Goal: Task Accomplishment & Management: Manage account settings

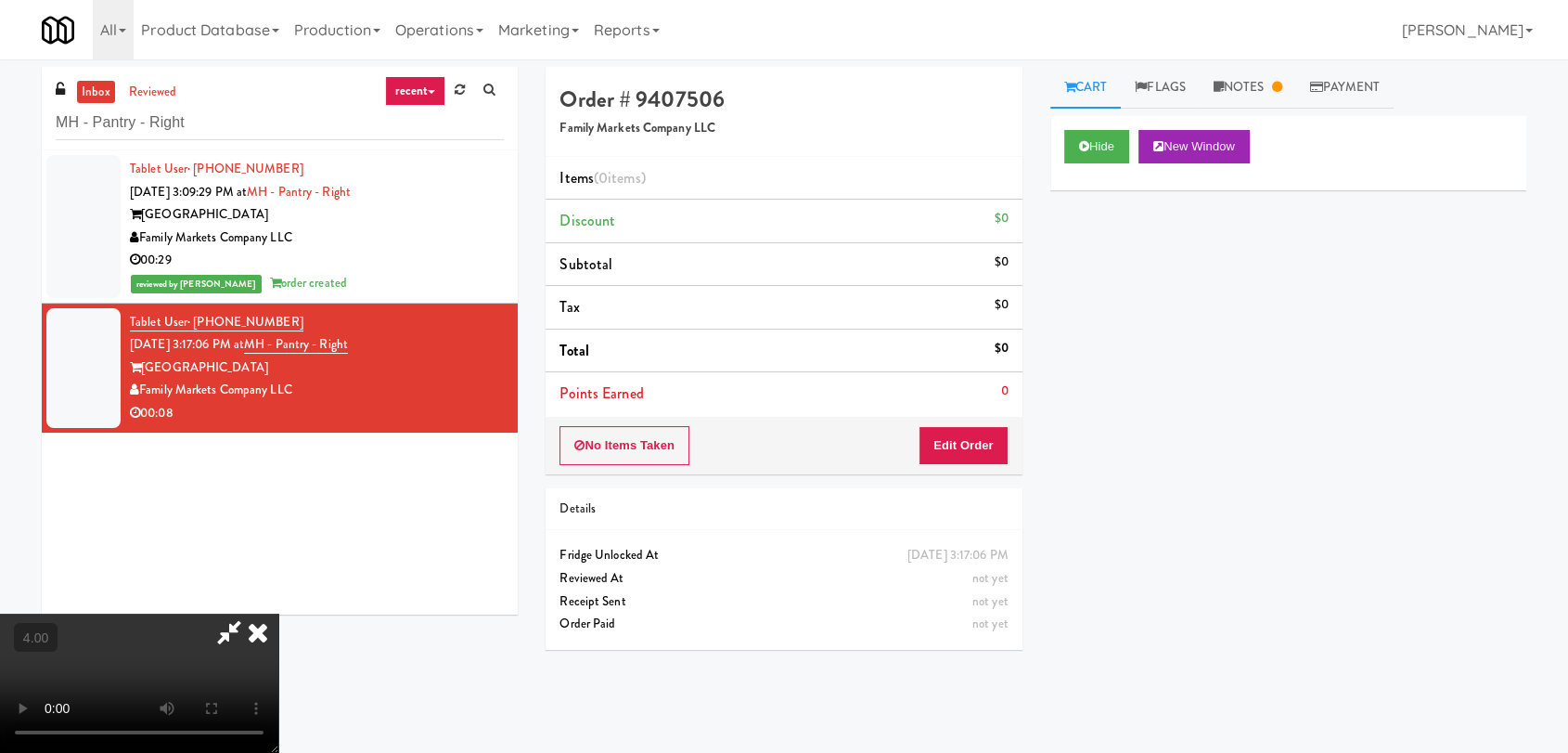
click at [278, 614] on video at bounding box center [139, 683] width 278 height 139
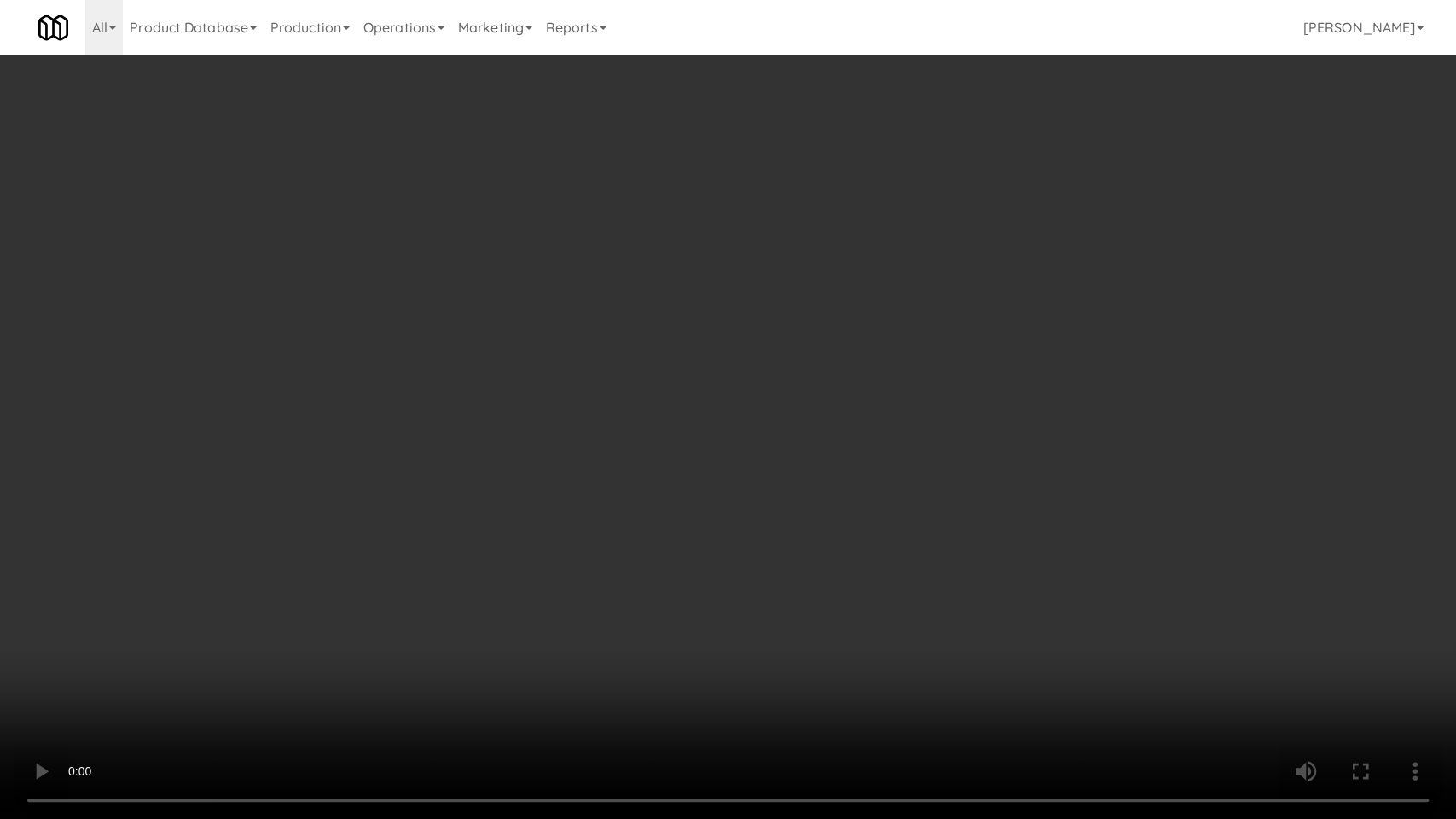
click at [276, 451] on video at bounding box center [728, 409] width 1456 height 819
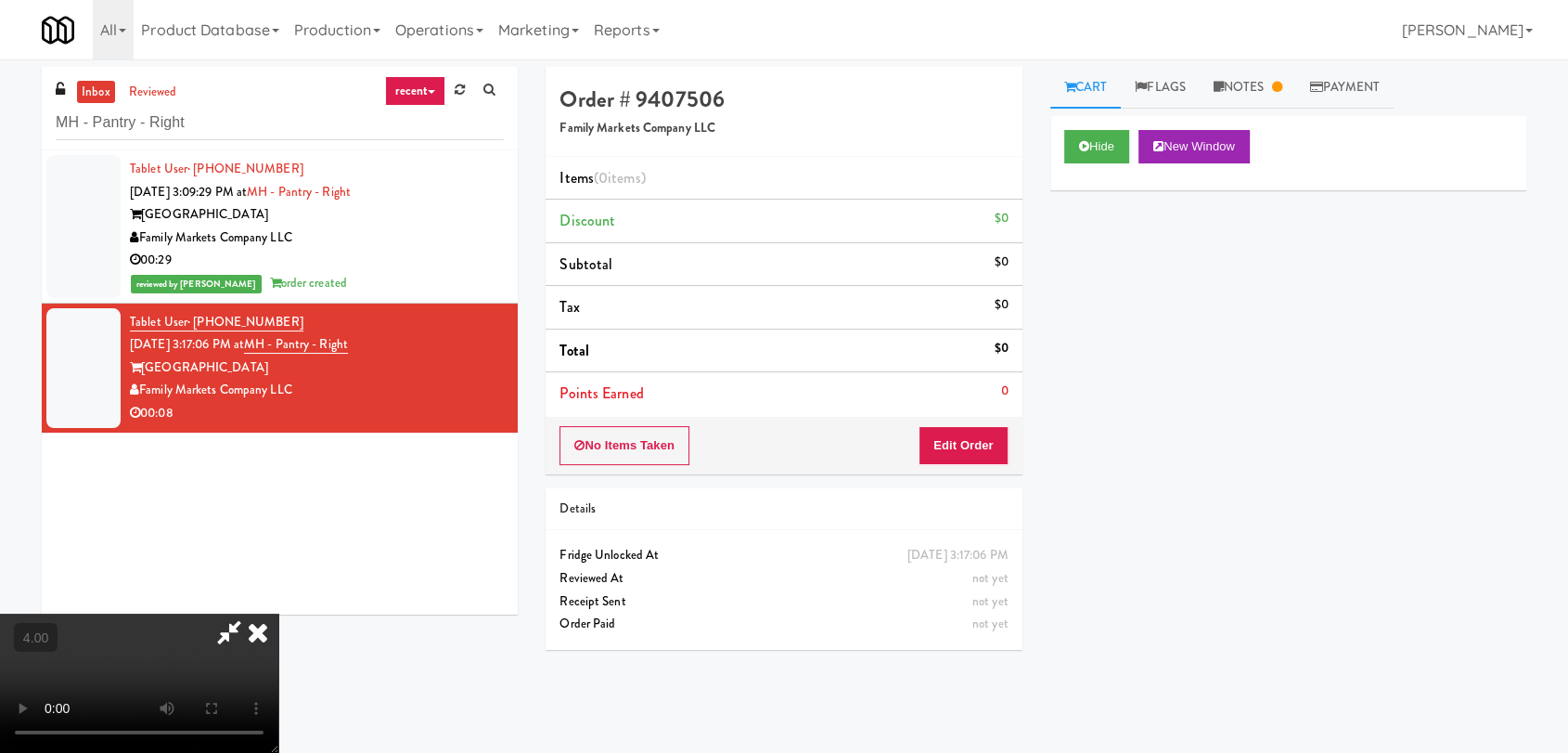
click at [278, 614] on video at bounding box center [139, 683] width 278 height 139
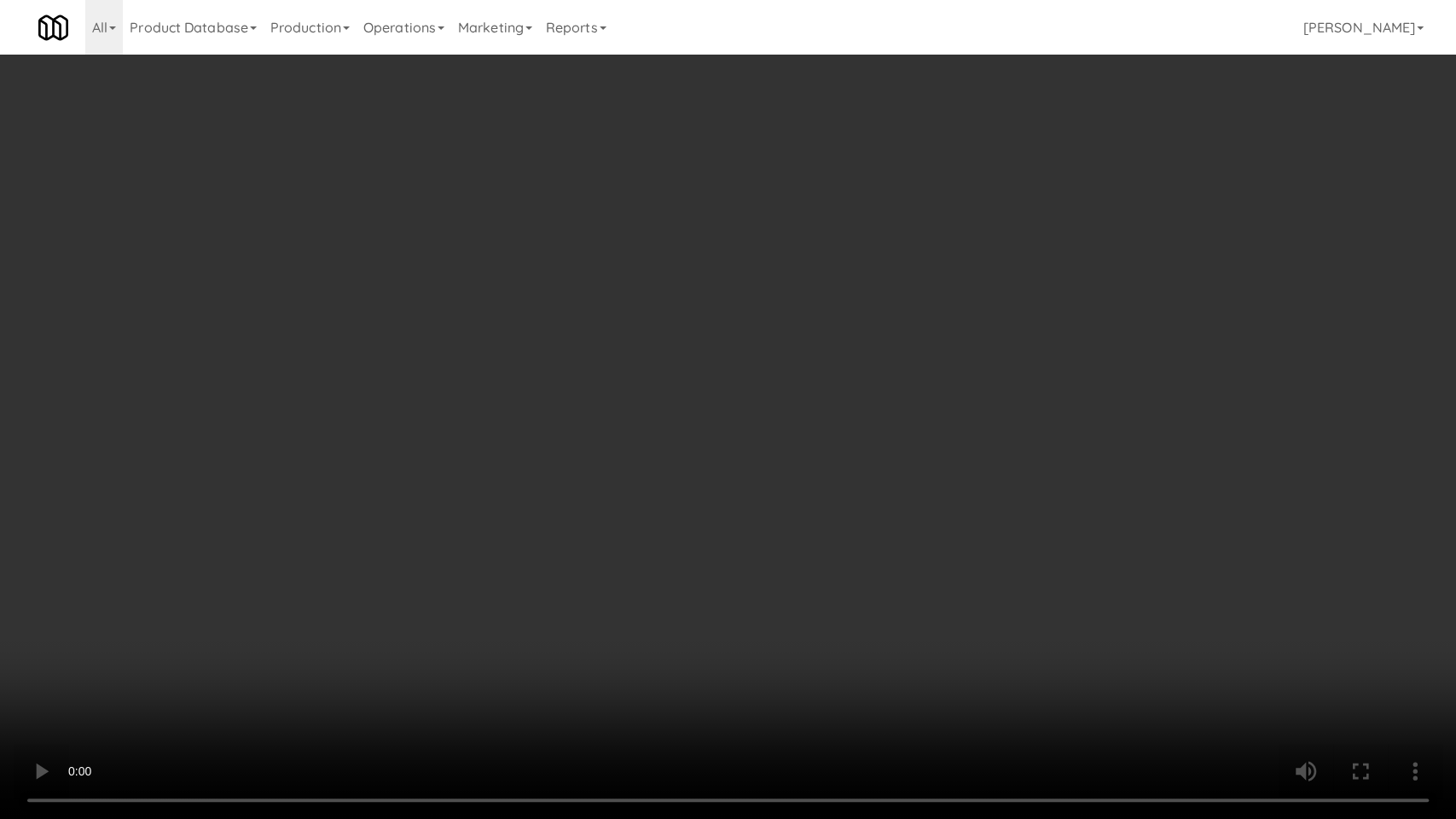
click at [381, 526] on video at bounding box center [728, 409] width 1456 height 819
click at [292, 691] on video at bounding box center [728, 409] width 1456 height 819
click at [299, 691] on video at bounding box center [728, 409] width 1456 height 819
click at [330, 672] on video at bounding box center [728, 409] width 1456 height 819
click at [375, 655] on video at bounding box center [728, 409] width 1456 height 819
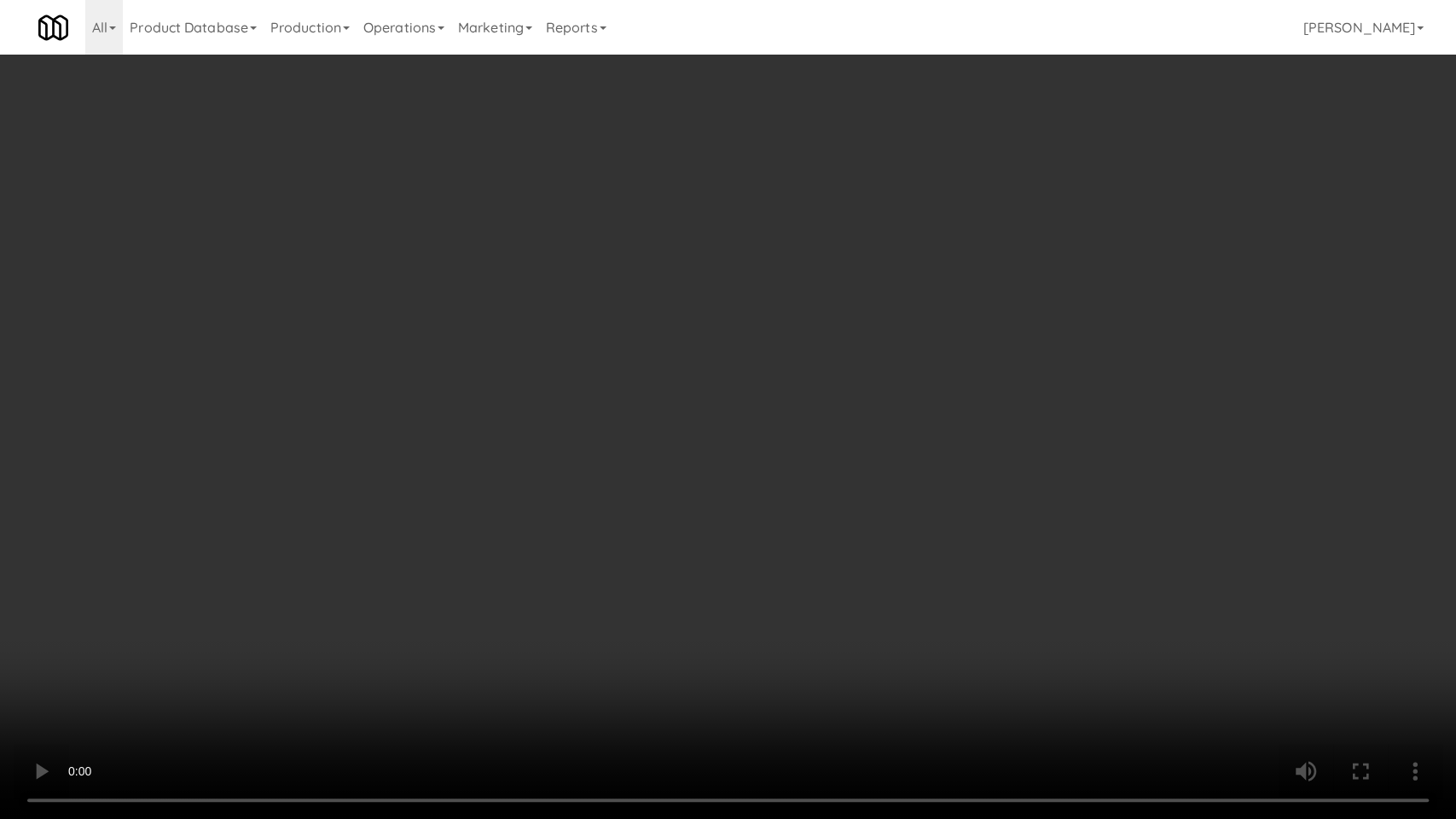
click at [375, 655] on video at bounding box center [728, 409] width 1456 height 819
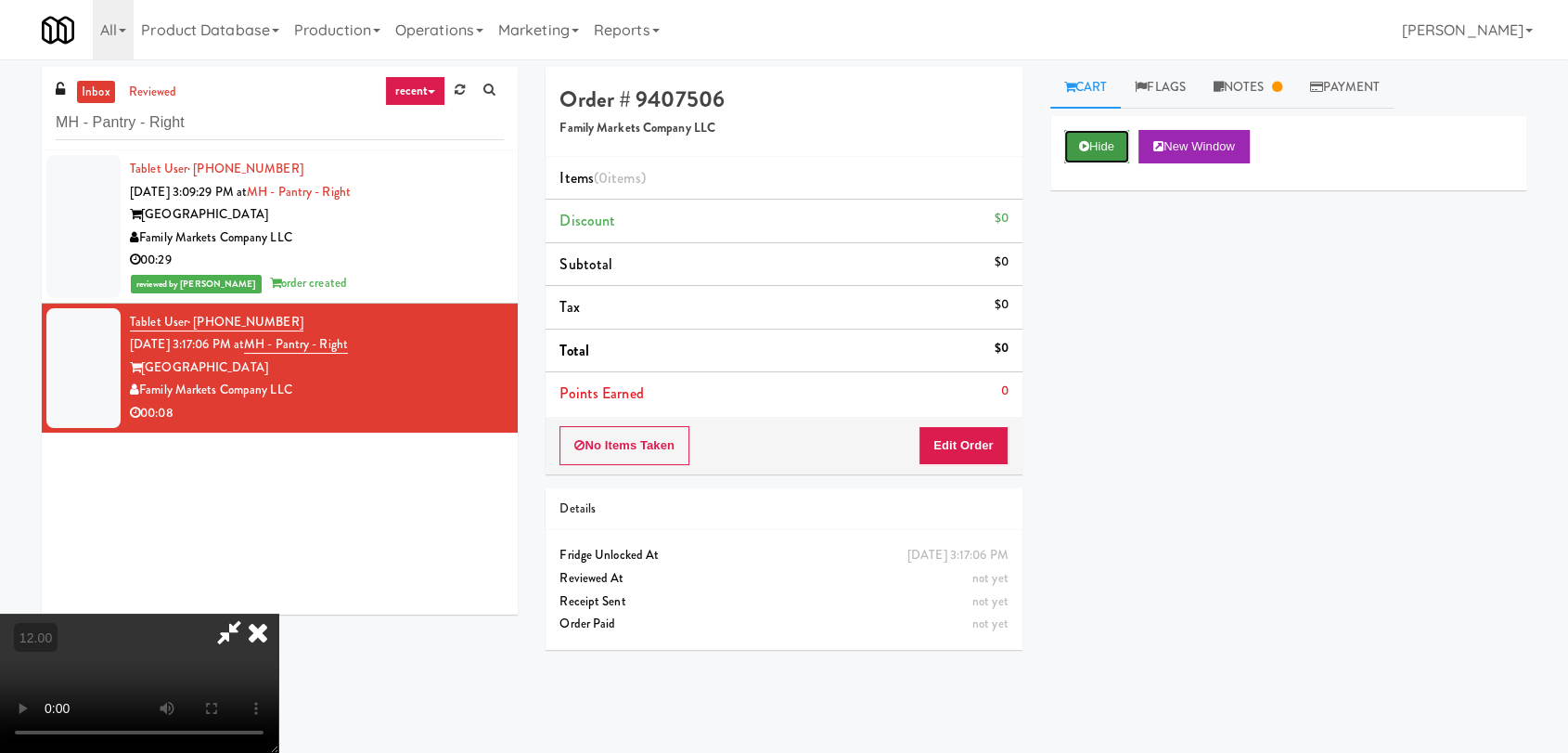
click at [1084, 137] on button "Hide" at bounding box center [1097, 146] width 65 height 34
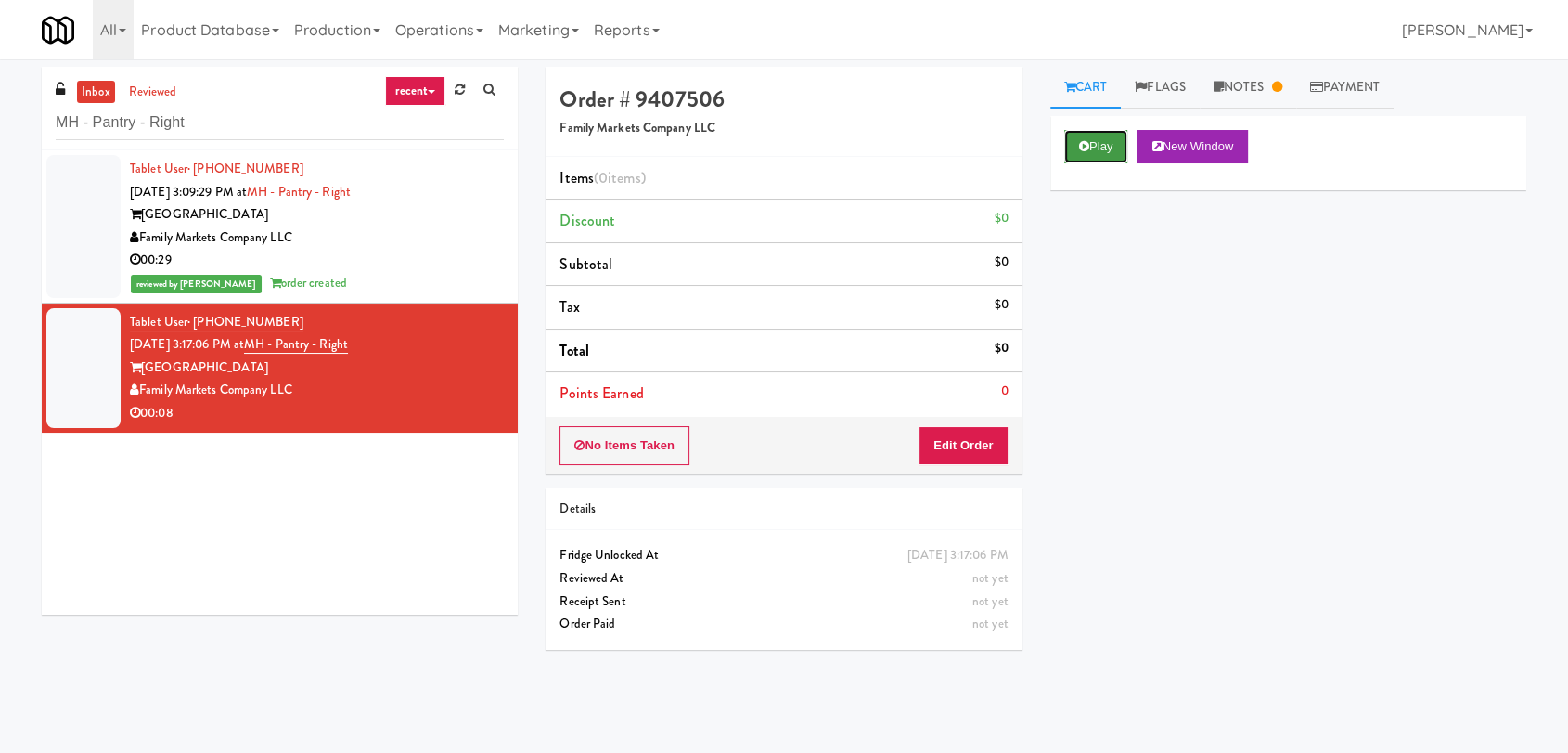
click at [1084, 137] on button "Play" at bounding box center [1096, 146] width 64 height 34
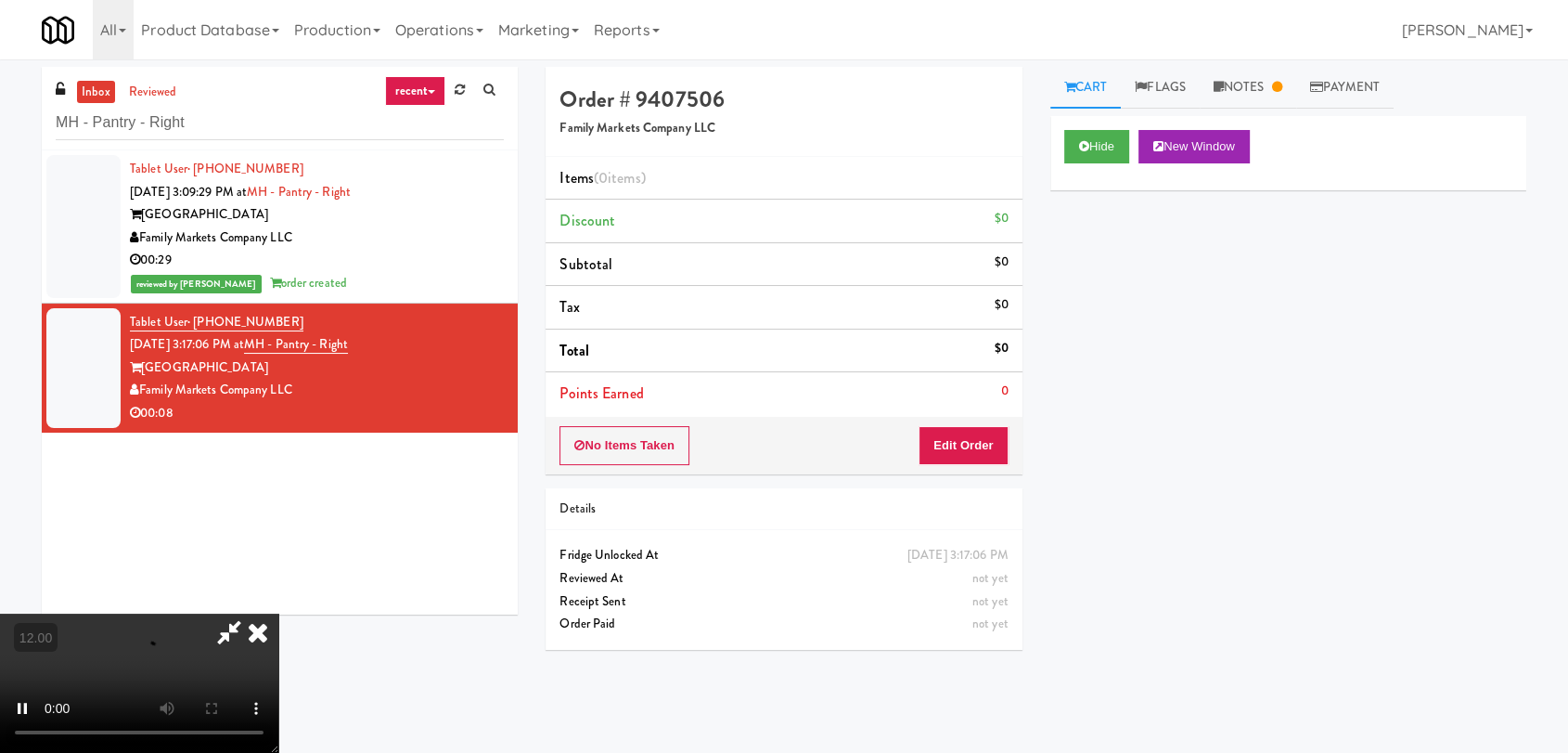
click at [1041, 280] on div "Cart Flags Notes Payment Hide New Window Primary Flag Clear Flag if unable to d…" at bounding box center [1288, 406] width 503 height 678
click at [468, 195] on div "Tablet User · (571) 497-7308 [DATE] 3:09:29 PM at MH - Pantry - Right Market Ho…" at bounding box center [316, 226] width 374 height 137
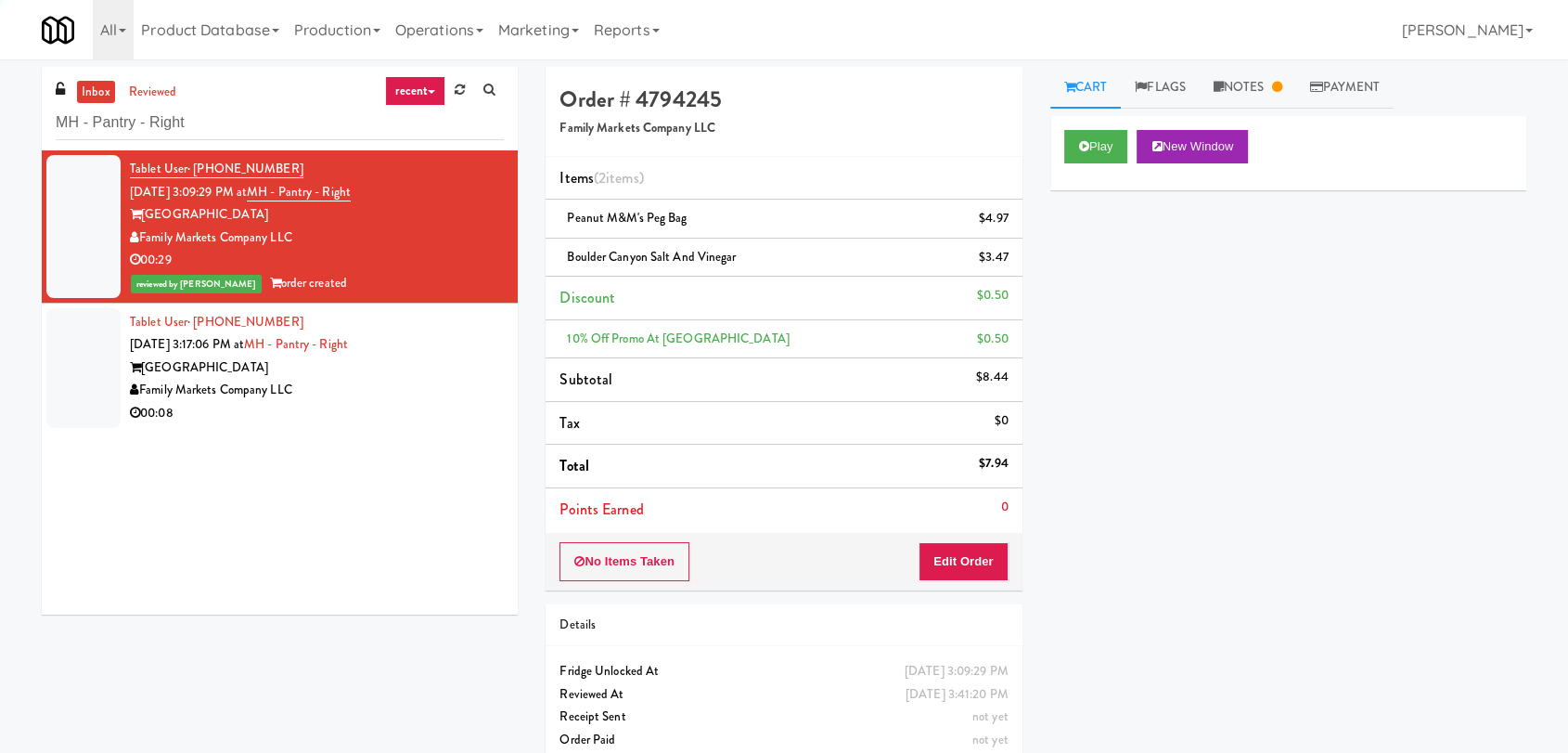
click at [386, 346] on div "Tablet User · (347) 259-5358 [DATE] 3:17:06 PM at MH - Pantry - Right Market Ho…" at bounding box center [316, 367] width 374 height 114
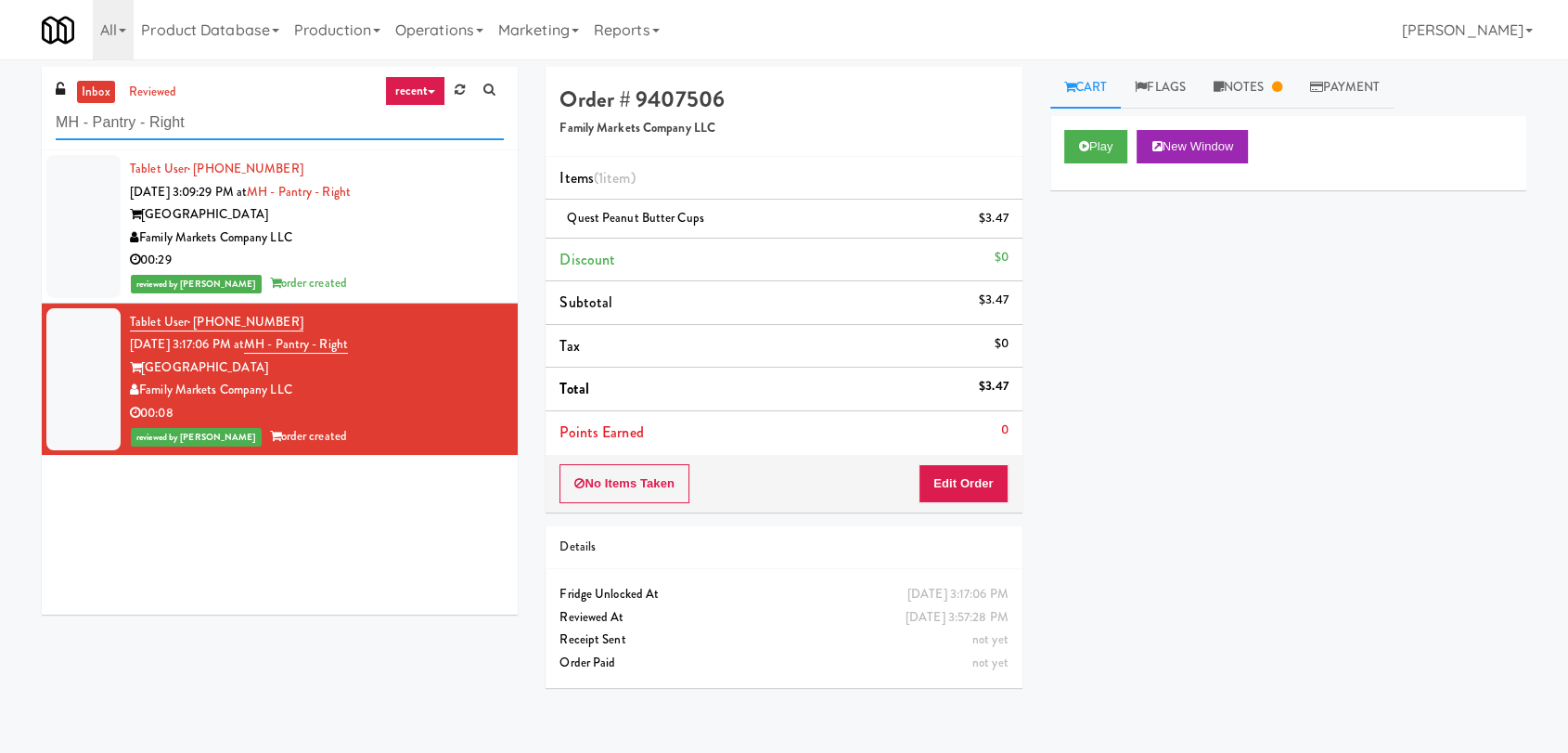
paste input "215 Lake - Right - Fridge"
drag, startPoint x: 209, startPoint y: 120, endPoint x: 16, endPoint y: 127, distance: 193.1
click at [16, 127] on div "inbox reviewed recent all unclear take inventory issue suspicious failed recent…" at bounding box center [784, 406] width 1568 height 678
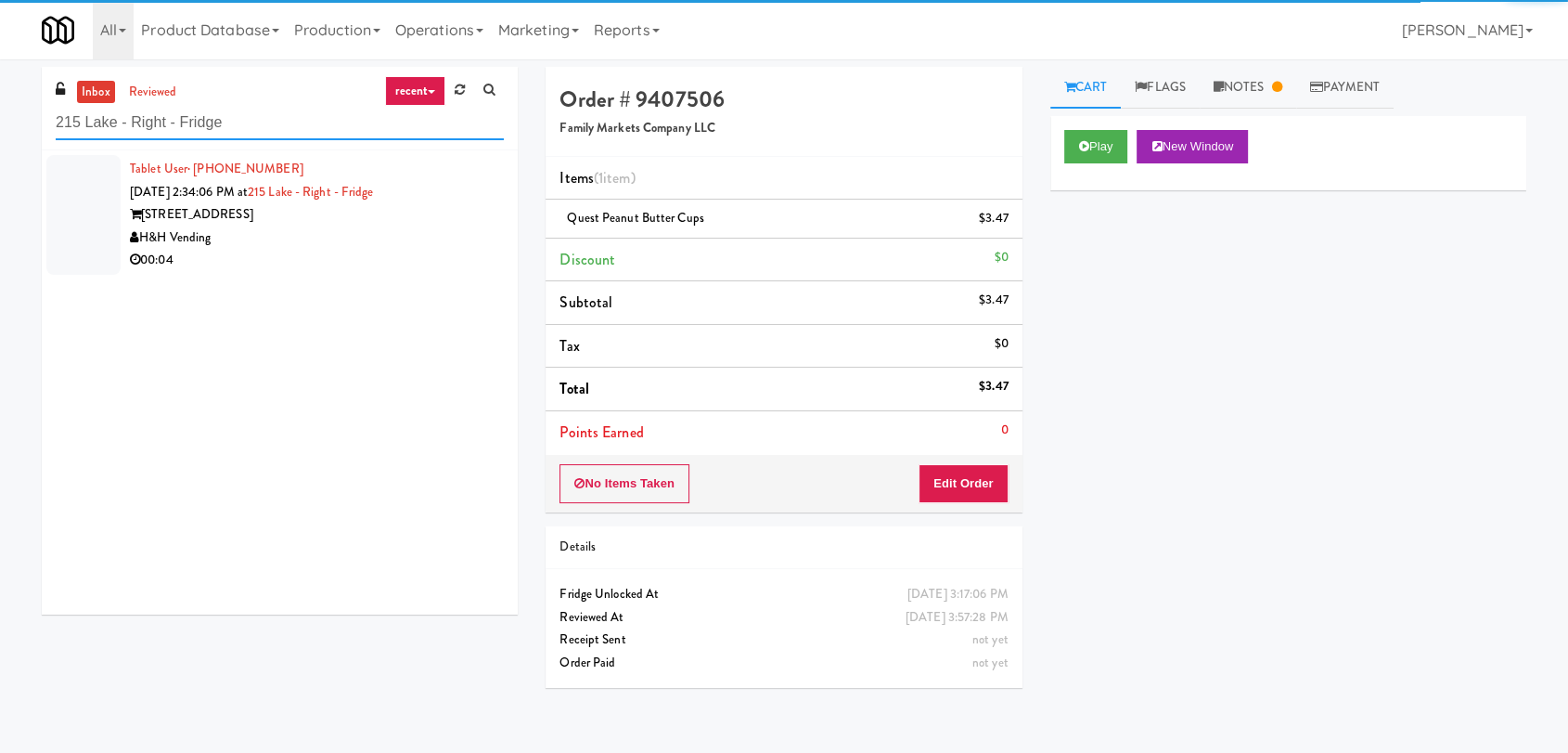
type input "215 Lake - Right - Fridge"
click at [409, 245] on div "H&H Vending" at bounding box center [316, 238] width 374 height 23
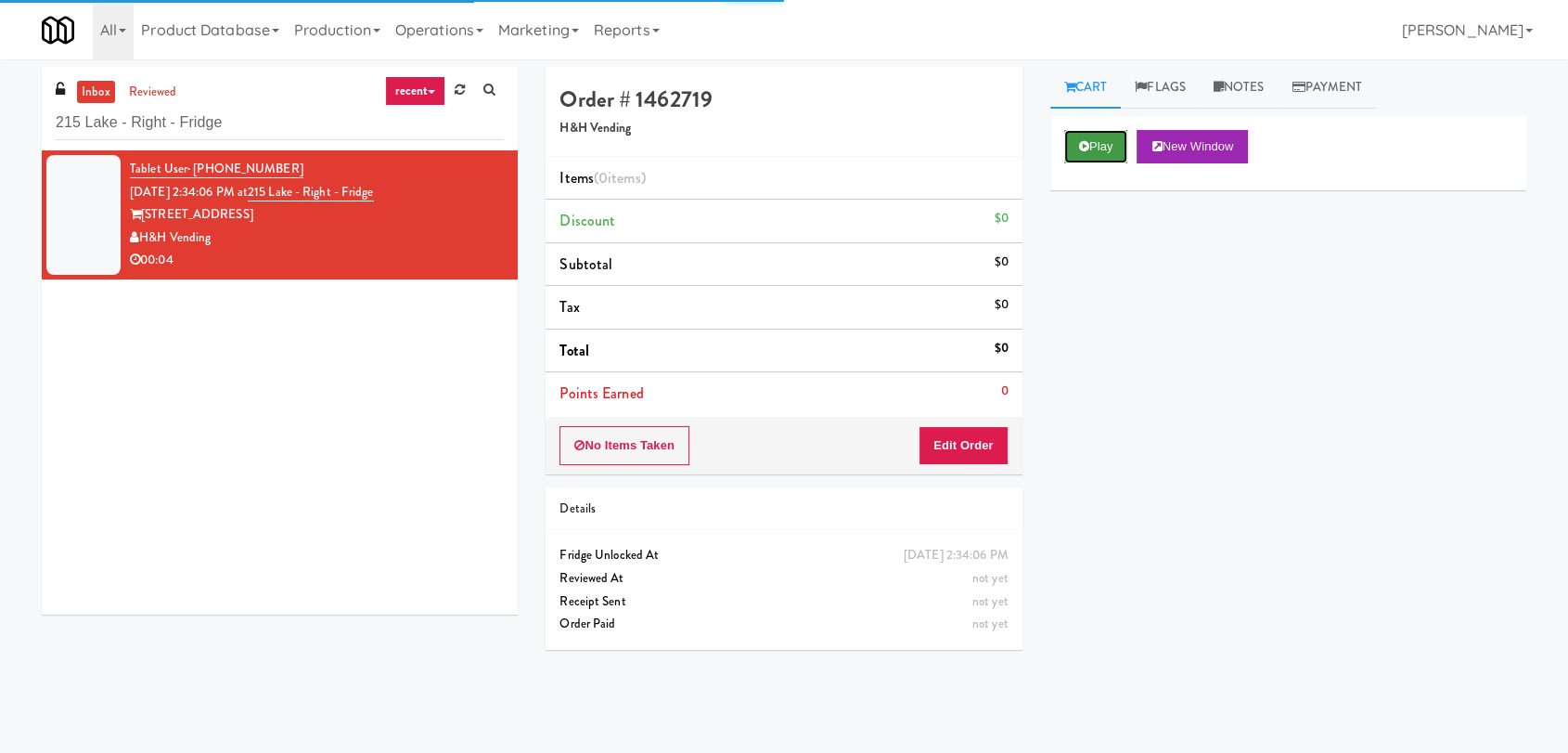
click at [1088, 150] on button "Play" at bounding box center [1096, 146] width 64 height 34
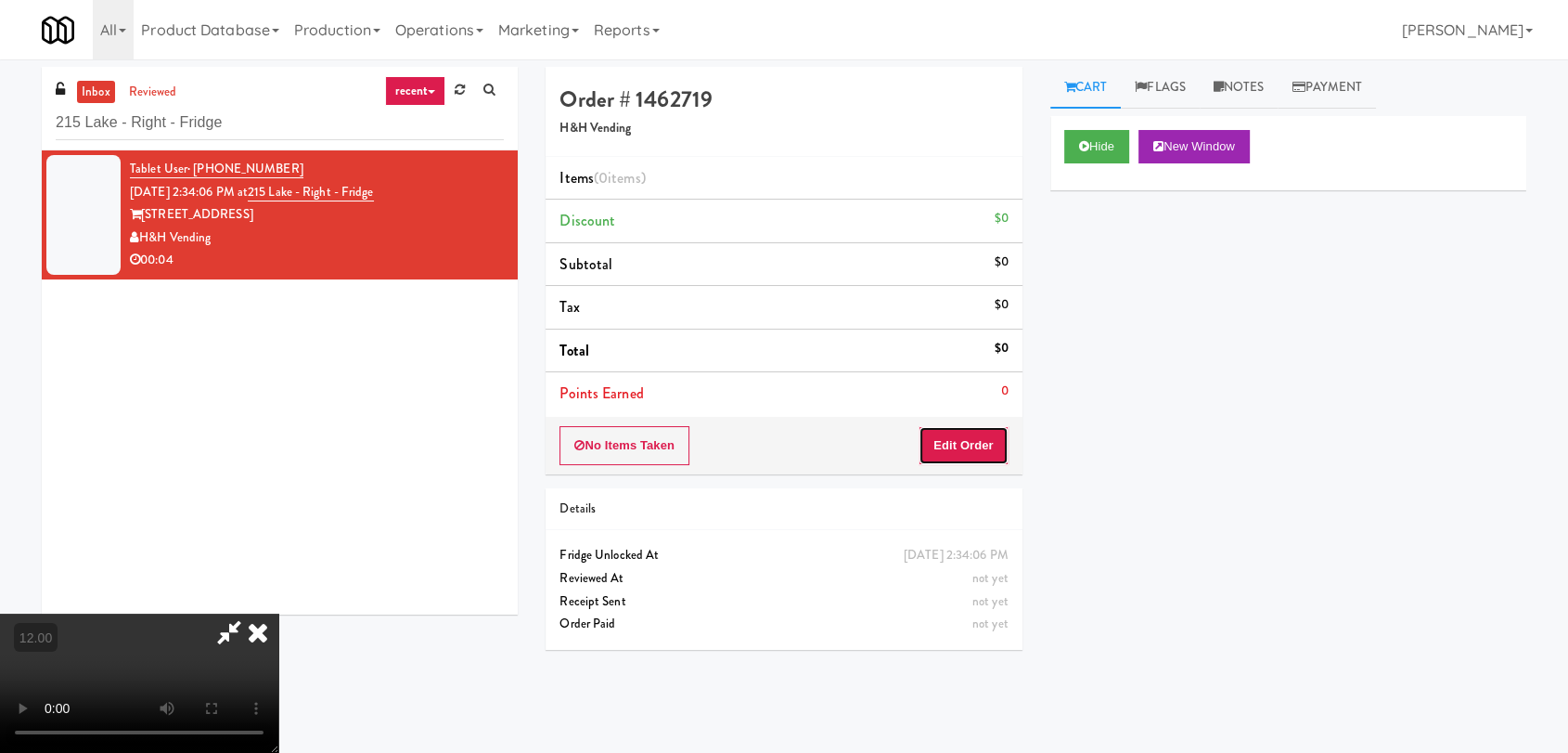
click at [972, 451] on button "Edit Order" at bounding box center [964, 445] width 90 height 39
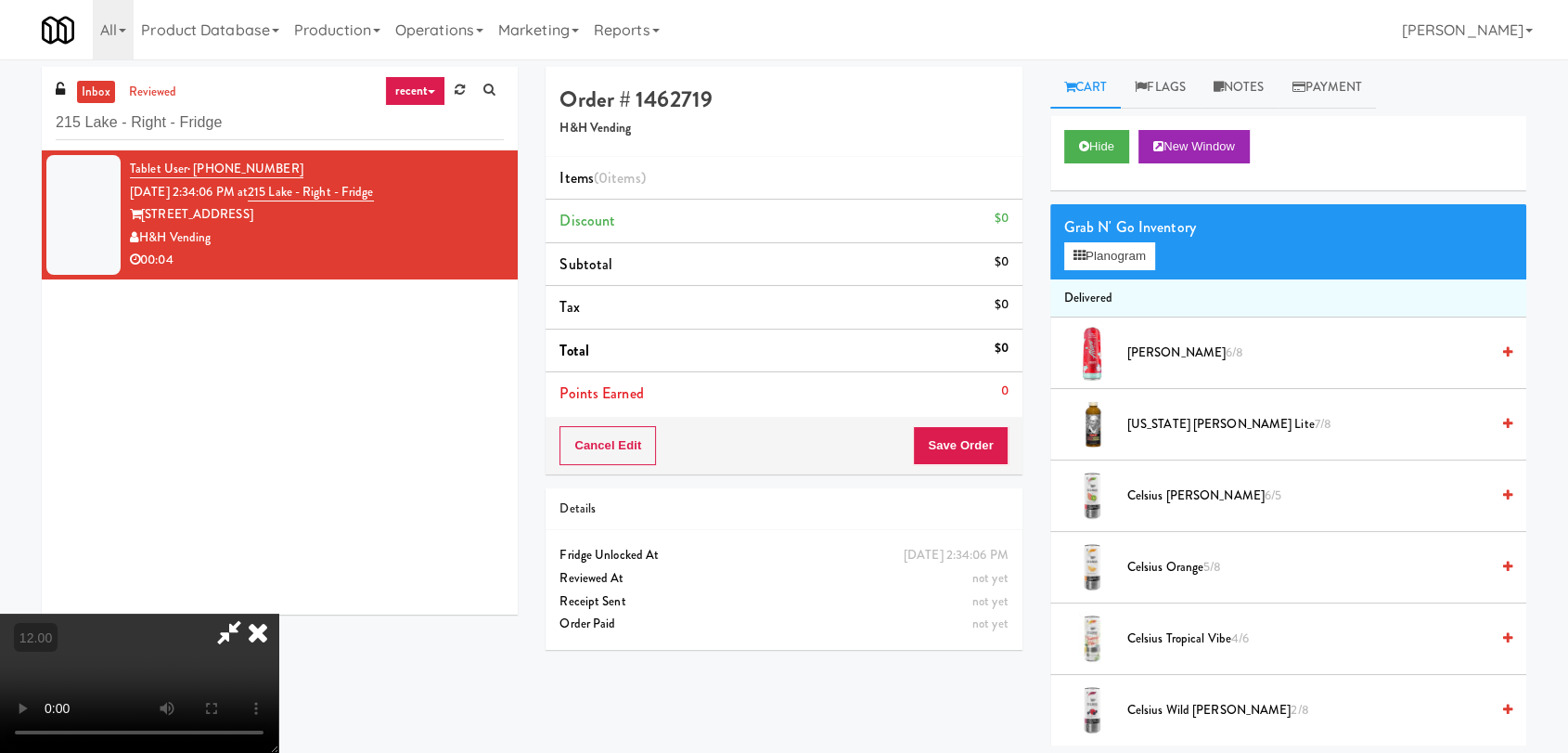
click at [278, 614] on video at bounding box center [139, 683] width 278 height 139
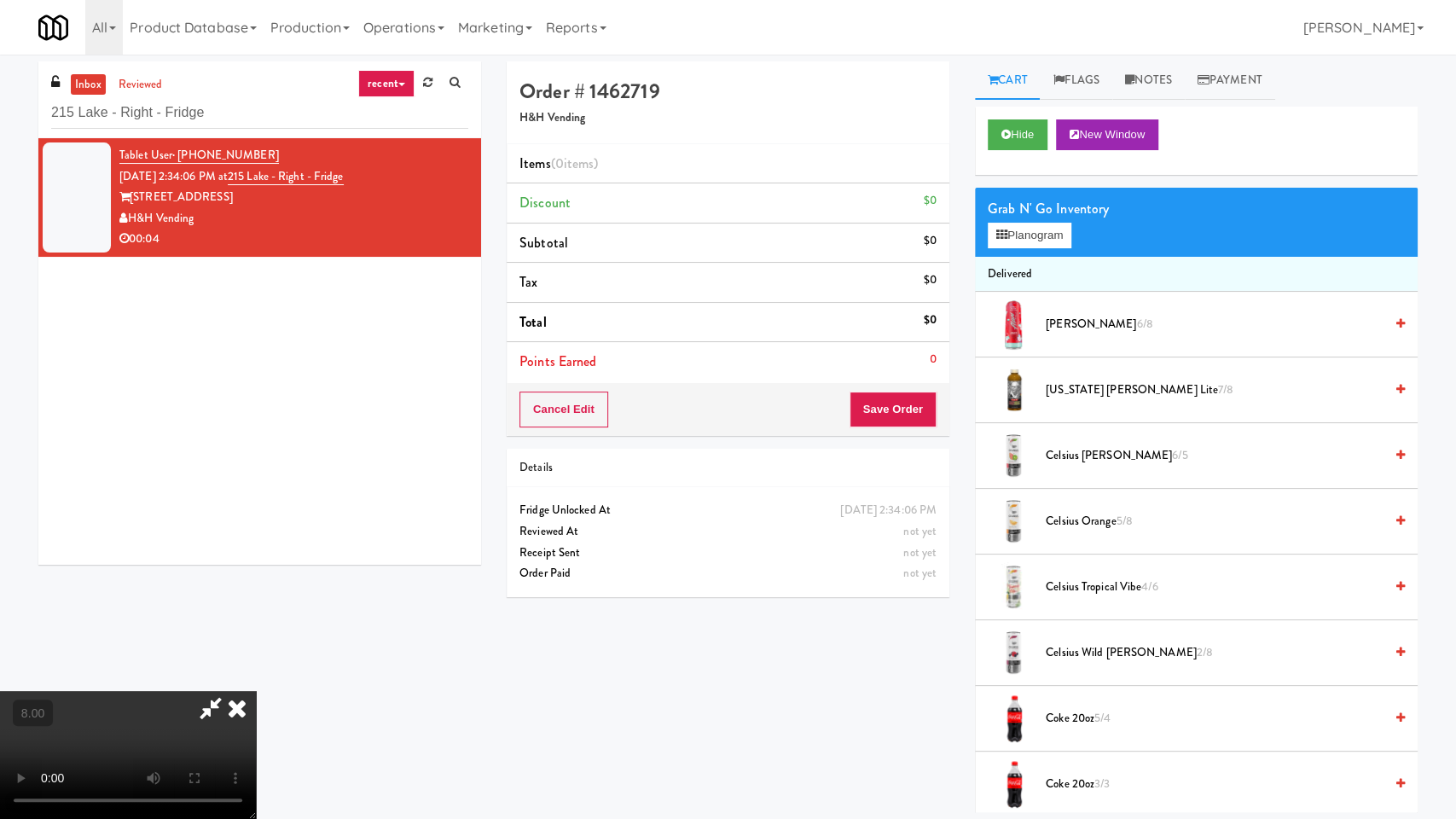
click at [256, 691] on video at bounding box center [128, 755] width 256 height 128
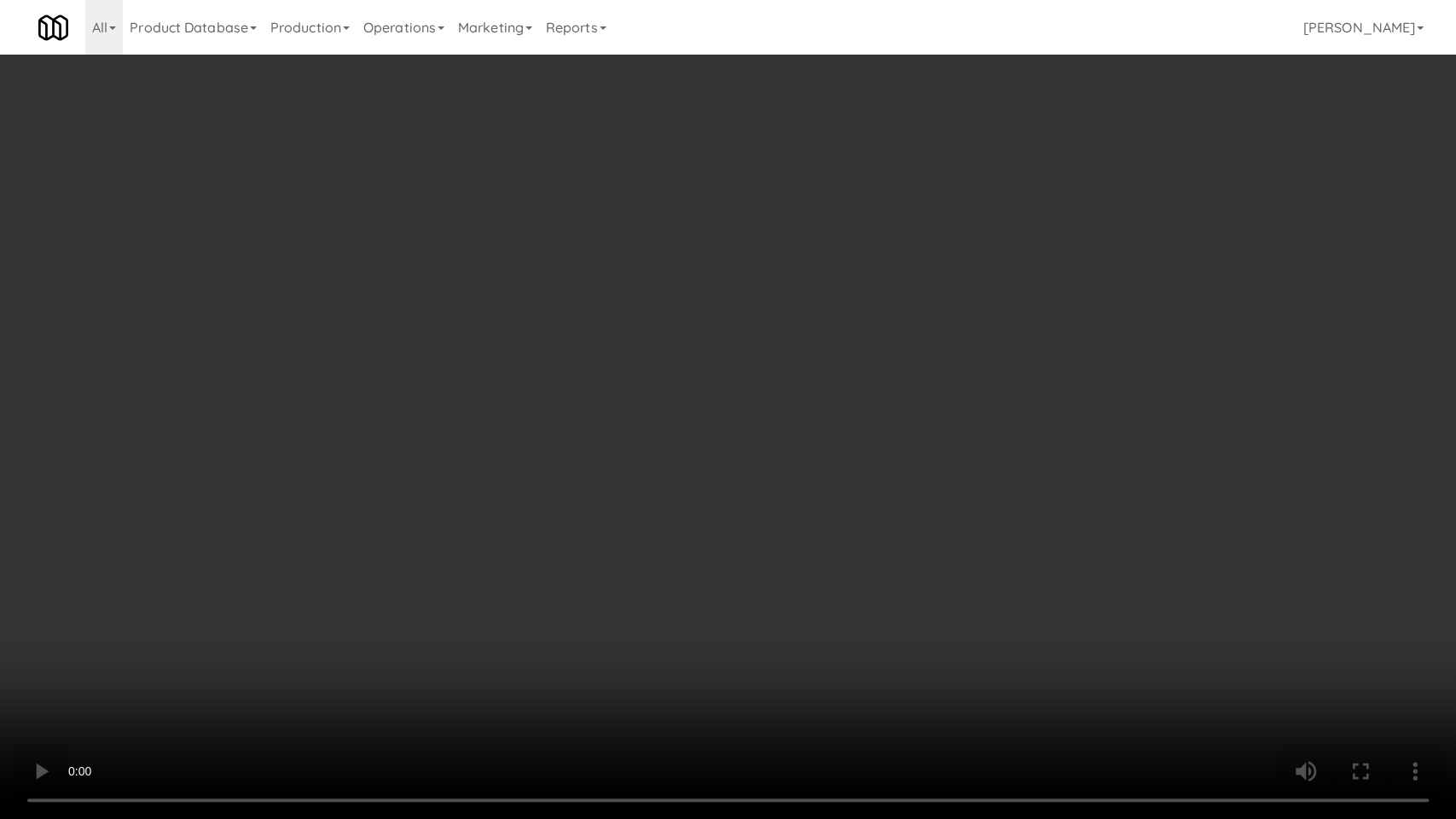
click at [255, 648] on video at bounding box center [728, 409] width 1456 height 819
click at [291, 577] on video at bounding box center [728, 409] width 1456 height 819
click at [331, 641] on video at bounding box center [728, 409] width 1456 height 819
click at [397, 537] on video at bounding box center [728, 409] width 1456 height 819
click at [396, 535] on video at bounding box center [728, 409] width 1456 height 819
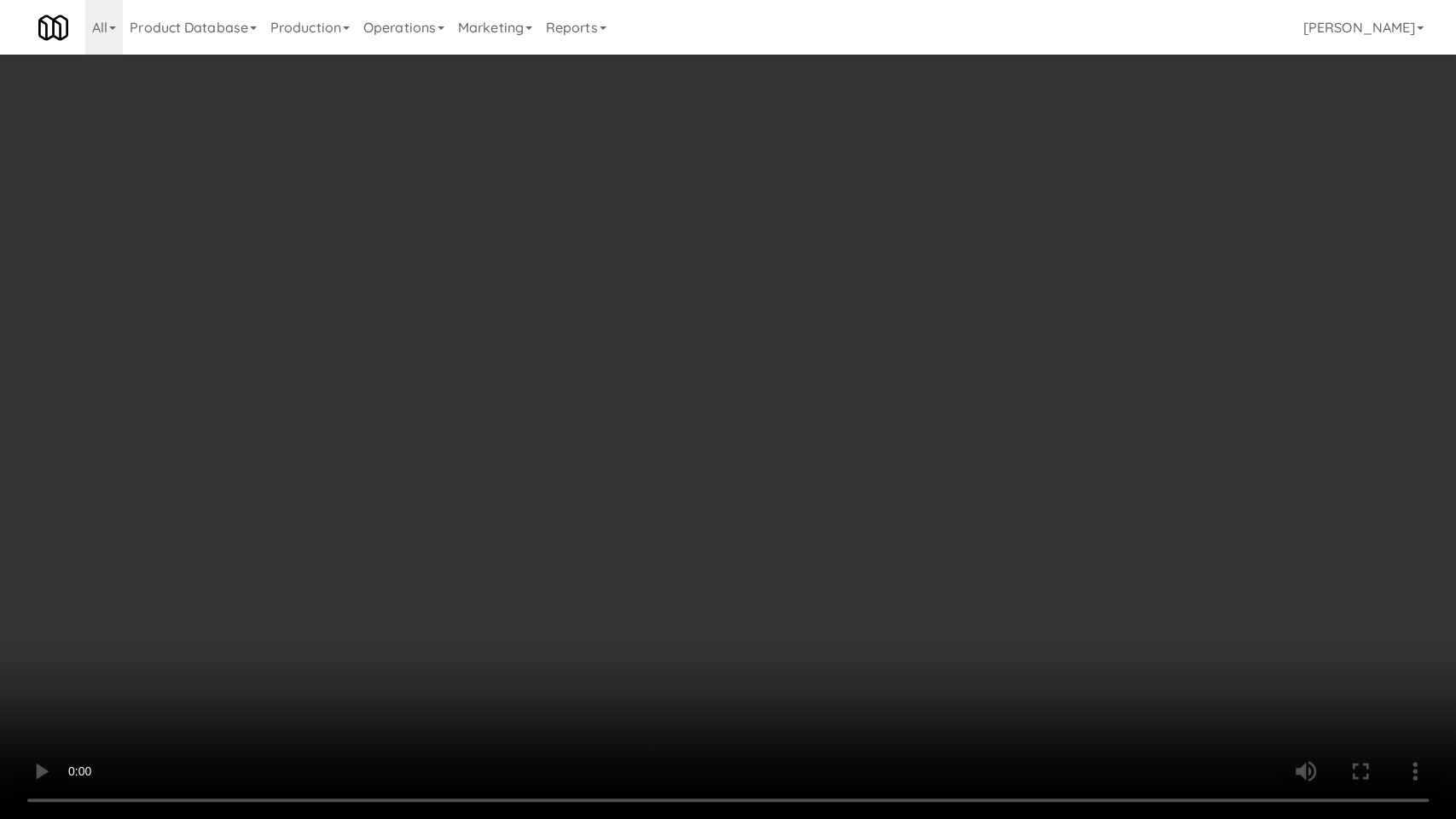
click at [396, 535] on video at bounding box center [728, 409] width 1456 height 819
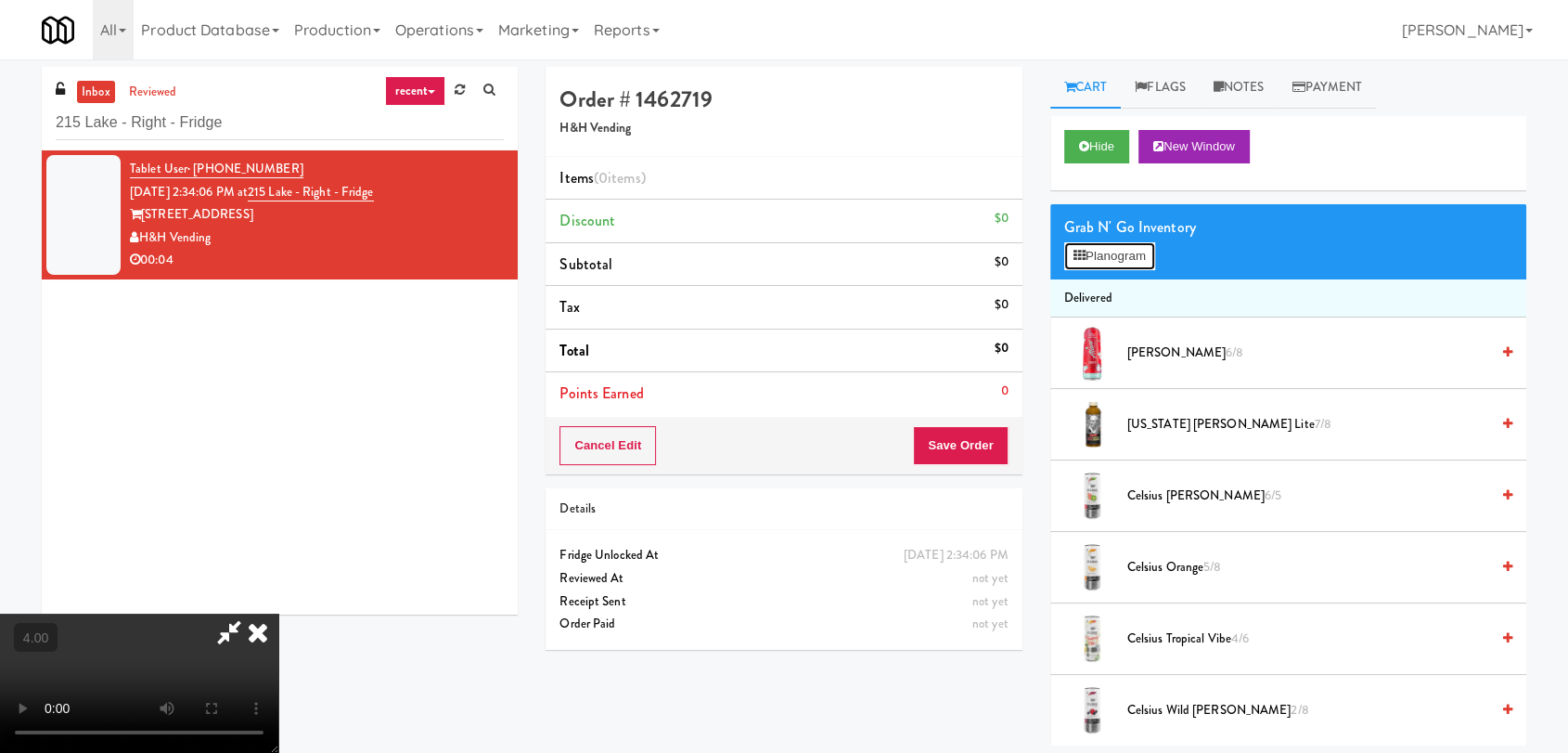
drag, startPoint x: 1109, startPoint y: 245, endPoint x: 1099, endPoint y: 247, distance: 10.2
click at [1109, 245] on button "Planogram" at bounding box center [1110, 256] width 91 height 28
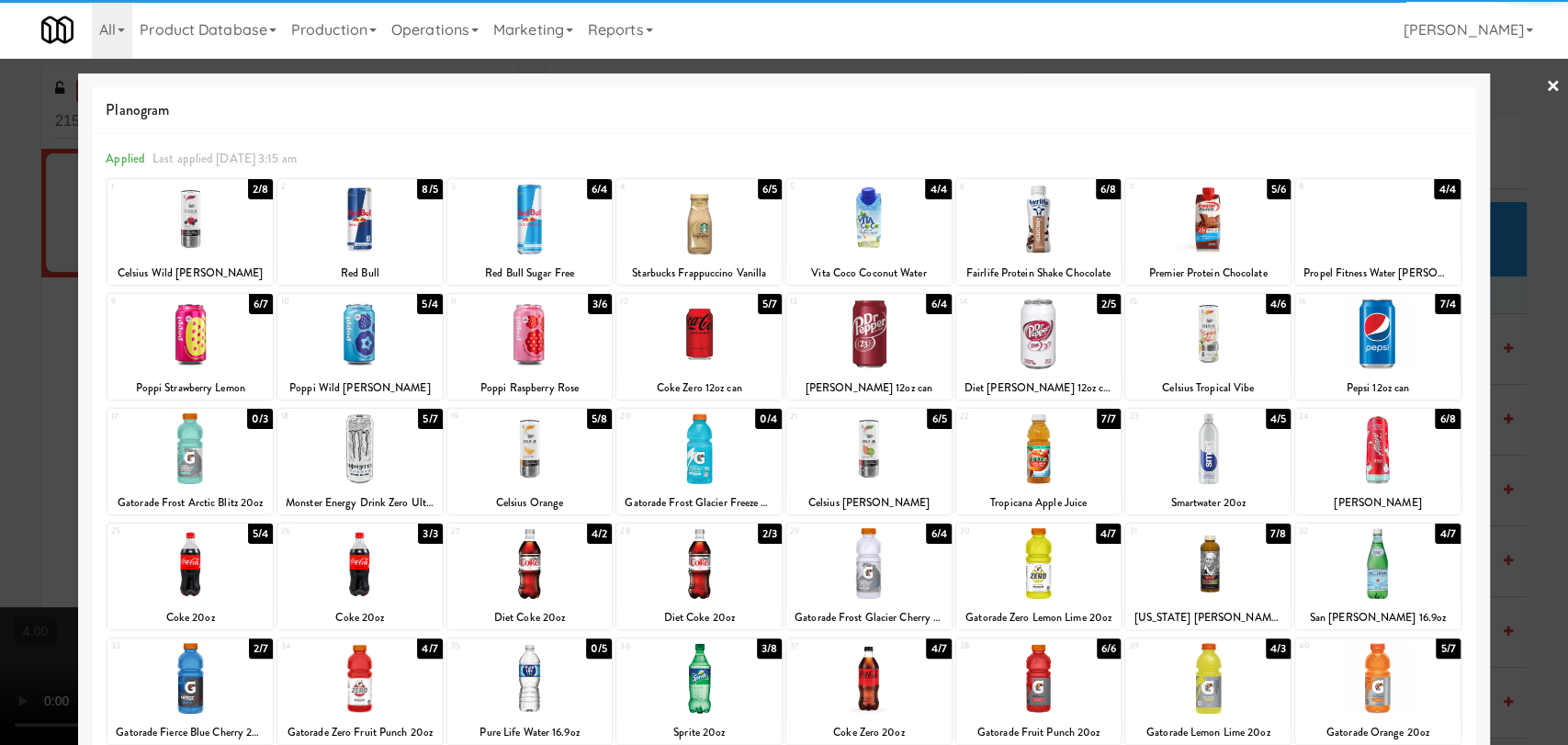
click at [898, 571] on div at bounding box center [868, 563] width 165 height 71
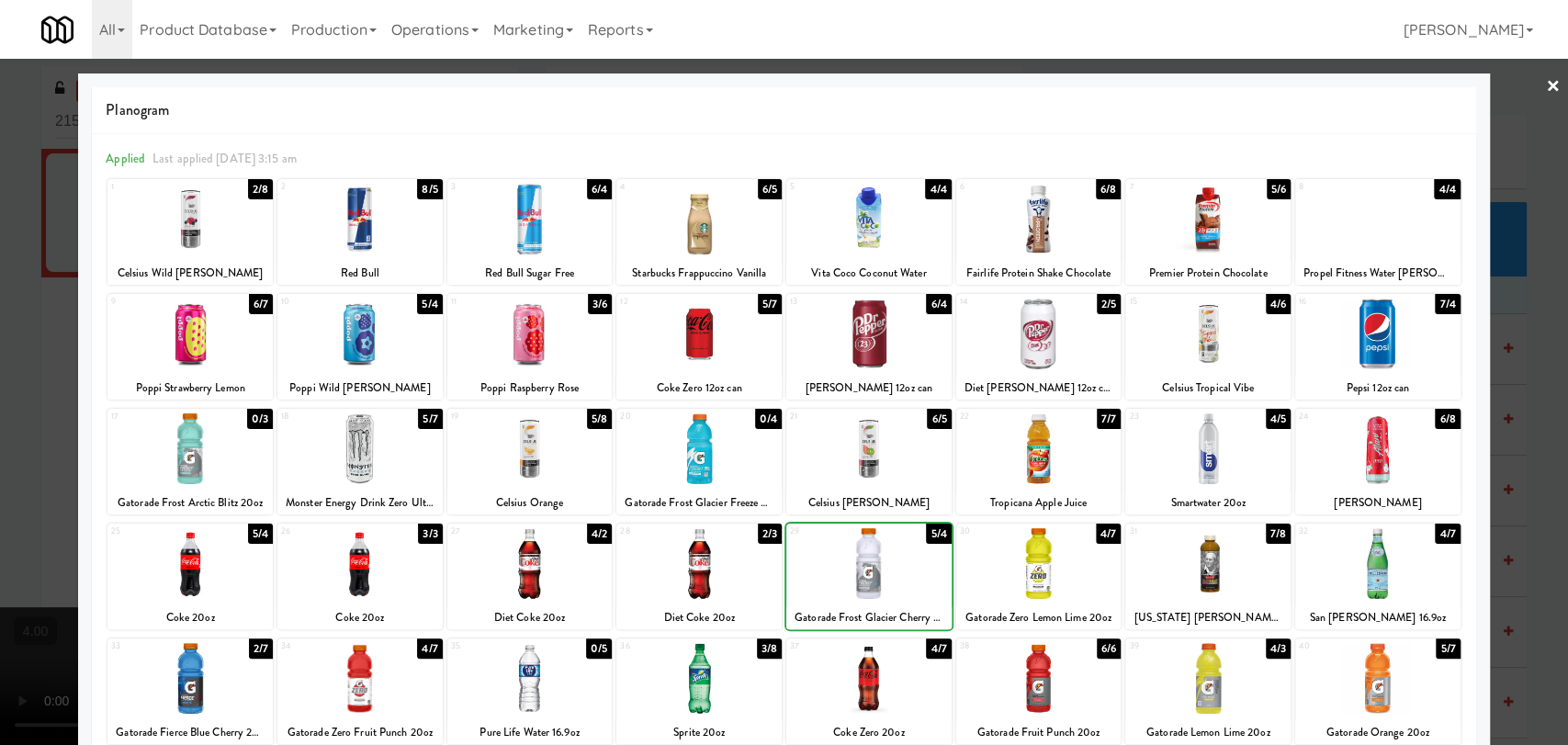
click at [0, 157] on div at bounding box center [784, 372] width 1568 height 745
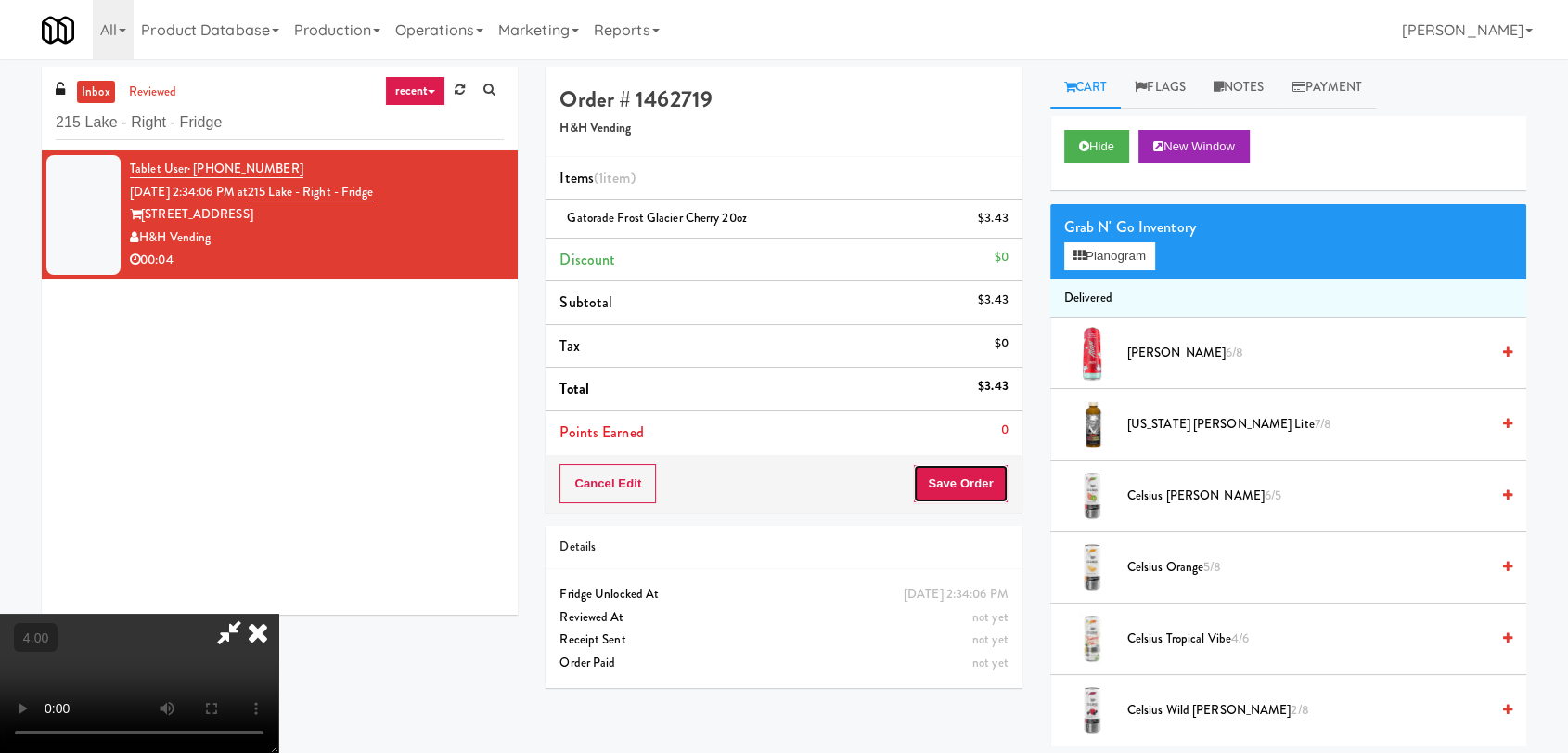
click at [982, 474] on button "Save Order" at bounding box center [960, 483] width 95 height 39
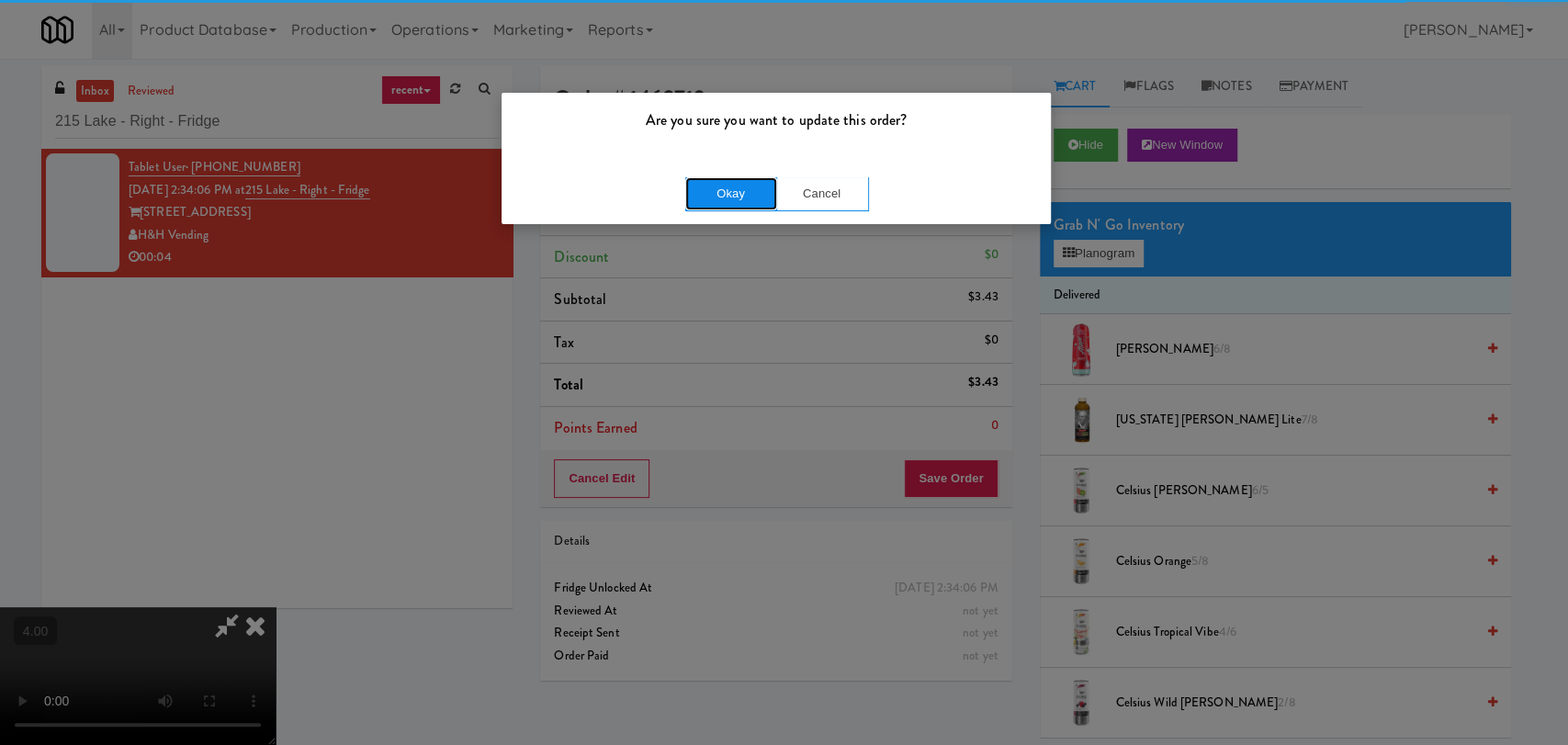
click at [749, 185] on button "Okay" at bounding box center [731, 194] width 92 height 33
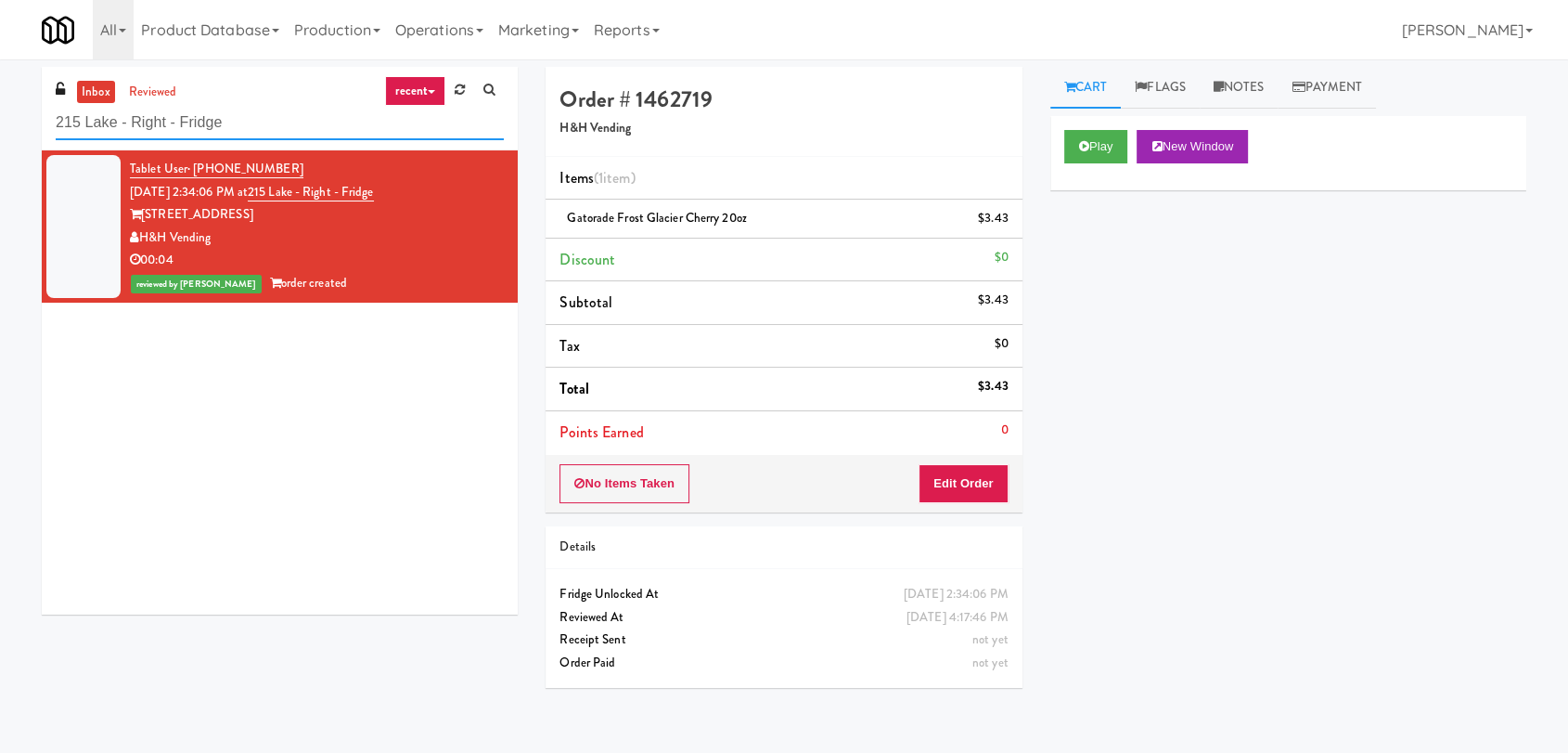
drag, startPoint x: 270, startPoint y: 115, endPoint x: 0, endPoint y: 135, distance: 270.7
click at [0, 135] on div "inbox reviewed recent all unclear take inventory issue suspicious failed recent…" at bounding box center [784, 406] width 1568 height 678
paste input "Paureen: #DisabledCamera #TopRight"
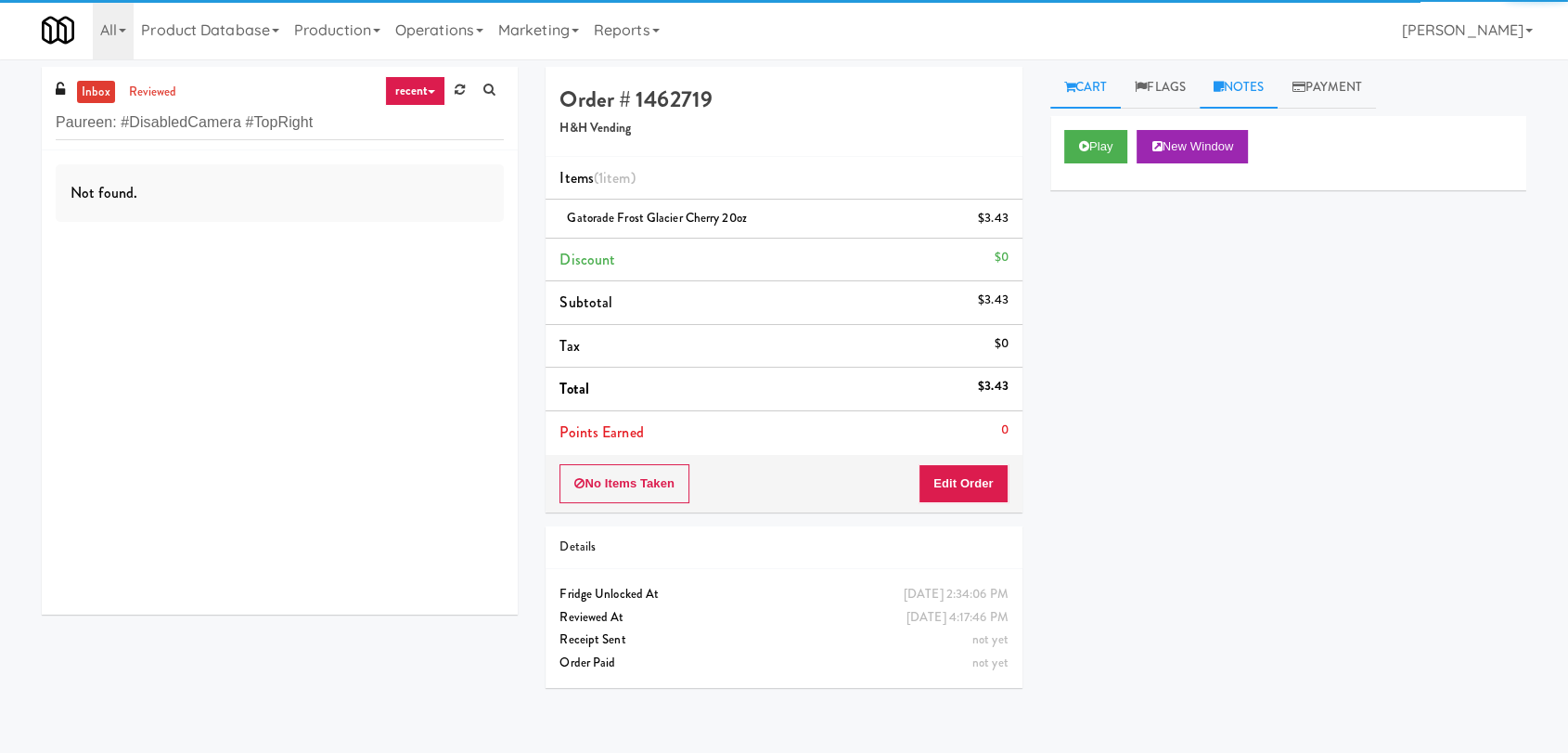
click at [1255, 82] on link "Notes" at bounding box center [1239, 88] width 79 height 42
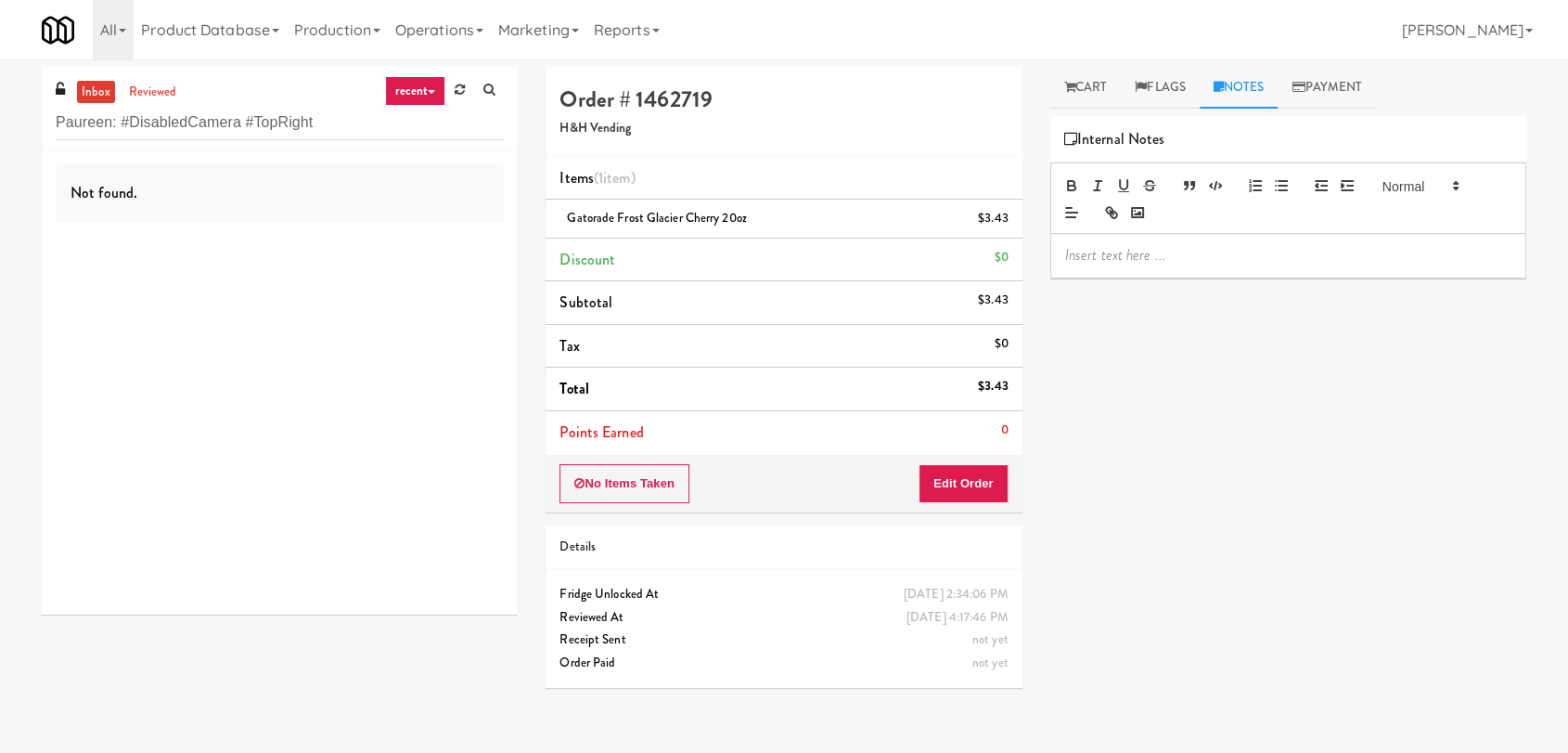
drag, startPoint x: 1218, startPoint y: 247, endPoint x: 1199, endPoint y: 257, distance: 21.5
click at [1215, 252] on p at bounding box center [1288, 254] width 446 height 20
drag, startPoint x: 409, startPoint y: 120, endPoint x: 18, endPoint y: 147, distance: 391.9
click at [18, 147] on div "inbox reviewed recent all unclear take inventory issue suspicious failed recent…" at bounding box center [784, 406] width 1568 height 678
paste input "The [PERSON_NAME] - Cooler #1"
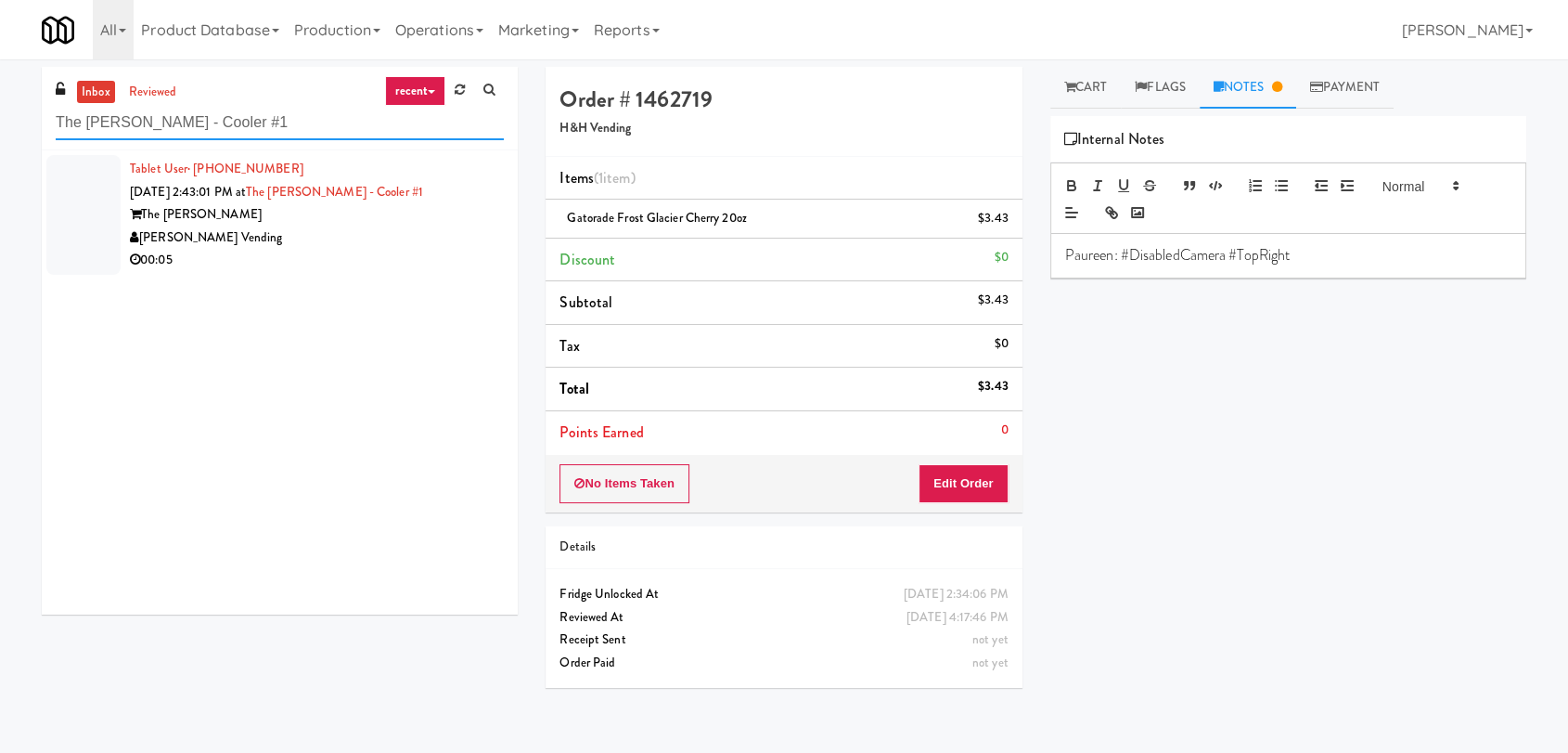
type input "The [PERSON_NAME] - Cooler #1"
click at [418, 251] on div "00:05" at bounding box center [316, 260] width 374 height 23
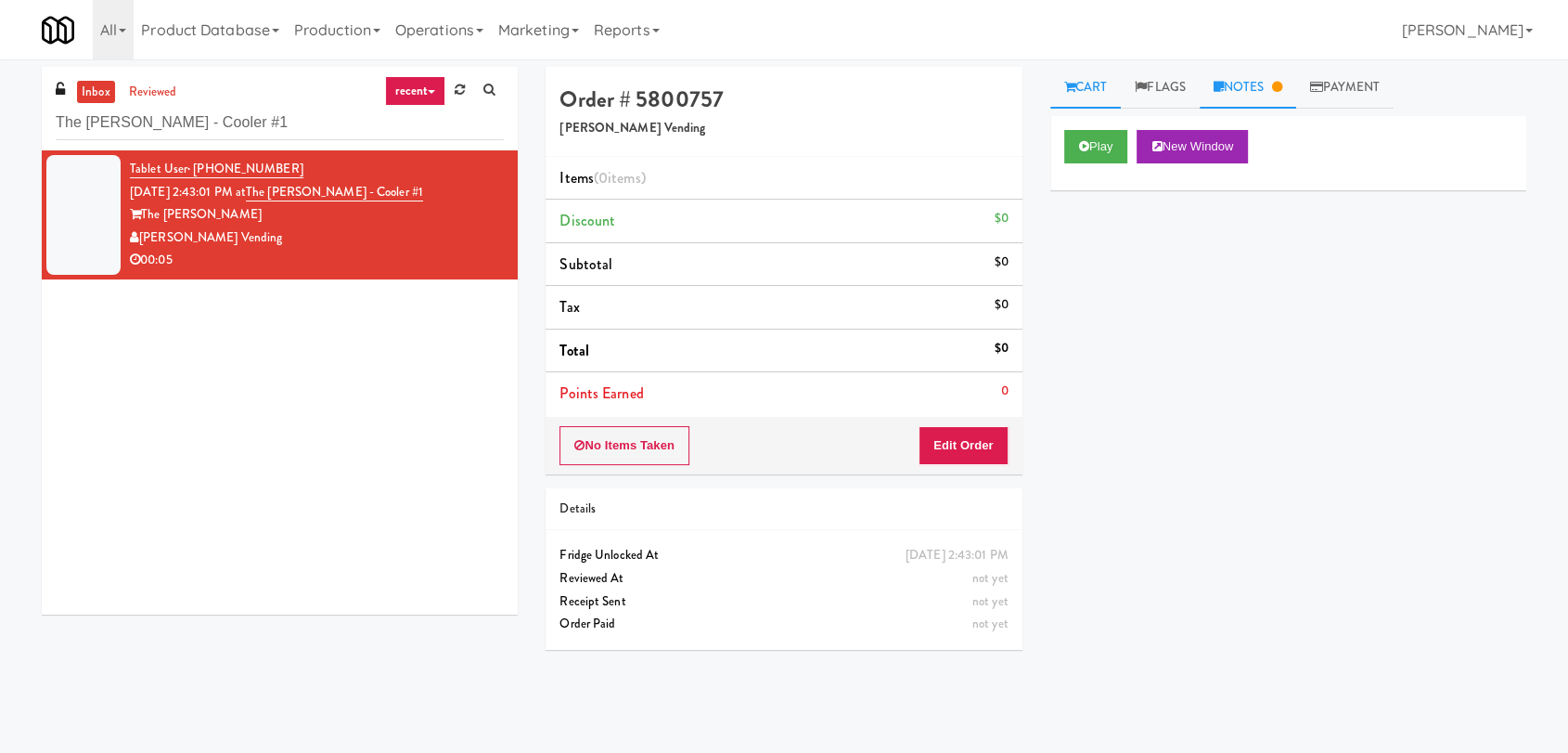
click at [1277, 72] on link "Notes" at bounding box center [1248, 88] width 97 height 42
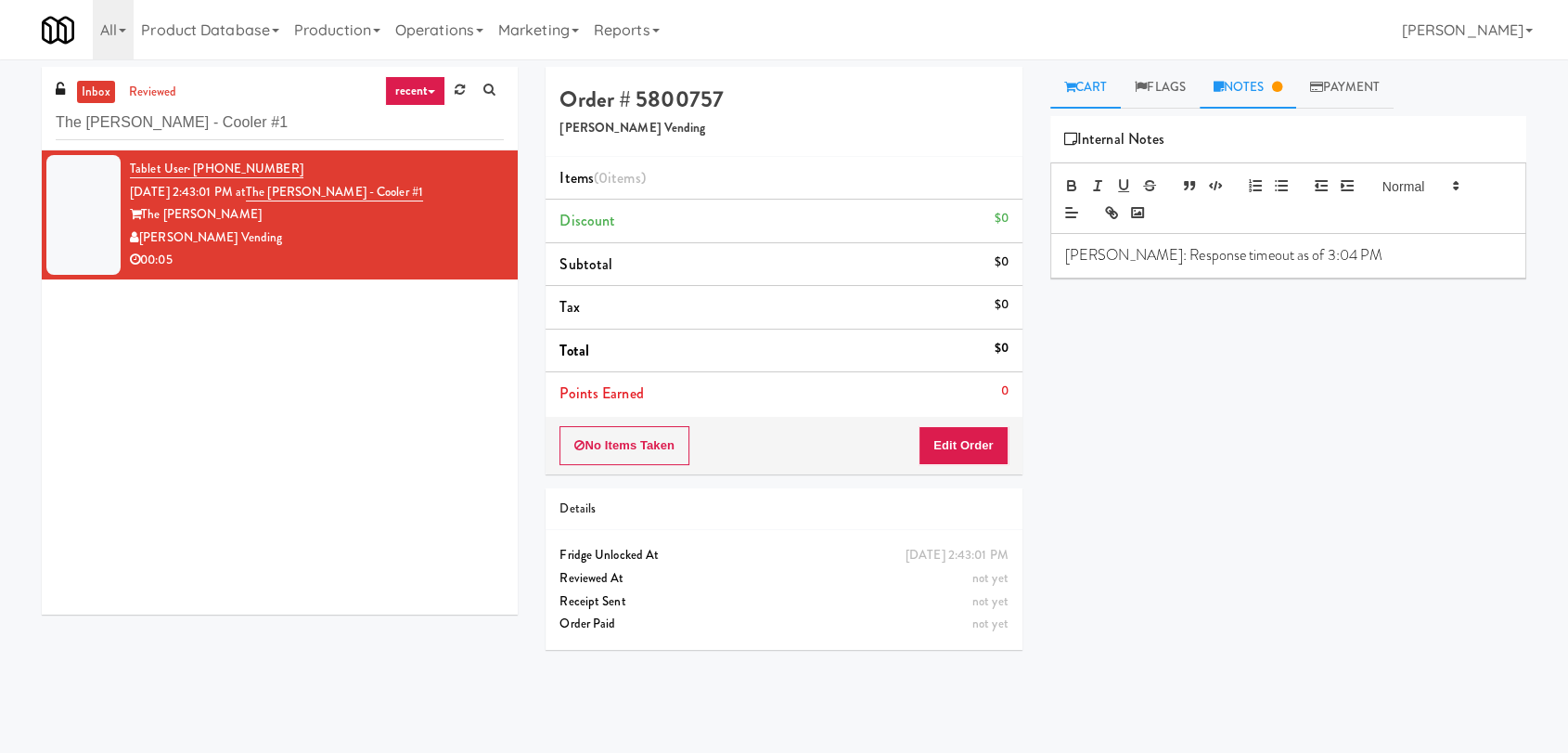
click at [1083, 95] on link "Cart" at bounding box center [1086, 88] width 72 height 42
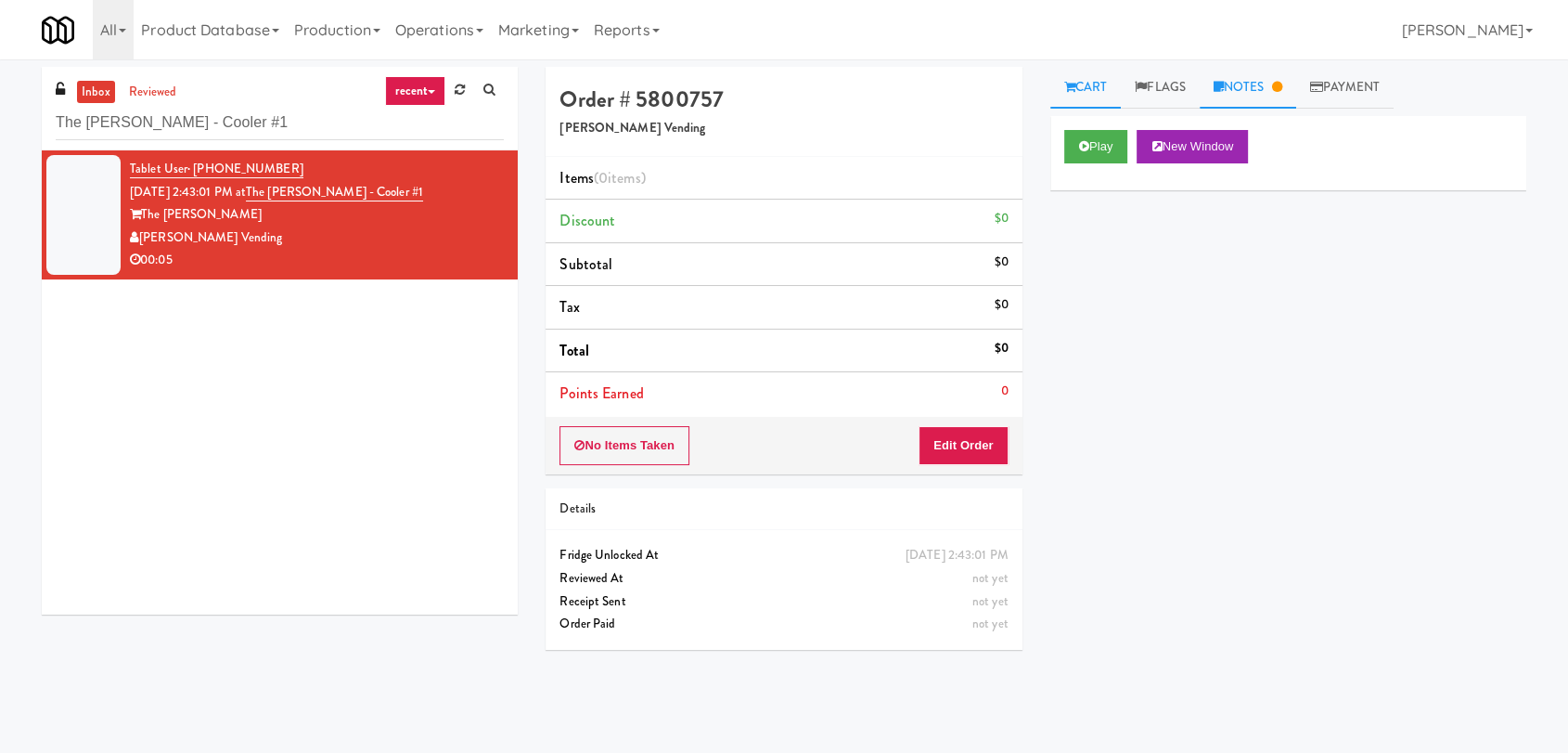
click at [1269, 96] on link "Notes" at bounding box center [1248, 88] width 97 height 42
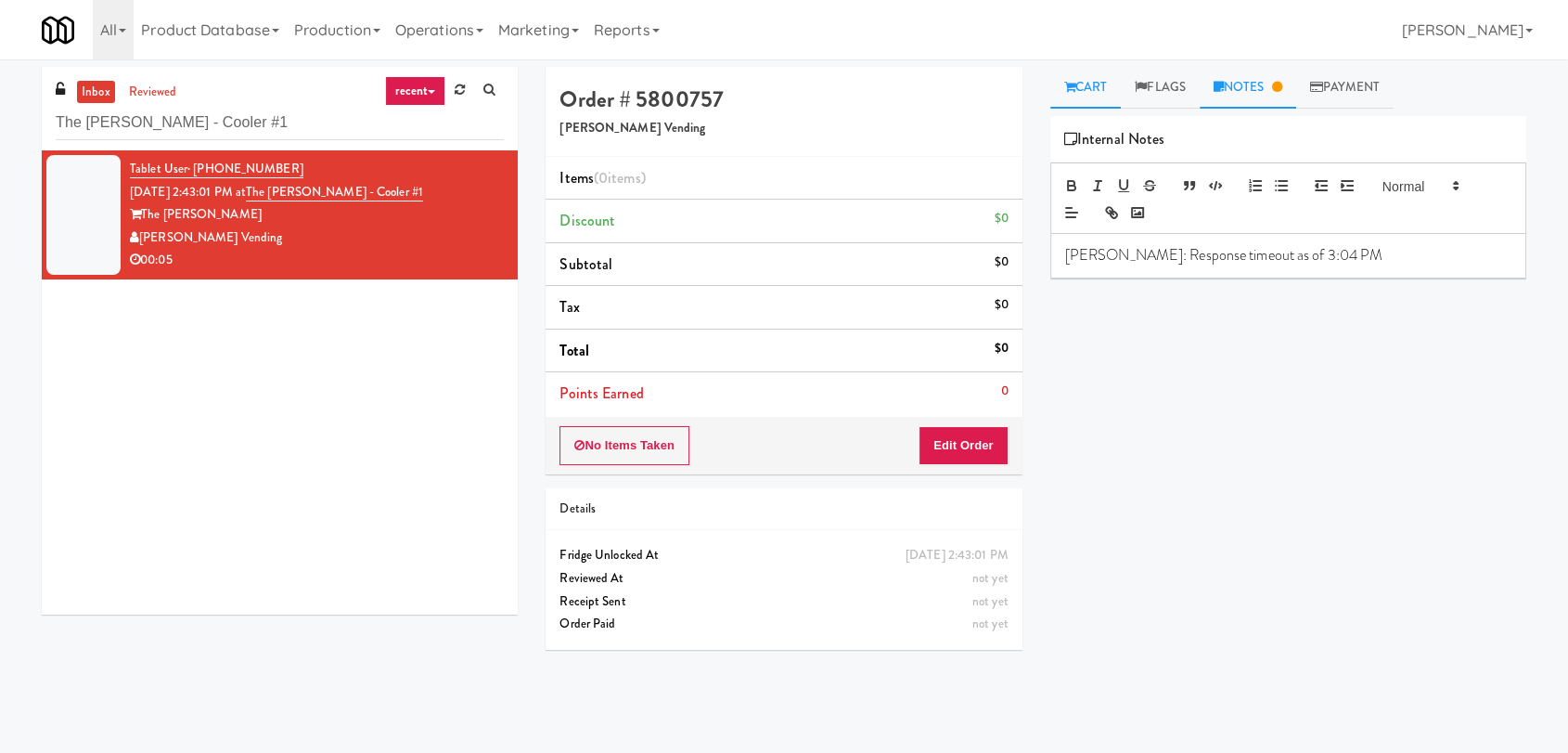
click at [1106, 72] on link "Cart" at bounding box center [1086, 88] width 72 height 42
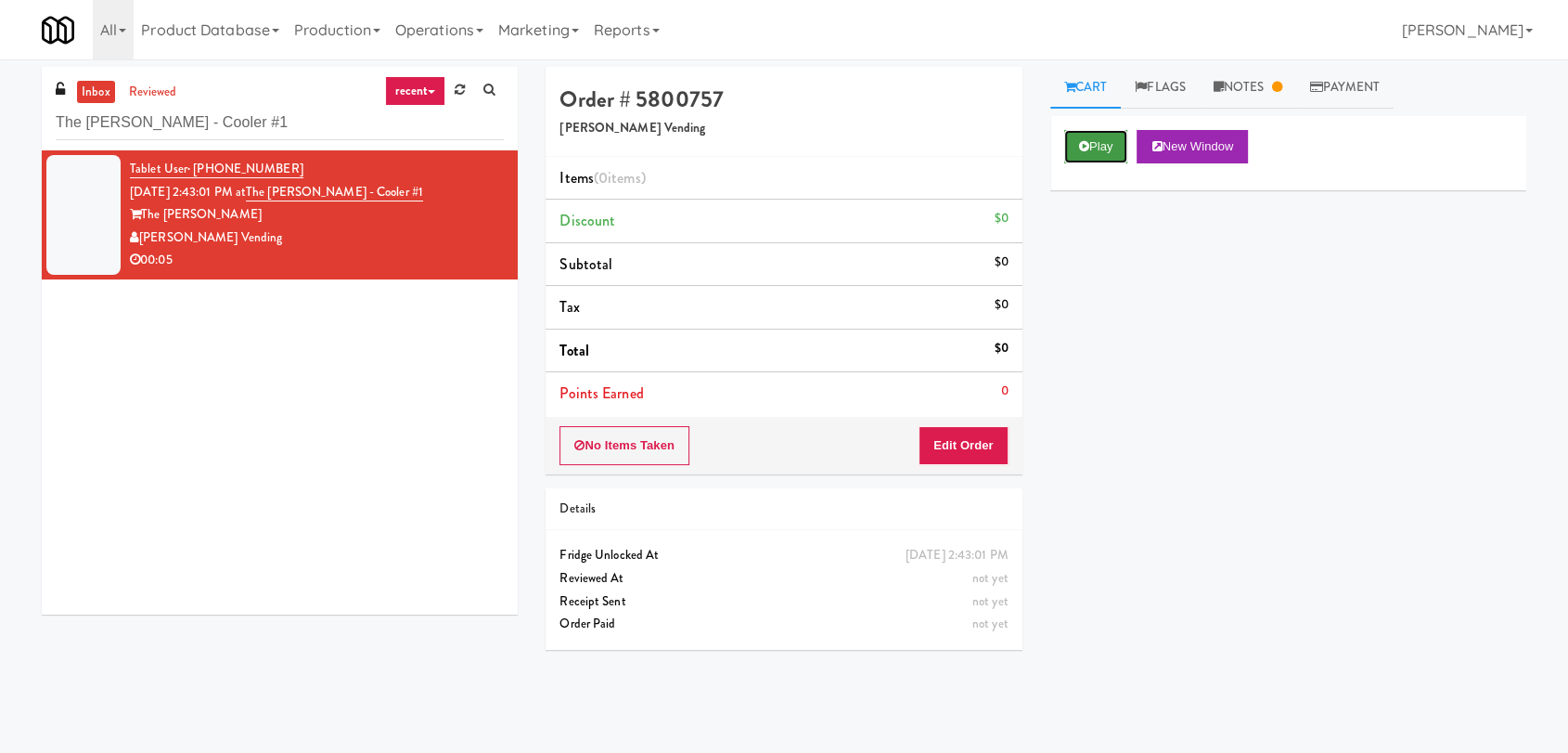
click at [1087, 161] on button "Play" at bounding box center [1096, 146] width 64 height 34
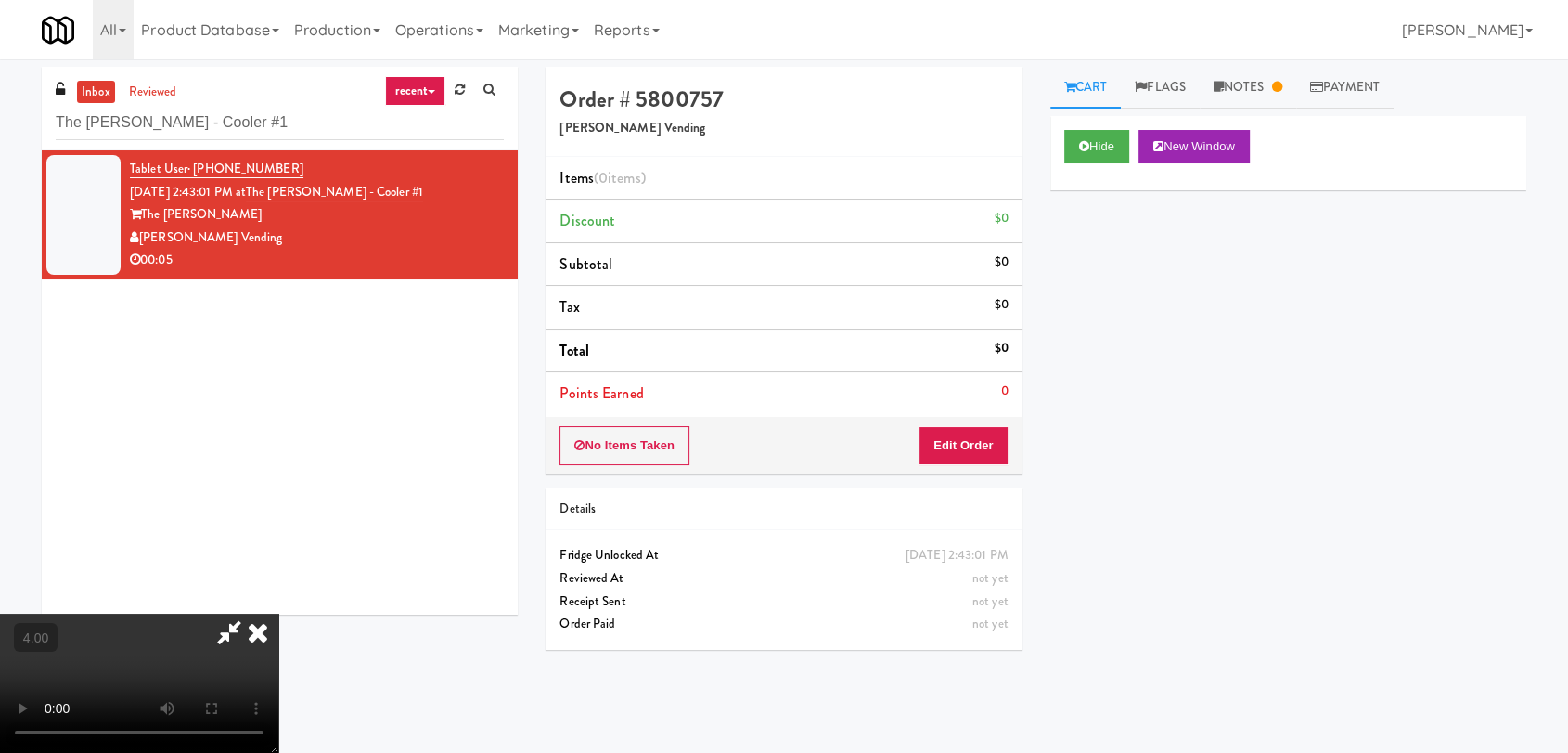
click at [278, 614] on video at bounding box center [139, 683] width 278 height 139
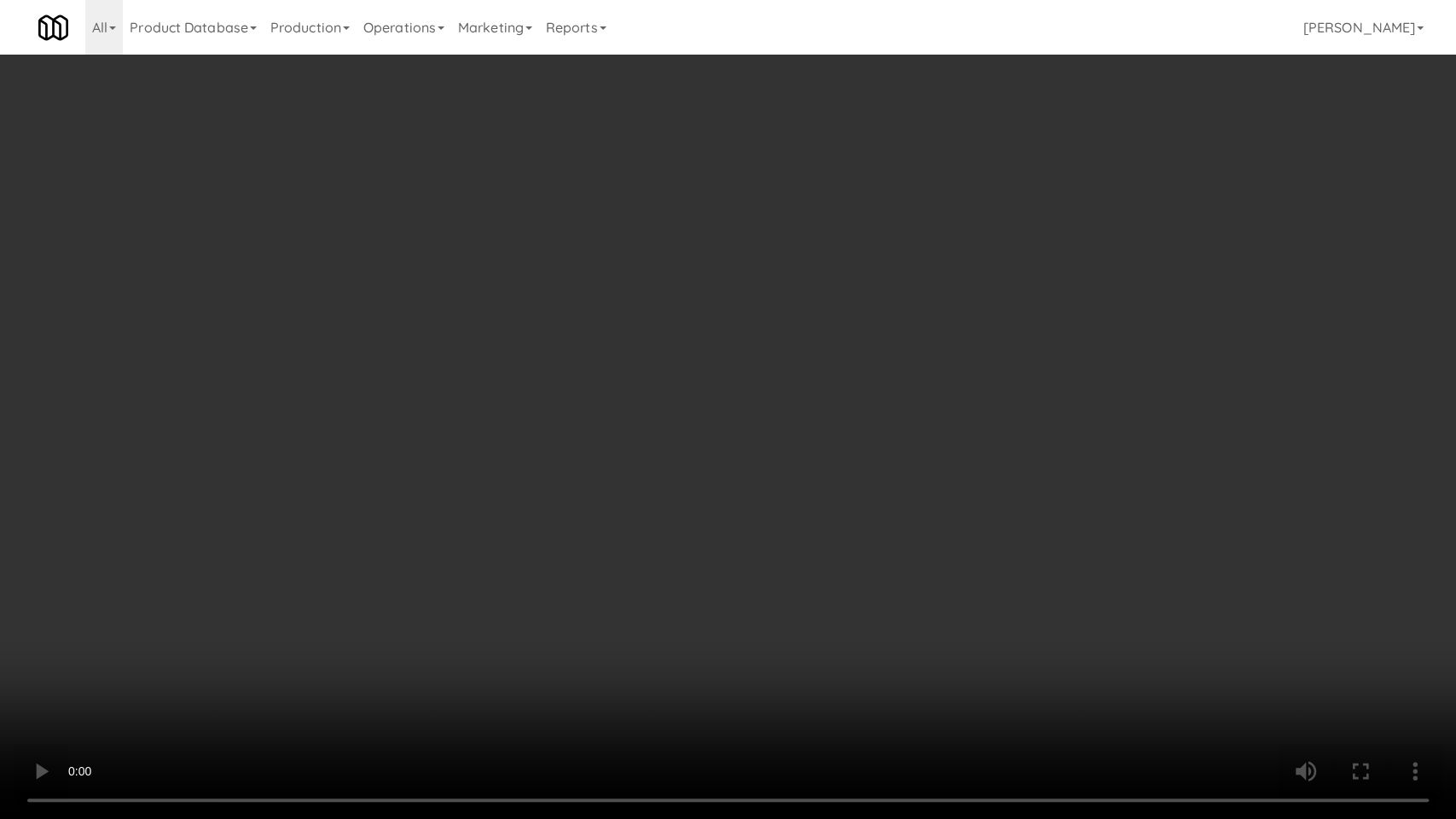
click at [376, 682] on video at bounding box center [728, 409] width 1456 height 819
click at [345, 610] on video at bounding box center [728, 409] width 1456 height 819
click at [212, 627] on video at bounding box center [728, 409] width 1456 height 819
click at [215, 605] on video at bounding box center [728, 409] width 1456 height 819
click at [386, 652] on video at bounding box center [728, 409] width 1456 height 819
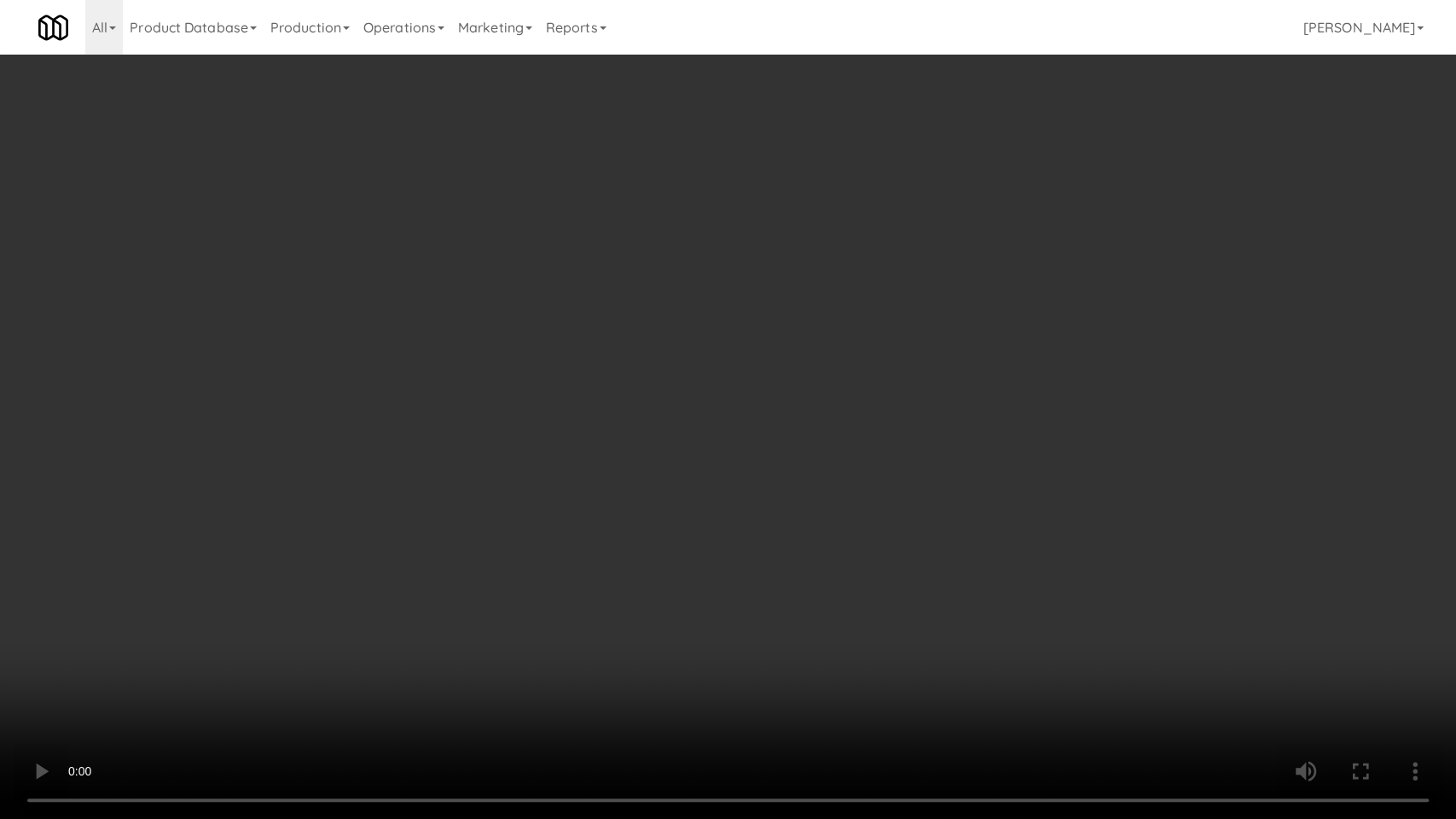
click at [373, 673] on video at bounding box center [728, 409] width 1456 height 819
click at [149, 649] on video at bounding box center [728, 409] width 1456 height 819
click at [447, 644] on video at bounding box center [728, 409] width 1456 height 819
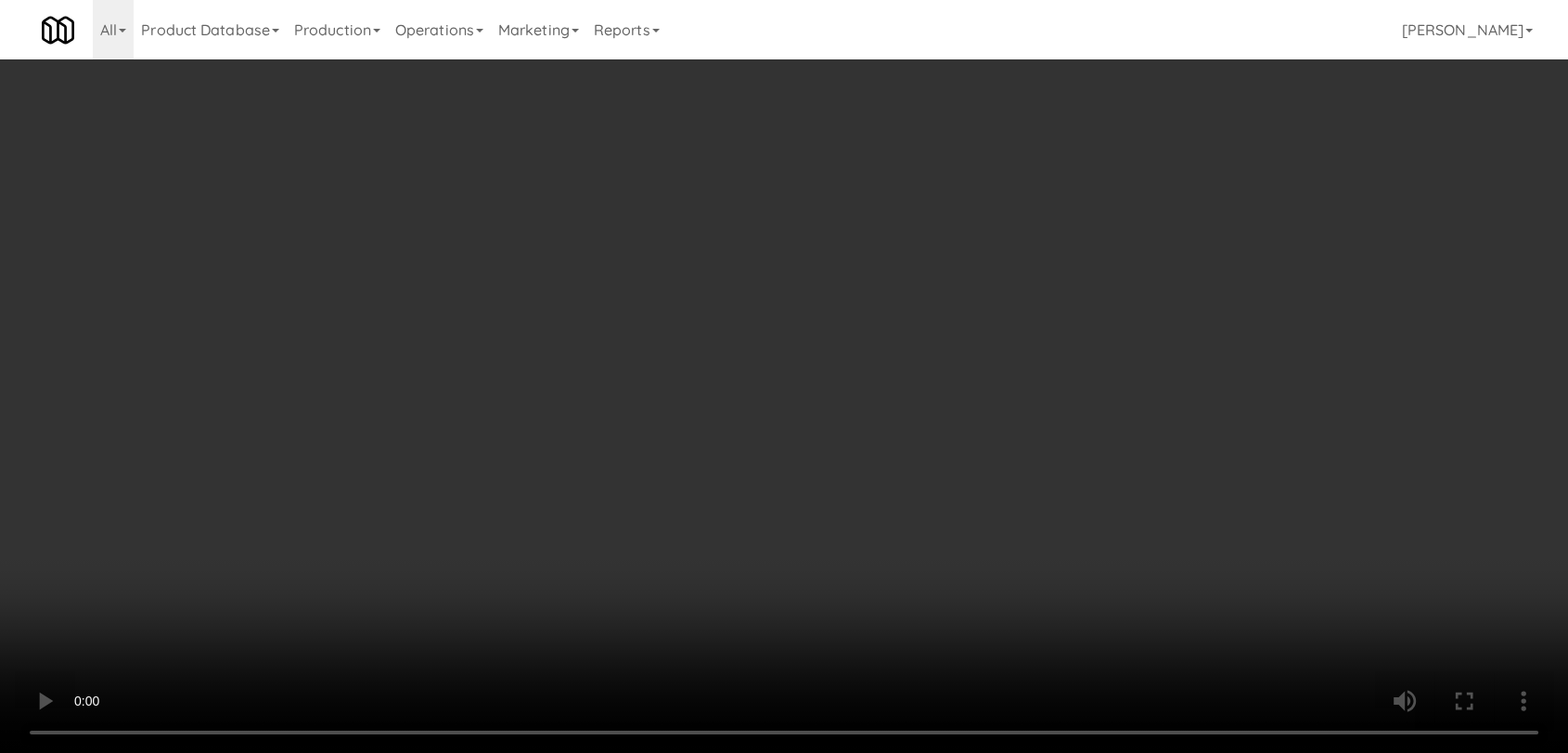
scroll to position [34, 0]
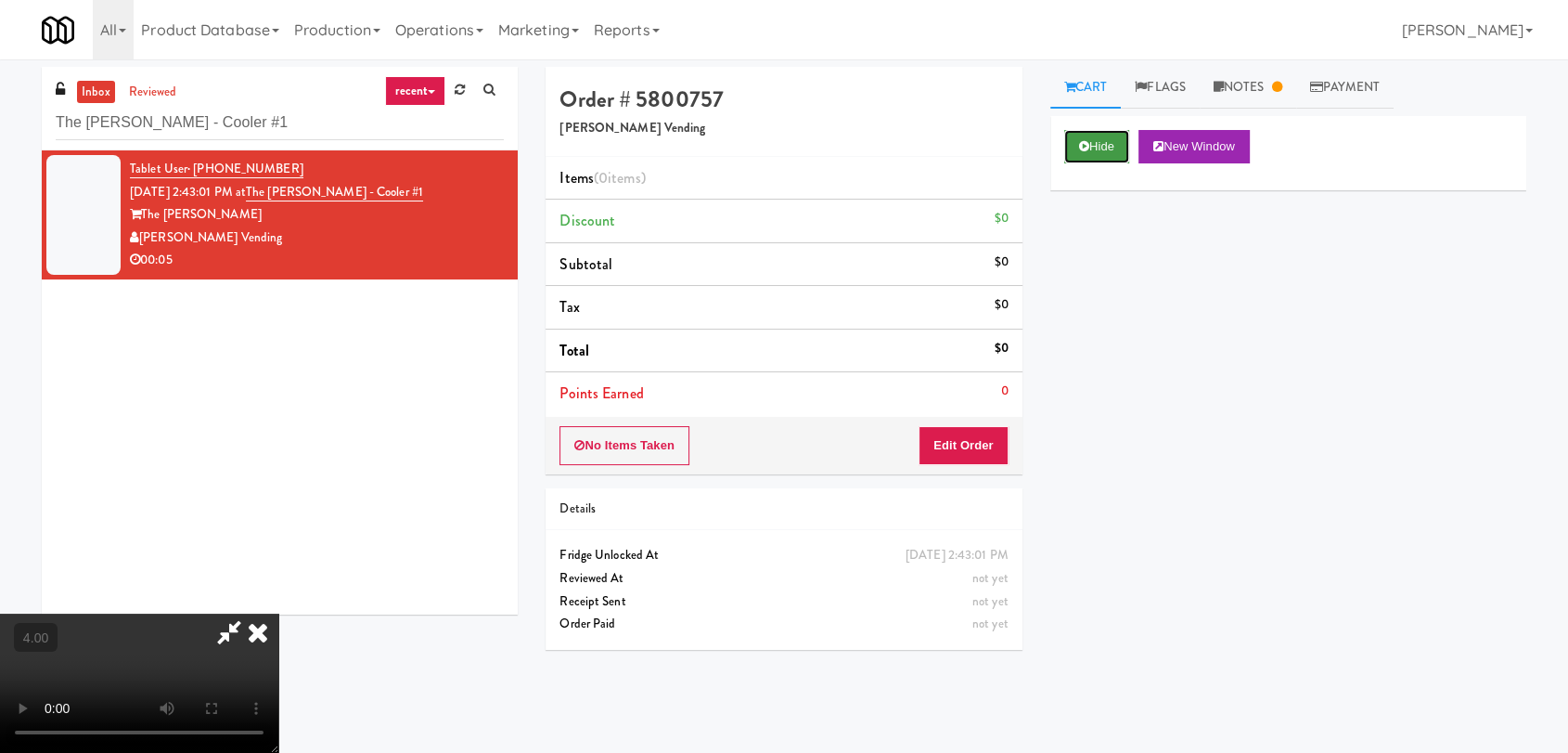
click at [1107, 154] on button "Hide" at bounding box center [1097, 146] width 65 height 34
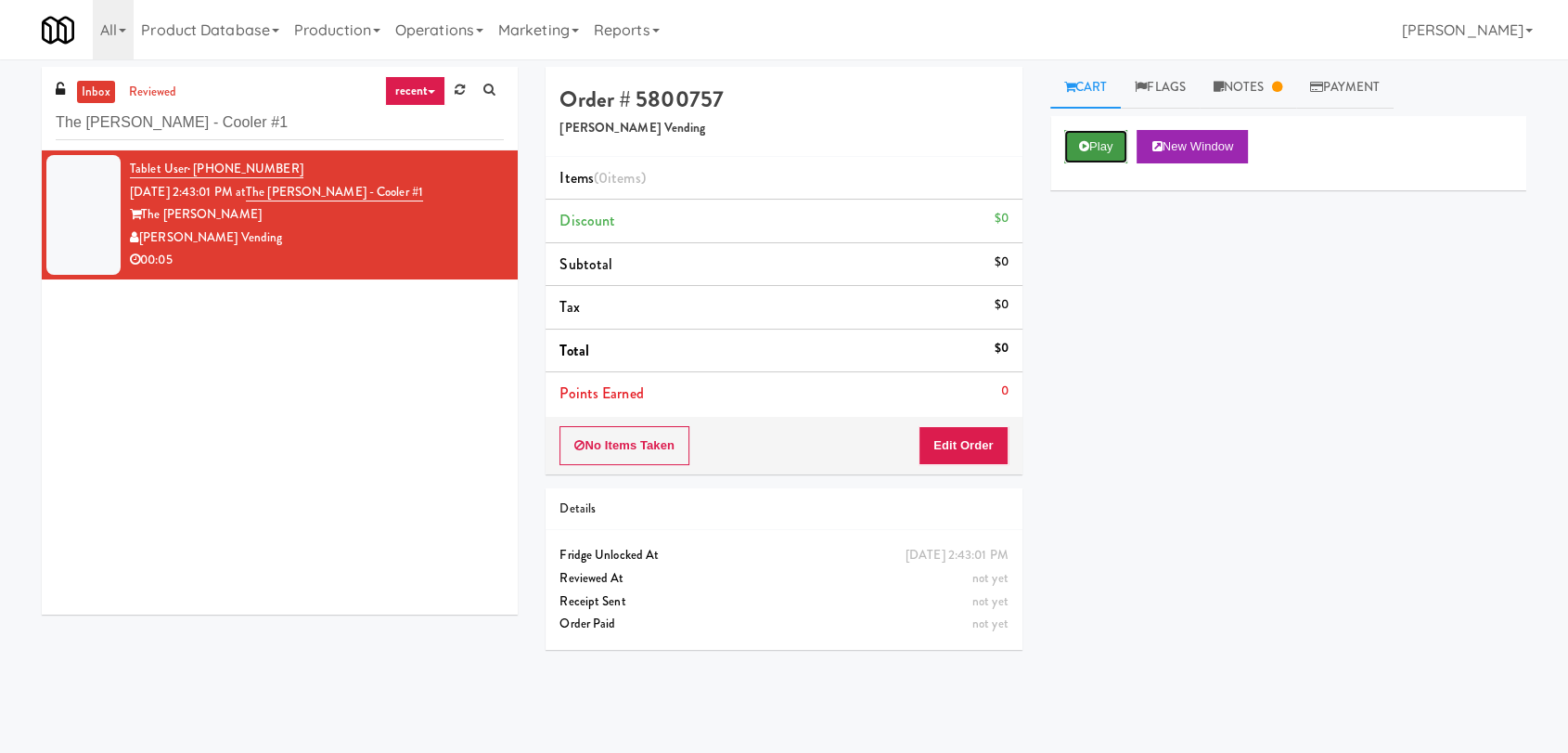
click at [1107, 154] on button "Play" at bounding box center [1096, 146] width 64 height 34
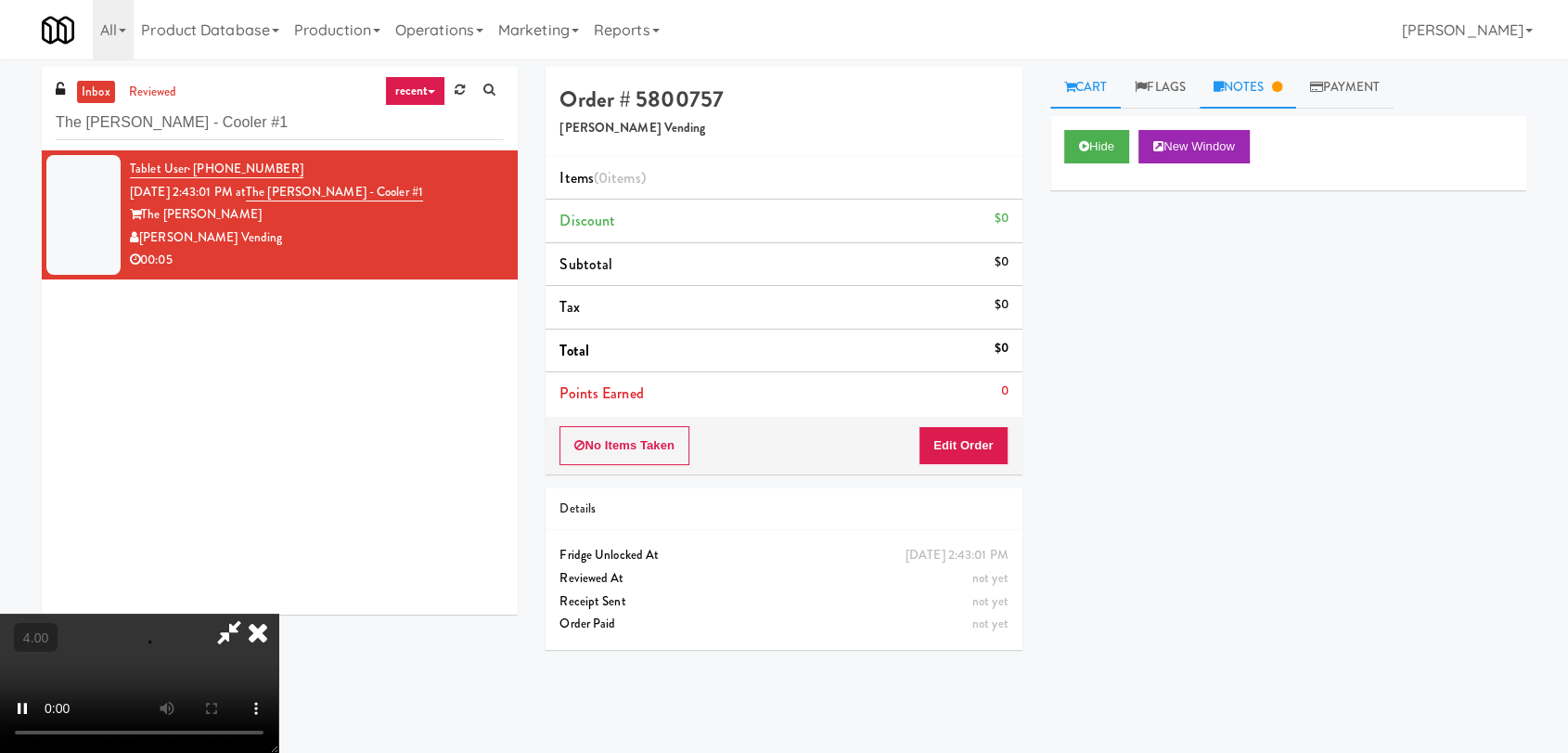
click at [1269, 85] on link "Notes" at bounding box center [1248, 88] width 97 height 42
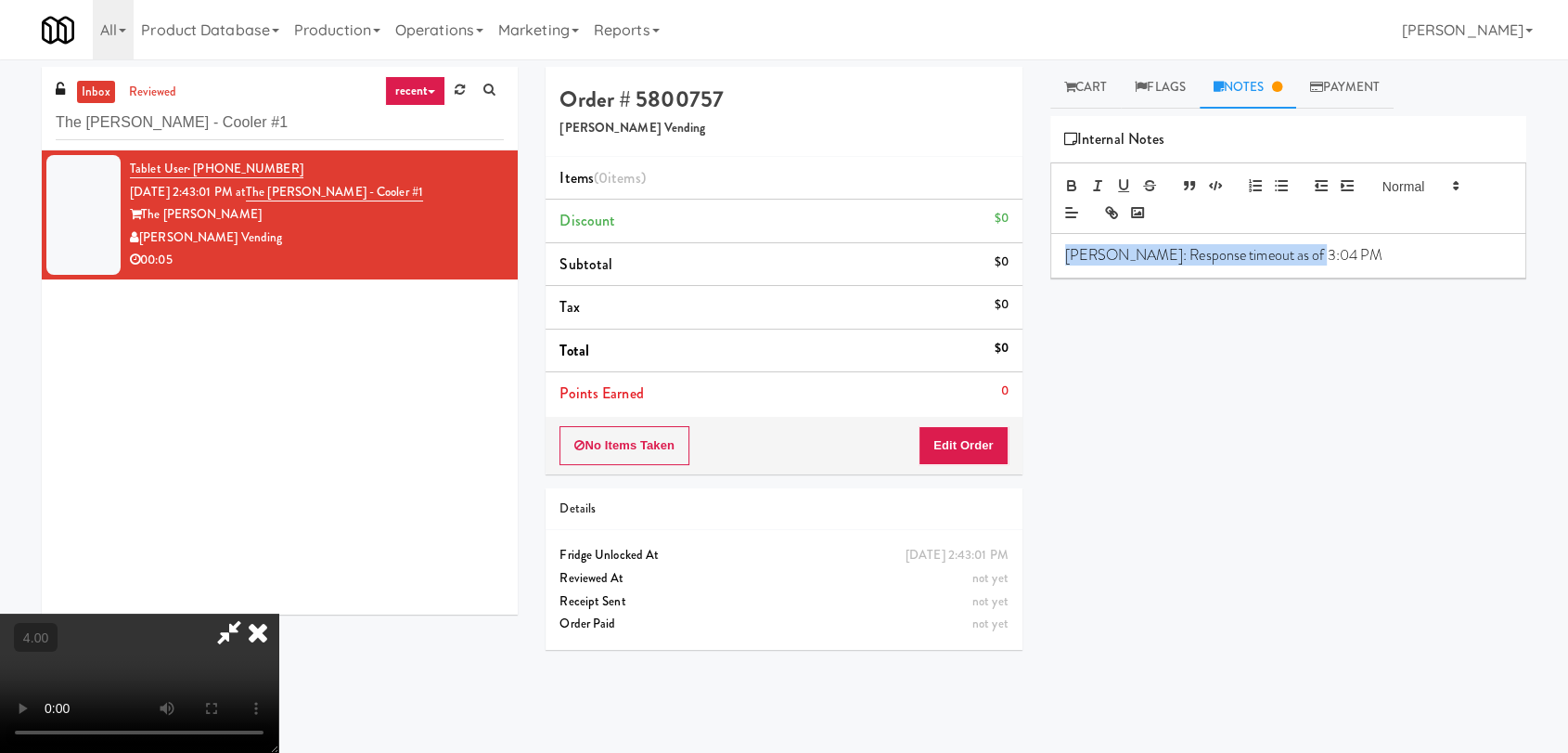
drag, startPoint x: 1346, startPoint y: 254, endPoint x: 932, endPoint y: 263, distance: 414.1
click at [932, 263] on div "Order # 5800757 [PERSON_NAME] Vending Items (0 items ) Discount $0 Subtotal $0 …" at bounding box center [1037, 406] width 1009 height 678
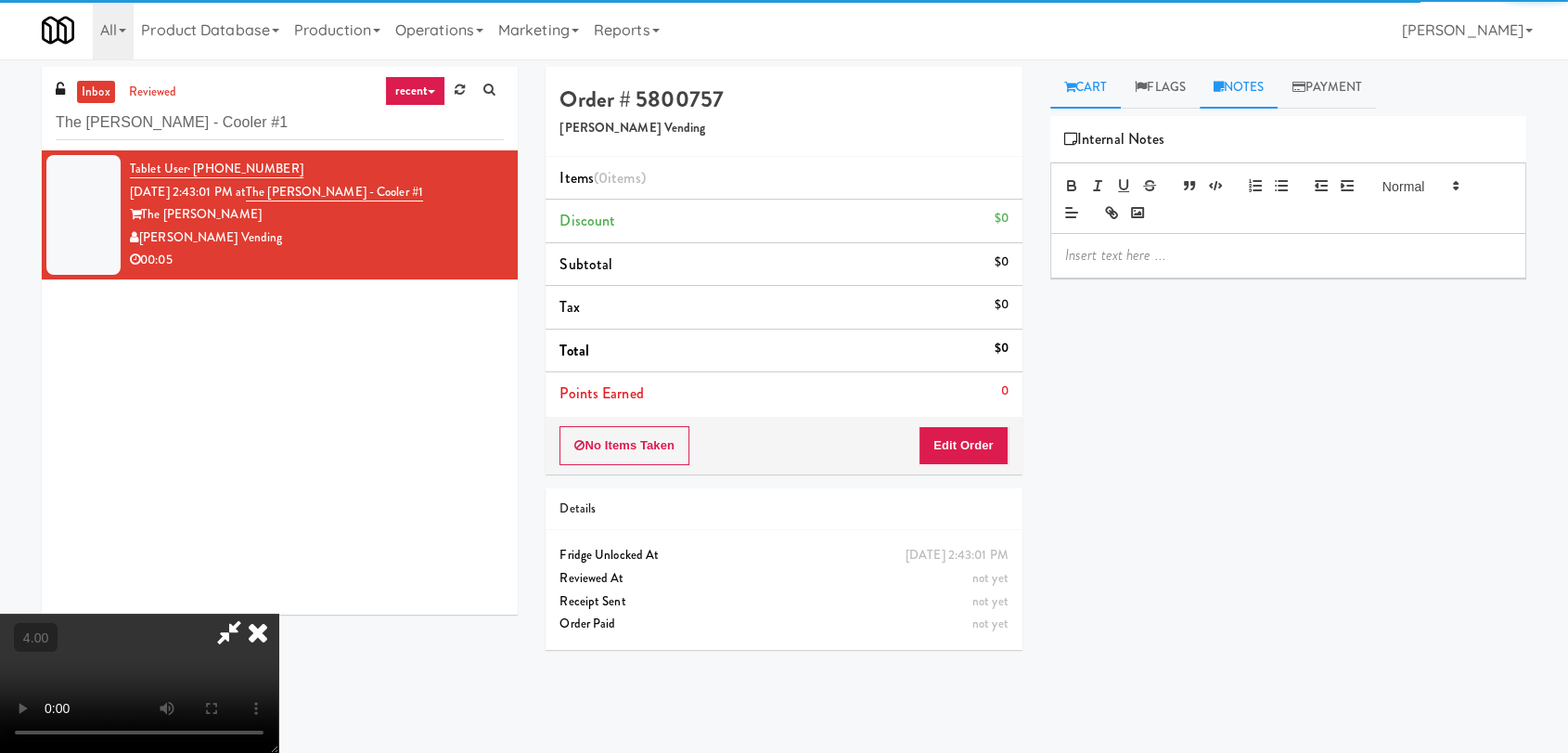
drag, startPoint x: 1097, startPoint y: 86, endPoint x: 1092, endPoint y: 97, distance: 12.1
click at [1098, 85] on link "Cart" at bounding box center [1086, 88] width 72 height 42
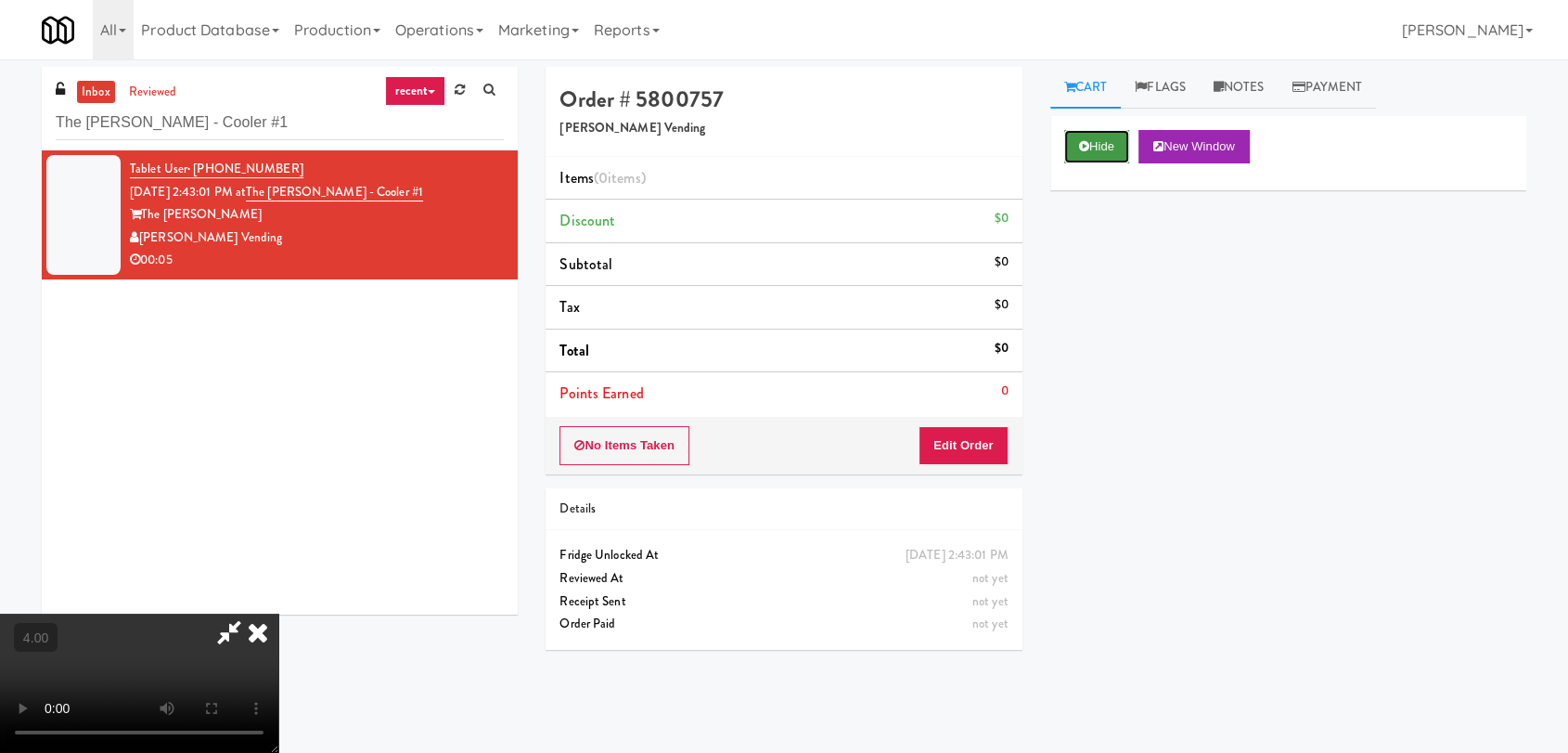
click at [1085, 143] on icon at bounding box center [1084, 146] width 11 height 12
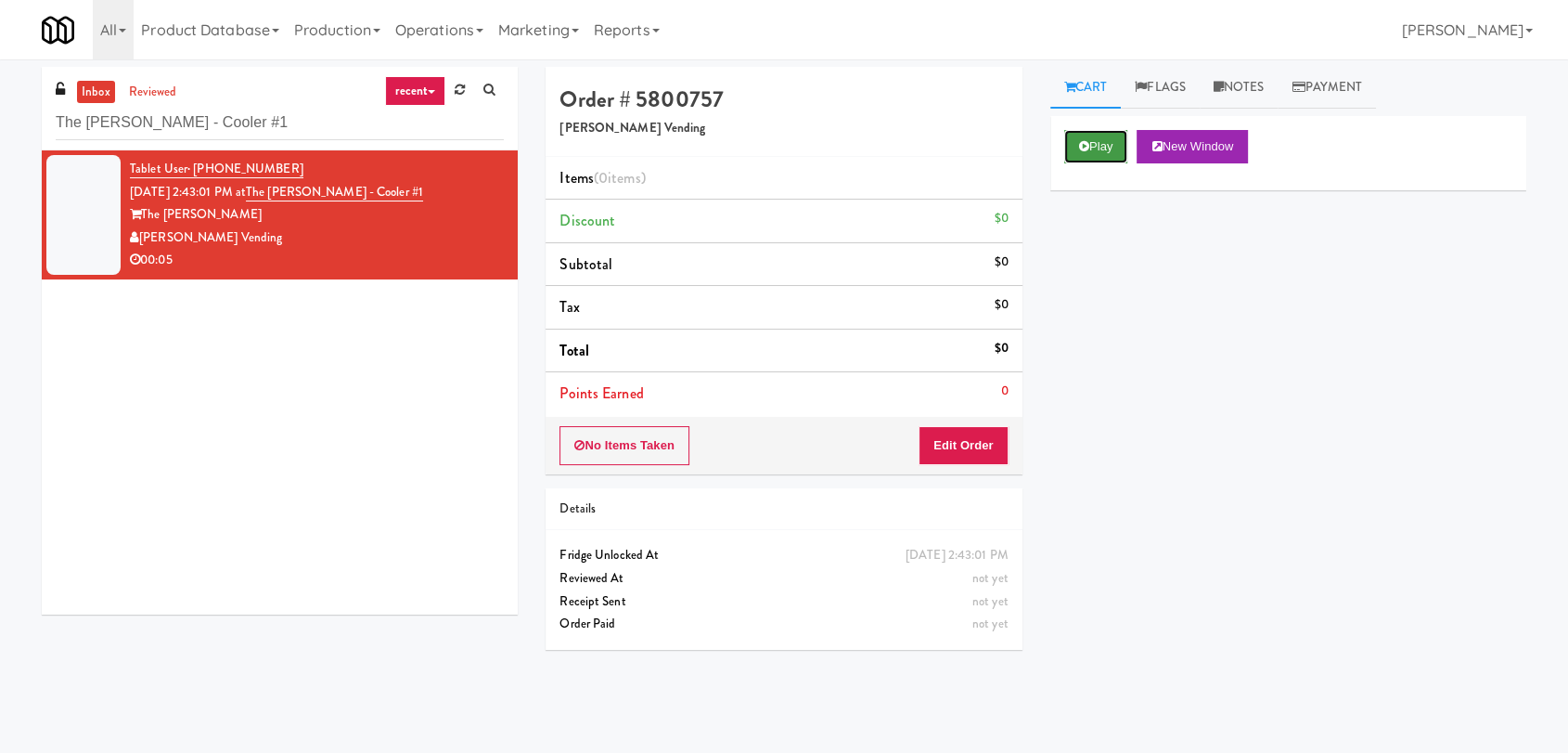
click at [1082, 152] on icon at bounding box center [1084, 146] width 11 height 12
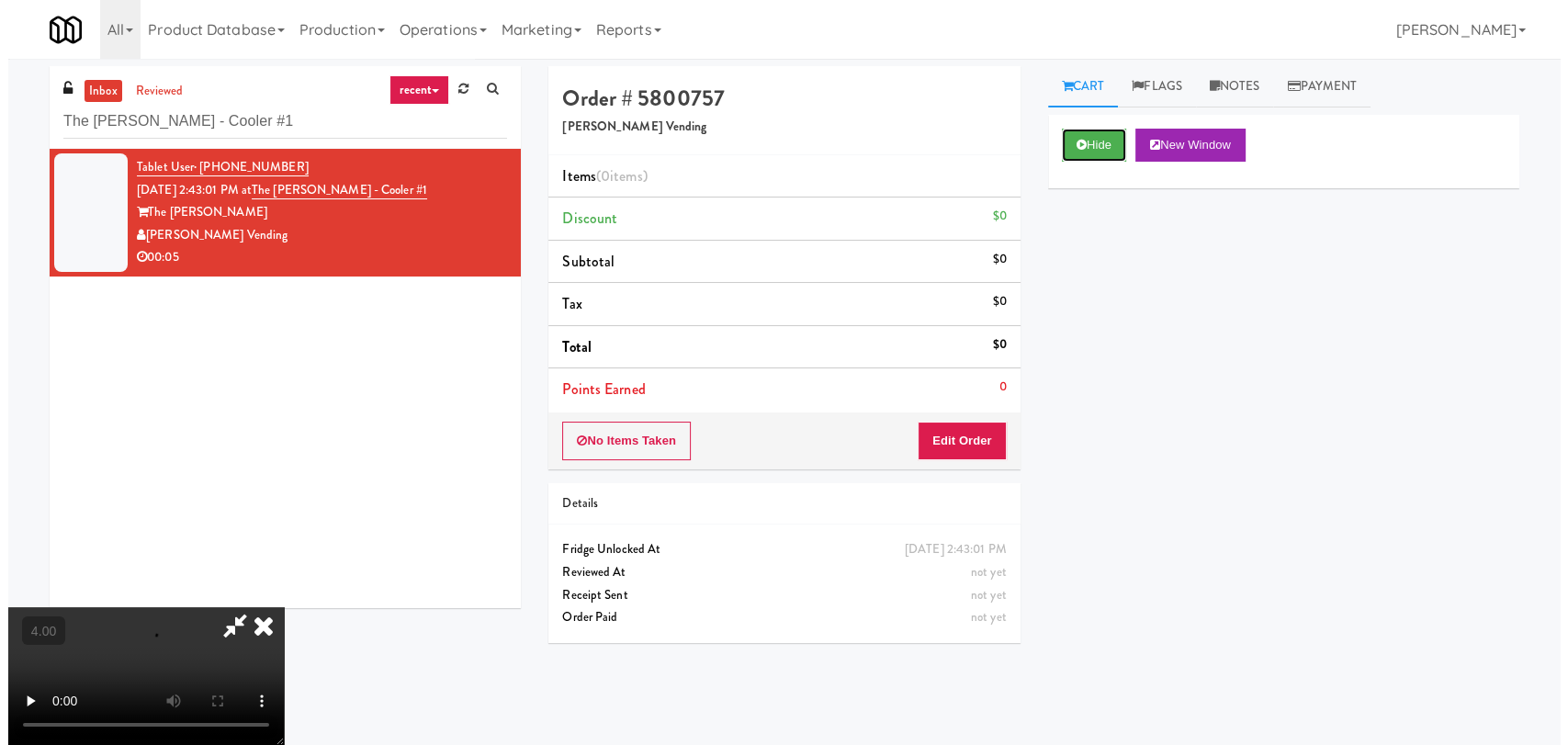
scroll to position [280, 0]
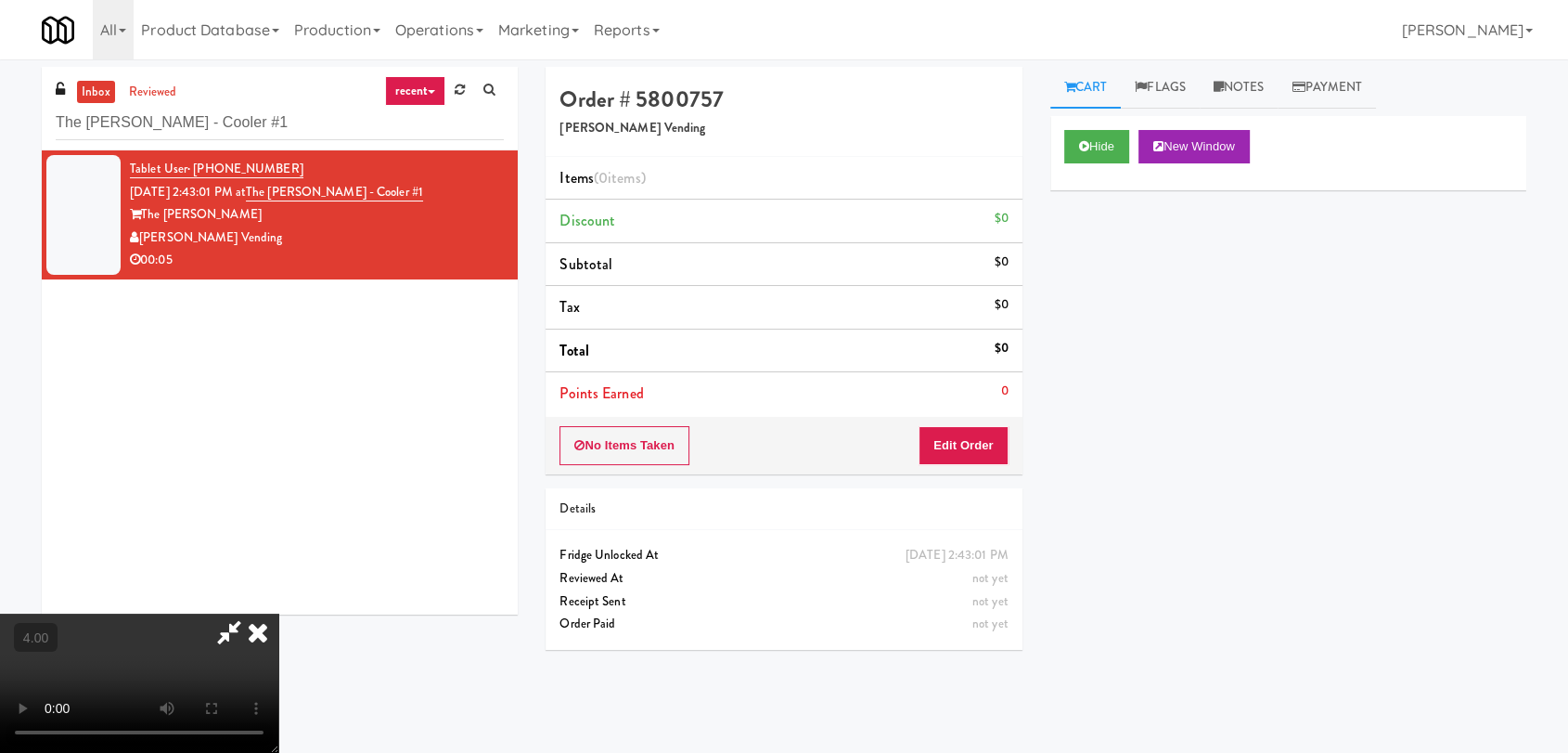
click at [192, 614] on video at bounding box center [139, 683] width 278 height 139
click at [971, 438] on button "Edit Order" at bounding box center [964, 445] width 90 height 39
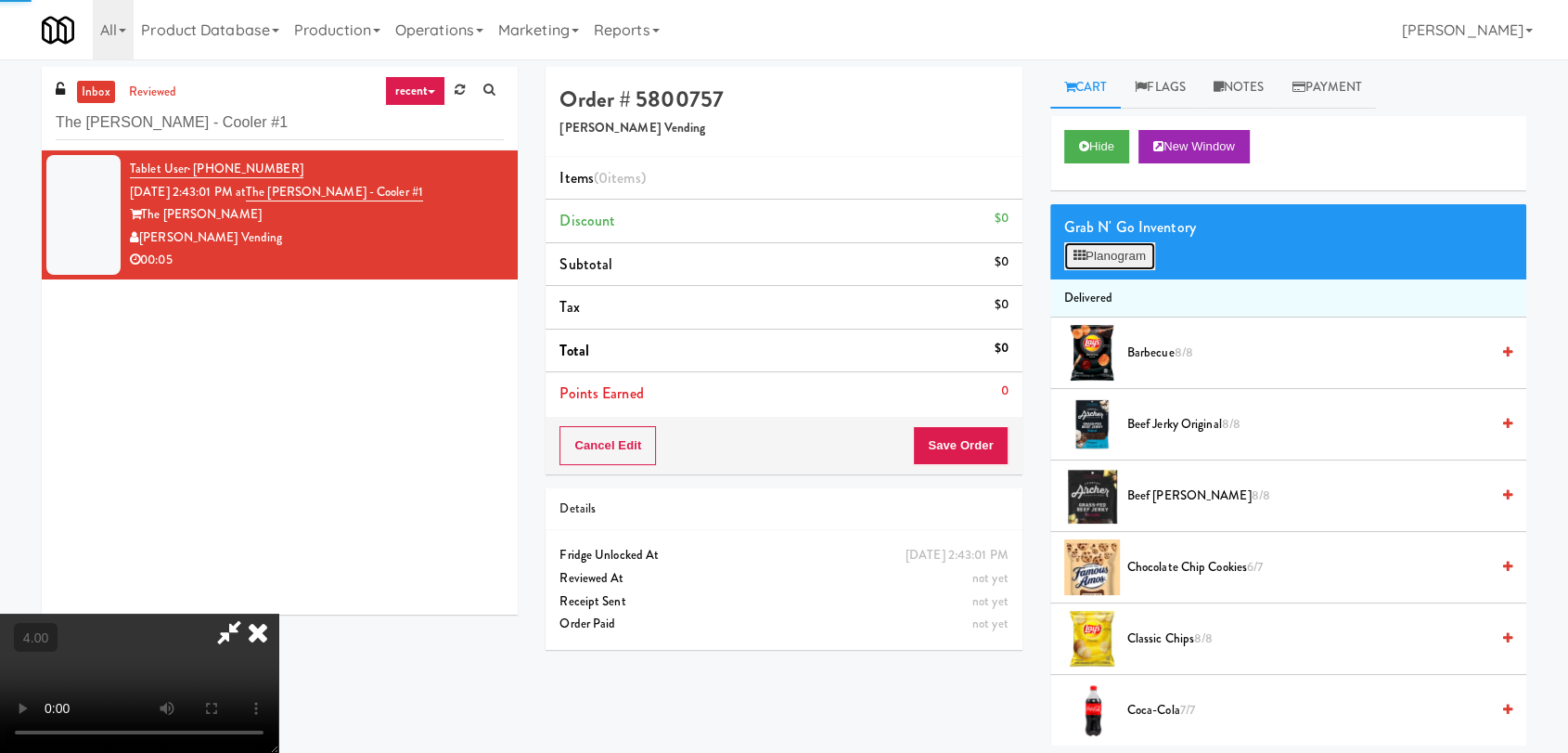
click at [1108, 249] on button "Planogram" at bounding box center [1110, 256] width 91 height 28
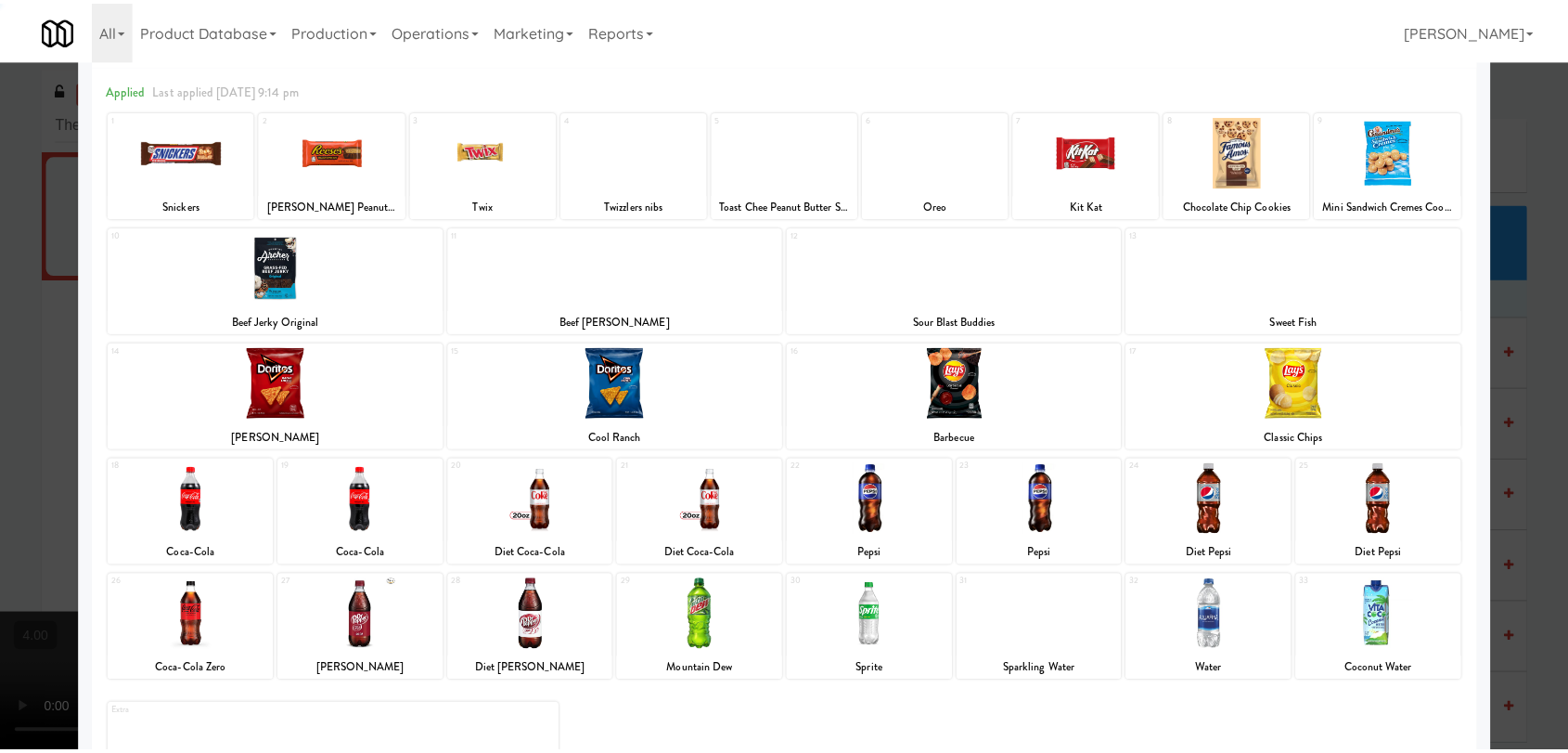
scroll to position [158, 0]
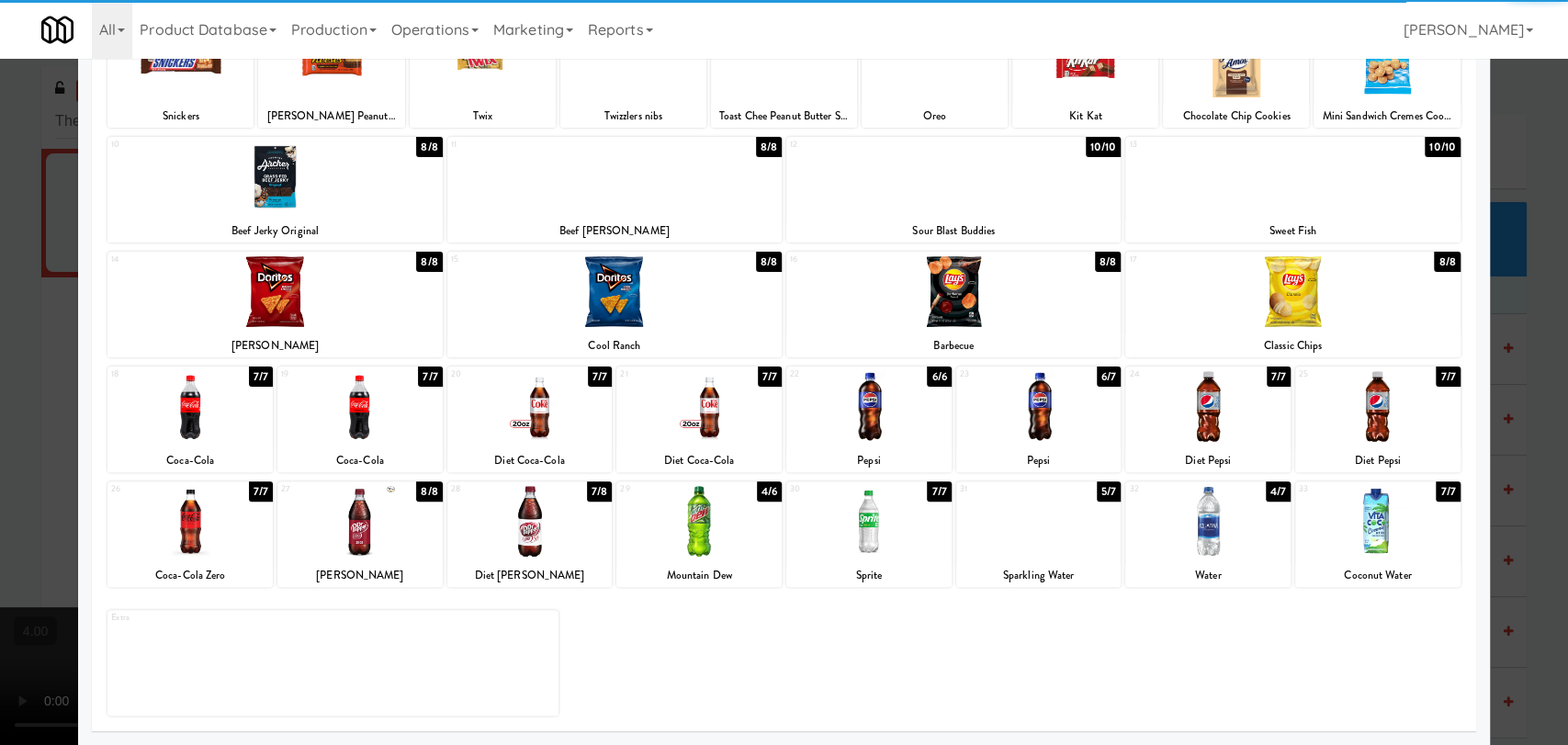
click at [349, 537] on div at bounding box center [360, 521] width 165 height 71
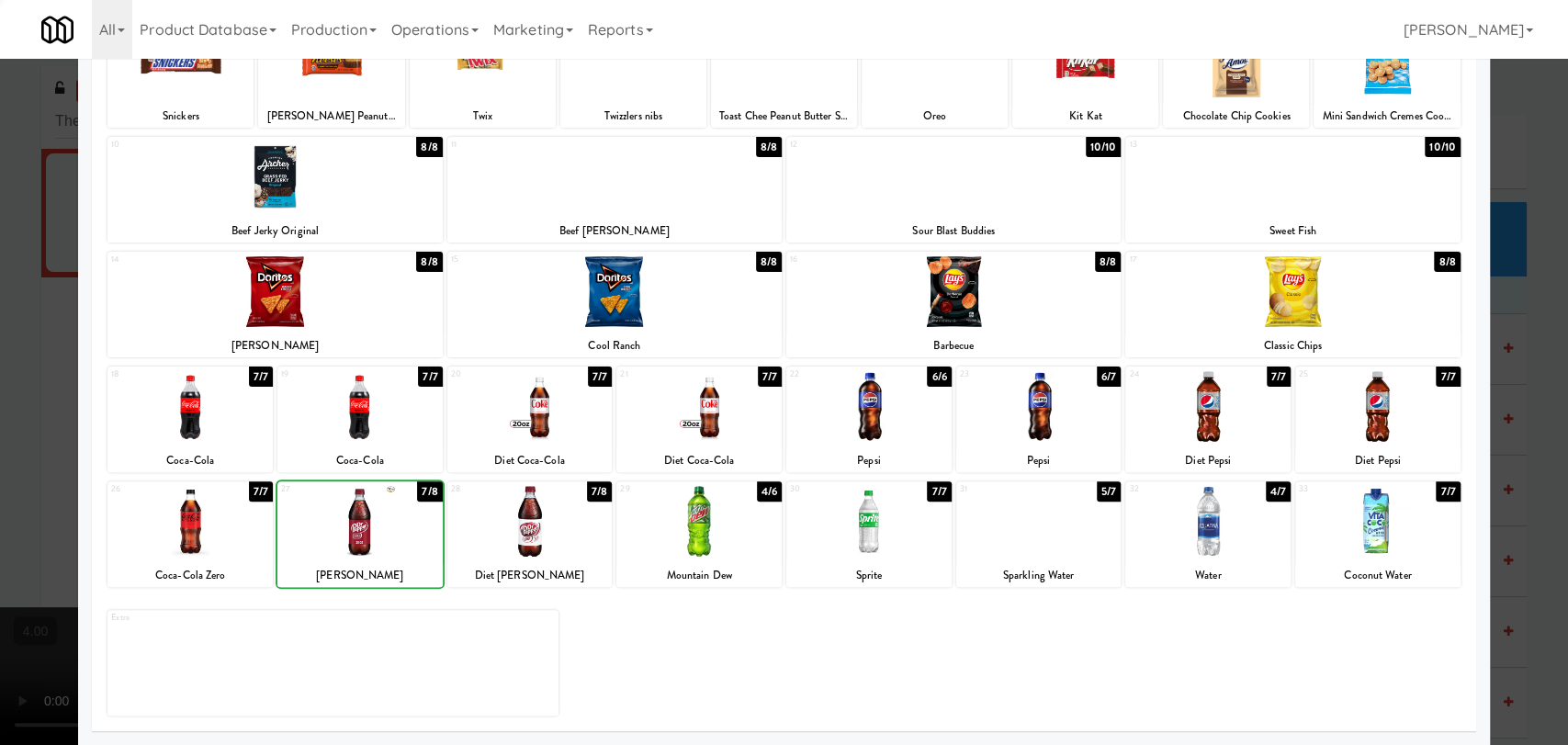
click at [0, 319] on div at bounding box center [784, 372] width 1568 height 745
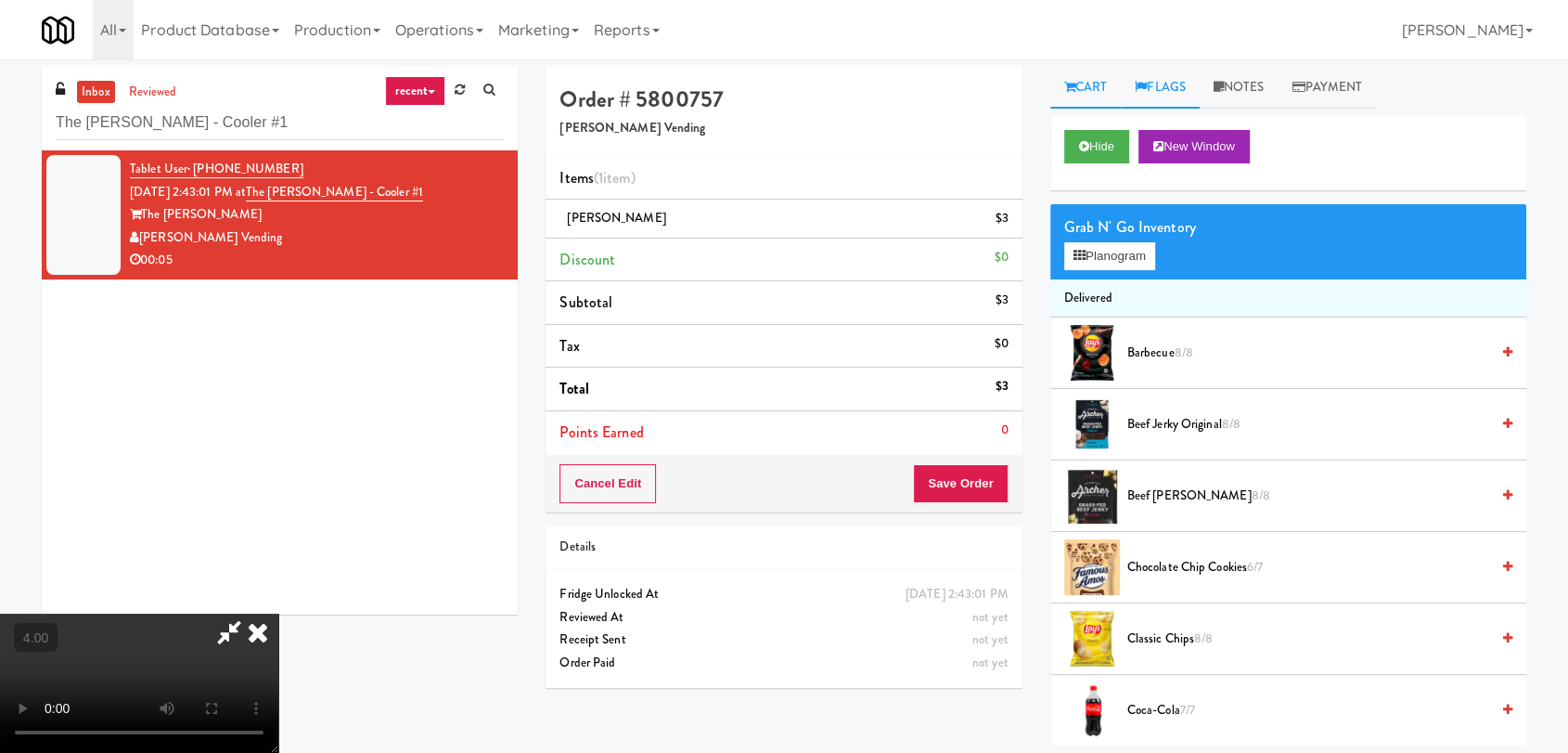
scroll to position [77, 0]
click at [1085, 152] on icon at bounding box center [1084, 146] width 11 height 12
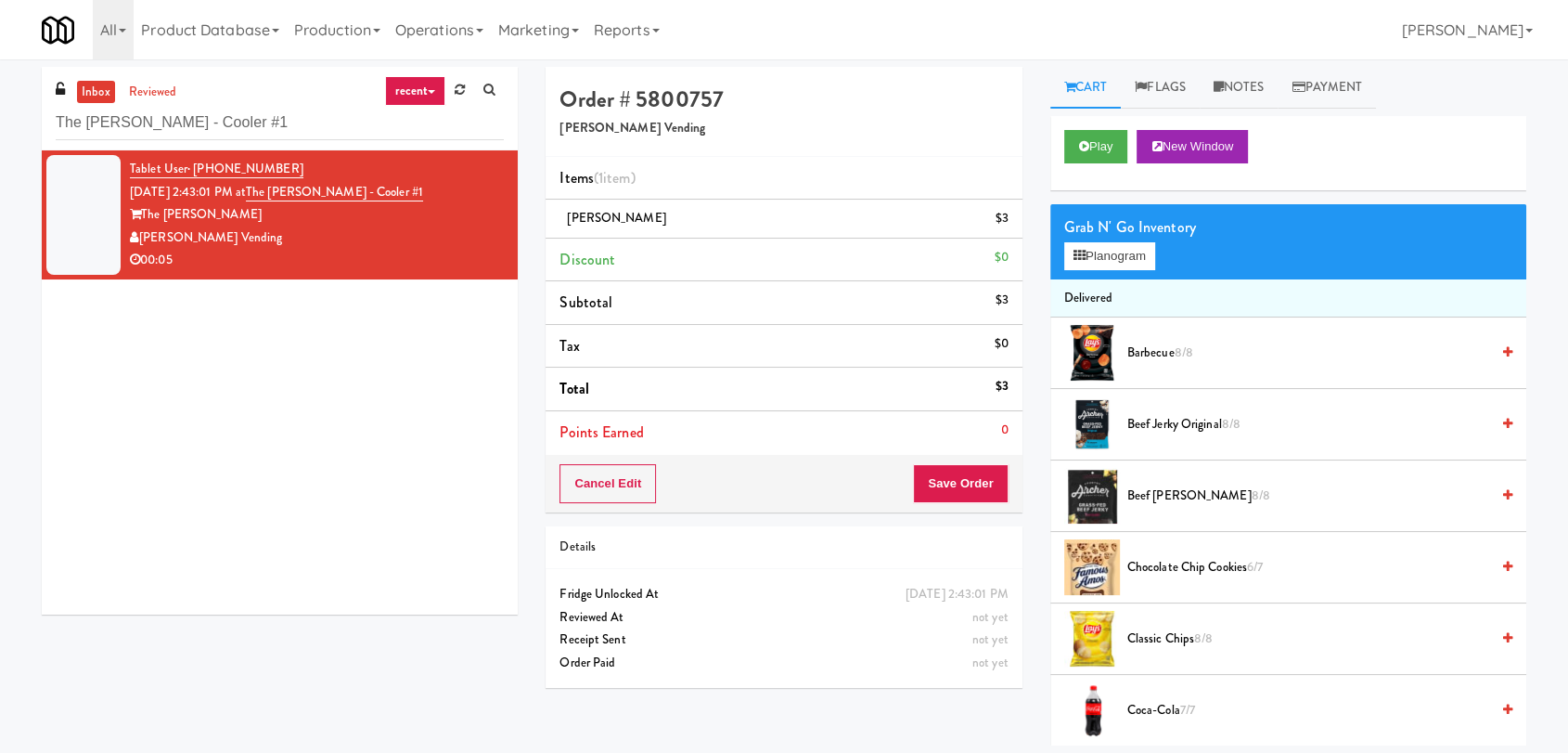
click at [951, 504] on div "Cancel Edit Save Order" at bounding box center [784, 483] width 476 height 58
click at [950, 492] on button "Save Order" at bounding box center [960, 483] width 95 height 39
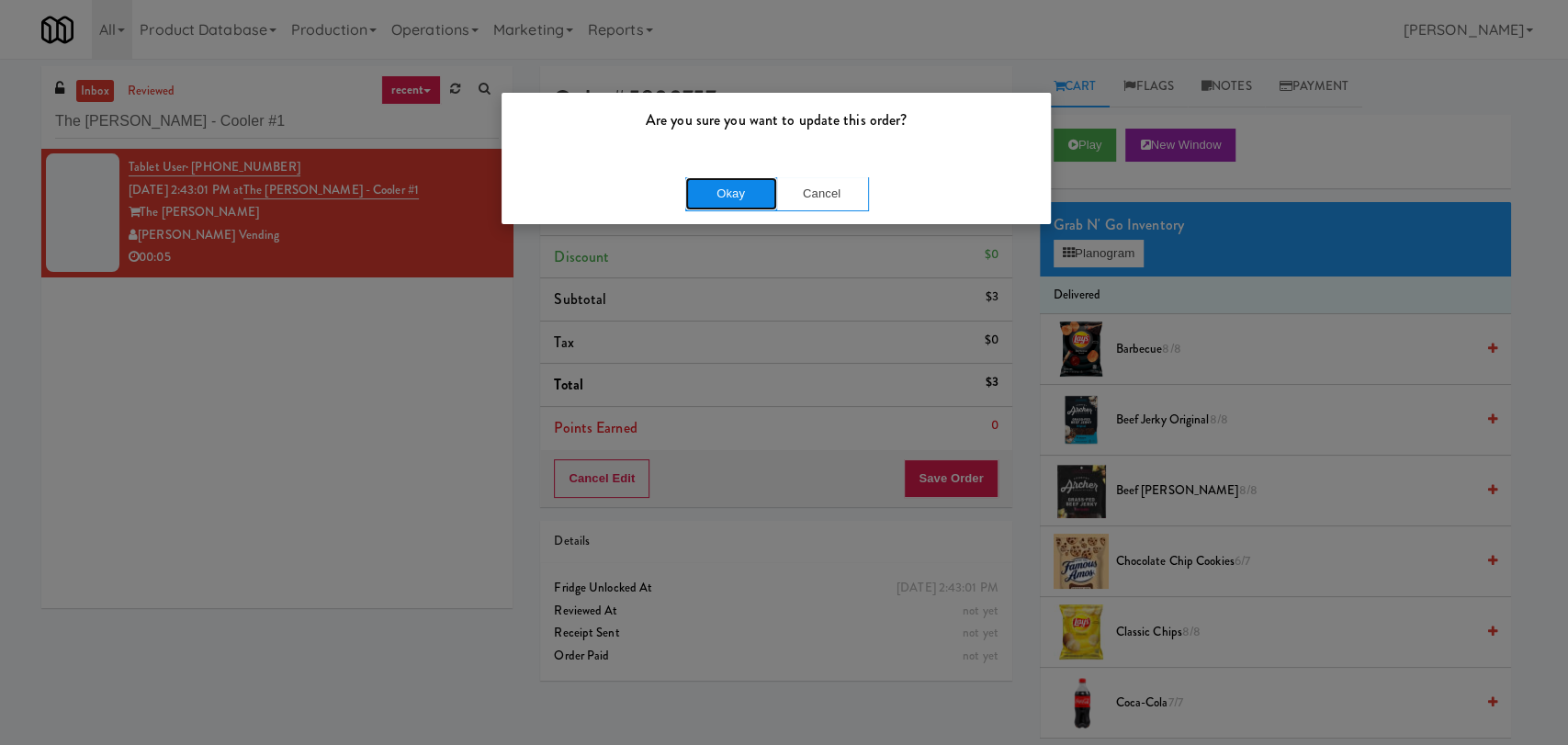
click at [738, 185] on button "Okay" at bounding box center [731, 194] width 92 height 33
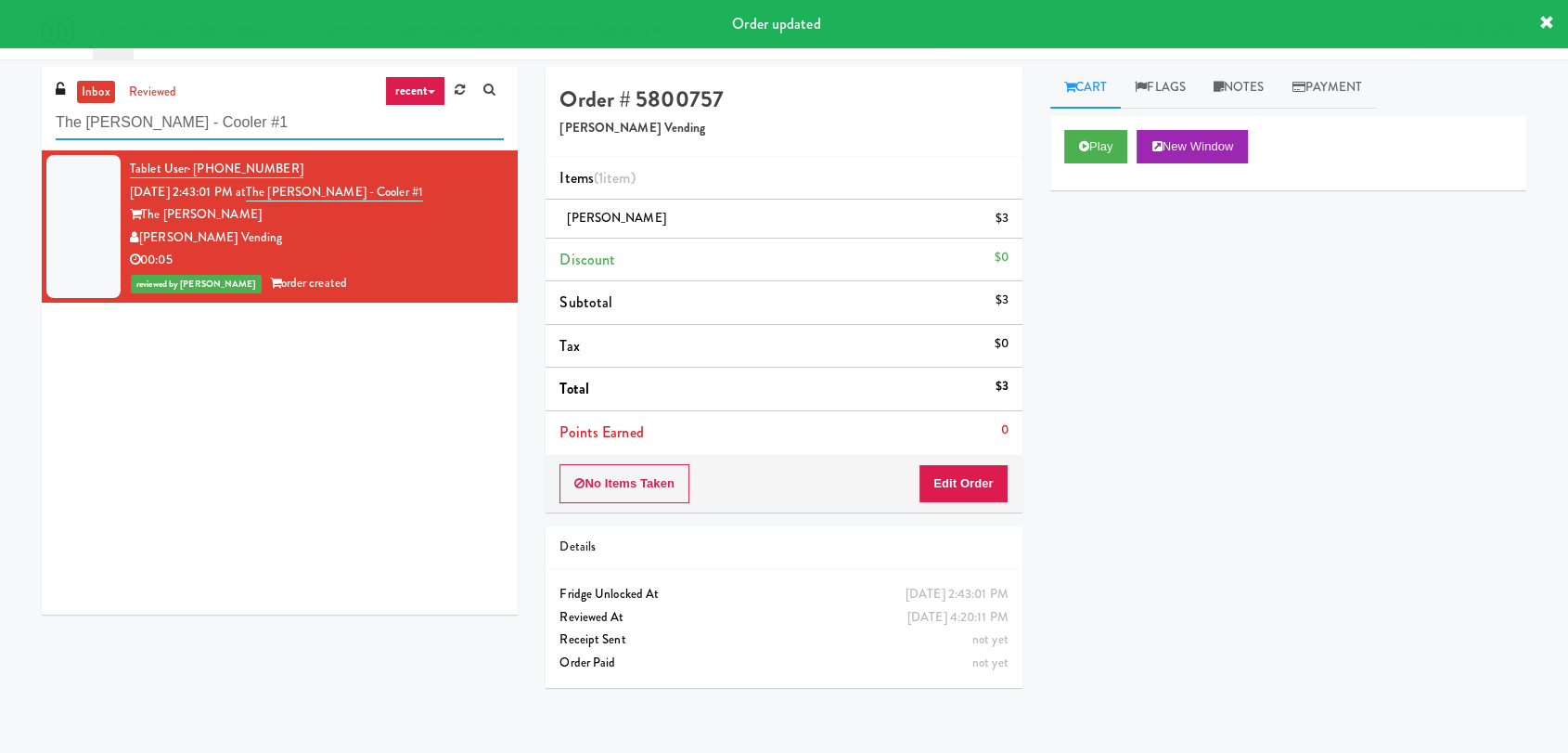
drag, startPoint x: 238, startPoint y: 129, endPoint x: 0, endPoint y: 129, distance: 238.0
click at [0, 129] on div "inbox reviewed recent all unclear take inventory issue suspicious failed recent…" at bounding box center [784, 406] width 1568 height 678
paste input "[PERSON_NAME]: Response timeout as of 3:04 PM"
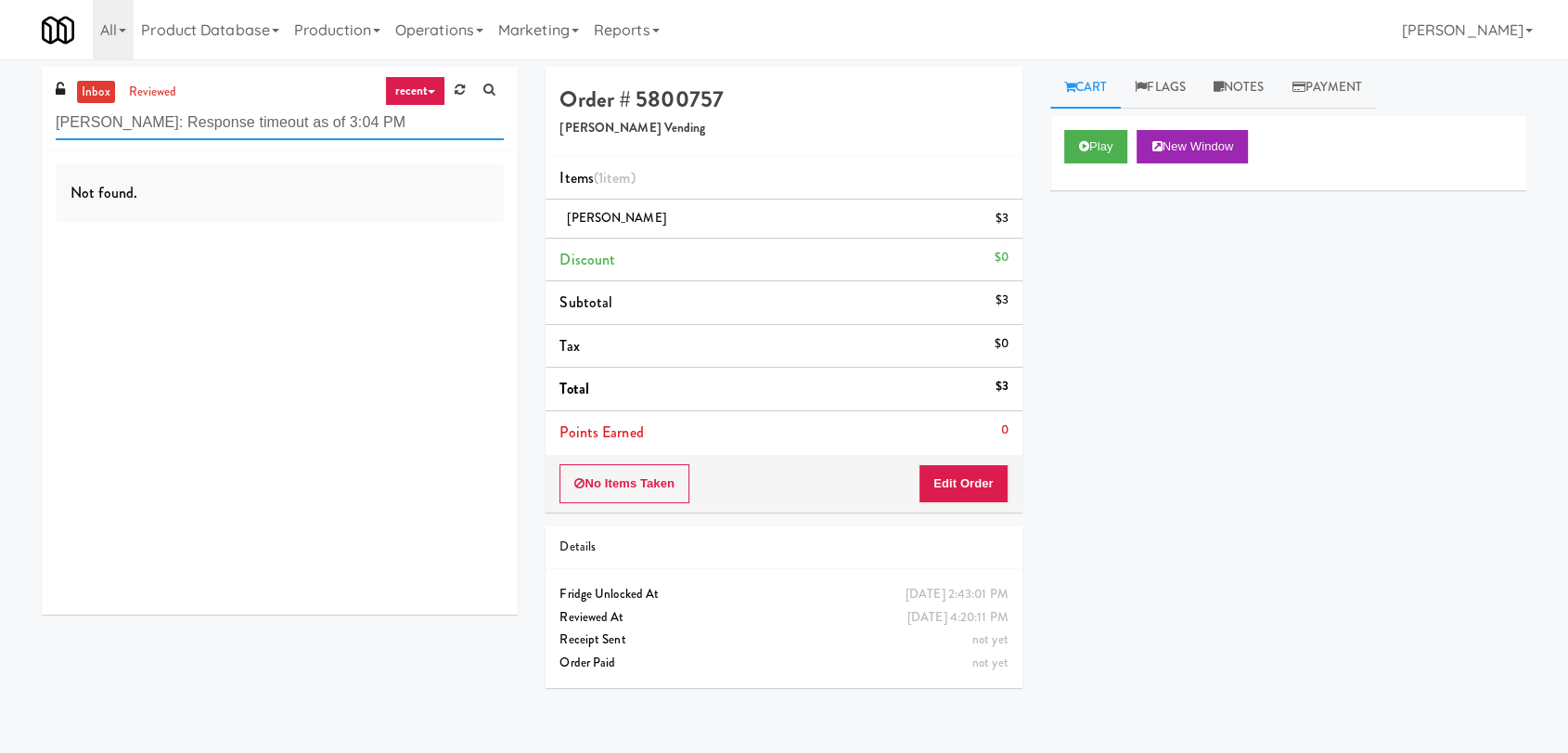
paste input "[DEMOGRAPHIC_DATA] 2 - Pantry - Left"
drag, startPoint x: 360, startPoint y: 123, endPoint x: 0, endPoint y: 135, distance: 360.2
click at [0, 134] on div "inbox reviewed recent all unclear take inventory issue suspicious failed recent…" at bounding box center [784, 406] width 1568 height 678
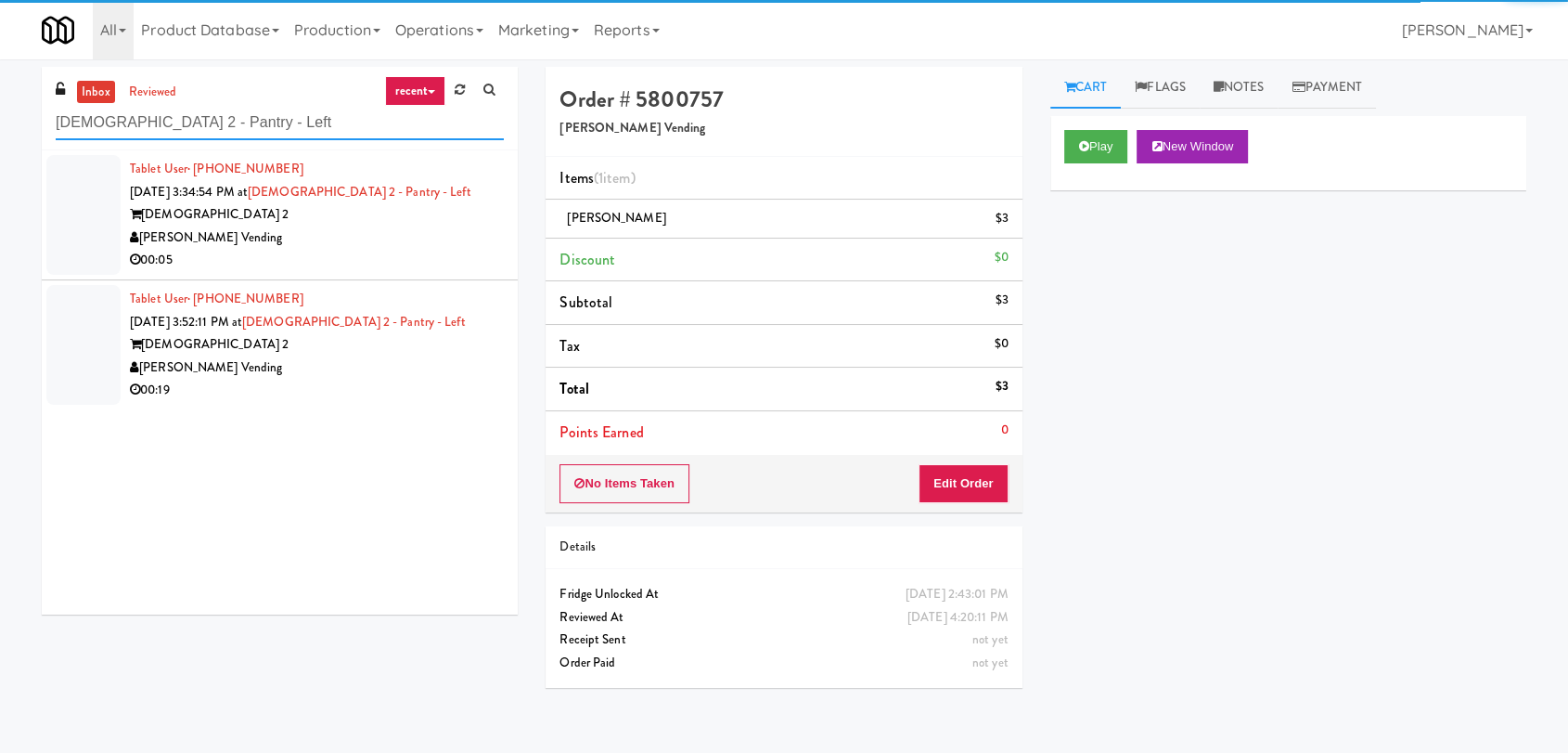
type input "[DEMOGRAPHIC_DATA] 2 - Pantry - Left"
click at [371, 248] on div "00:05" at bounding box center [316, 260] width 374 height 23
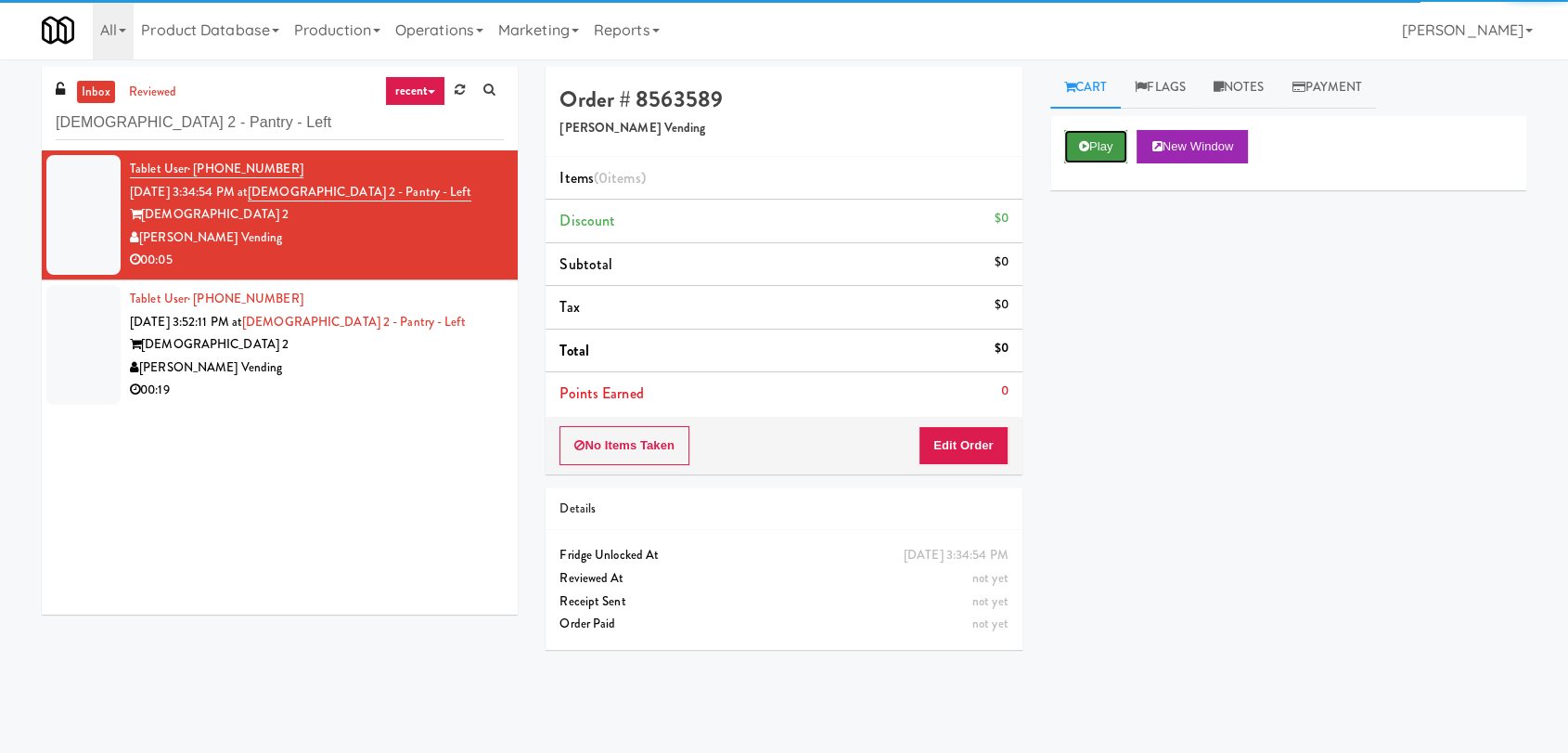
click at [1102, 140] on button "Play" at bounding box center [1096, 146] width 64 height 34
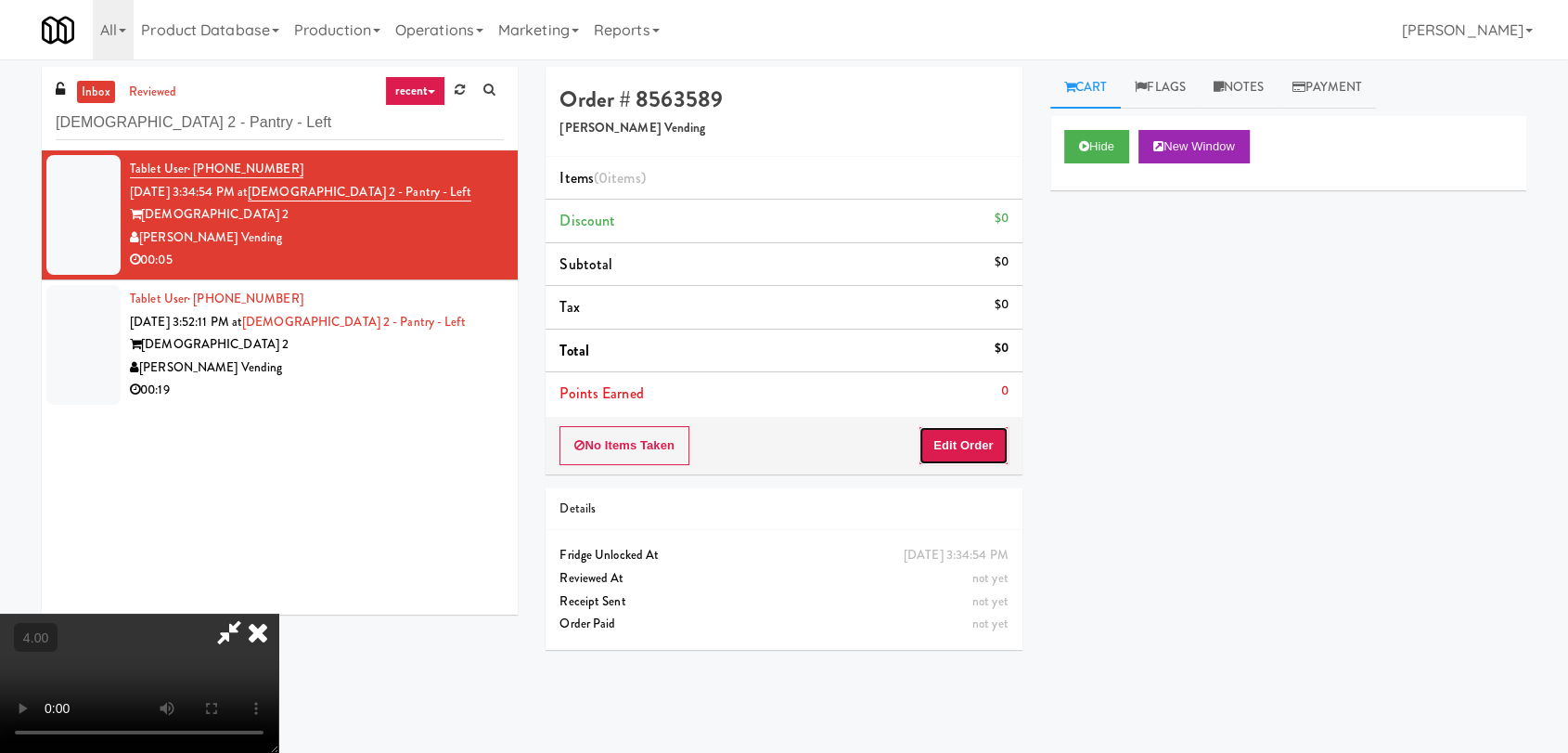
click at [963, 443] on button "Edit Order" at bounding box center [964, 445] width 90 height 39
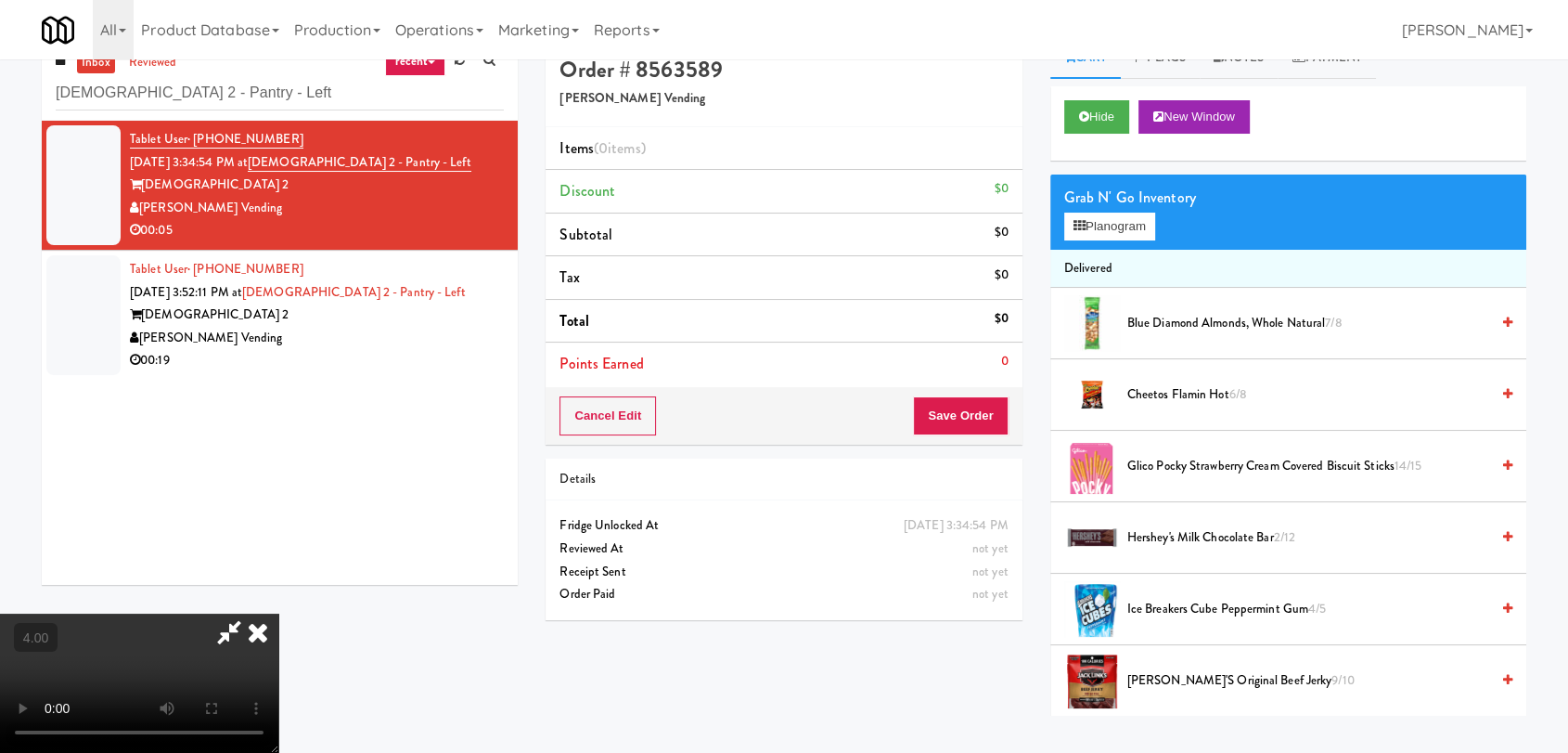
scroll to position [59, 0]
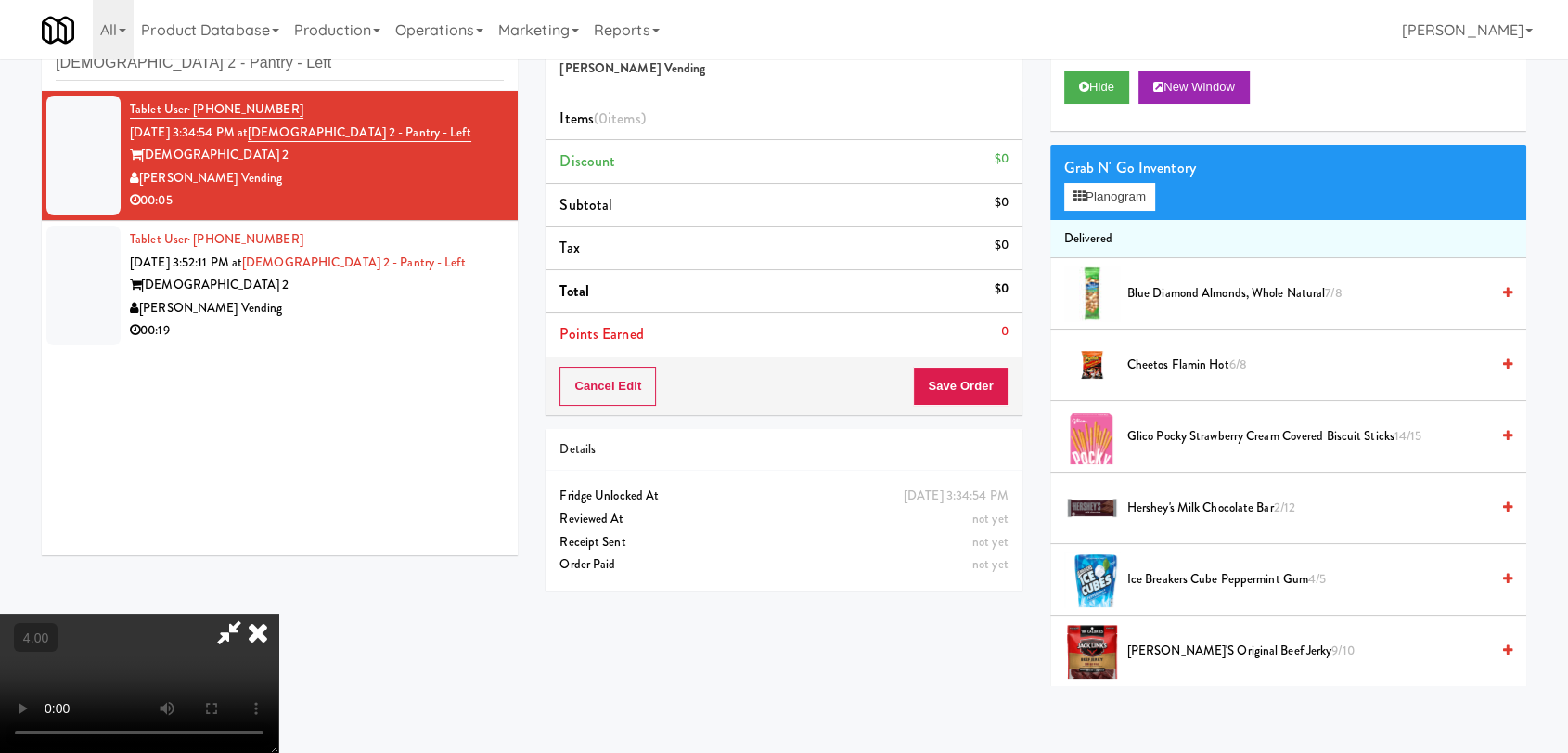
click at [278, 614] on video at bounding box center [139, 683] width 278 height 139
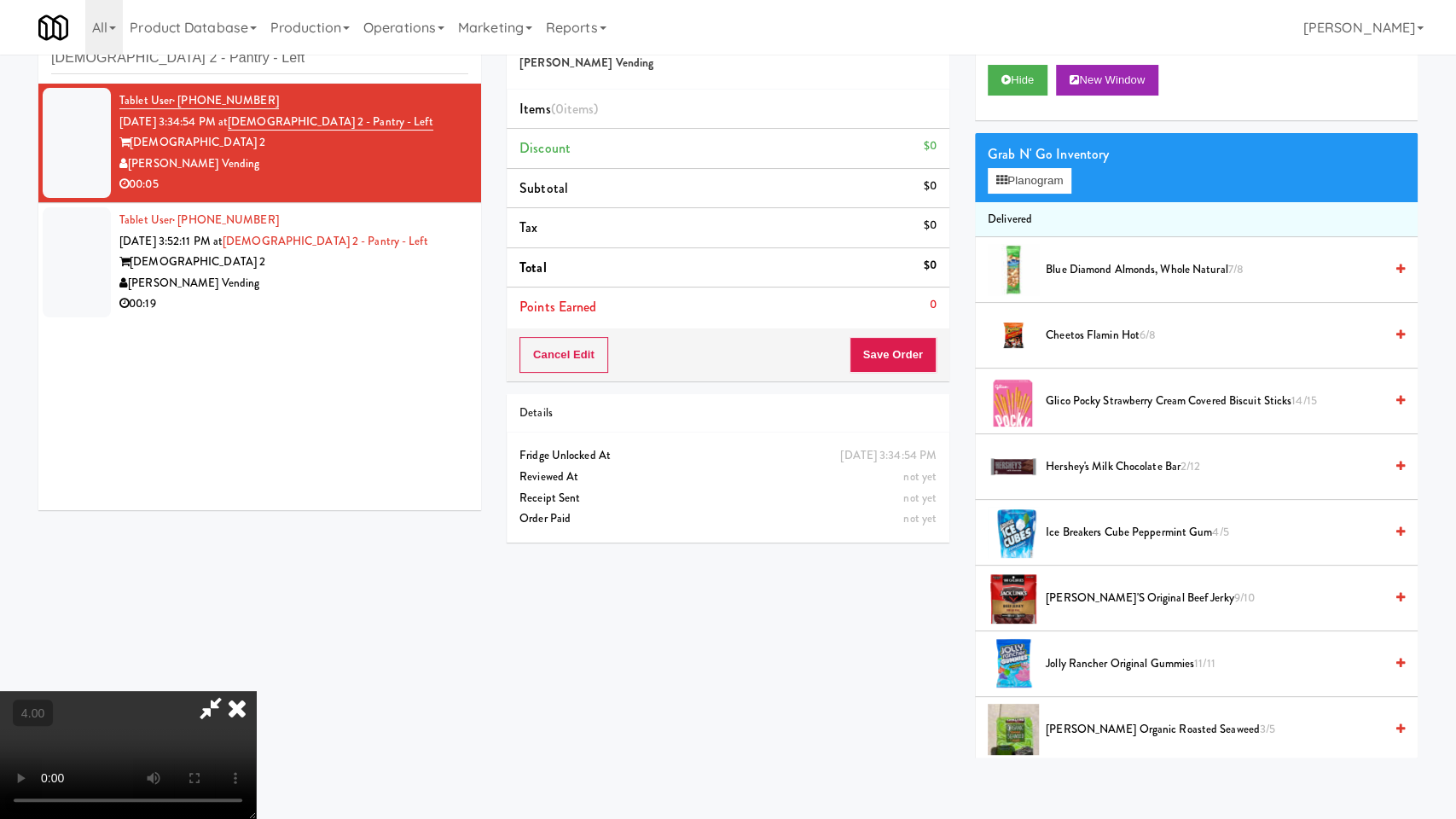
click at [256, 691] on video at bounding box center [128, 755] width 256 height 128
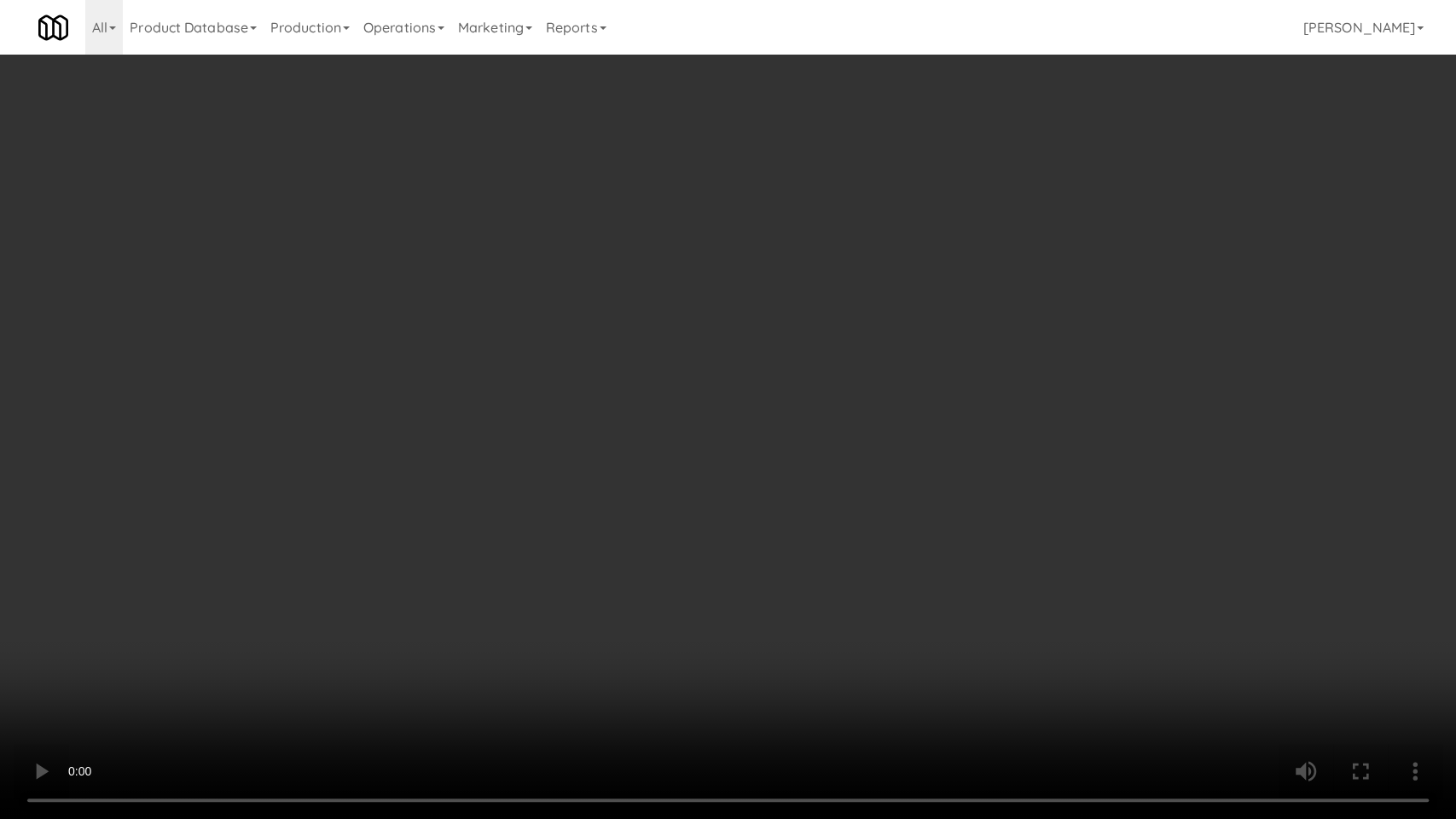
click at [538, 612] on video at bounding box center [728, 409] width 1456 height 819
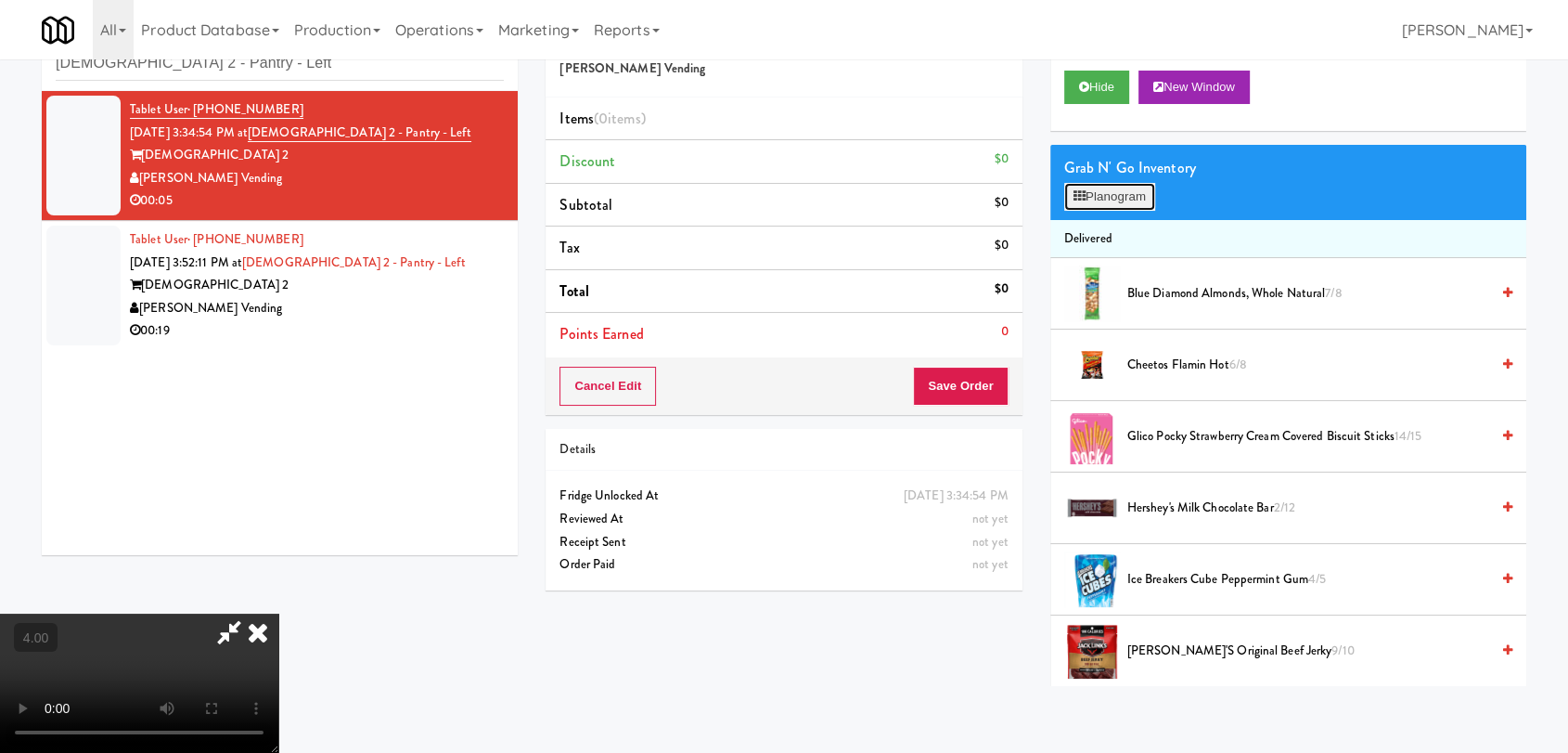
click at [1120, 199] on button "Planogram" at bounding box center [1110, 197] width 91 height 28
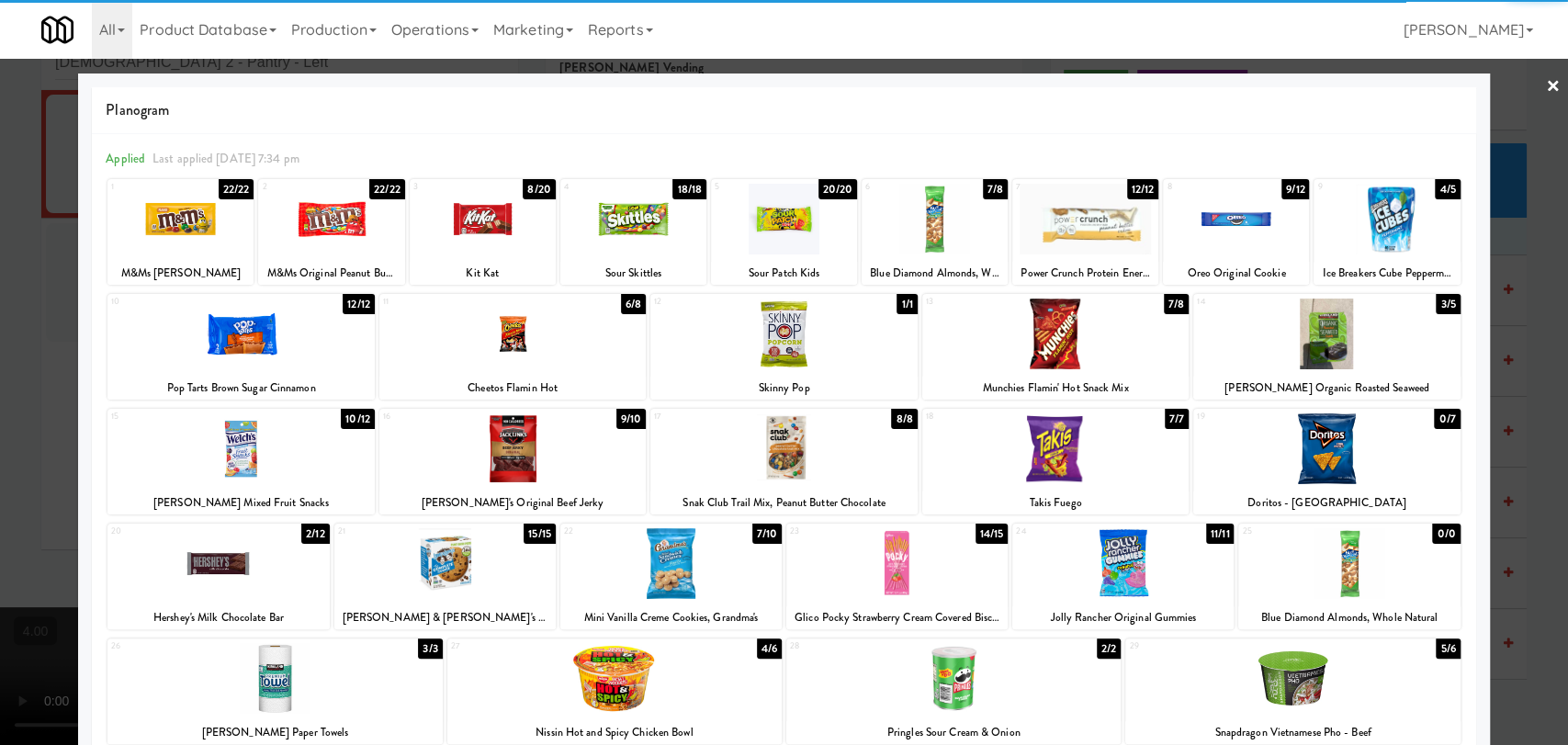
click at [495, 341] on div at bounding box center [513, 334] width 267 height 71
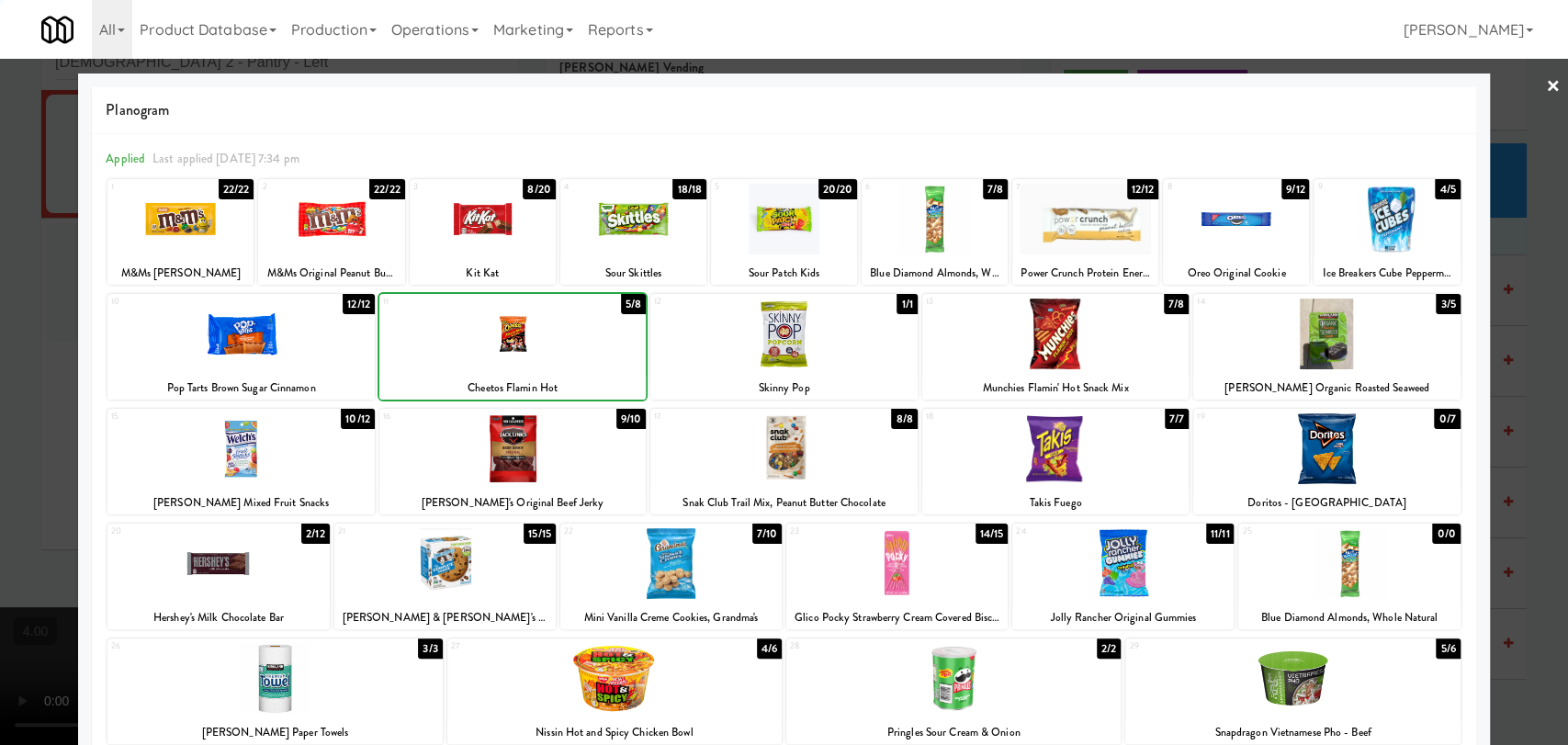
click at [0, 347] on div at bounding box center [784, 372] width 1568 height 745
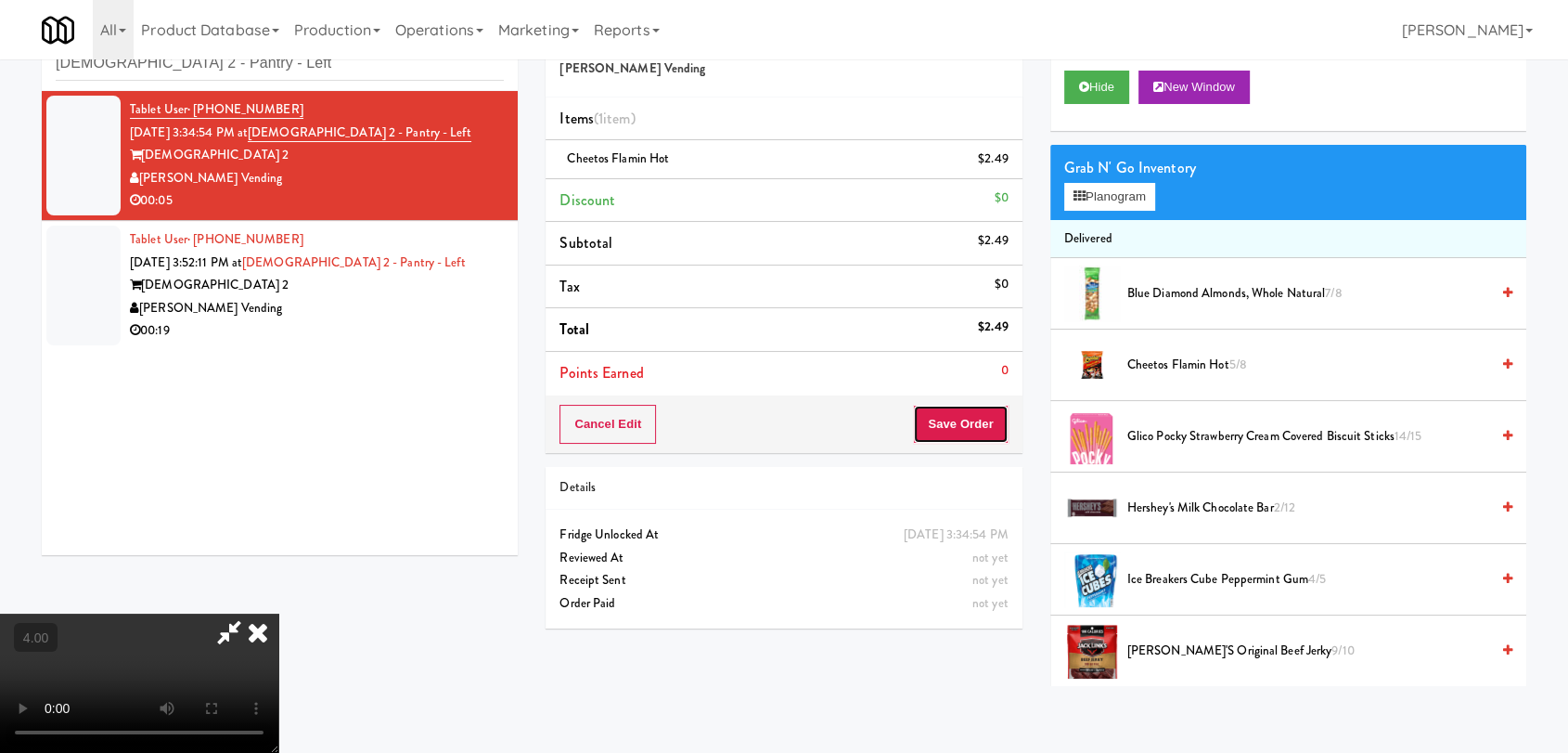
click at [995, 425] on button "Save Order" at bounding box center [960, 424] width 95 height 39
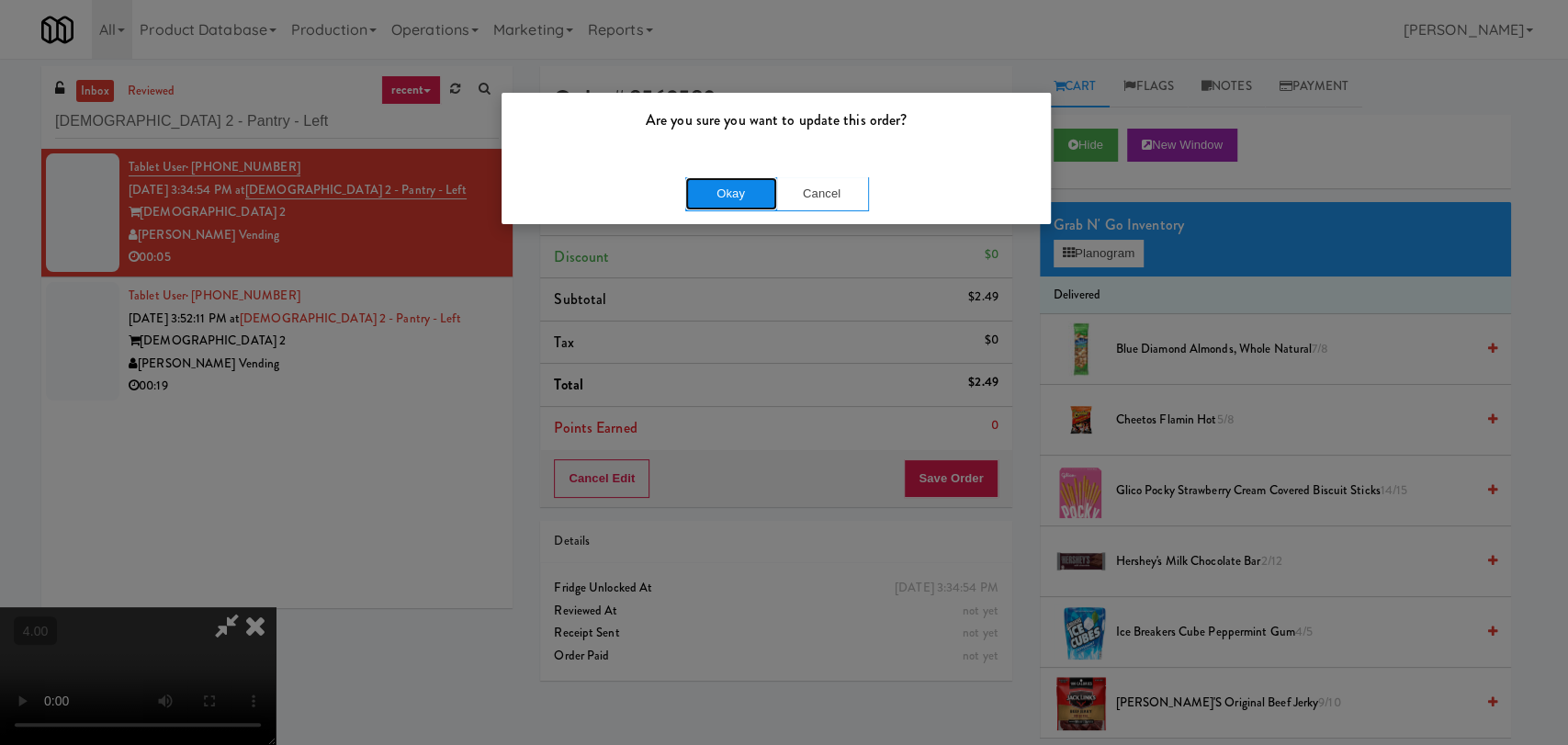
click at [743, 185] on button "Okay" at bounding box center [731, 194] width 92 height 33
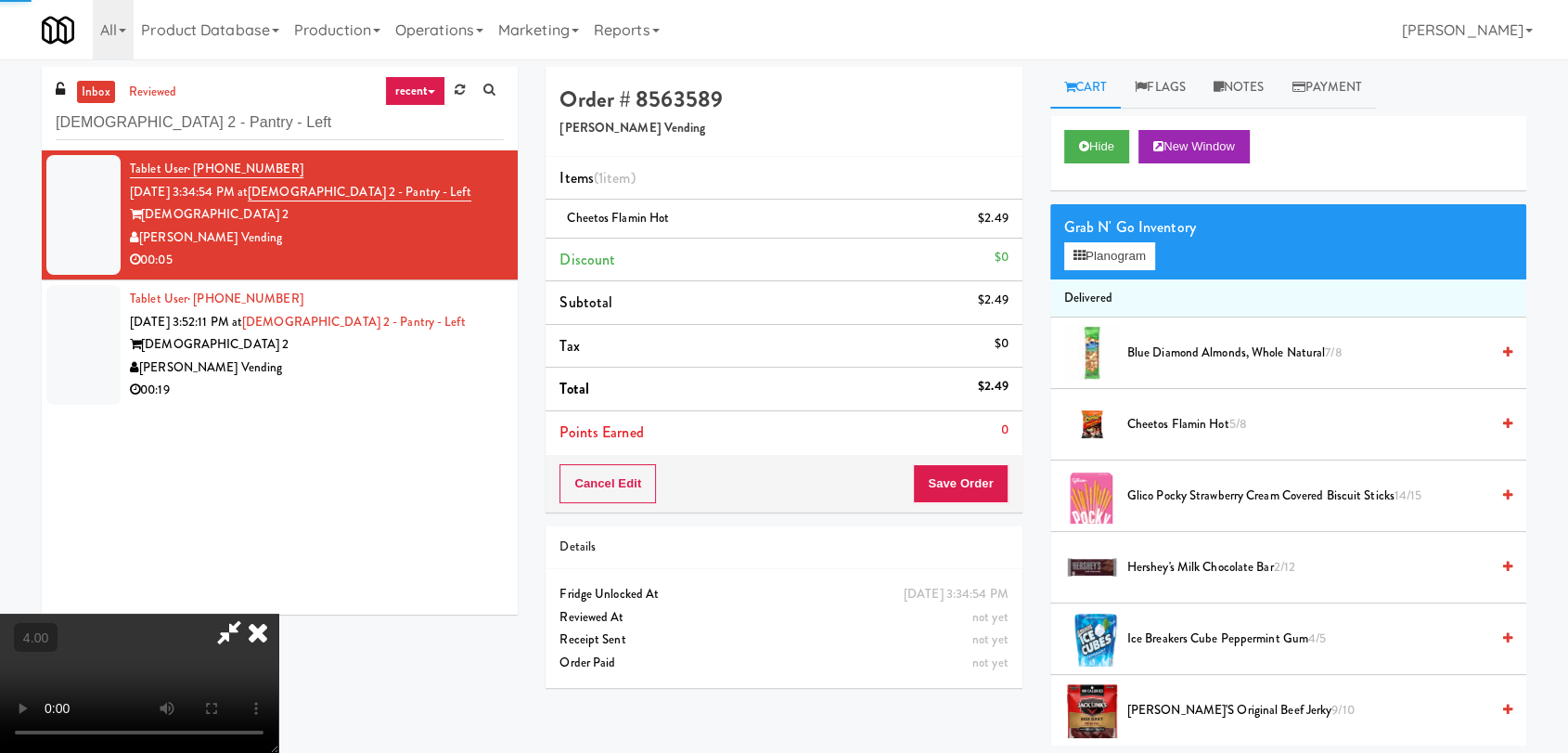
click at [278, 614] on icon at bounding box center [258, 632] width 41 height 37
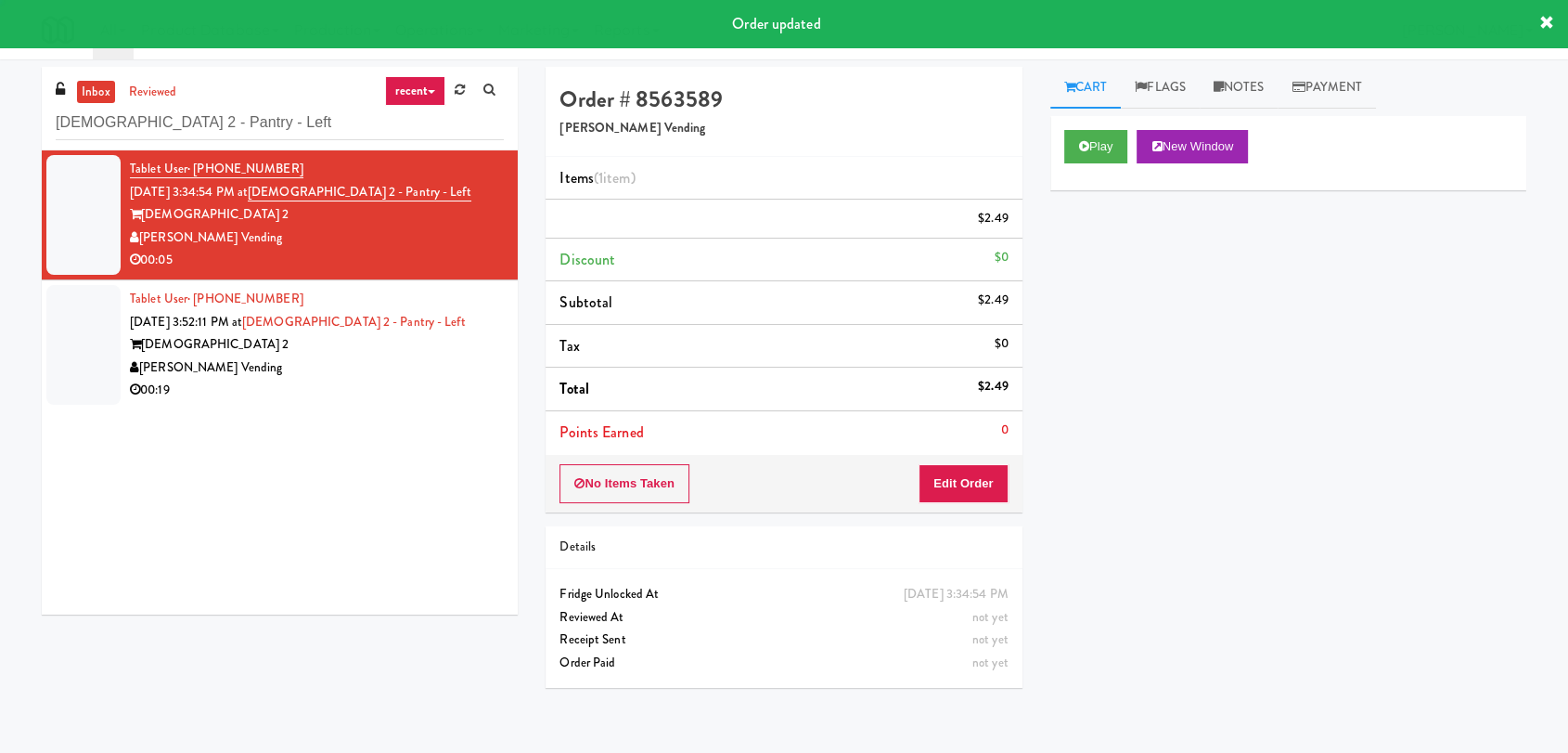
click at [403, 333] on div "[DEMOGRAPHIC_DATA] 2" at bounding box center [316, 344] width 374 height 23
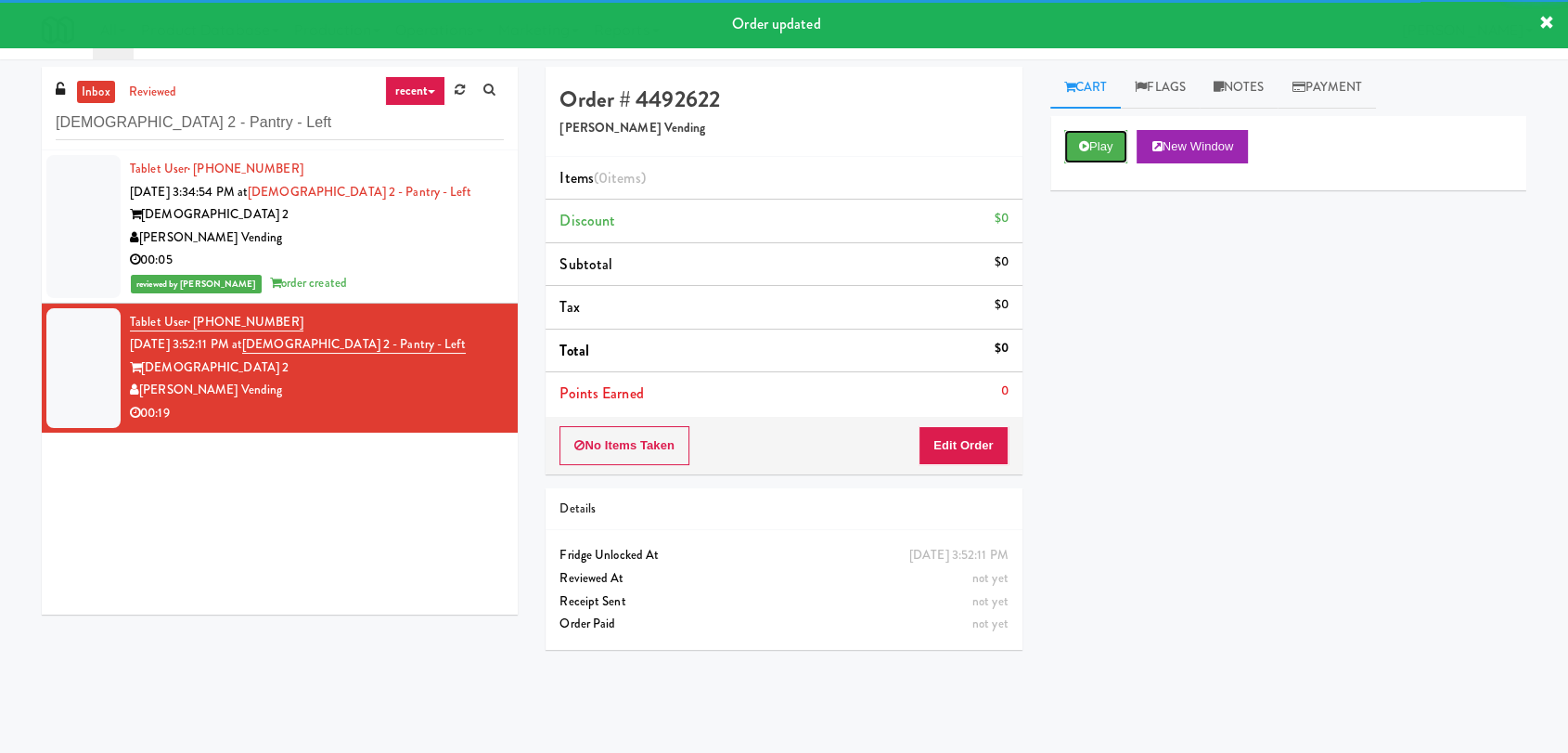
drag, startPoint x: 1106, startPoint y: 153, endPoint x: 1057, endPoint y: 202, distance: 69.3
click at [1107, 152] on button "Play" at bounding box center [1096, 146] width 64 height 34
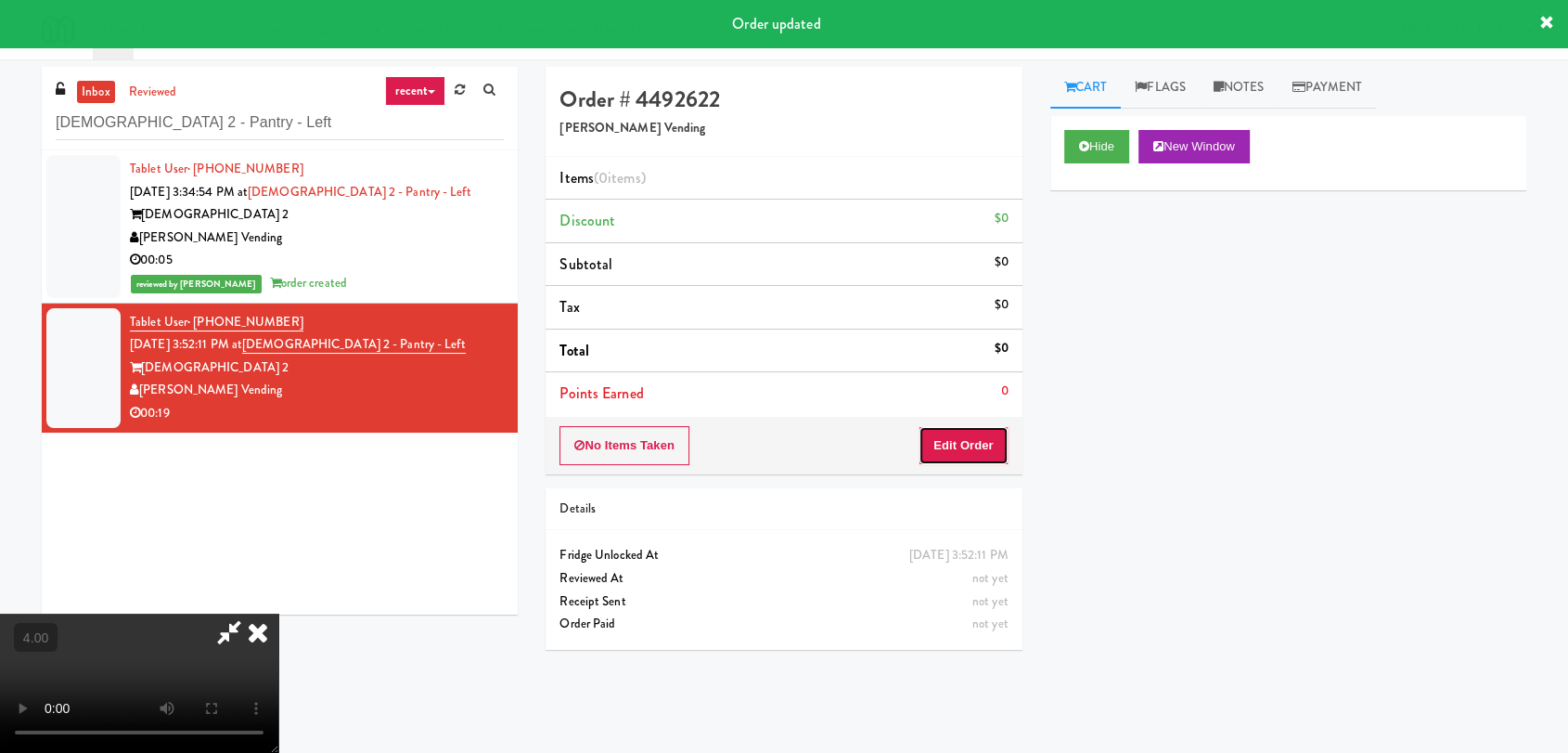
click at [958, 442] on button "Edit Order" at bounding box center [964, 445] width 90 height 39
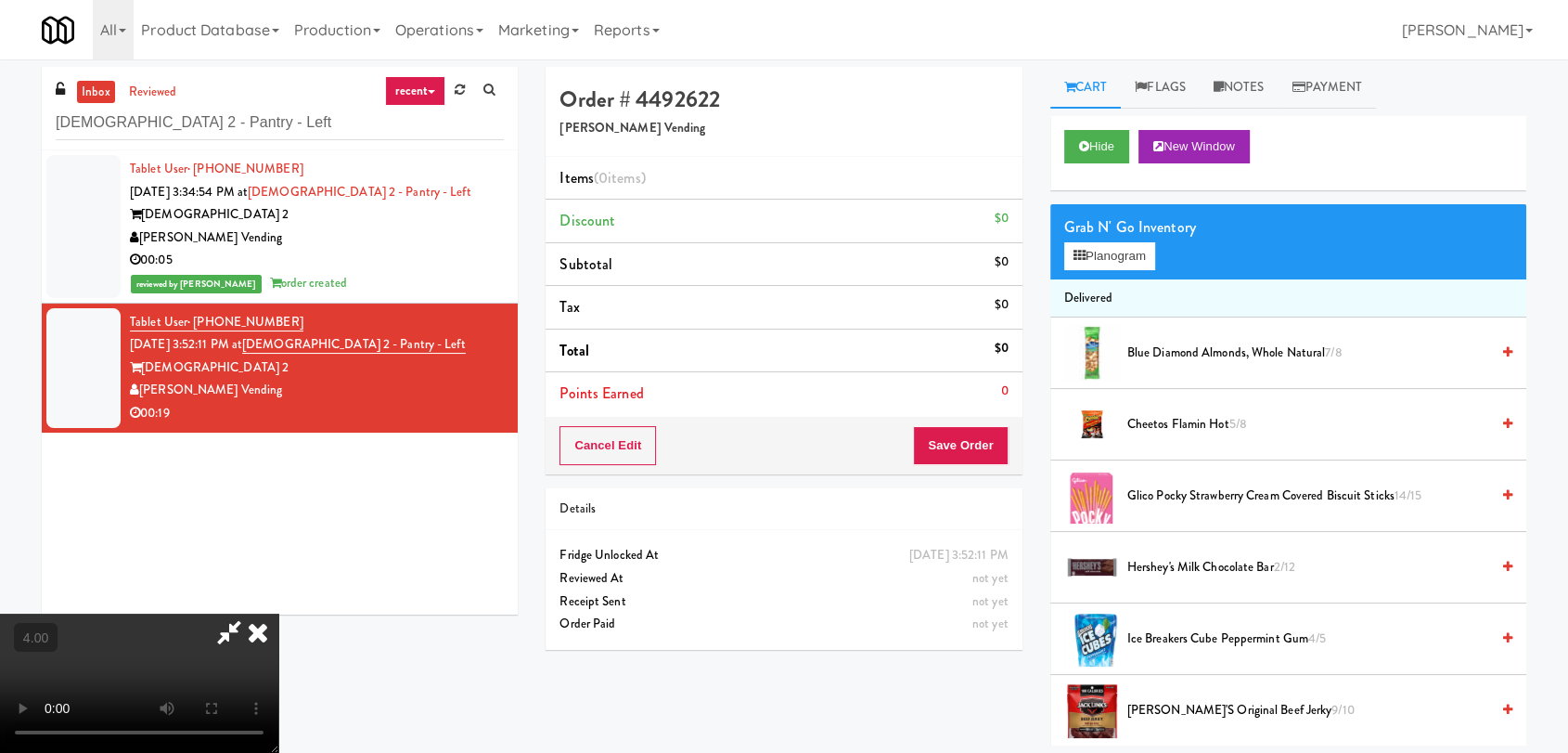
click at [278, 614] on video at bounding box center [139, 683] width 278 height 139
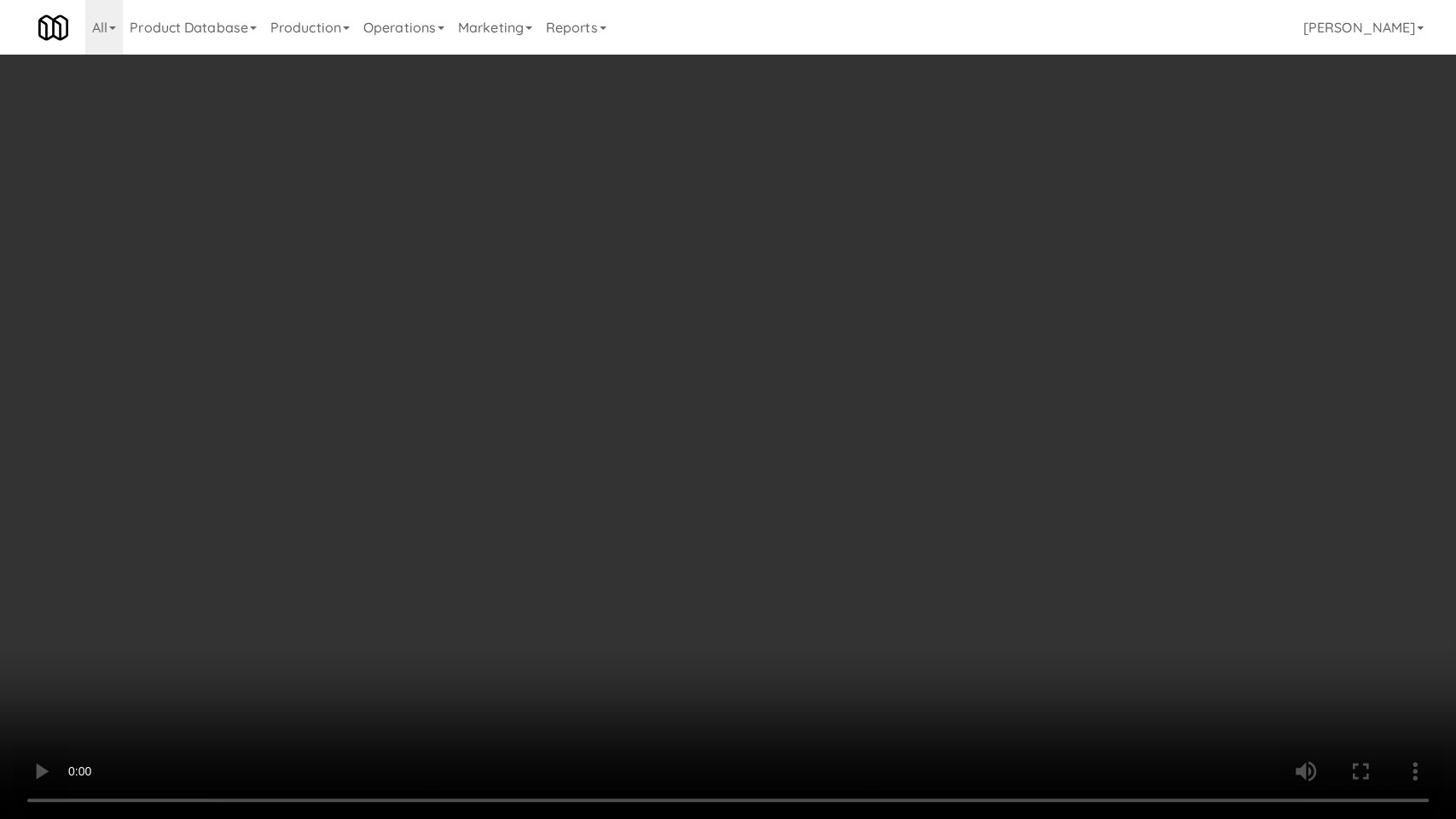
click at [188, 686] on video at bounding box center [728, 409] width 1456 height 819
click at [189, 681] on video at bounding box center [728, 409] width 1456 height 819
click at [365, 669] on video at bounding box center [728, 409] width 1456 height 819
drag, startPoint x: 365, startPoint y: 669, endPoint x: 419, endPoint y: 550, distance: 130.7
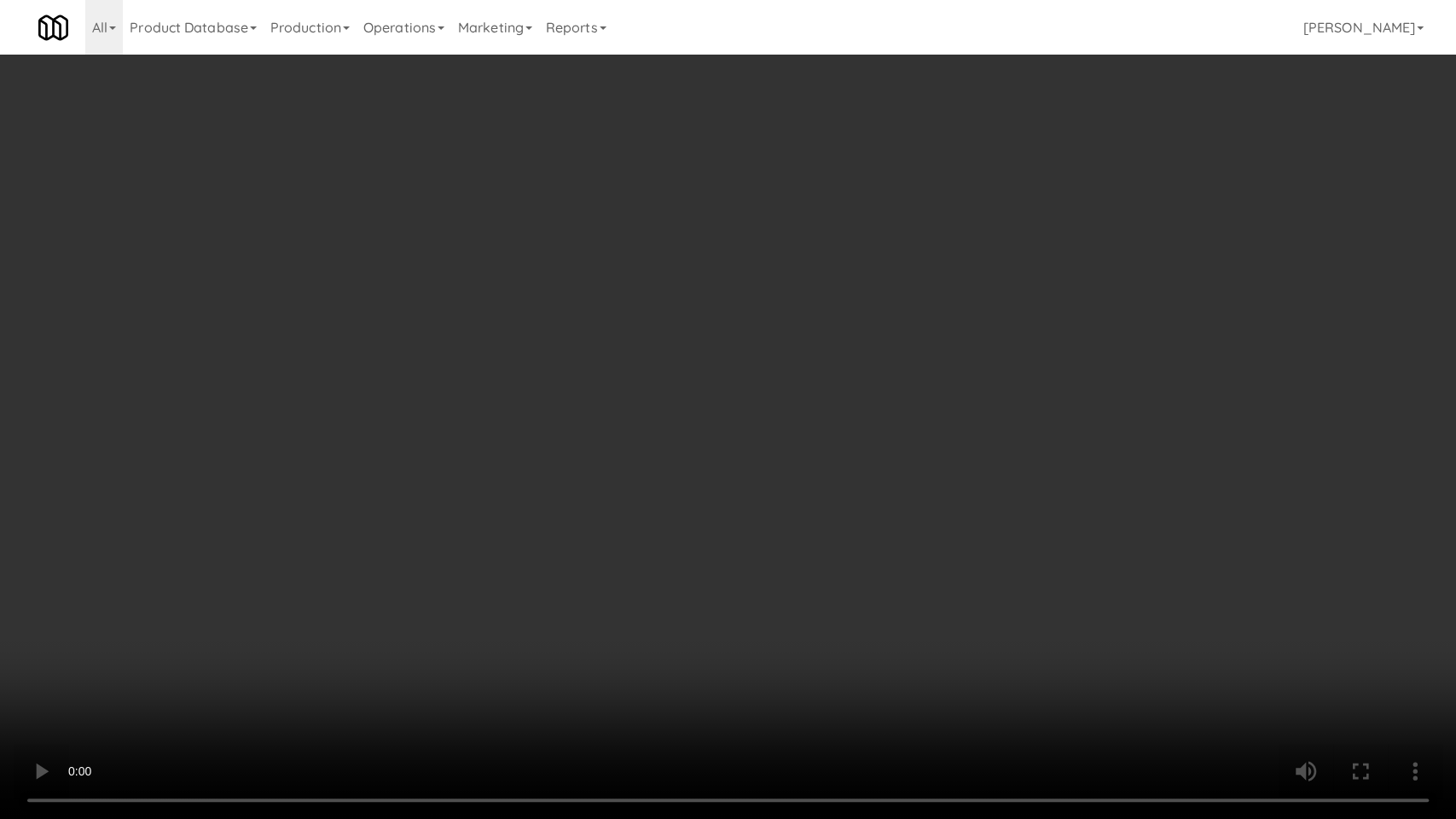
click at [368, 667] on video at bounding box center [728, 409] width 1456 height 819
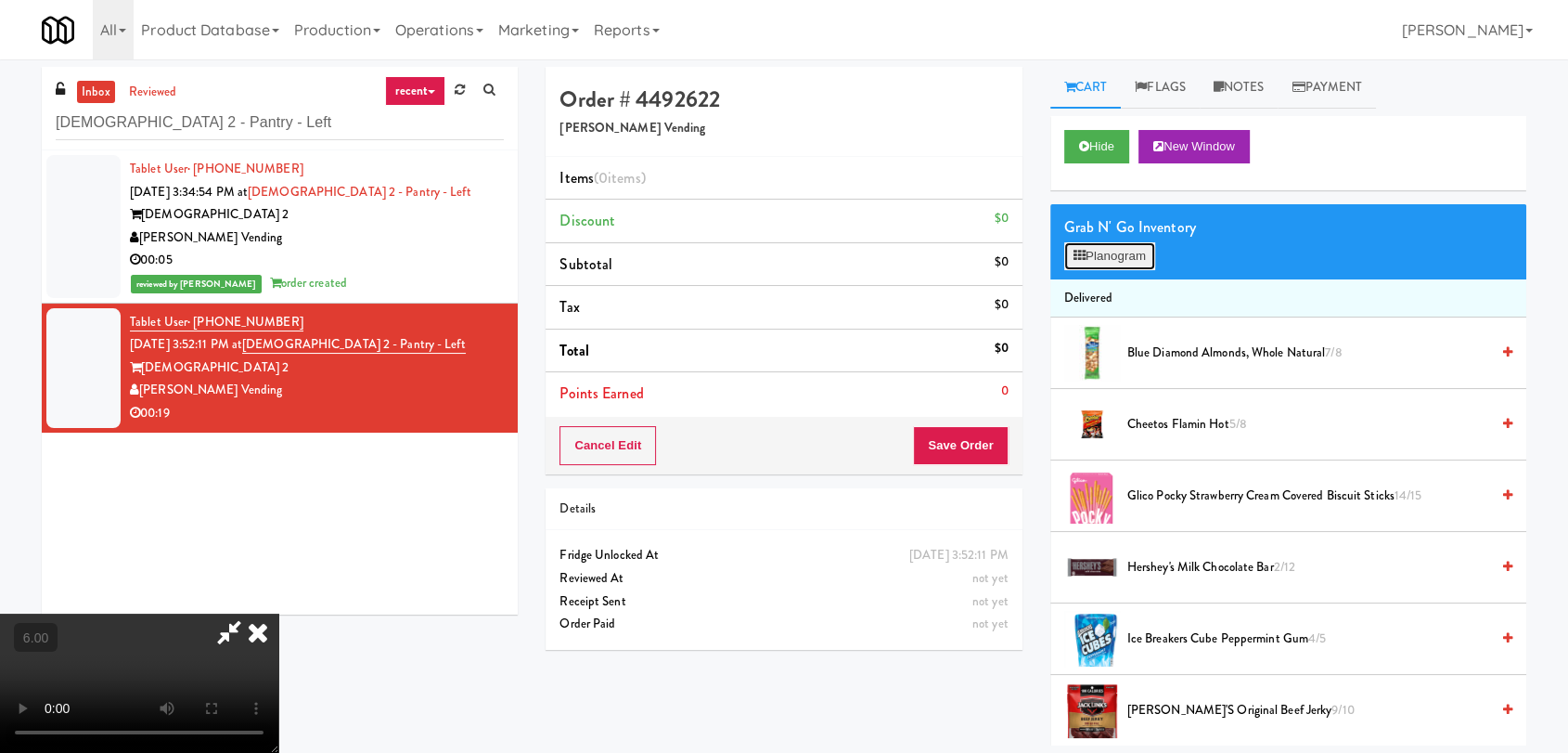
click at [1115, 244] on button "Planogram" at bounding box center [1110, 256] width 91 height 28
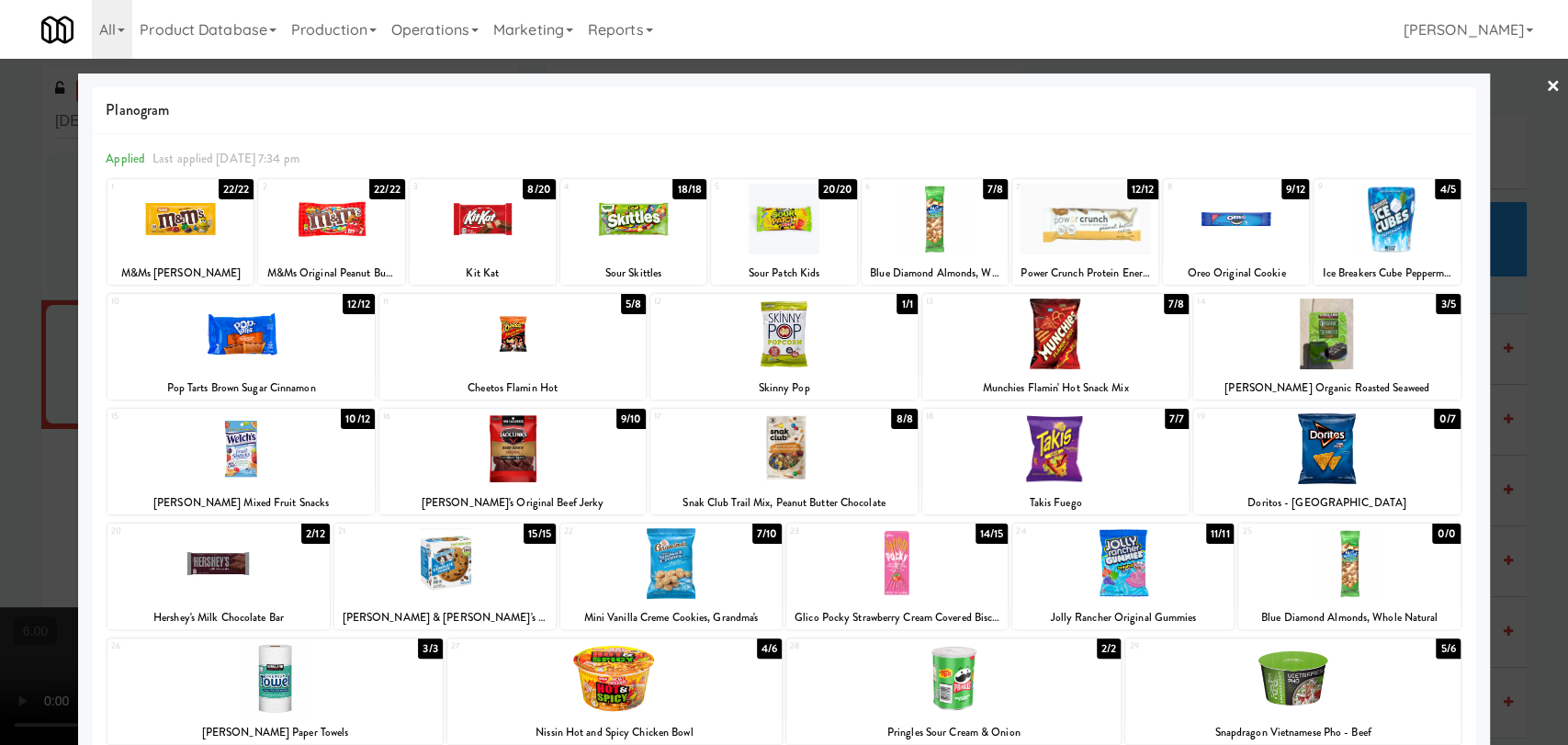
click at [312, 477] on div at bounding box center [240, 448] width 267 height 71
click at [56, 458] on div at bounding box center [784, 372] width 1568 height 745
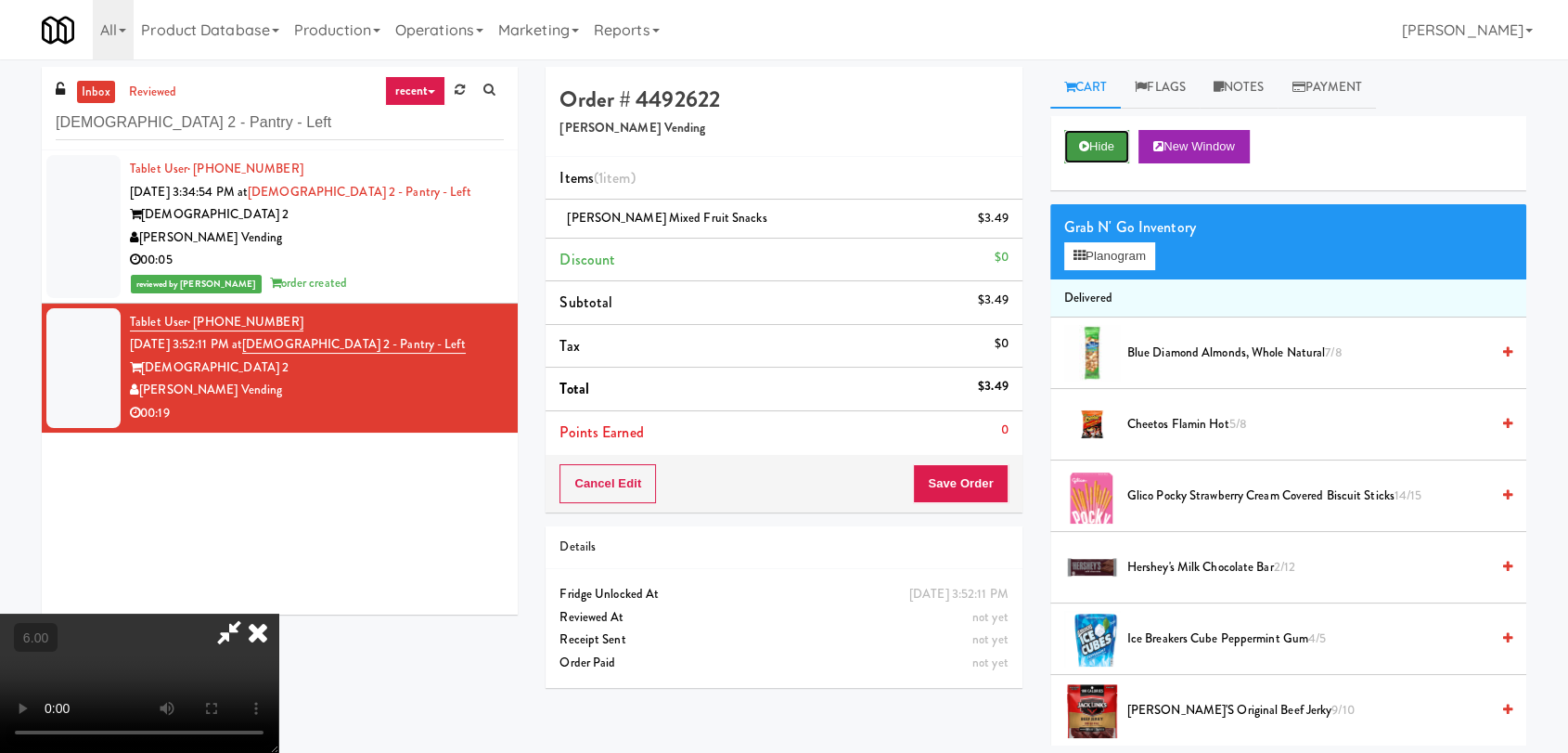
click at [1107, 134] on button "Hide" at bounding box center [1097, 146] width 65 height 34
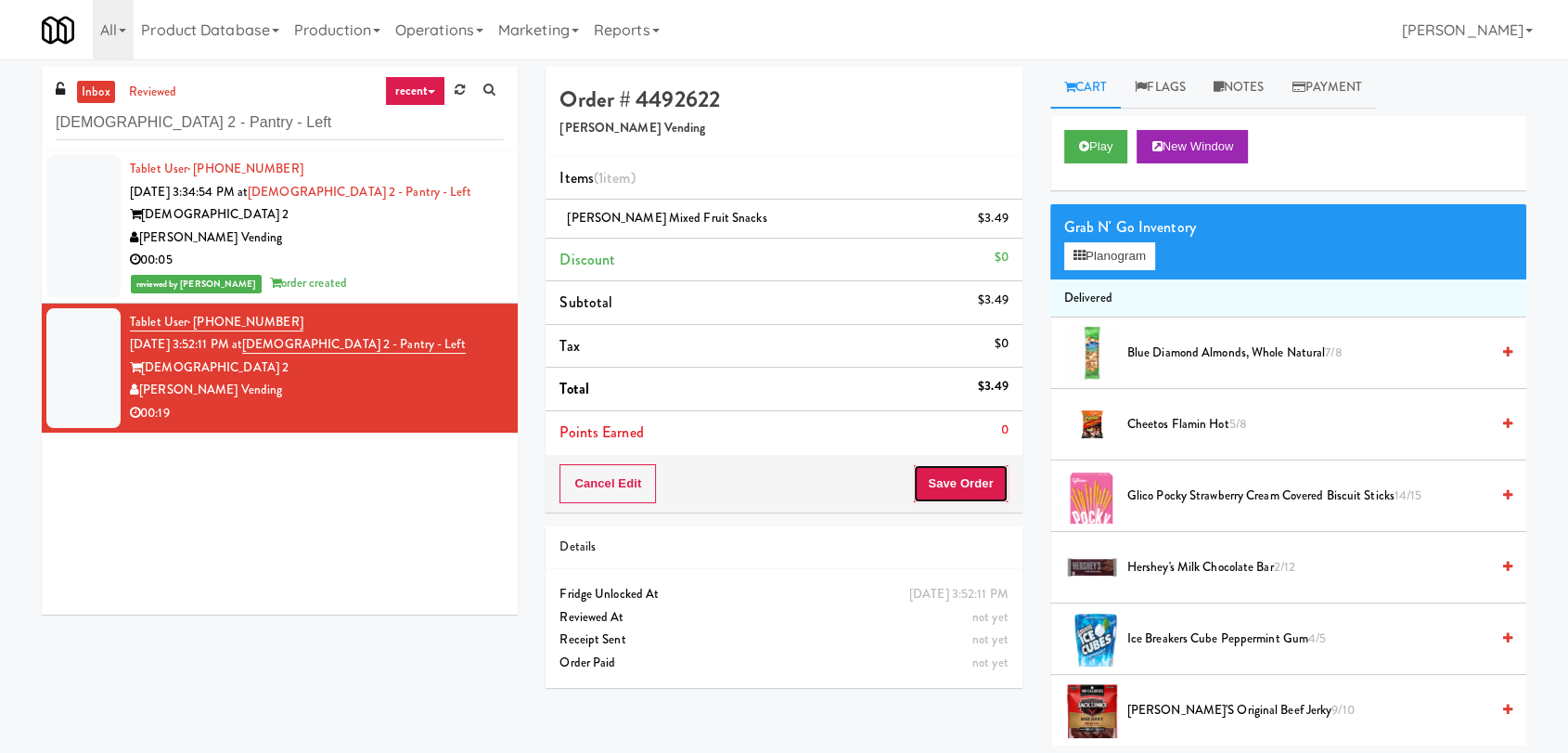
click at [935, 482] on button "Save Order" at bounding box center [960, 483] width 95 height 39
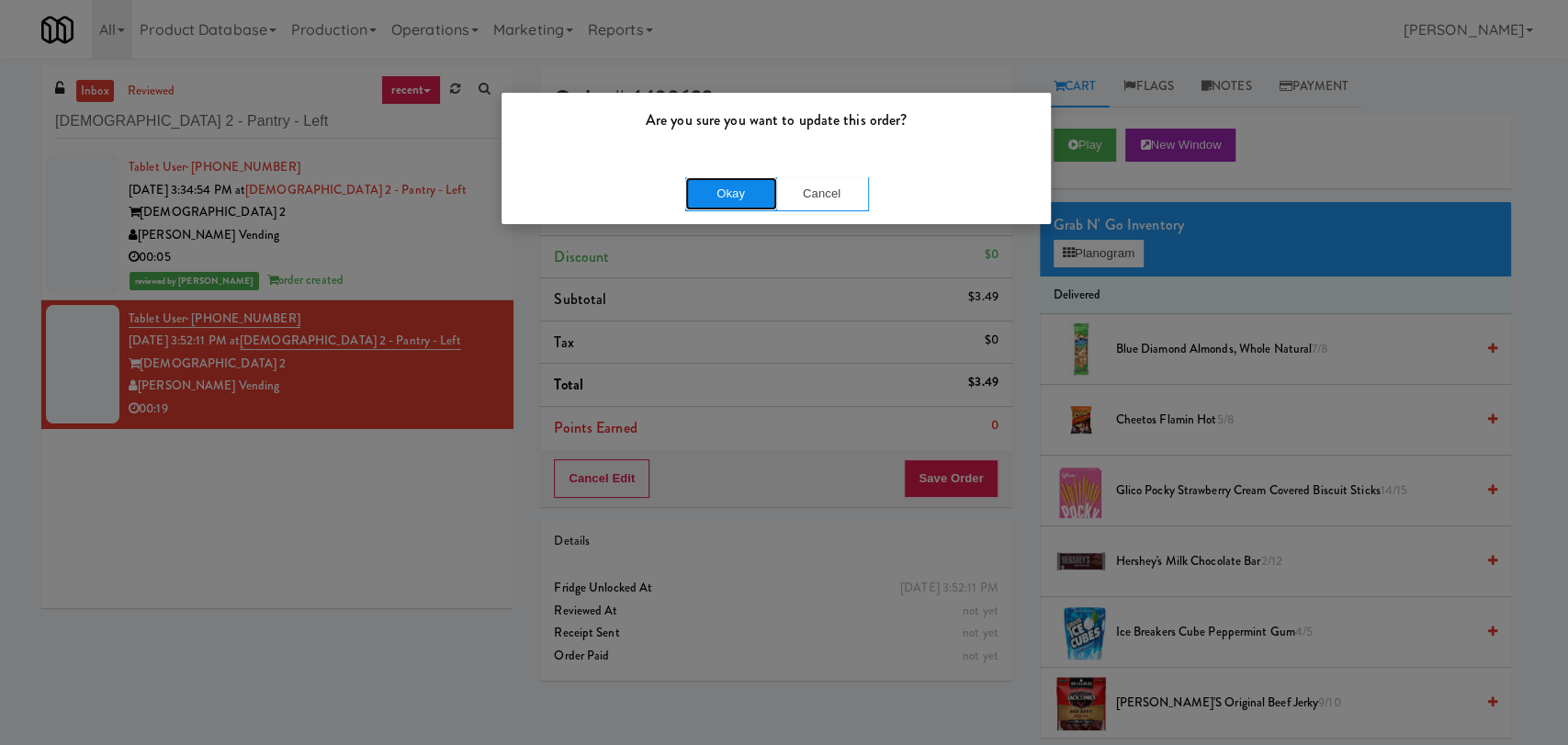
click at [716, 201] on button "Okay" at bounding box center [731, 194] width 92 height 33
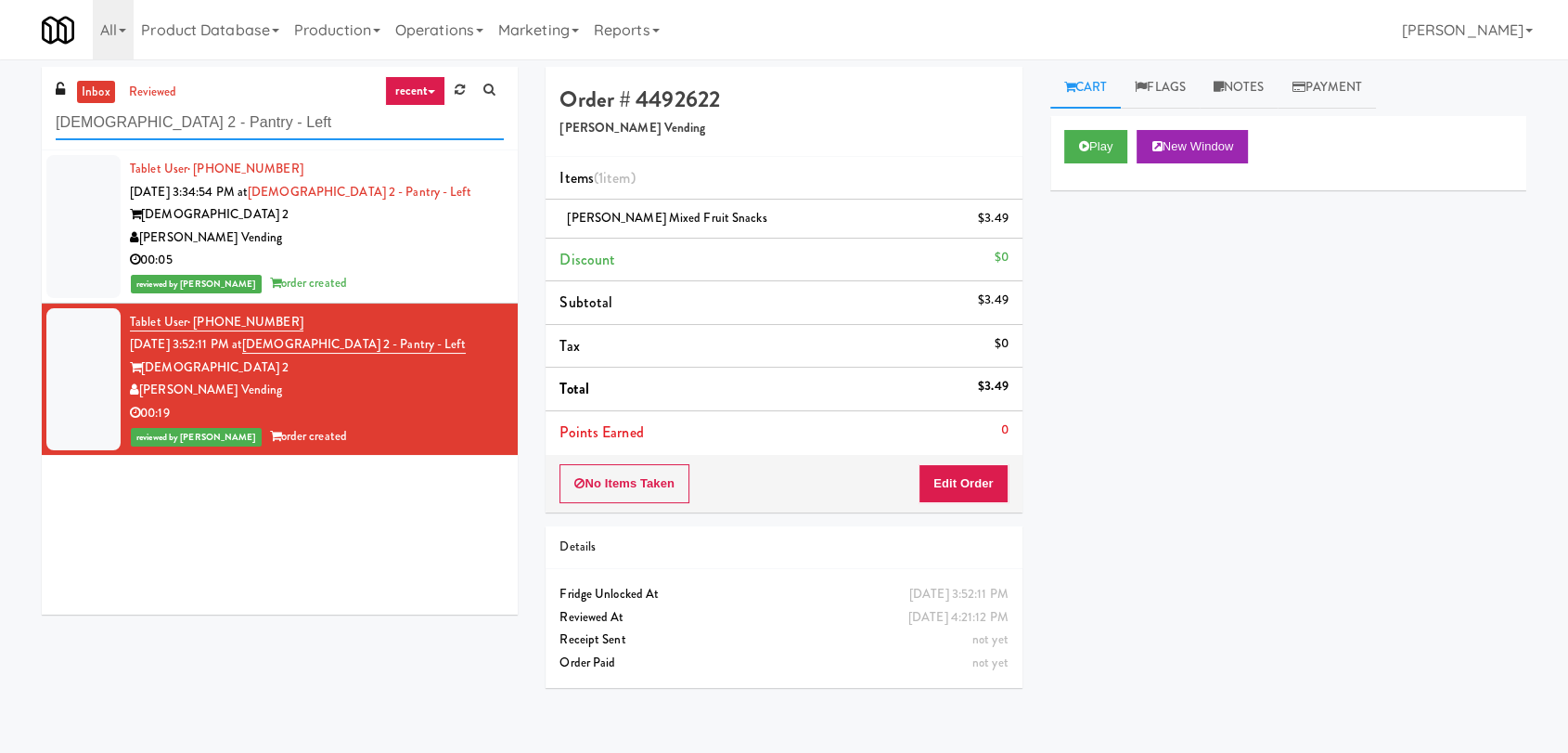
drag, startPoint x: 297, startPoint y: 138, endPoint x: 74, endPoint y: 75, distance: 231.7
click at [0, 124] on div "inbox reviewed recent all unclear take inventory issue suspicious failed recent…" at bounding box center [784, 406] width 1568 height 678
paste input "(Food, Snack & Drink) Piscataway Police Departmen"
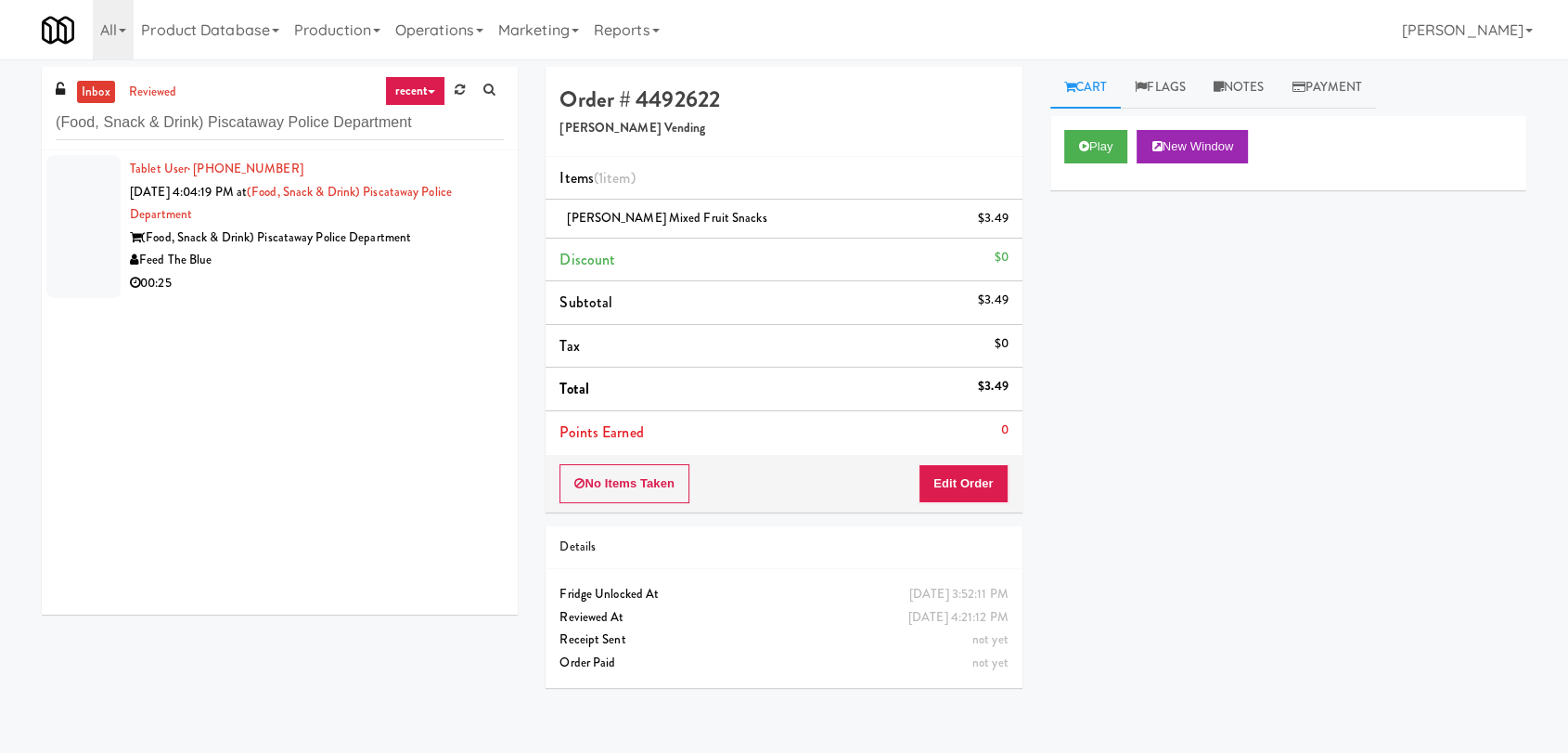
click at [397, 287] on div "00:25" at bounding box center [316, 284] width 374 height 23
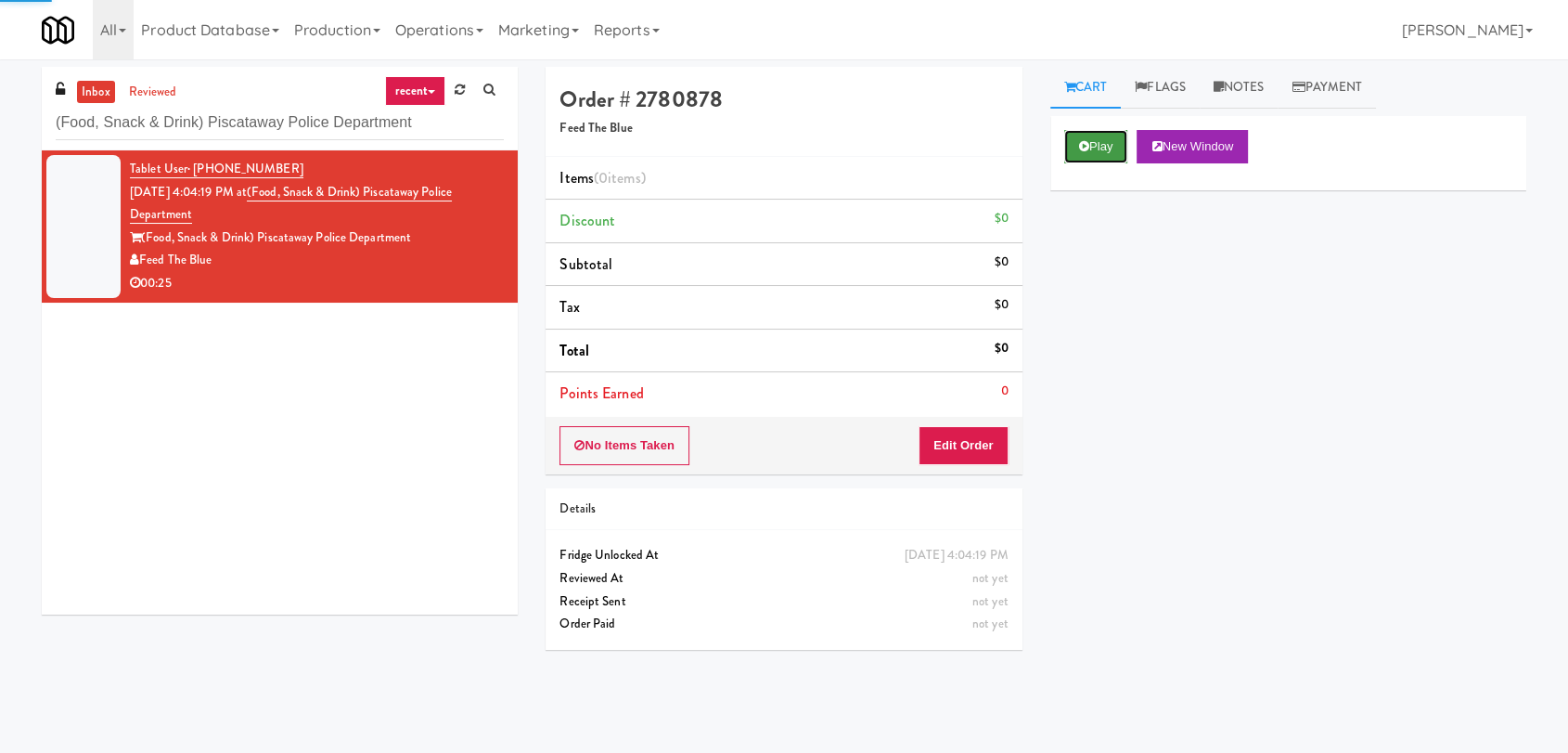
click at [1112, 154] on button "Play" at bounding box center [1096, 146] width 64 height 34
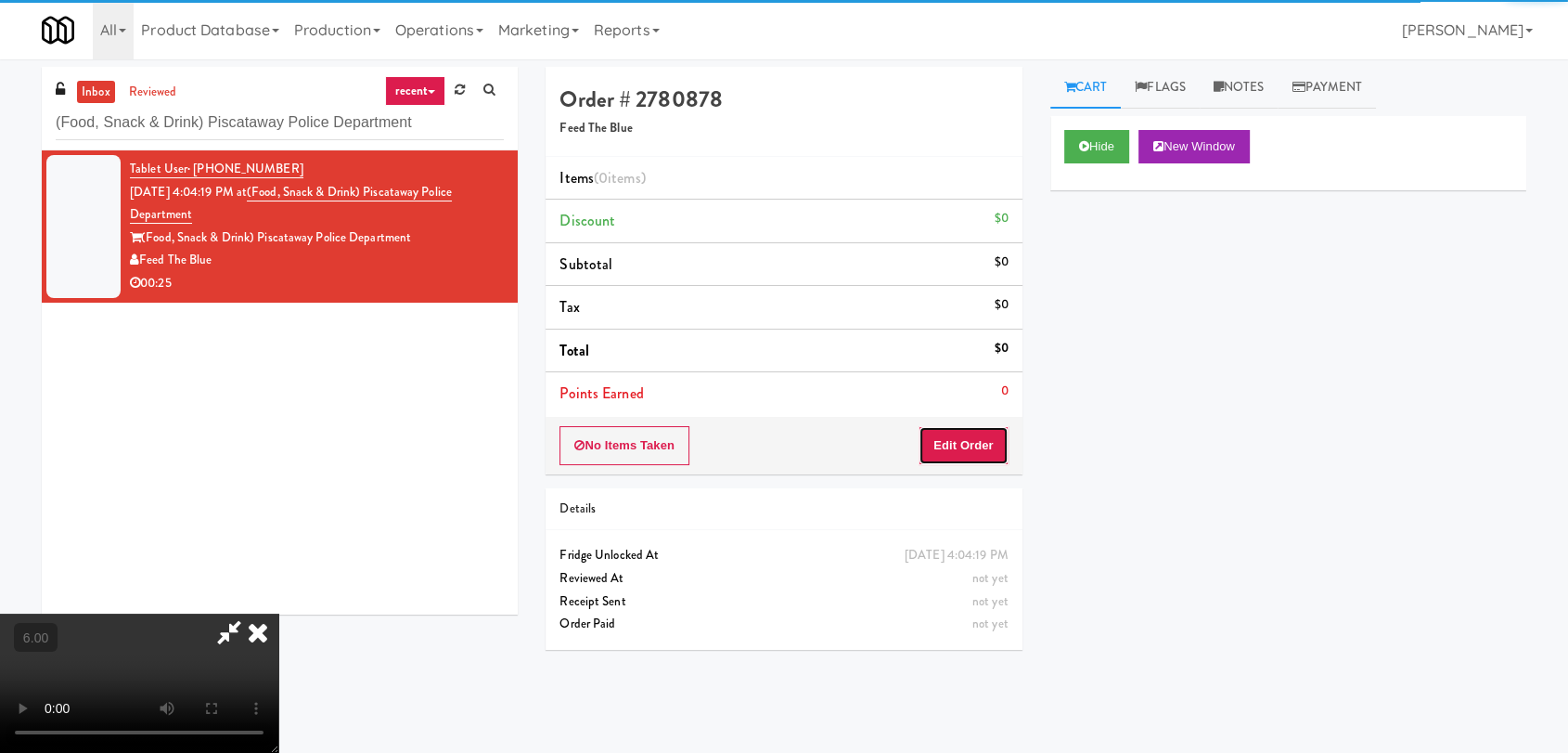
click at [949, 449] on button "Edit Order" at bounding box center [964, 445] width 90 height 39
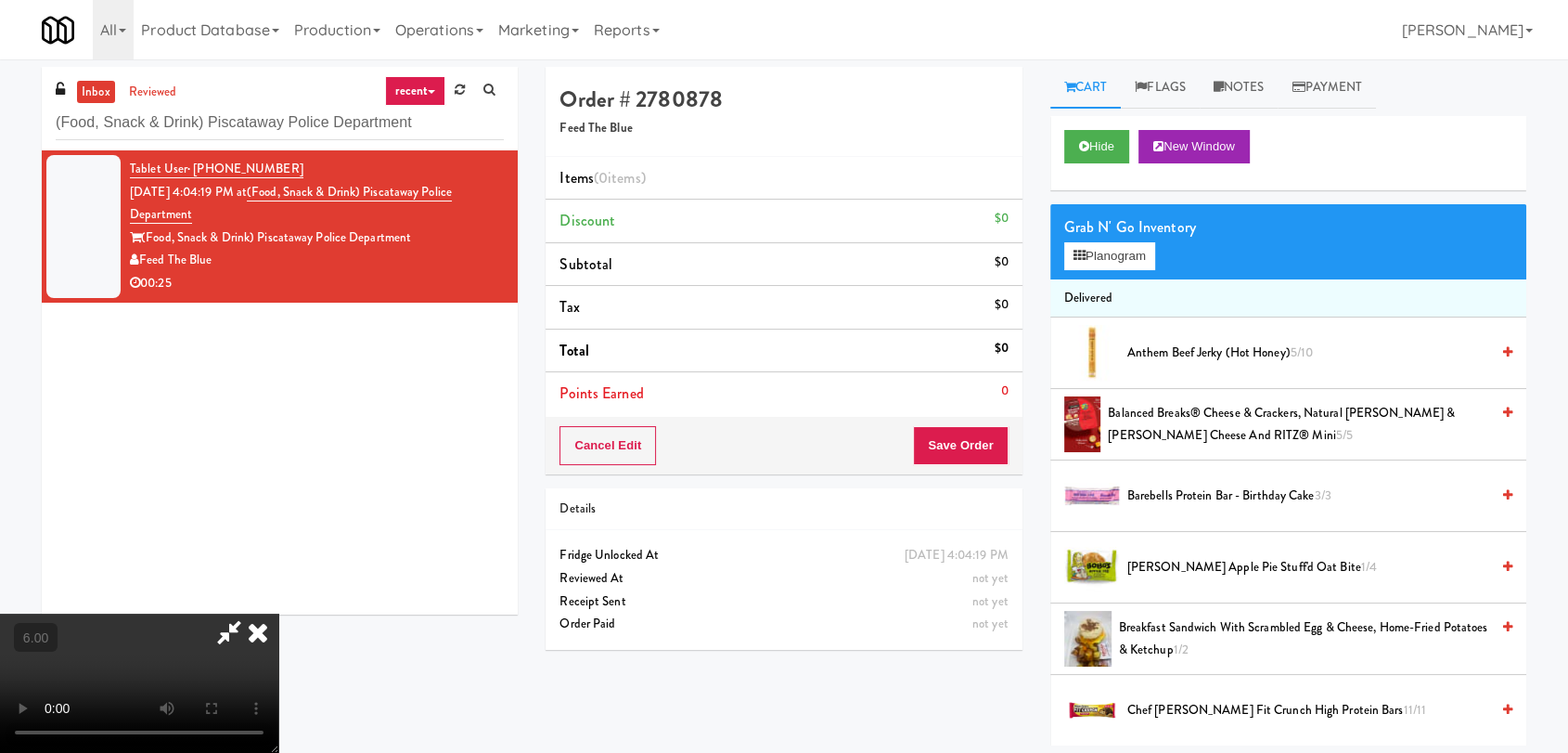
click at [278, 614] on video at bounding box center [139, 683] width 278 height 139
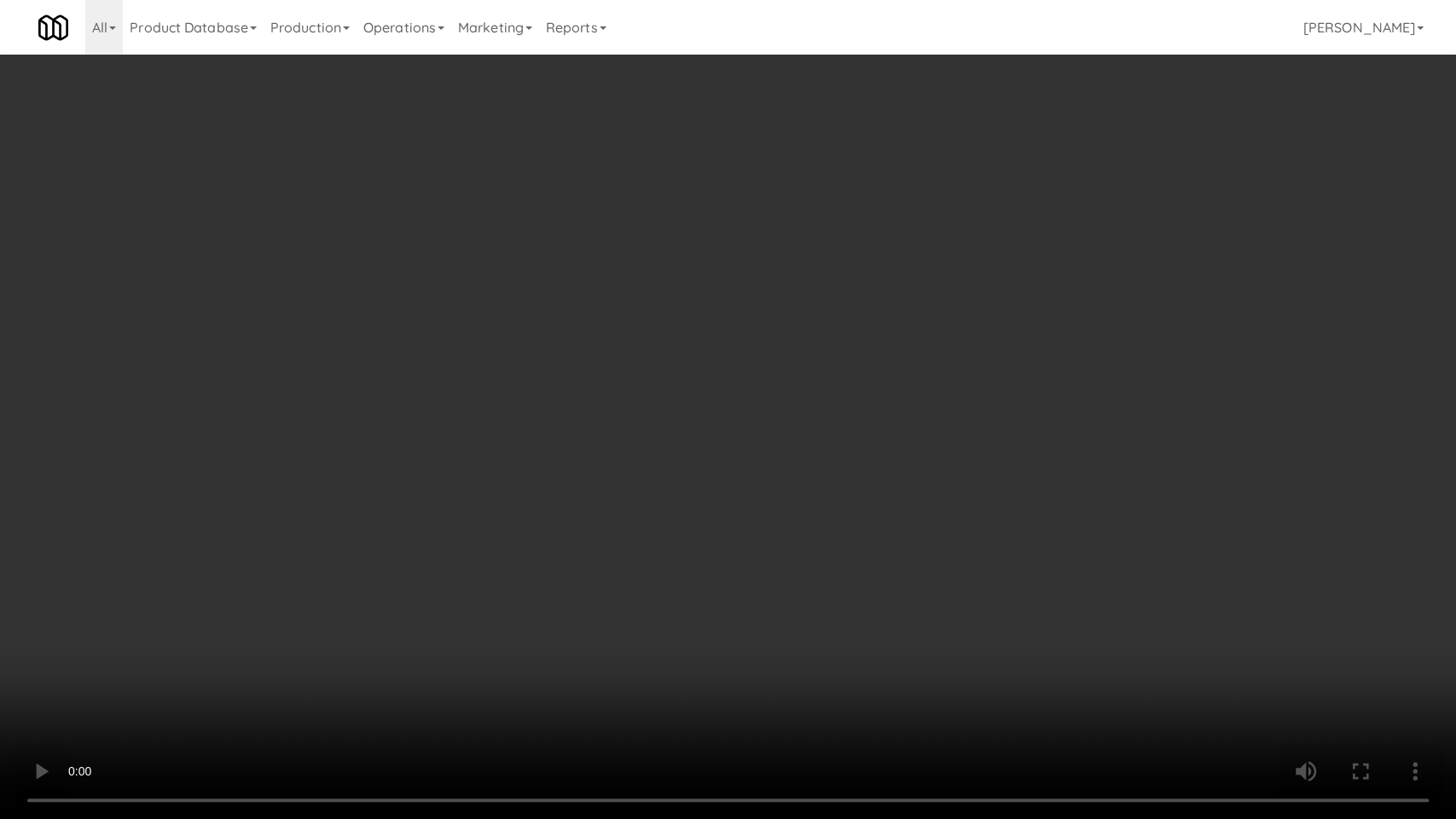
drag, startPoint x: 252, startPoint y: 689, endPoint x: 236, endPoint y: 696, distance: 17.5
click at [252, 689] on video at bounding box center [728, 409] width 1456 height 819
click at [191, 605] on video at bounding box center [728, 409] width 1456 height 819
click at [204, 659] on video at bounding box center [728, 409] width 1456 height 819
click at [323, 612] on video at bounding box center [728, 409] width 1456 height 819
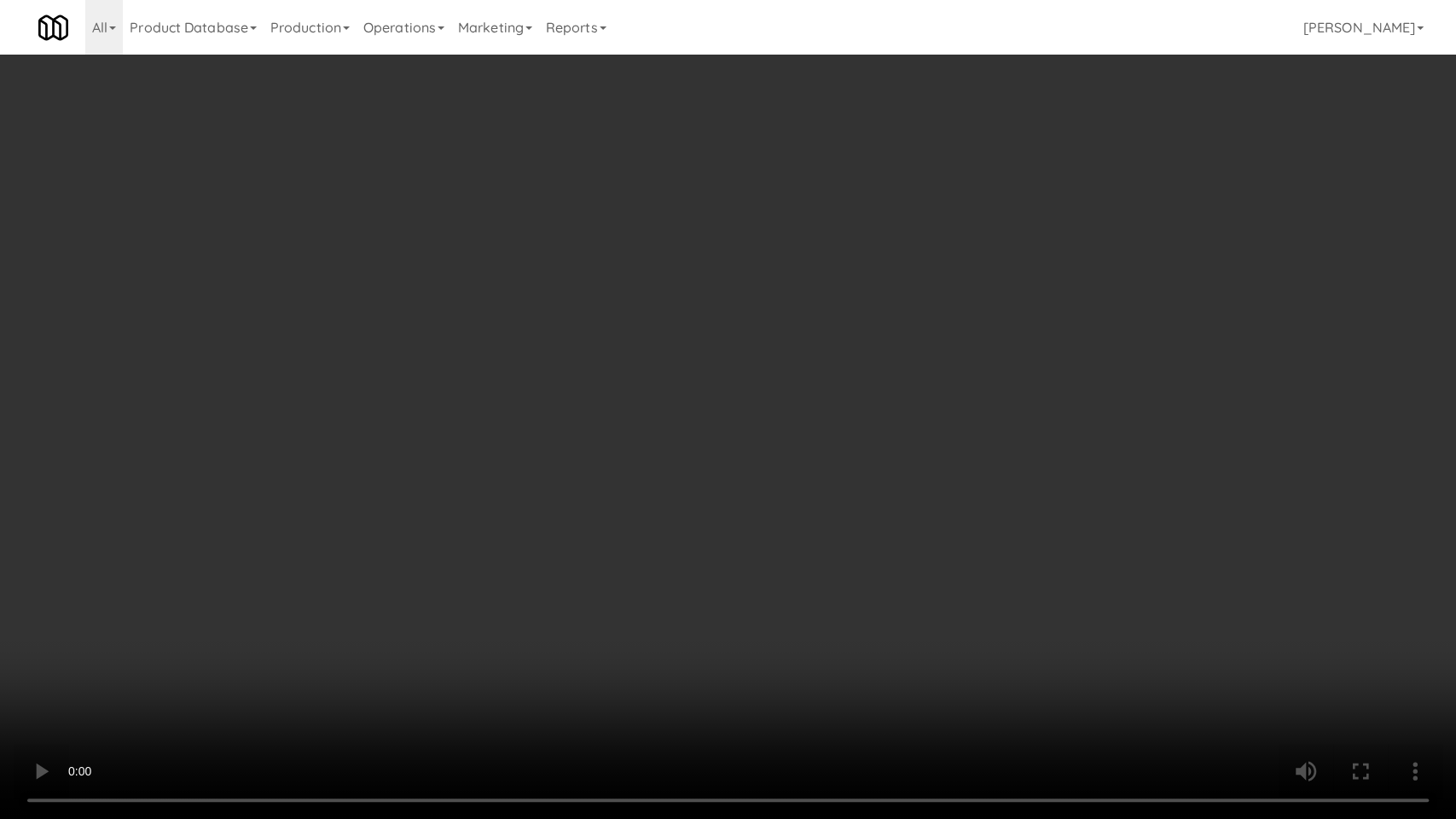
click at [323, 612] on video at bounding box center [728, 409] width 1456 height 819
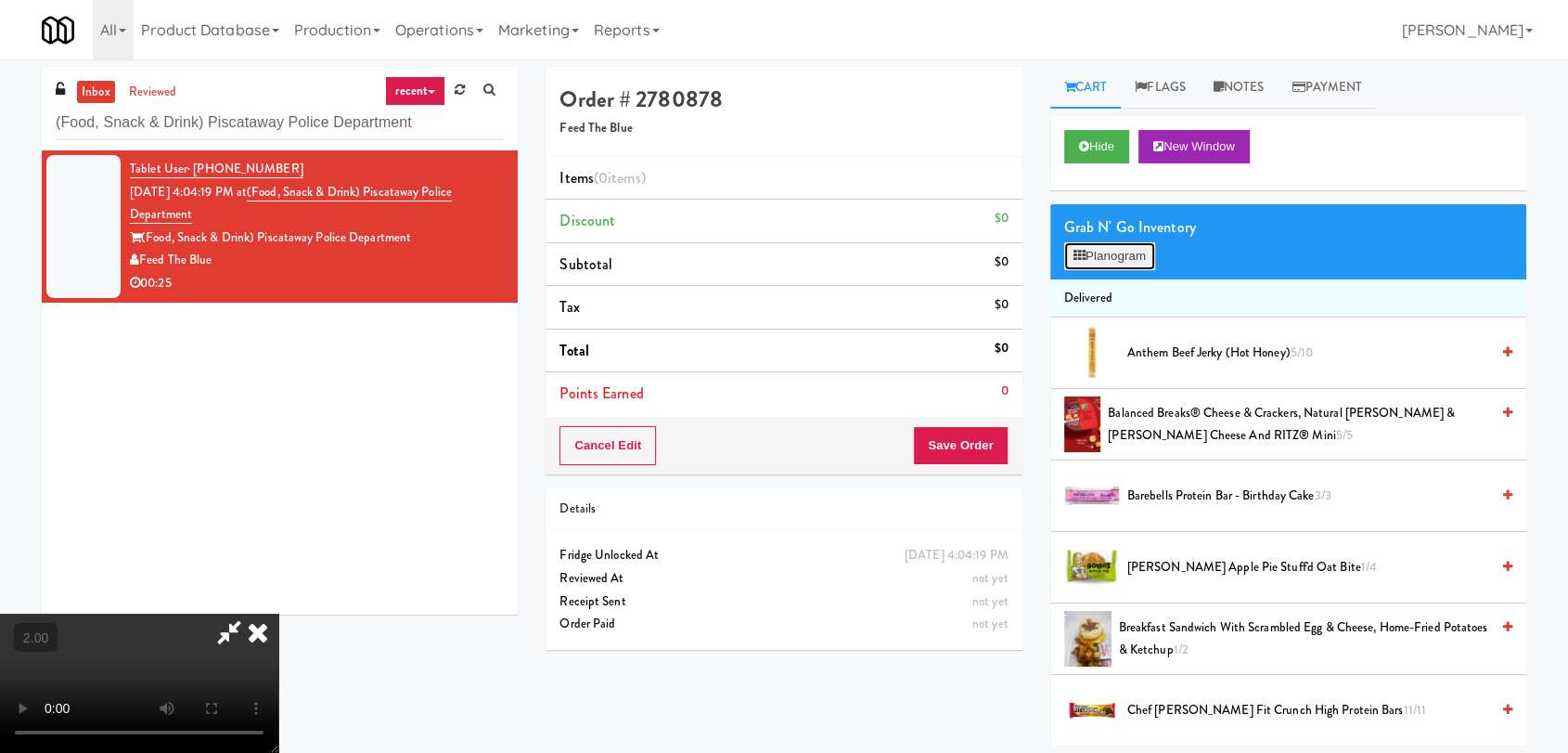
click at [1136, 260] on button "Planogram" at bounding box center [1110, 256] width 91 height 28
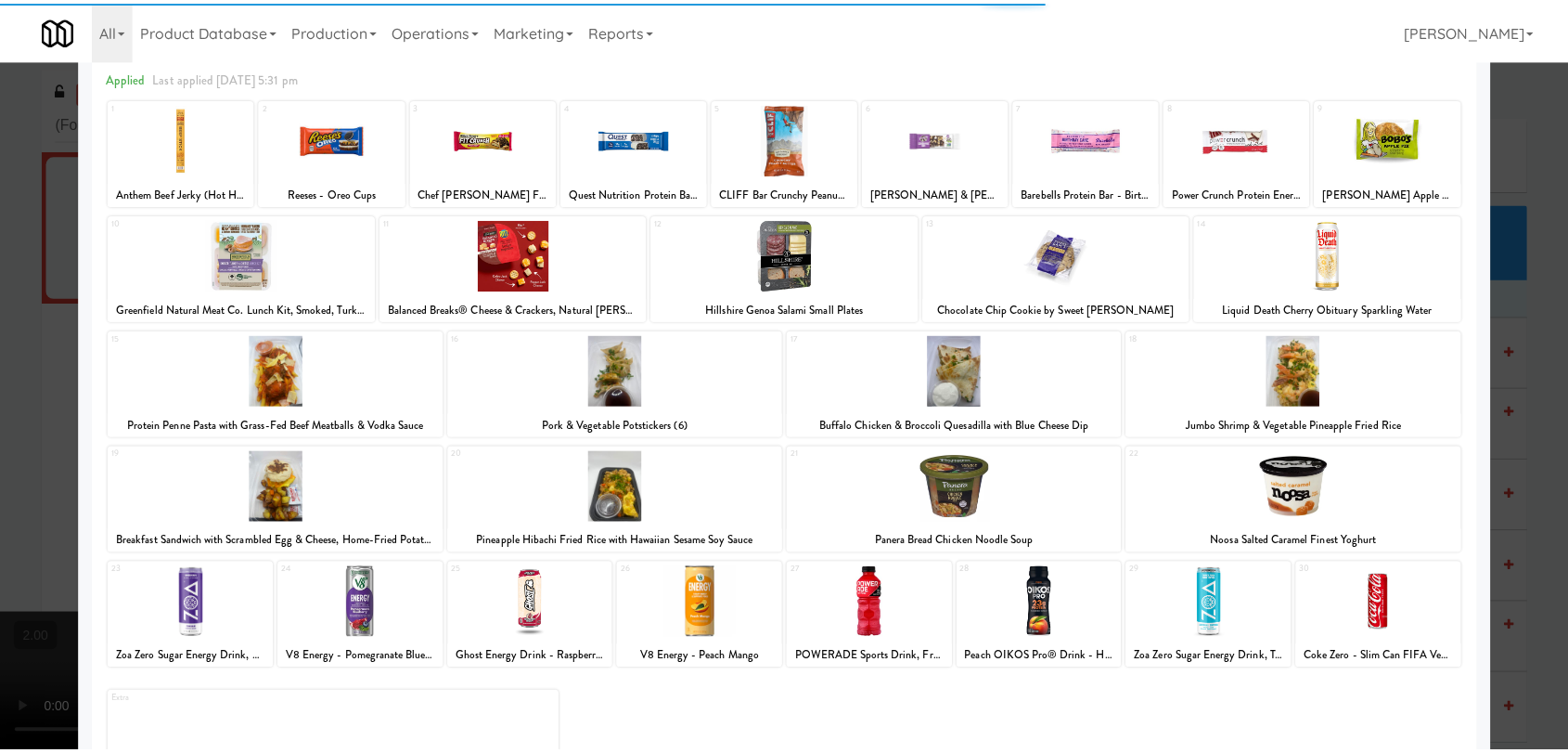
scroll to position [158, 0]
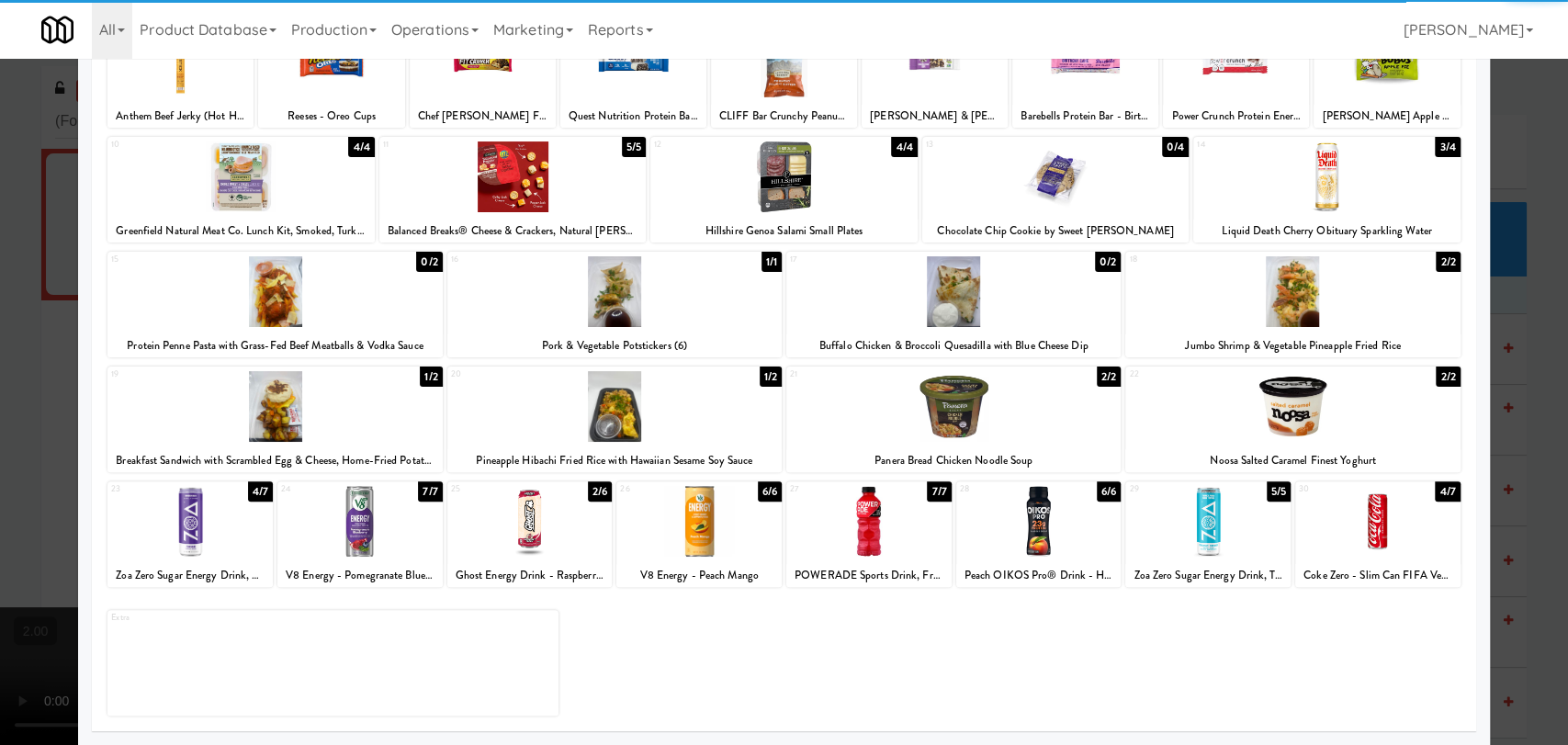
click at [564, 523] on div at bounding box center [530, 521] width 165 height 71
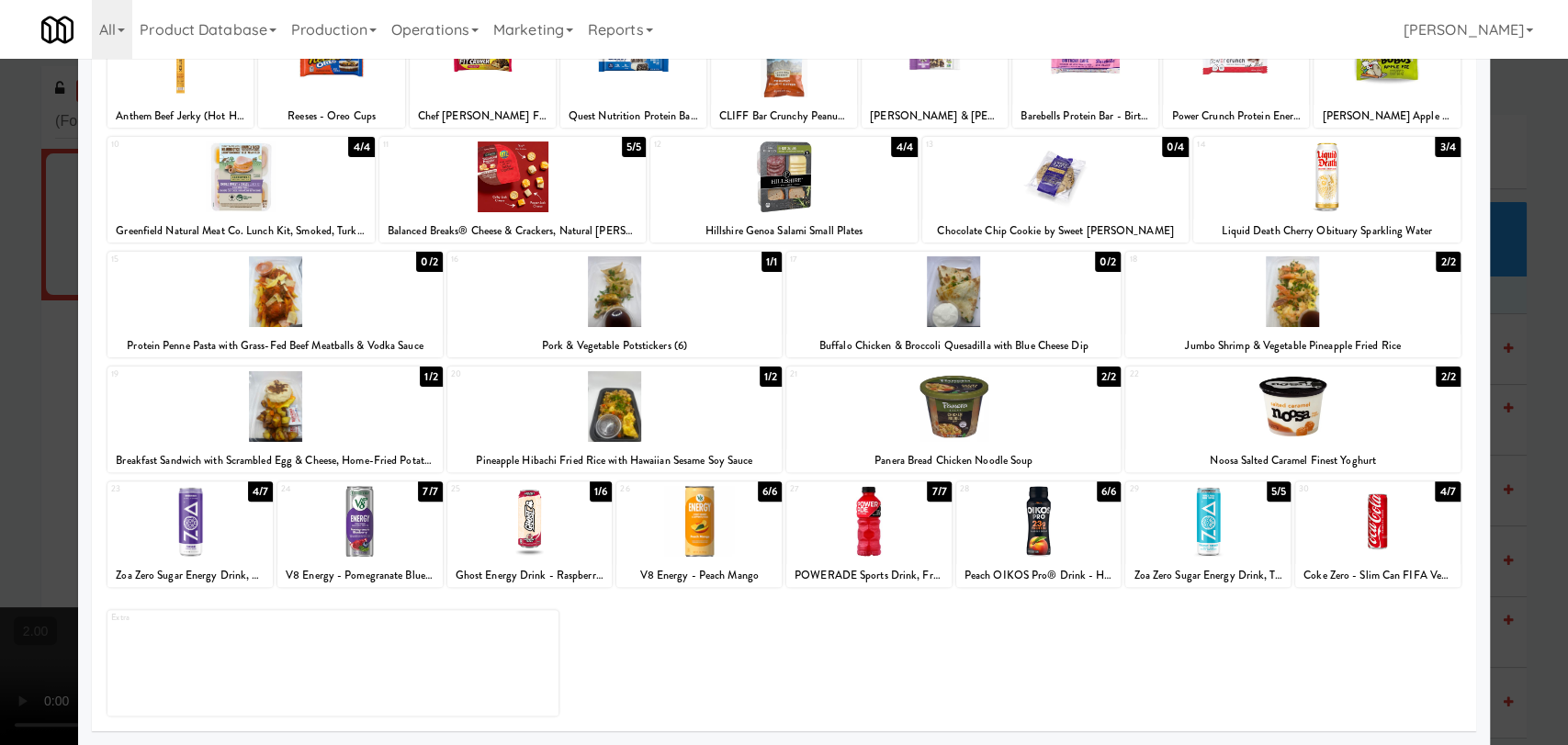
click at [184, 532] on div at bounding box center [190, 521] width 165 height 71
click at [0, 345] on div at bounding box center [784, 372] width 1568 height 745
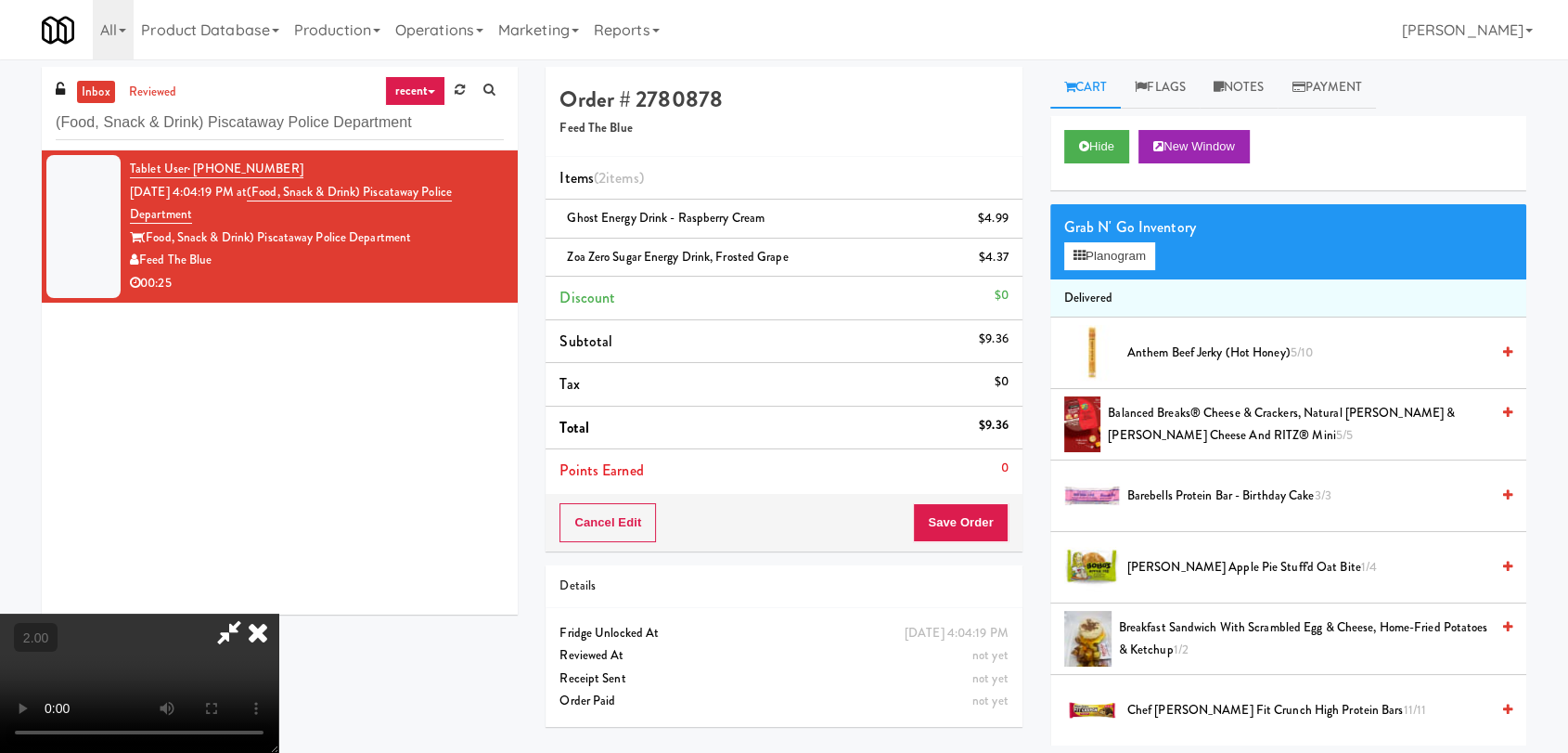
click at [278, 614] on icon at bounding box center [258, 632] width 41 height 37
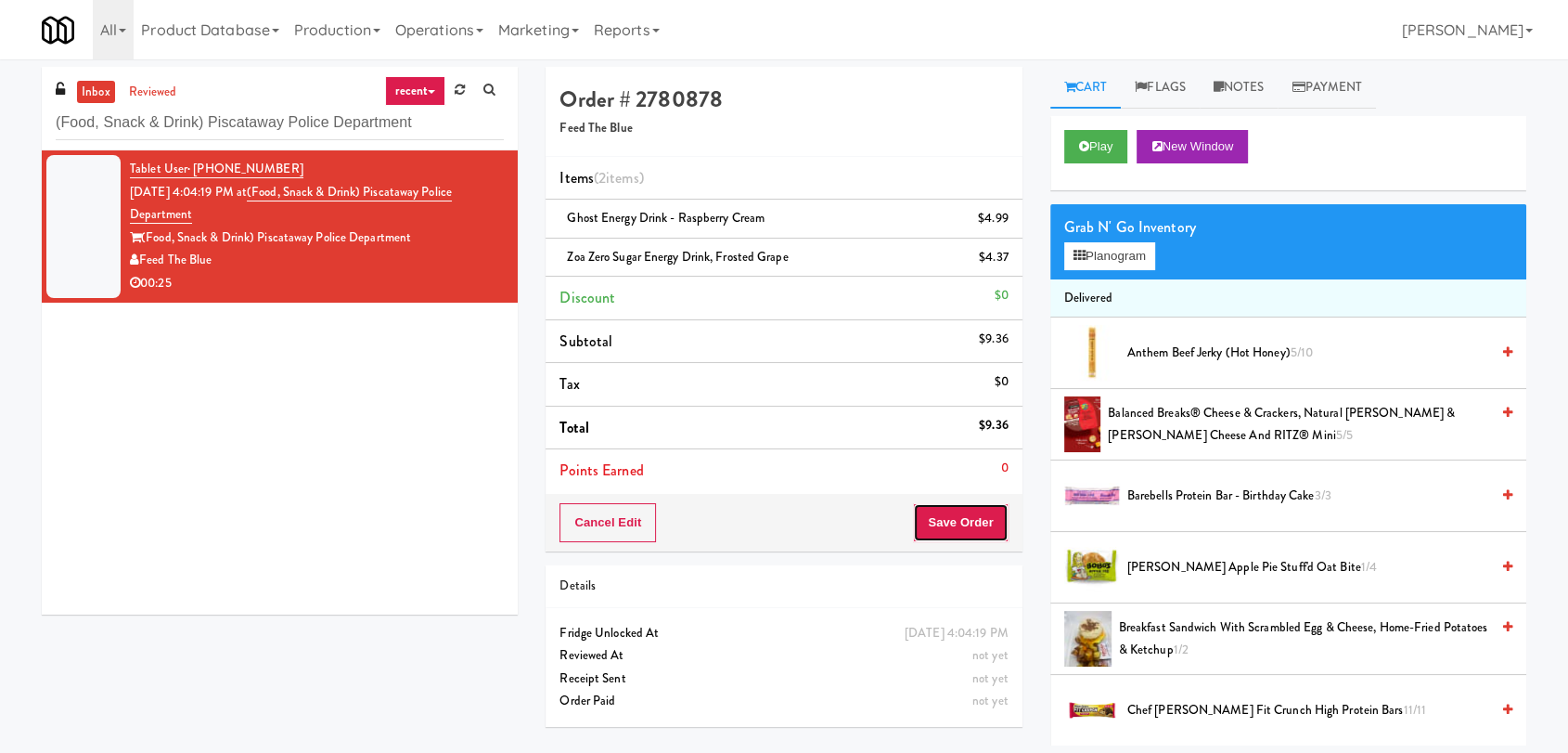
click at [995, 521] on button "Save Order" at bounding box center [960, 523] width 95 height 39
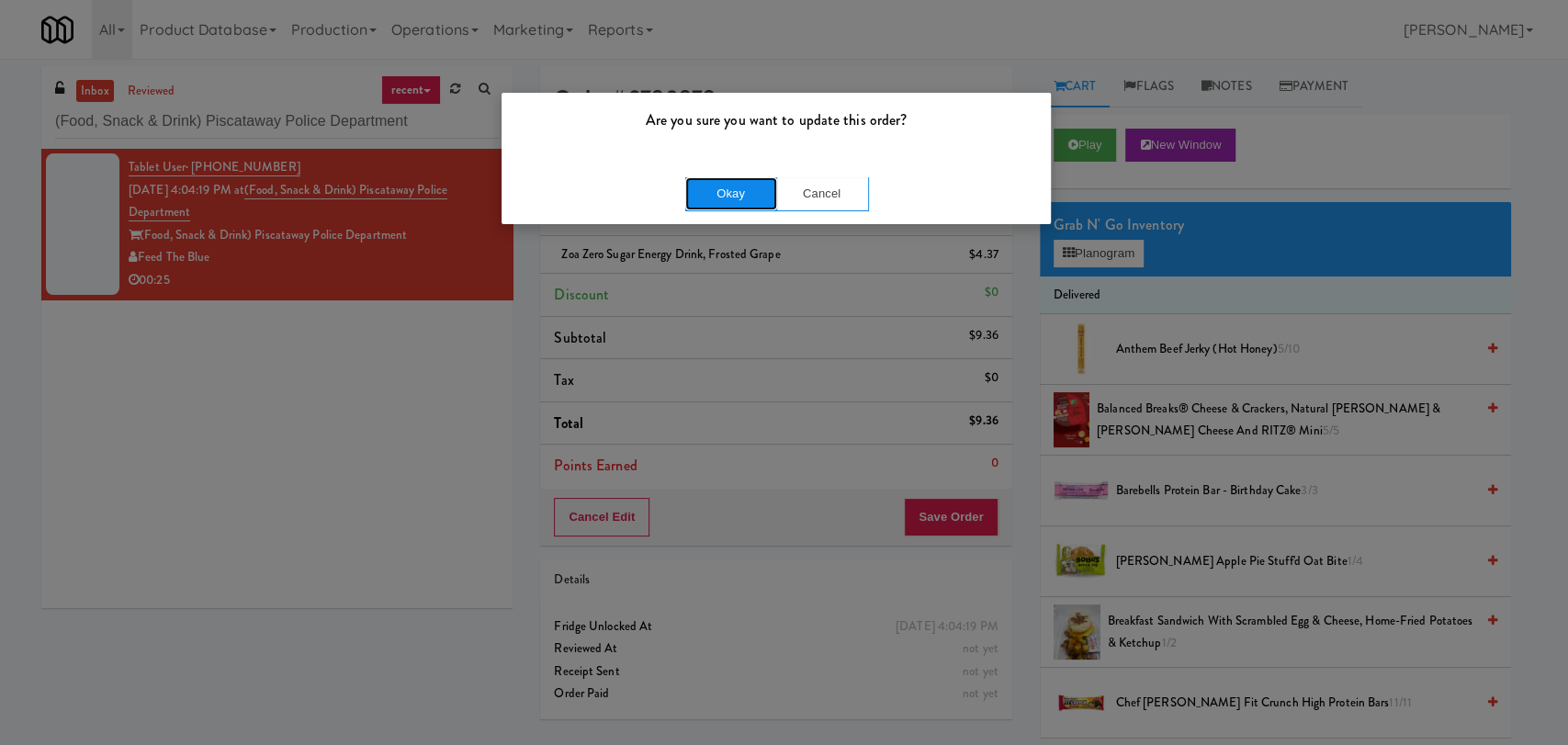
click at [719, 200] on button "Okay" at bounding box center [731, 194] width 92 height 33
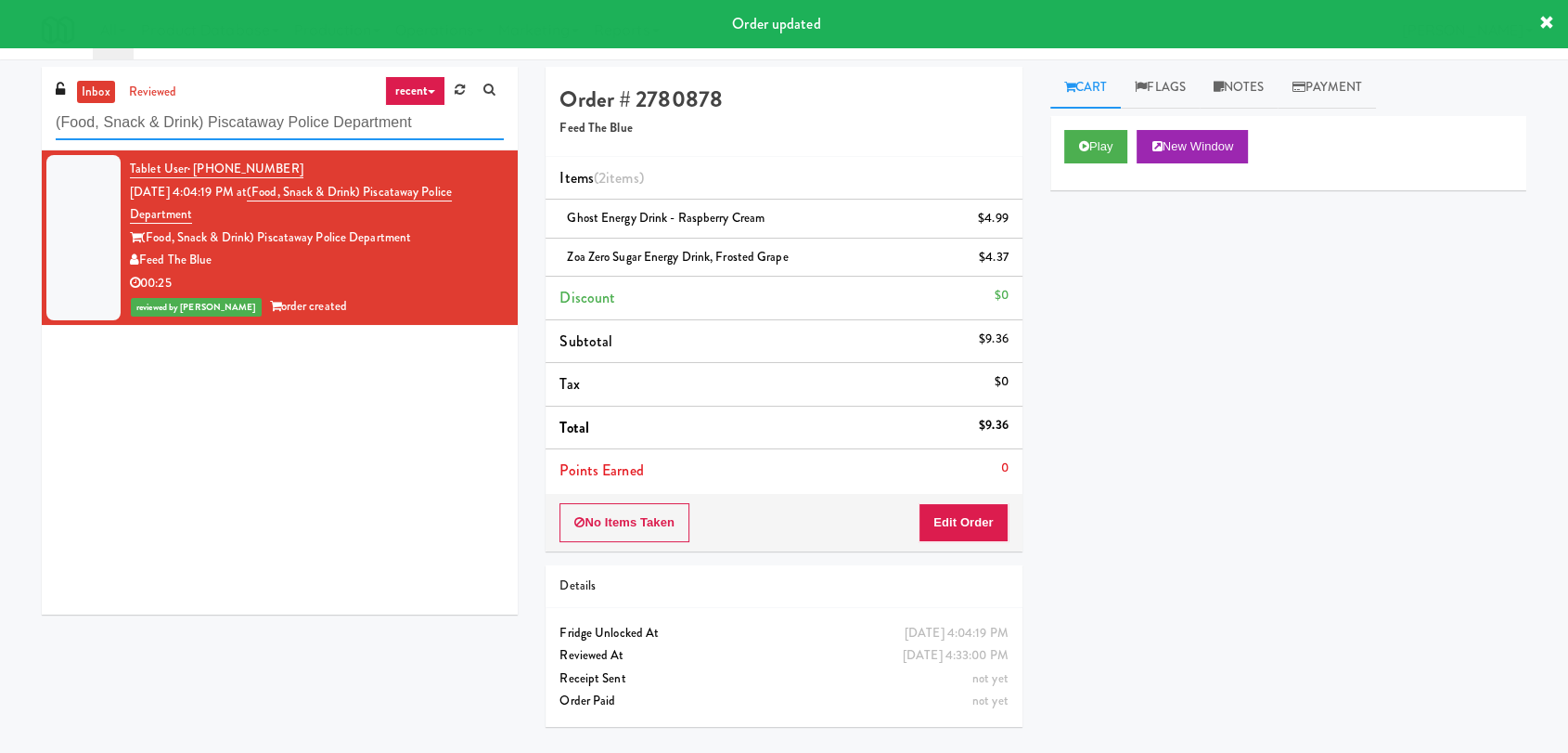
paste input "Element25 - Fridge"
drag, startPoint x: 433, startPoint y: 125, endPoint x: 0, endPoint y: 91, distance: 434.3
click at [0, 91] on div "inbox reviewed recent all unclear take inventory issue suspicious failed recent…" at bounding box center [784, 406] width 1568 height 678
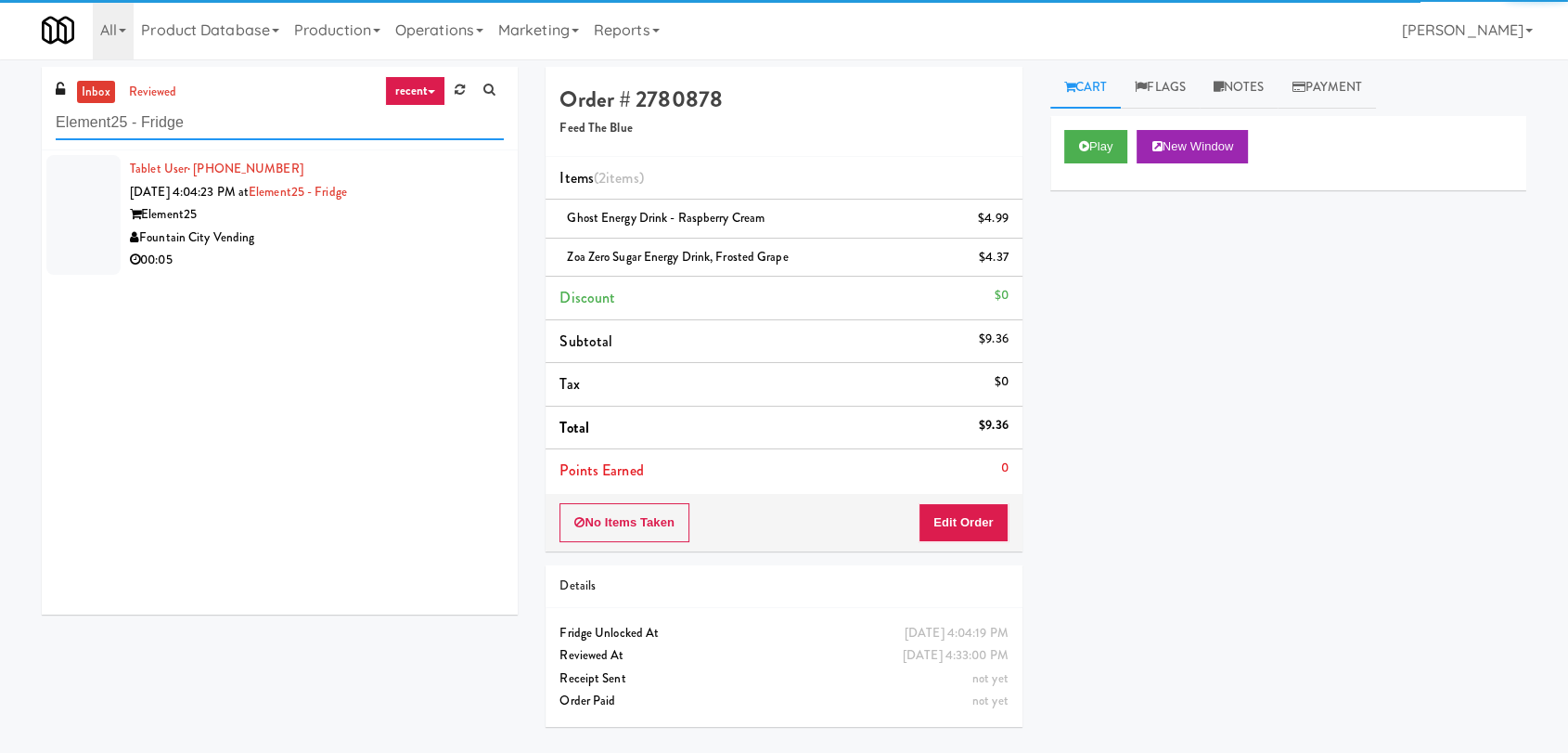
type input "Element25 - Fridge"
click at [359, 240] on div "Fountain City Vending" at bounding box center [316, 238] width 374 height 23
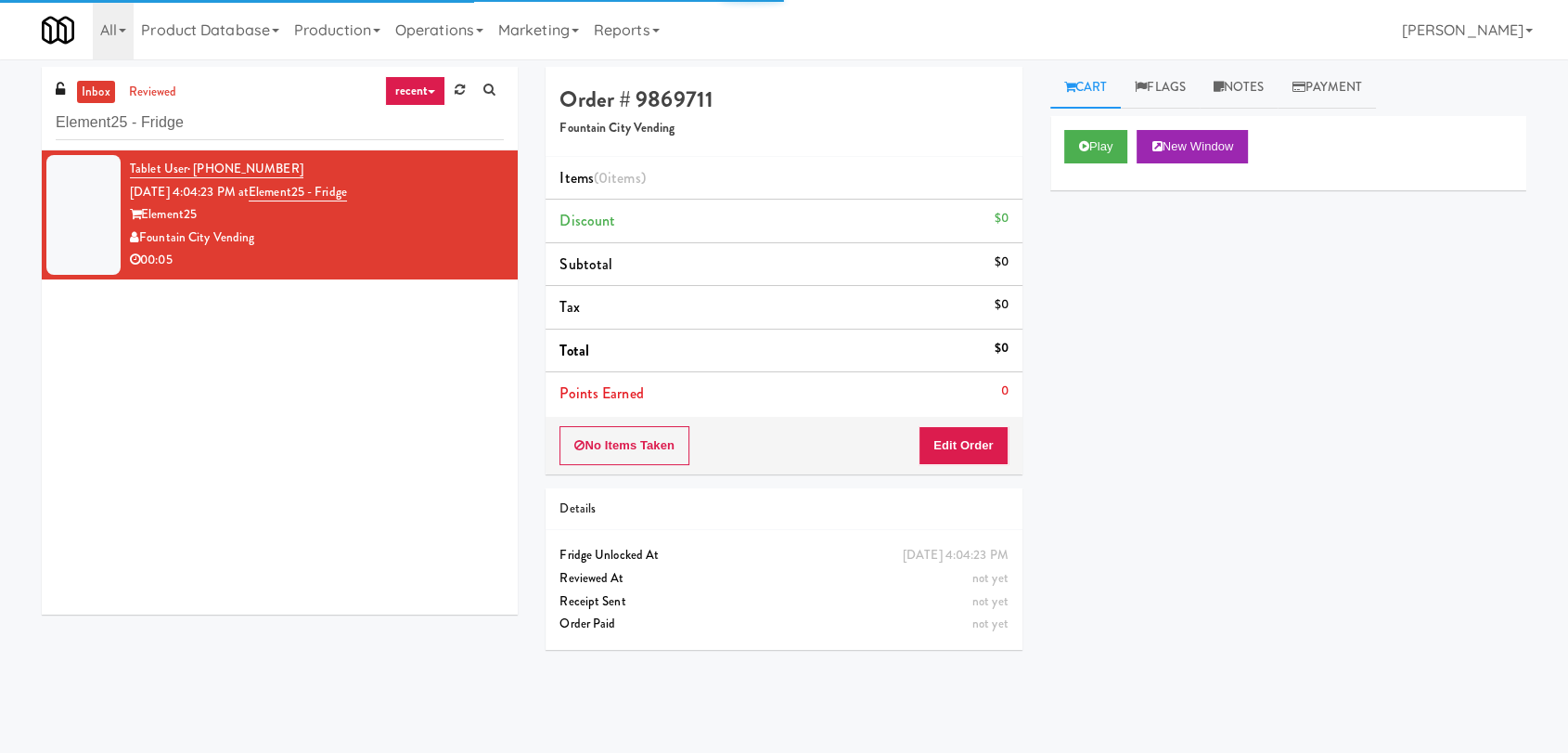
click at [1090, 164] on div "Play New Window" at bounding box center [1288, 153] width 476 height 74
click at [1088, 140] on icon at bounding box center [1084, 146] width 11 height 12
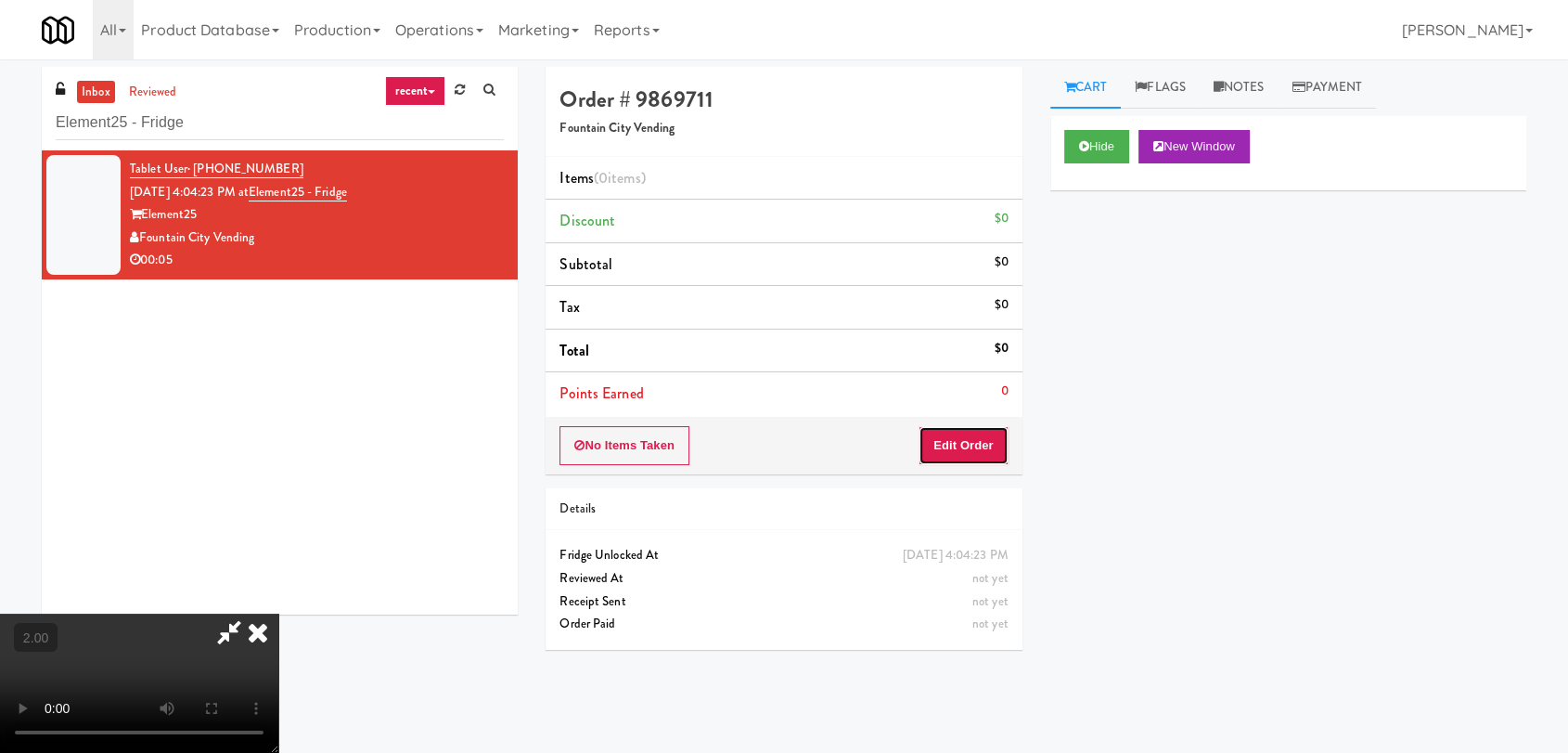
click at [955, 451] on button "Edit Order" at bounding box center [964, 445] width 90 height 39
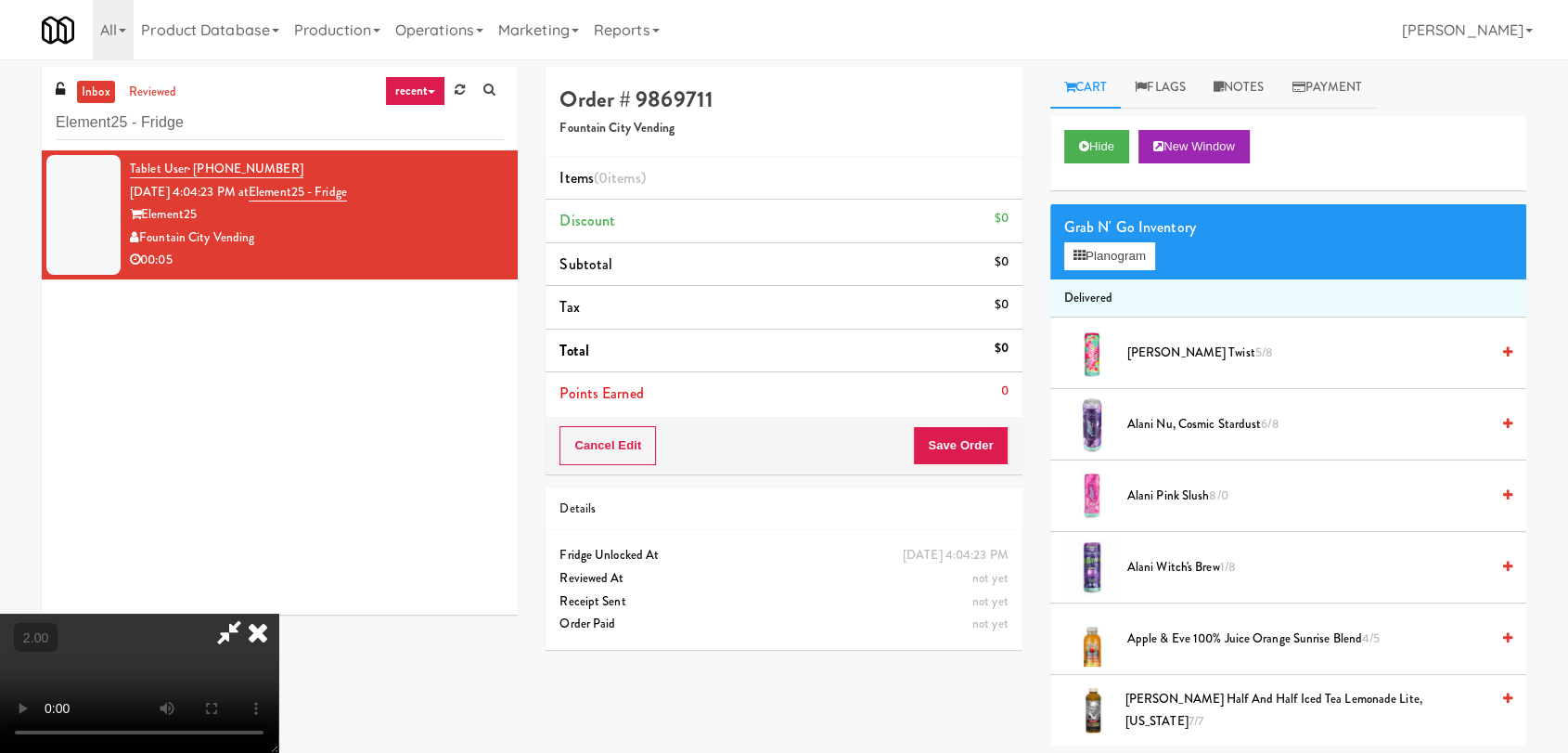
click at [278, 614] on video at bounding box center [139, 683] width 278 height 139
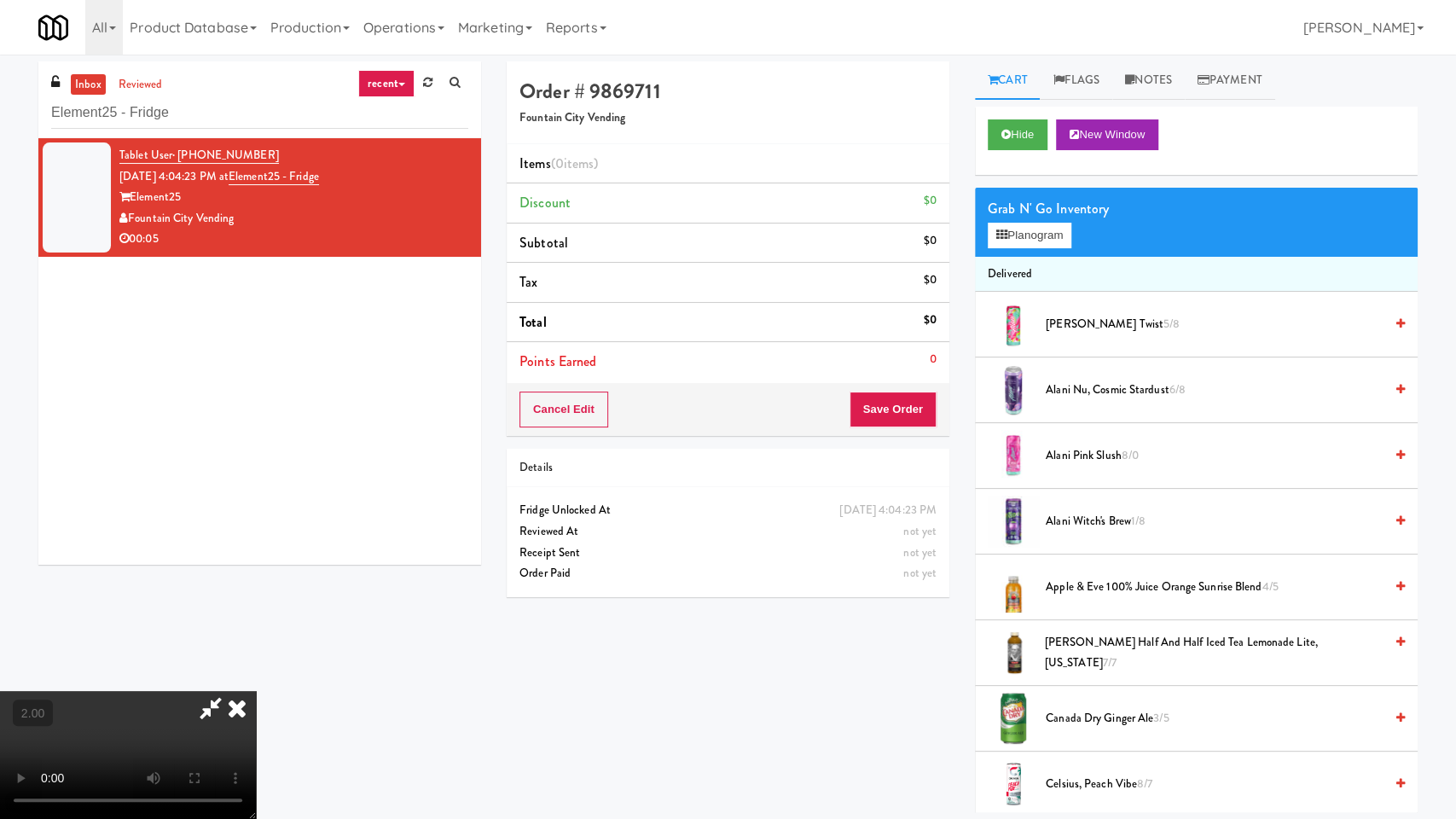
click at [256, 691] on video at bounding box center [128, 755] width 256 height 128
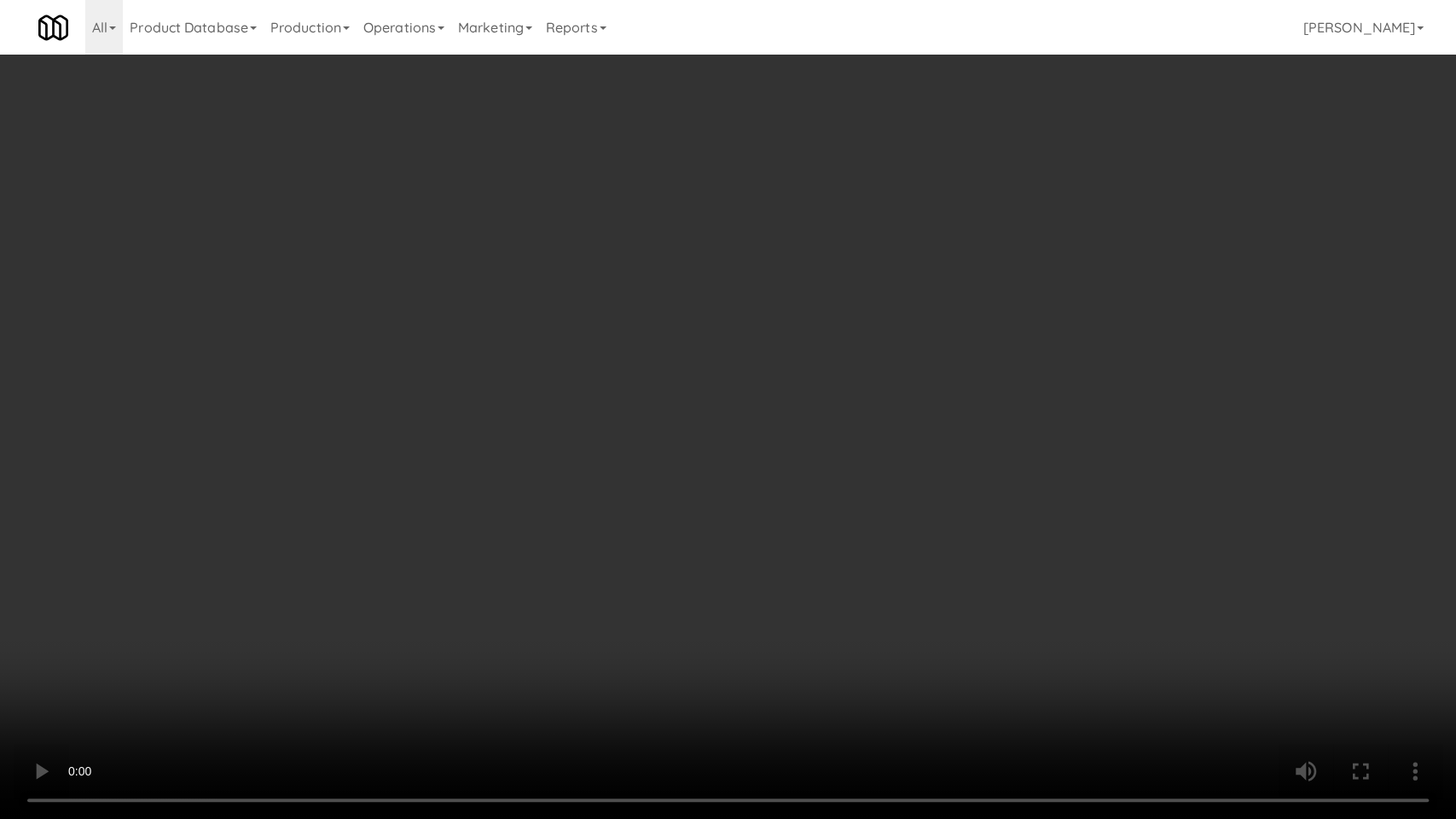
click at [383, 388] on video at bounding box center [728, 409] width 1456 height 819
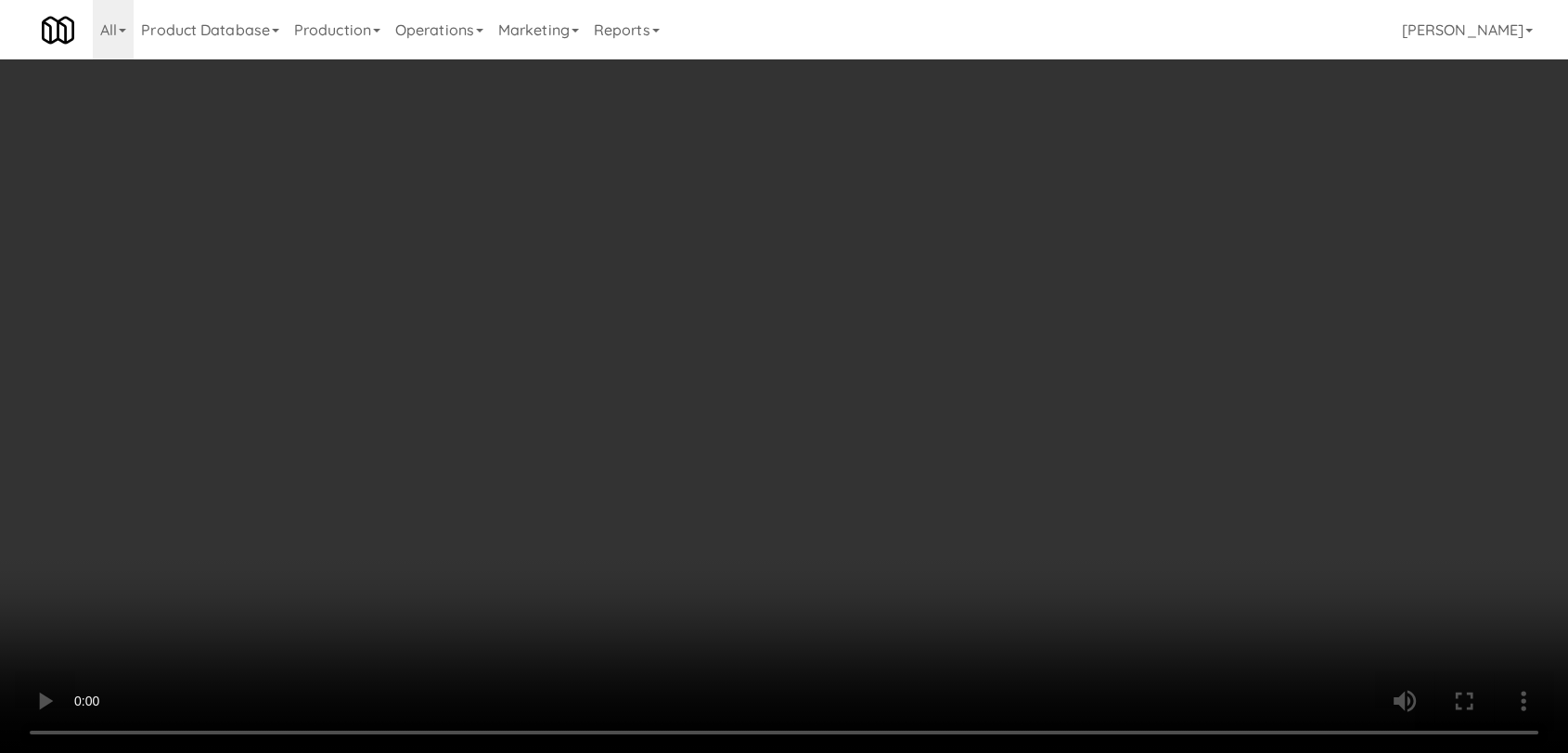
click at [273, 485] on video at bounding box center [784, 376] width 1568 height 753
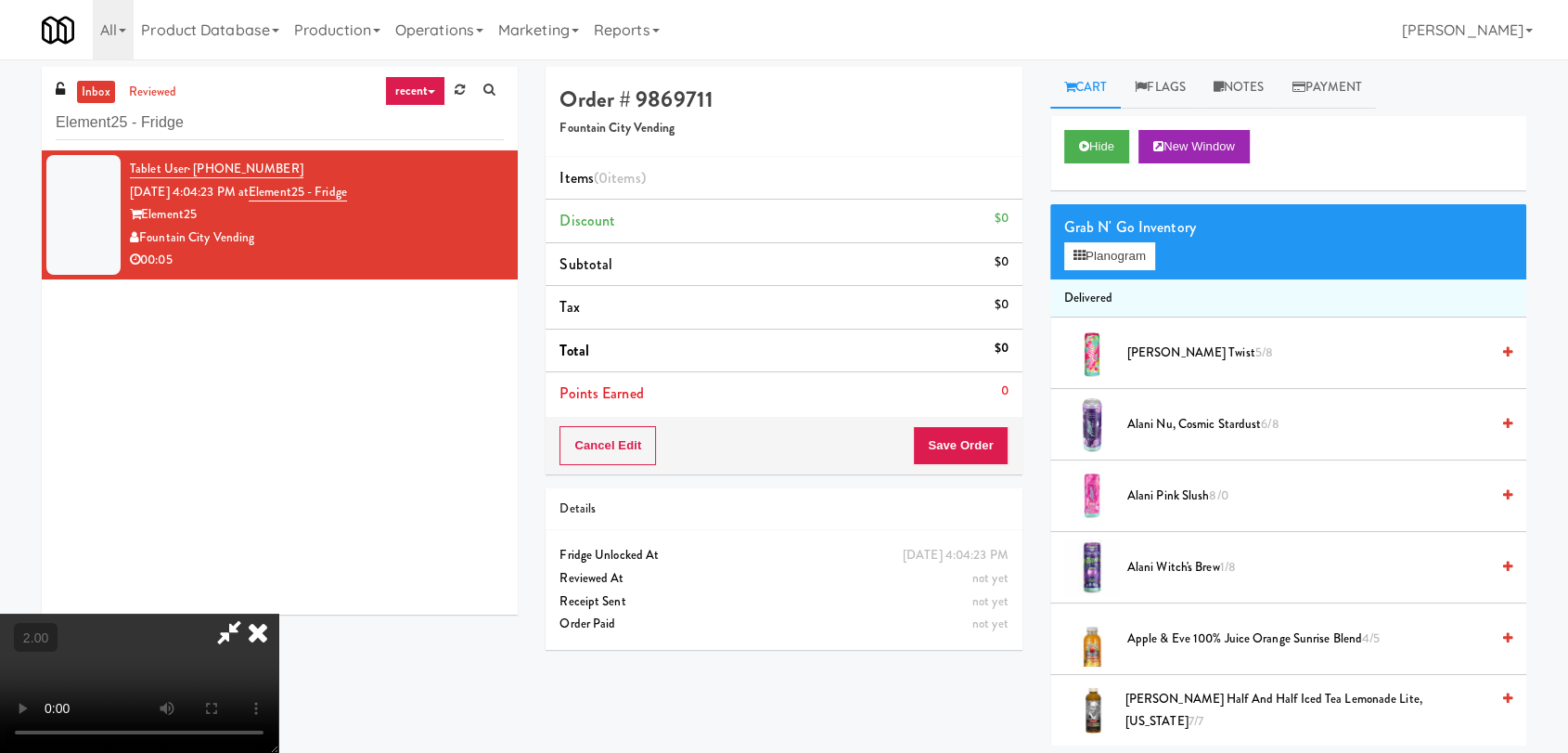
click at [273, 614] on video at bounding box center [139, 683] width 278 height 139
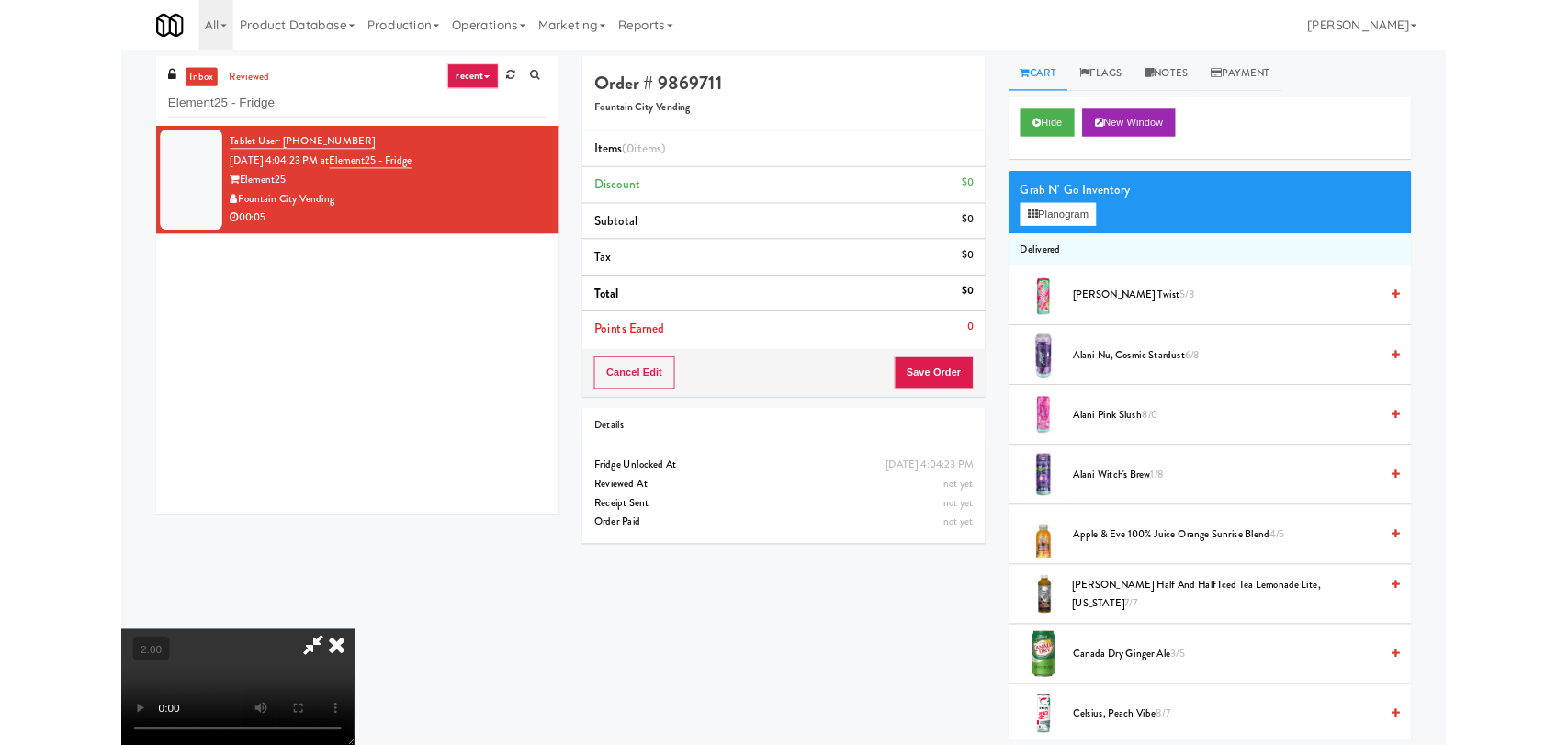
scroll to position [38, 0]
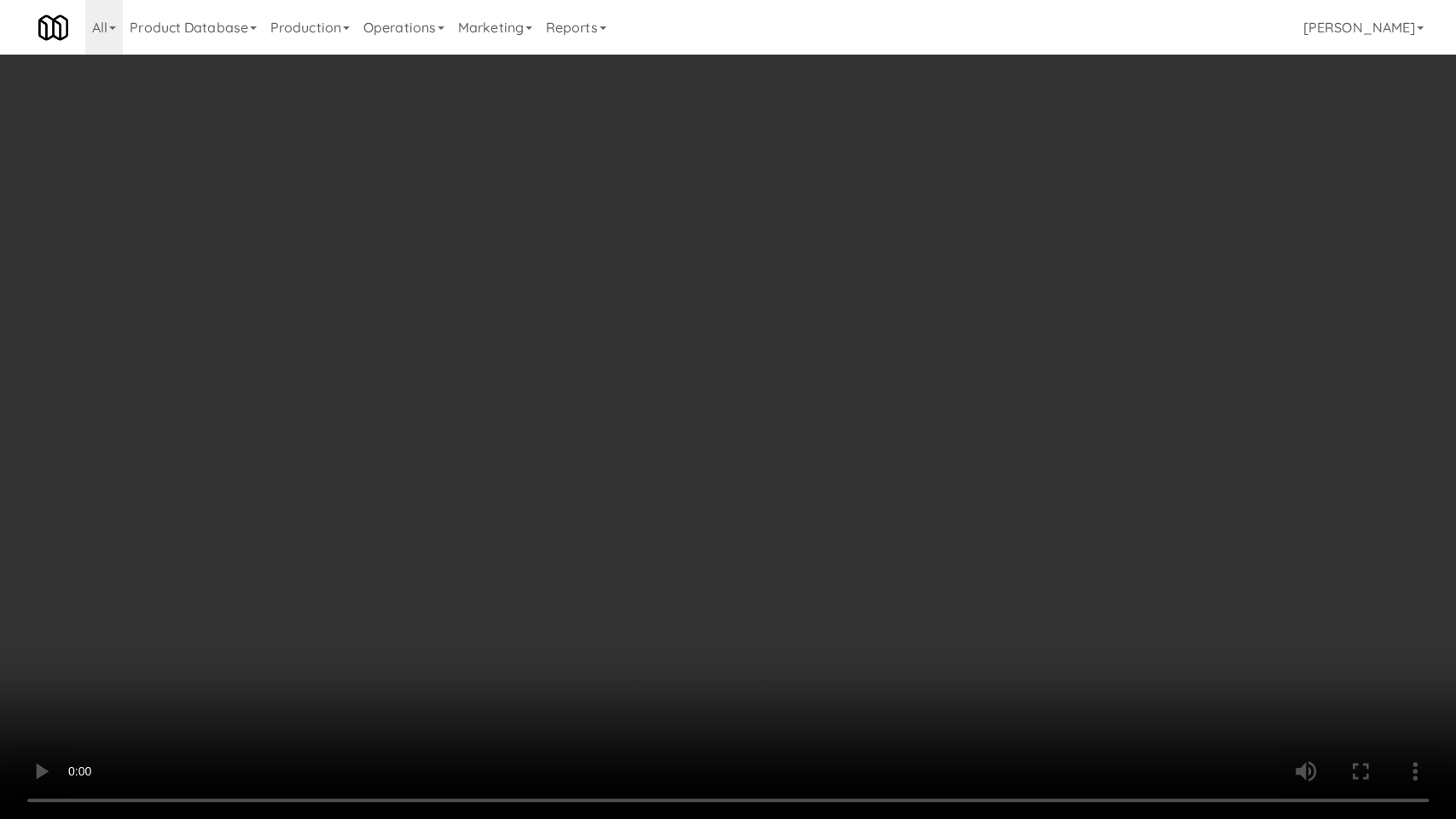
click at [297, 581] on video at bounding box center [728, 409] width 1456 height 819
click at [375, 554] on video at bounding box center [728, 409] width 1456 height 819
drag, startPoint x: 375, startPoint y: 554, endPoint x: 399, endPoint y: 543, distance: 26.4
click at [399, 543] on video at bounding box center [728, 409] width 1456 height 819
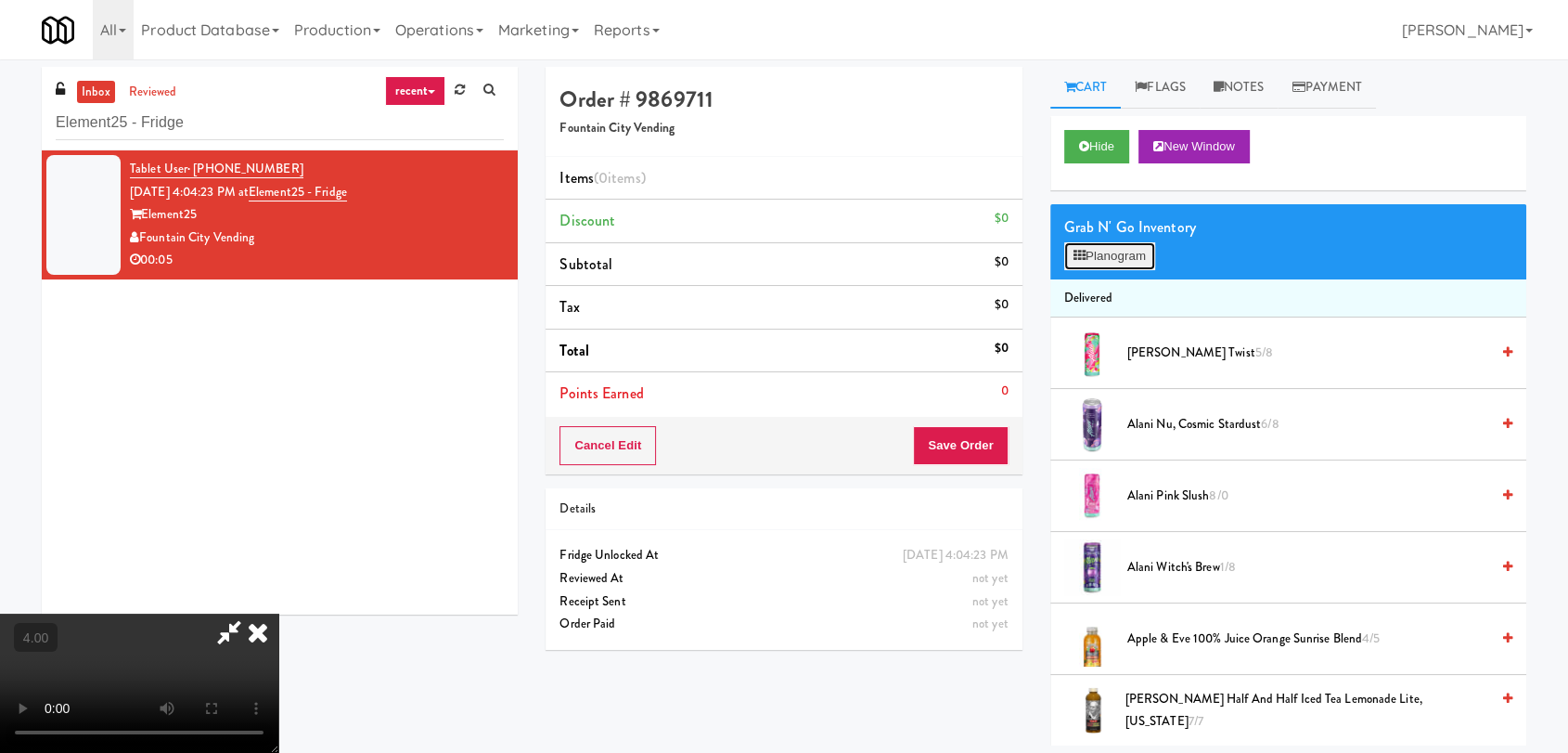
click at [1121, 259] on button "Planogram" at bounding box center [1110, 256] width 91 height 28
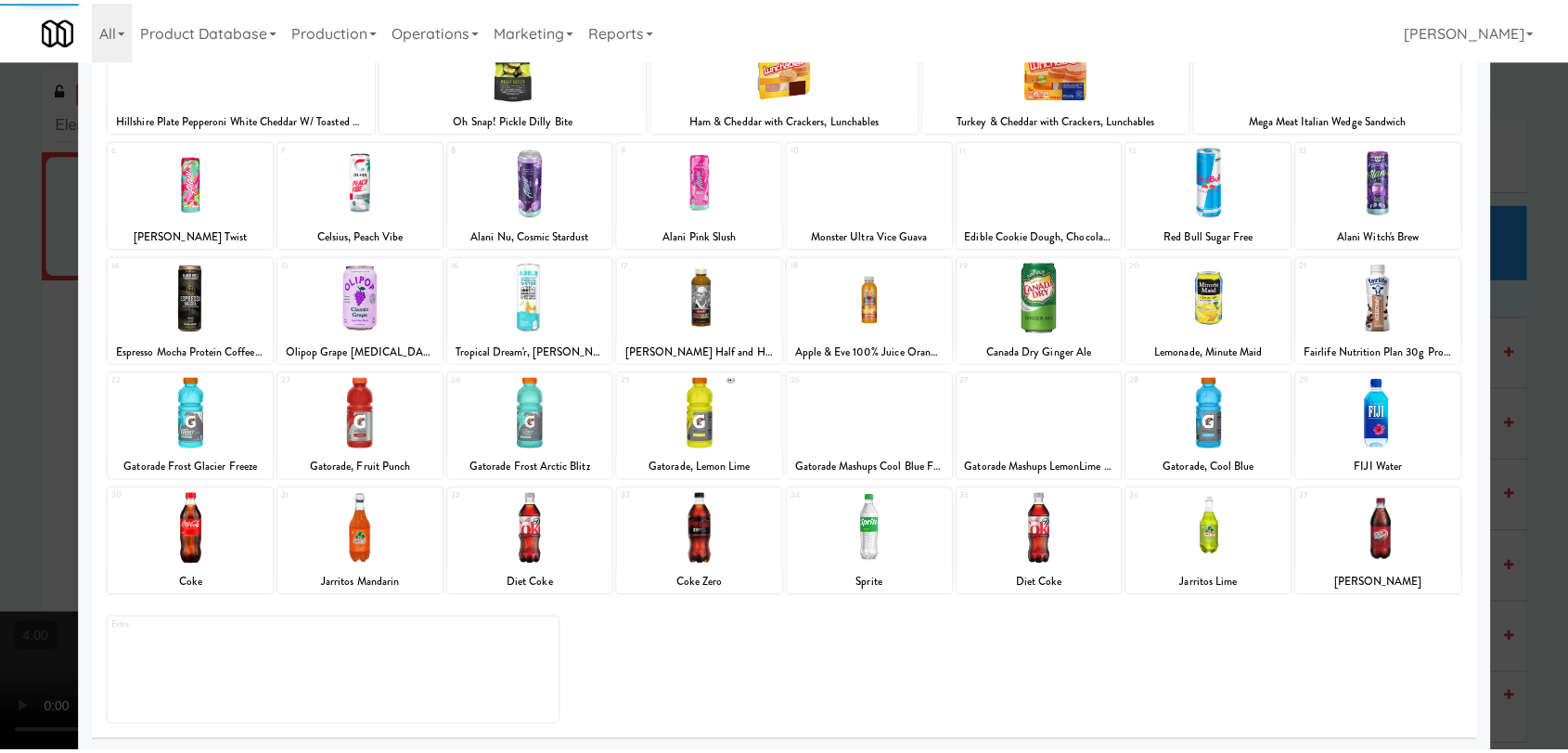
scroll to position [158, 0]
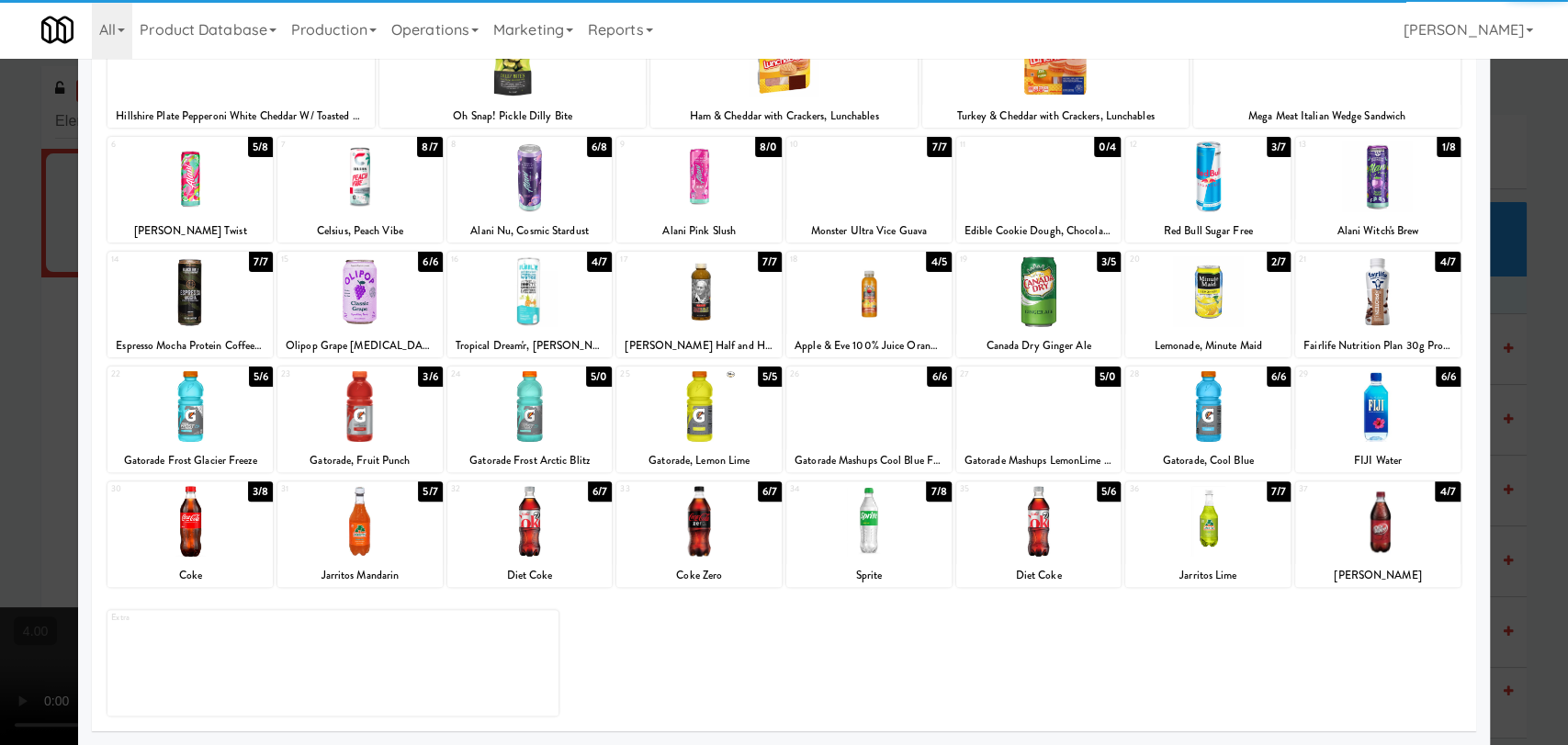
click at [1005, 533] on div at bounding box center [1038, 521] width 165 height 71
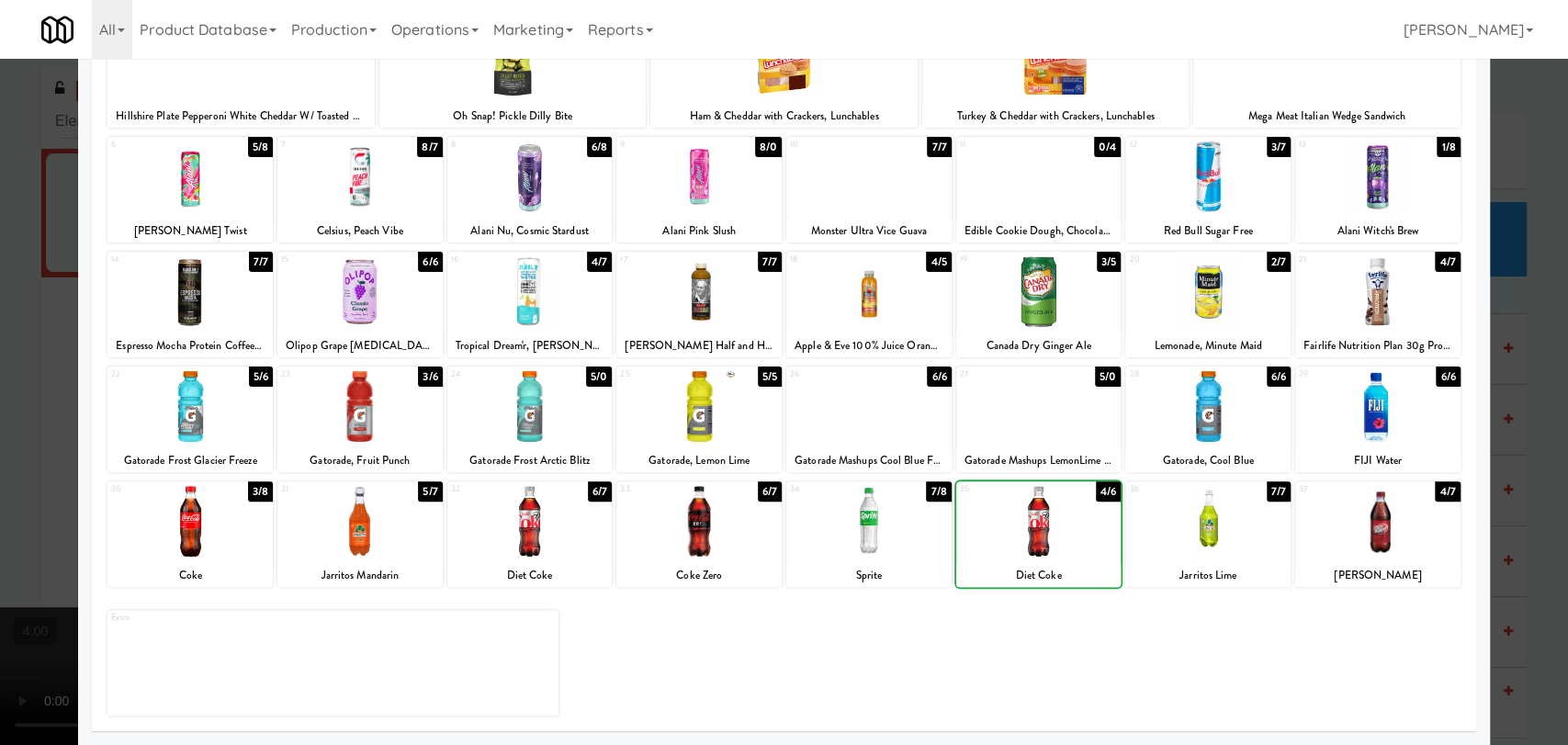
click at [0, 106] on div at bounding box center [784, 372] width 1568 height 745
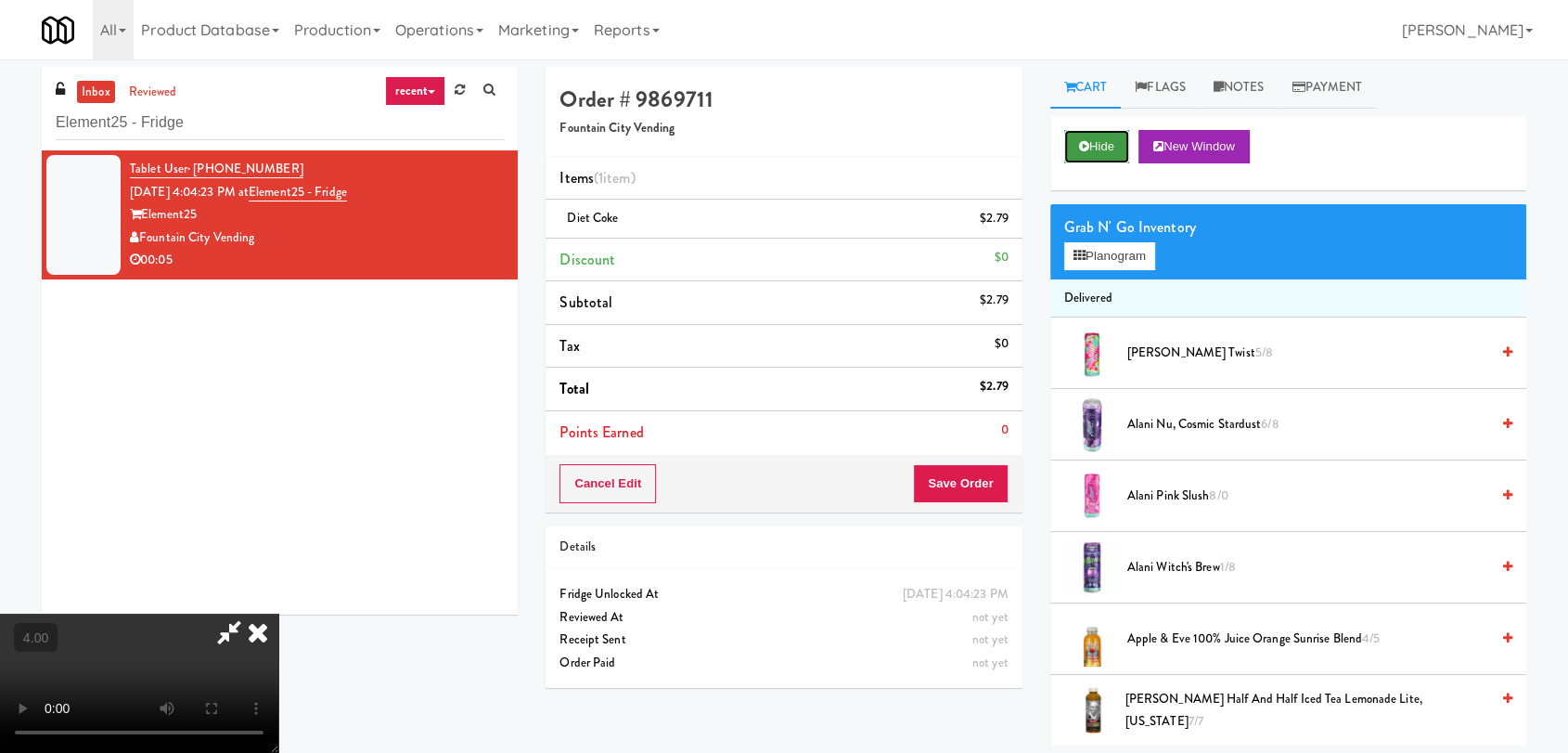
click at [1093, 141] on button "Hide" at bounding box center [1097, 146] width 65 height 34
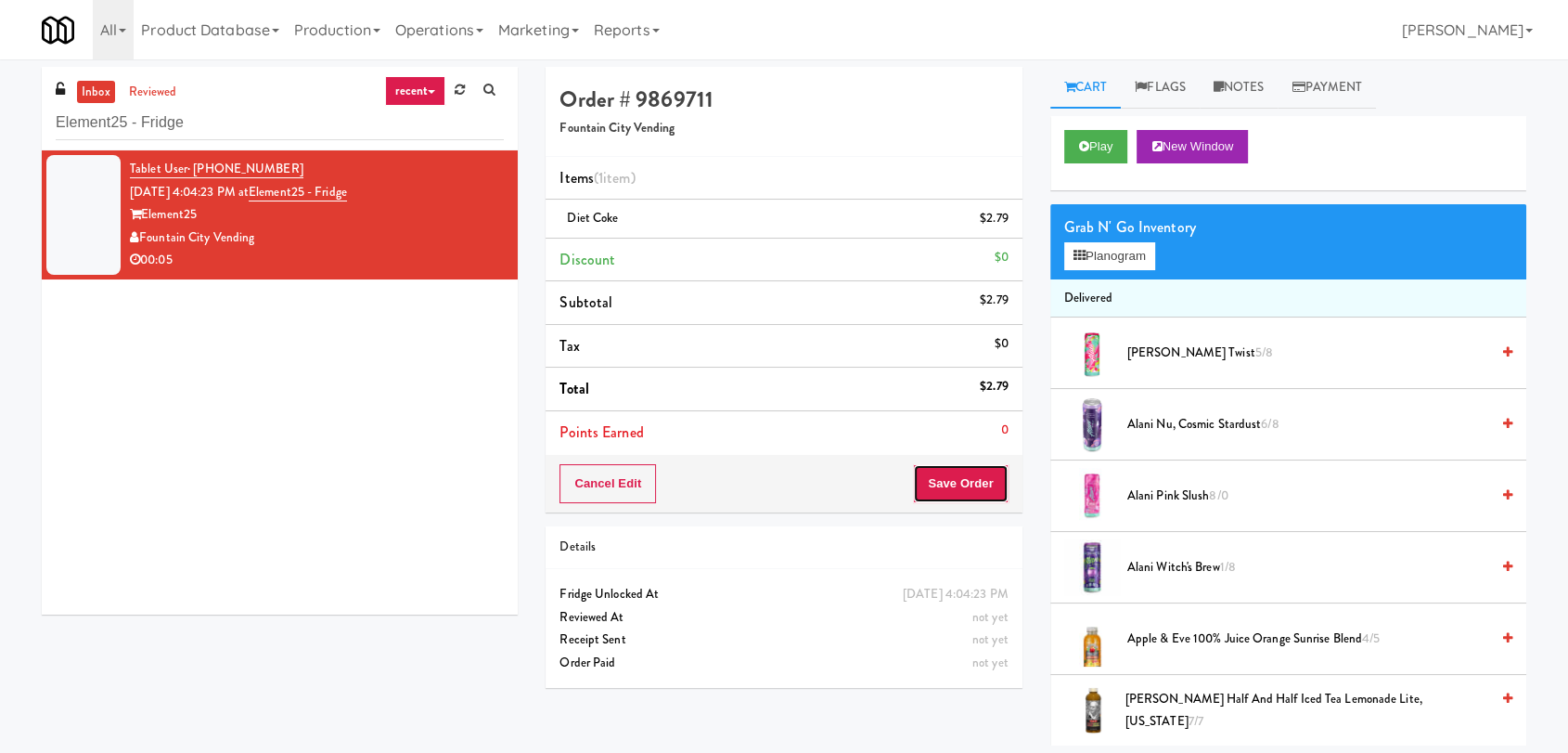
click at [950, 479] on button "Save Order" at bounding box center [960, 483] width 95 height 39
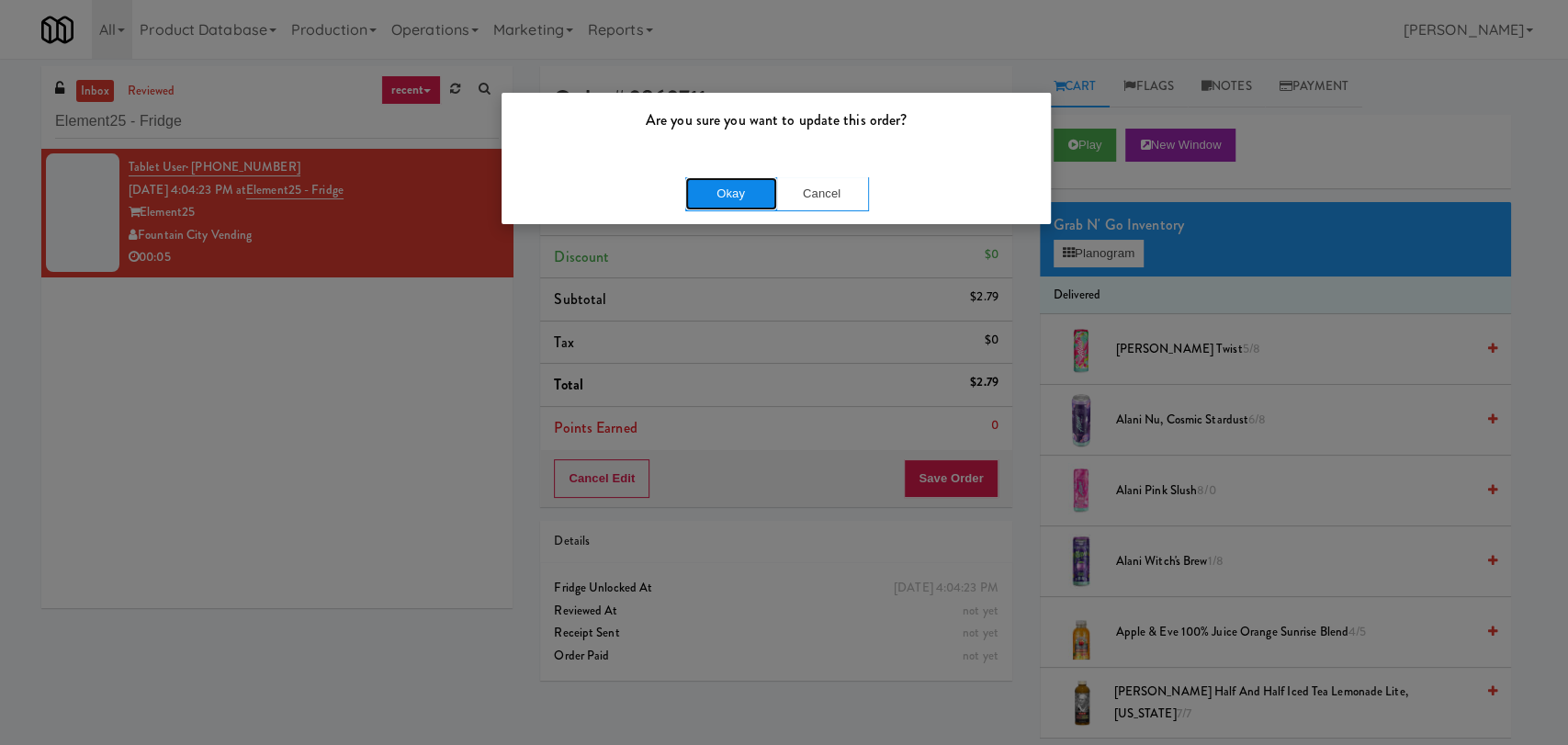
click at [712, 189] on button "Okay" at bounding box center [731, 194] width 92 height 33
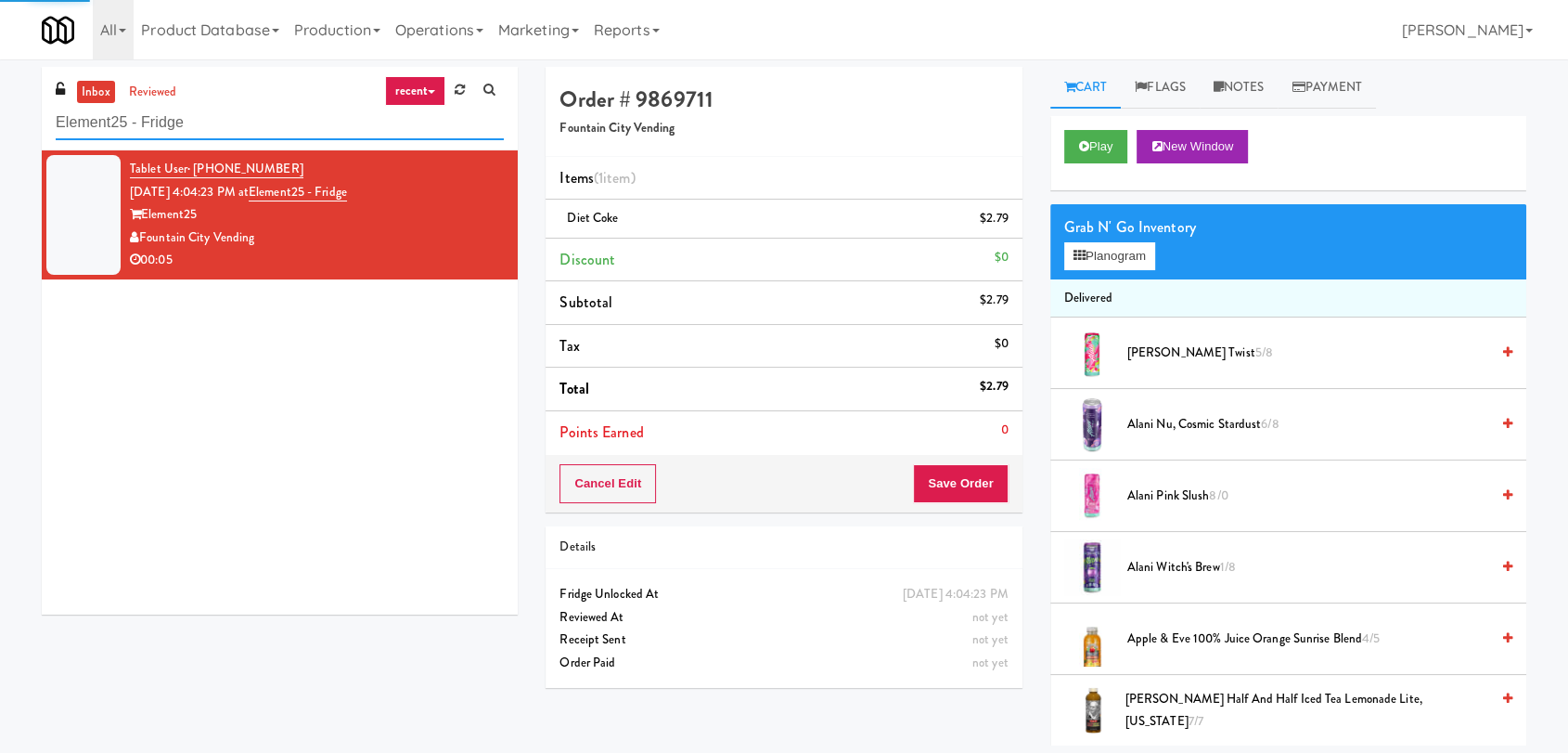
drag, startPoint x: 327, startPoint y: 127, endPoint x: 0, endPoint y: 106, distance: 327.7
click at [3, 106] on div "inbox reviewed recent all unclear take inventory issue suspicious failed recent…" at bounding box center [784, 406] width 1568 height 678
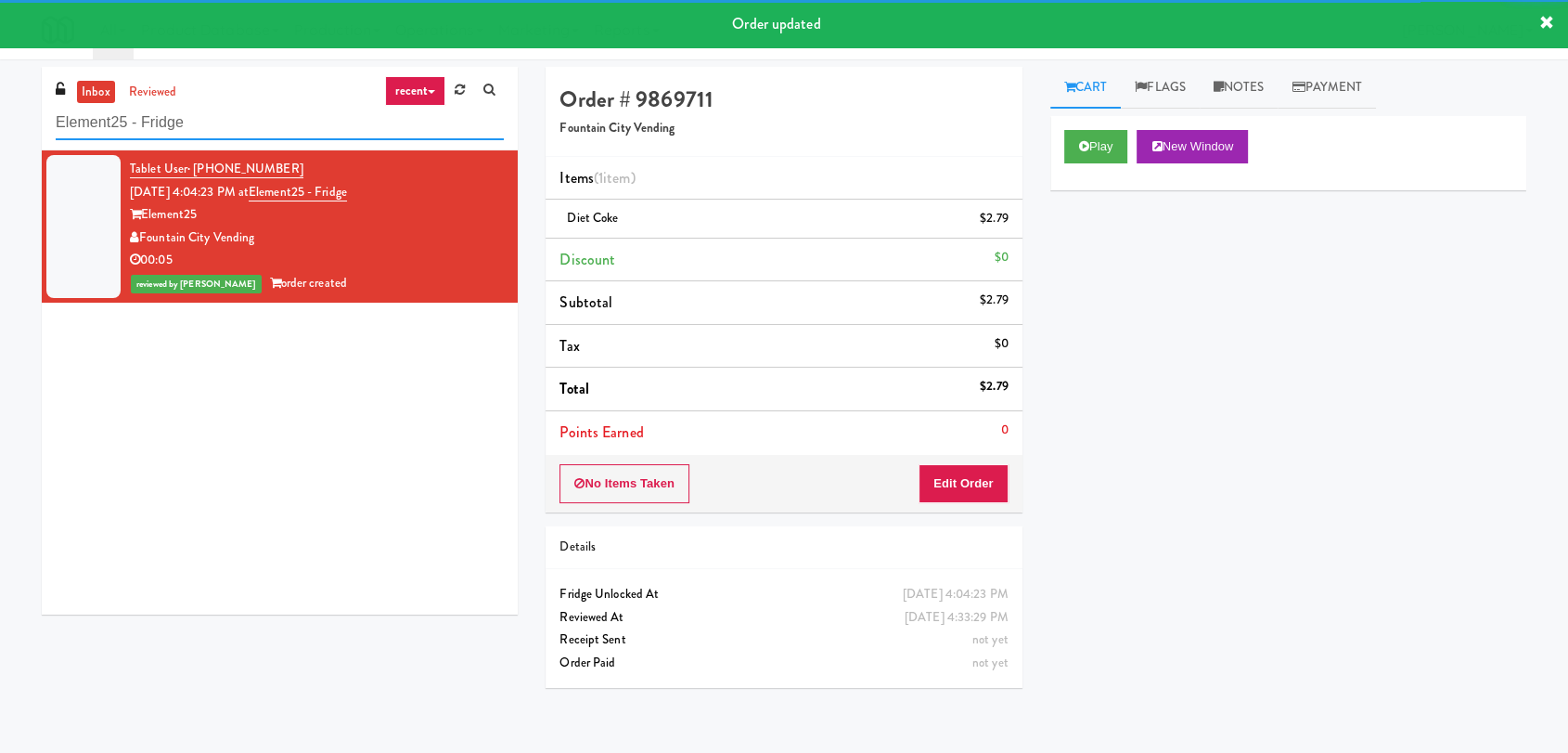
paste input "Avant HP - Cooler - Middl"
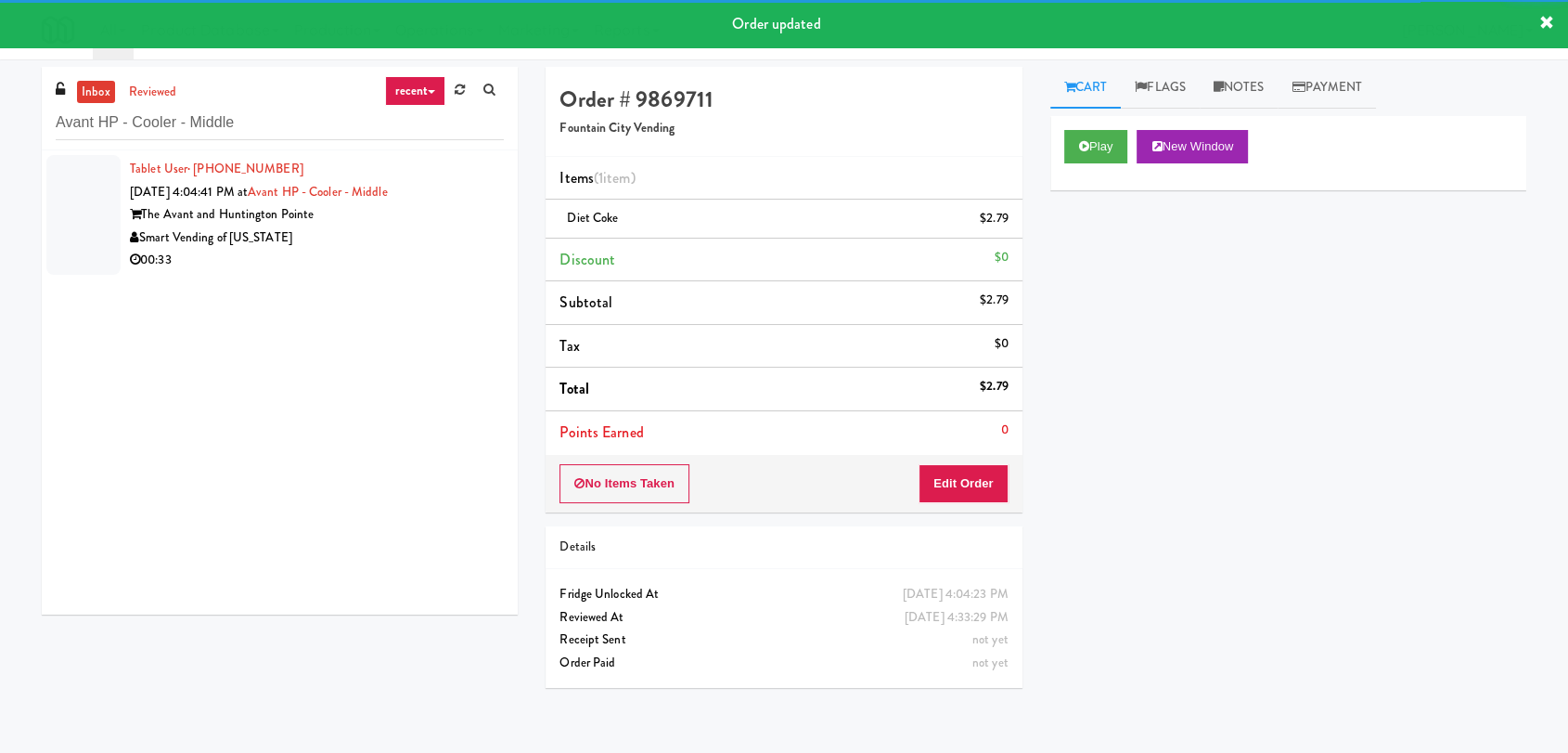
click at [374, 245] on div "Smart Vending of [US_STATE]" at bounding box center [316, 238] width 374 height 23
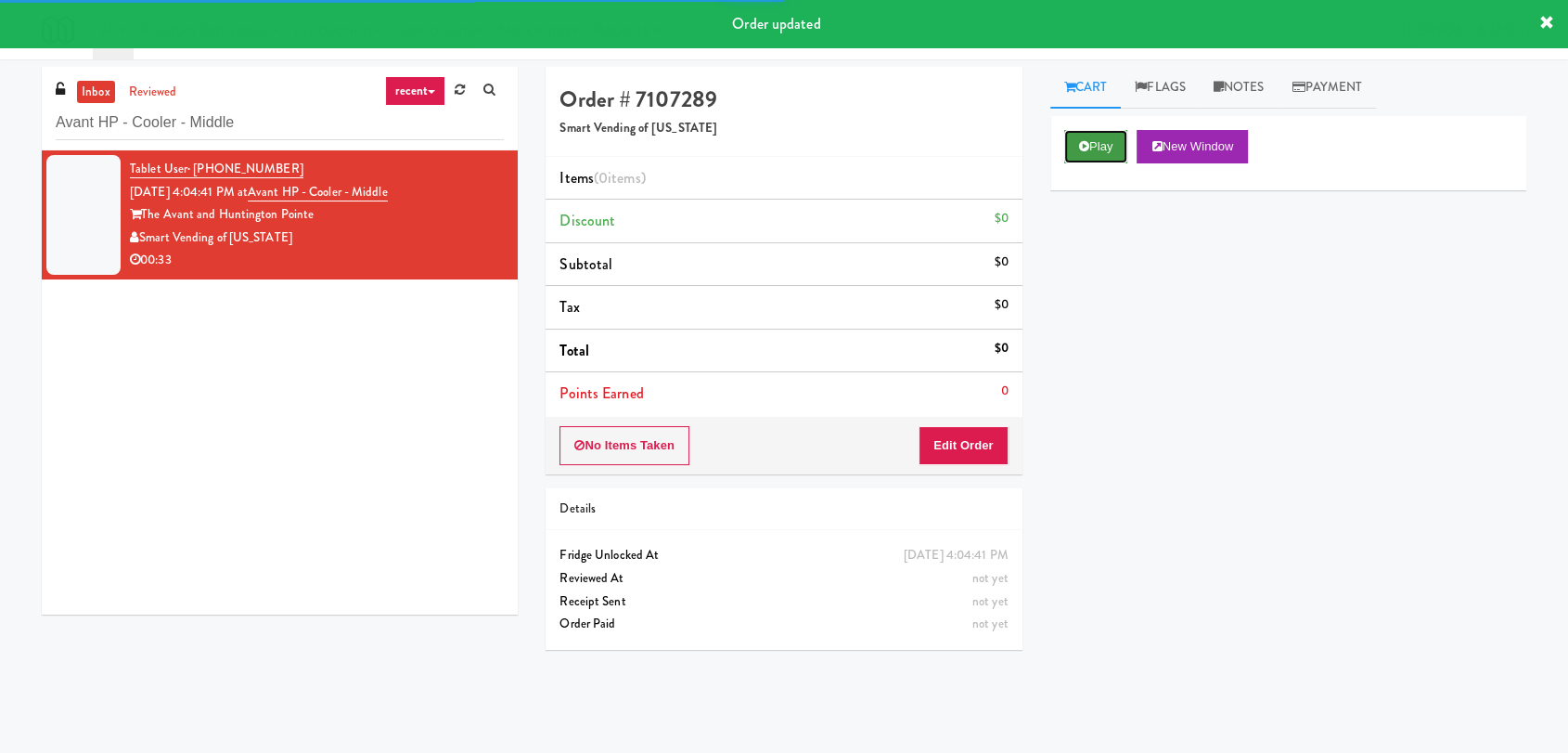
click at [1109, 153] on button "Play" at bounding box center [1096, 146] width 64 height 34
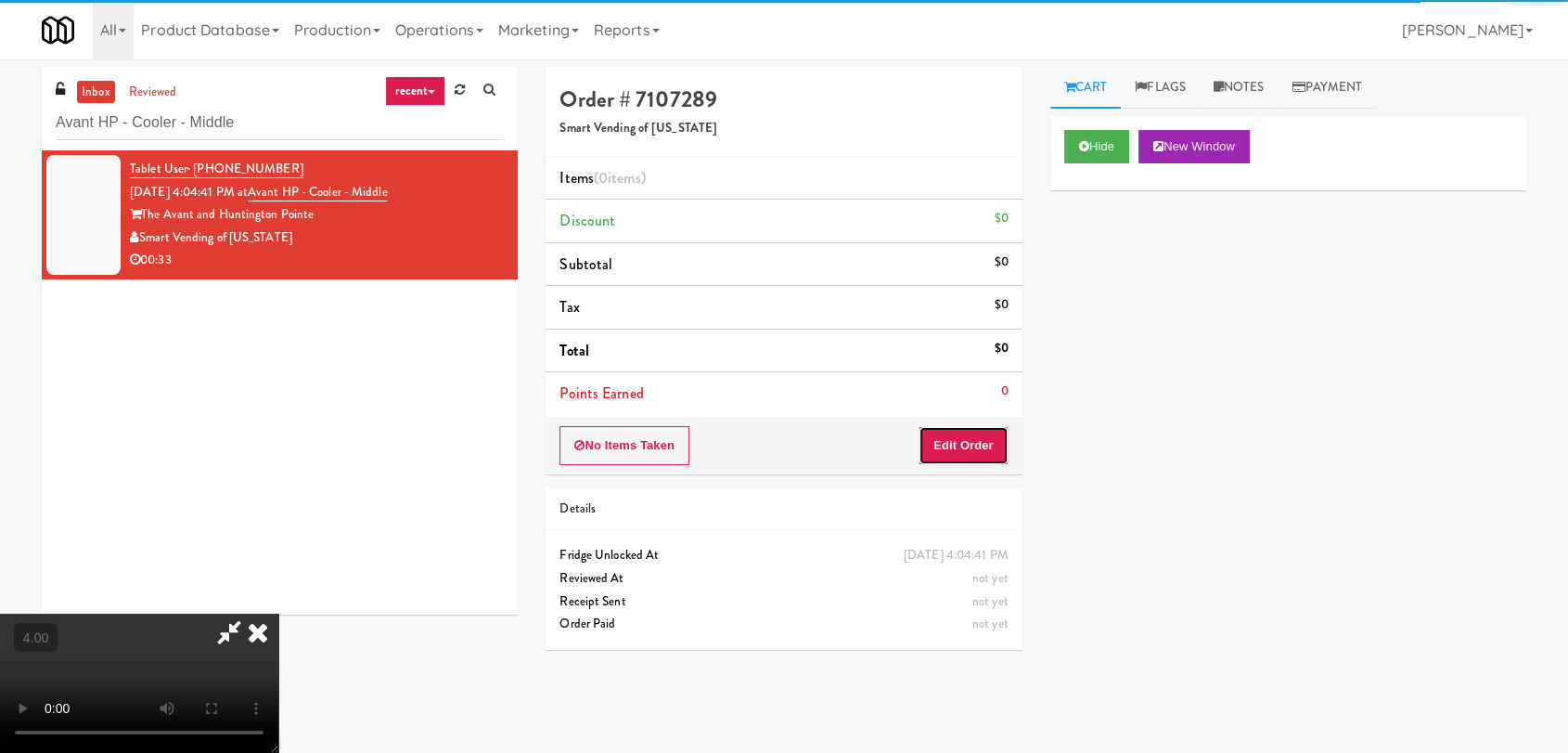
click at [993, 435] on button "Edit Order" at bounding box center [964, 445] width 90 height 39
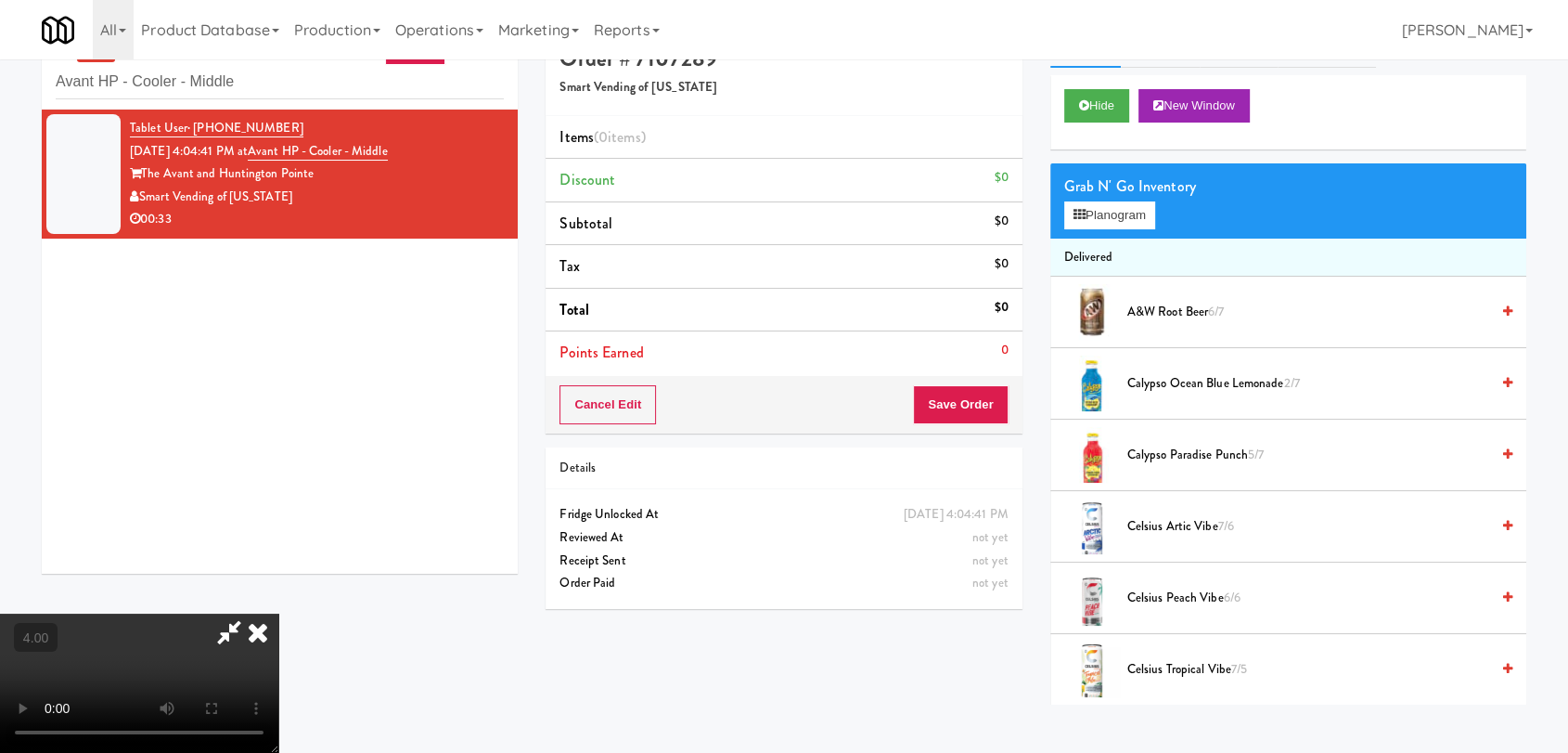
click at [278, 614] on video at bounding box center [139, 683] width 278 height 139
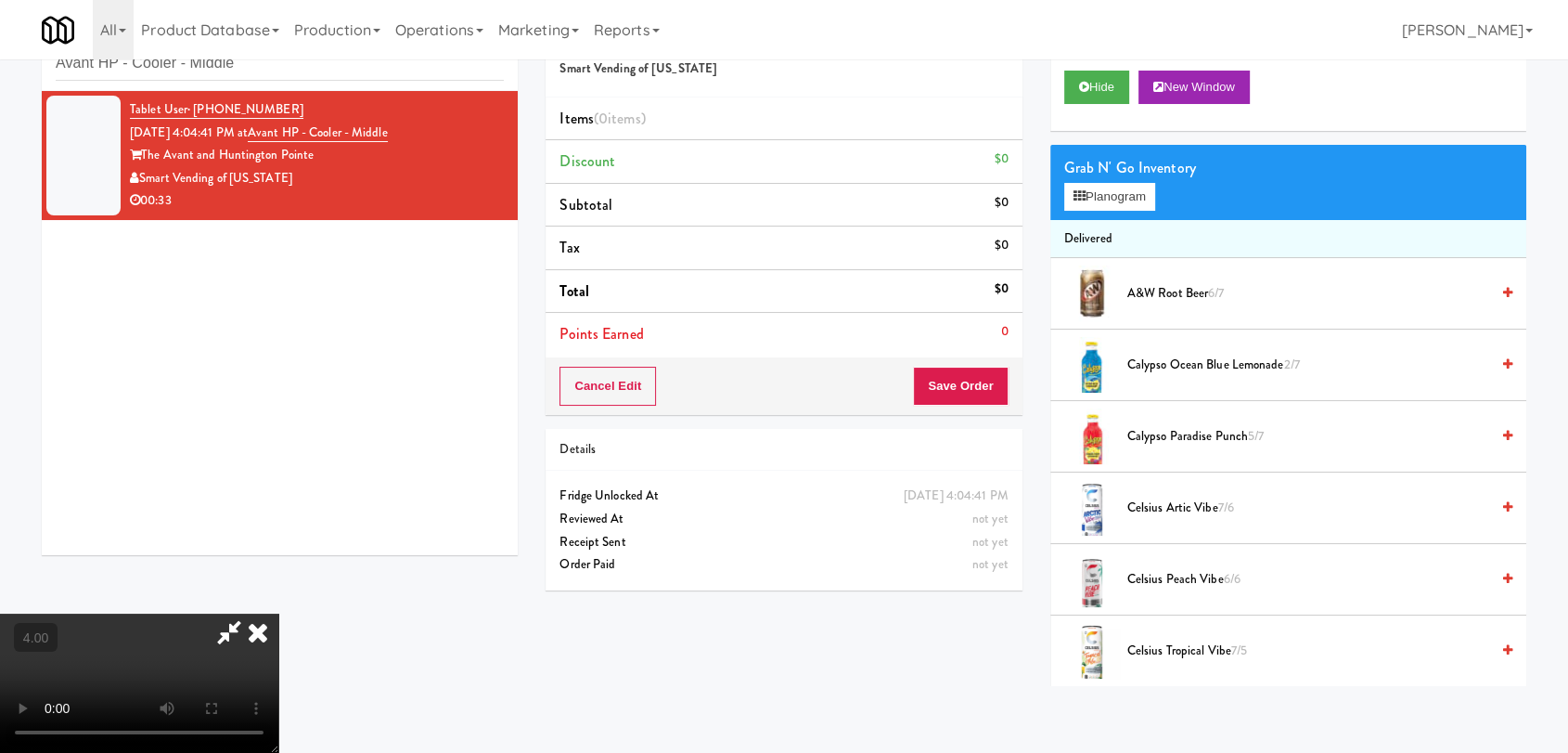
click at [278, 614] on video at bounding box center [139, 683] width 278 height 139
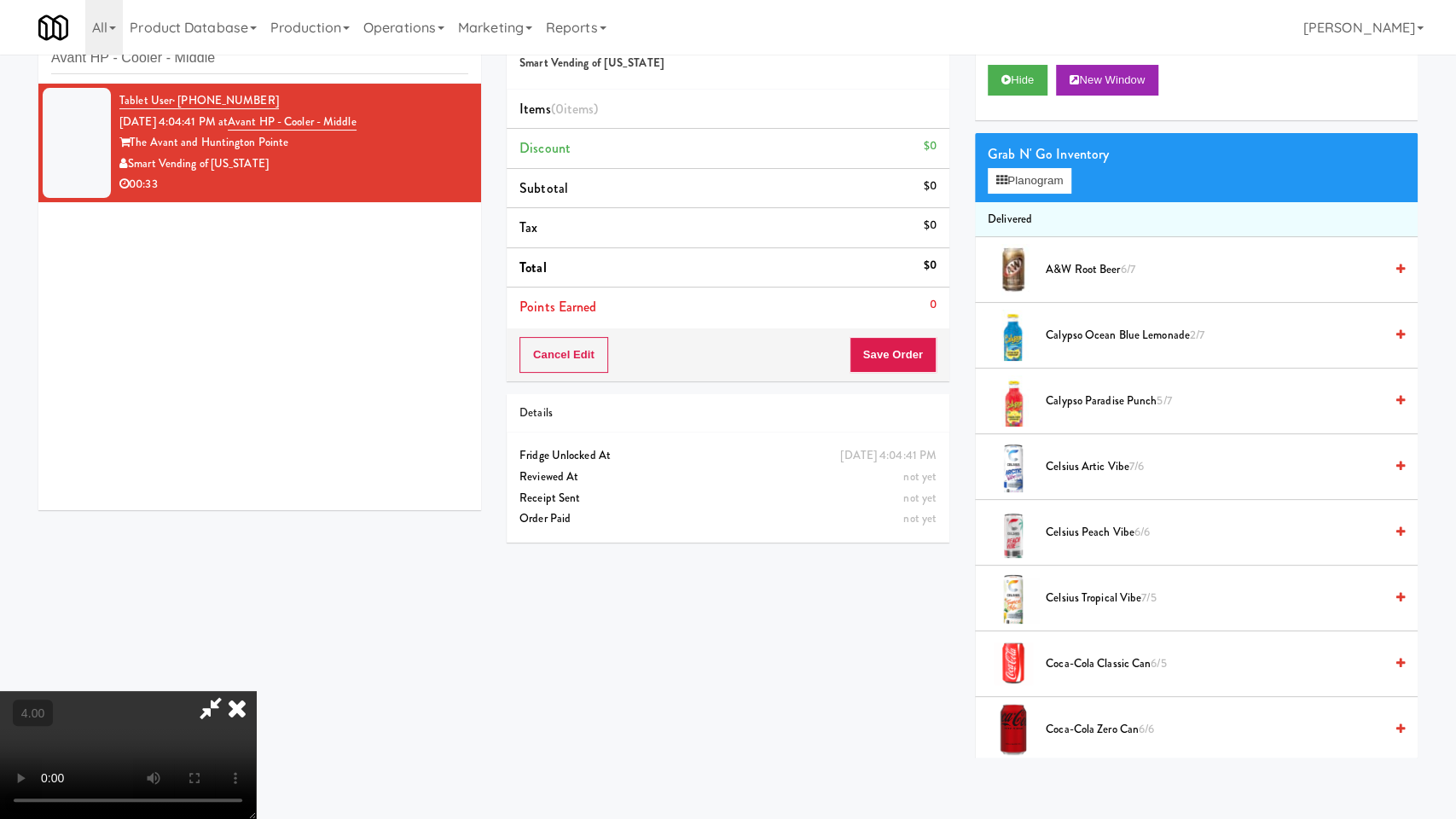
click at [256, 691] on video at bounding box center [128, 755] width 256 height 128
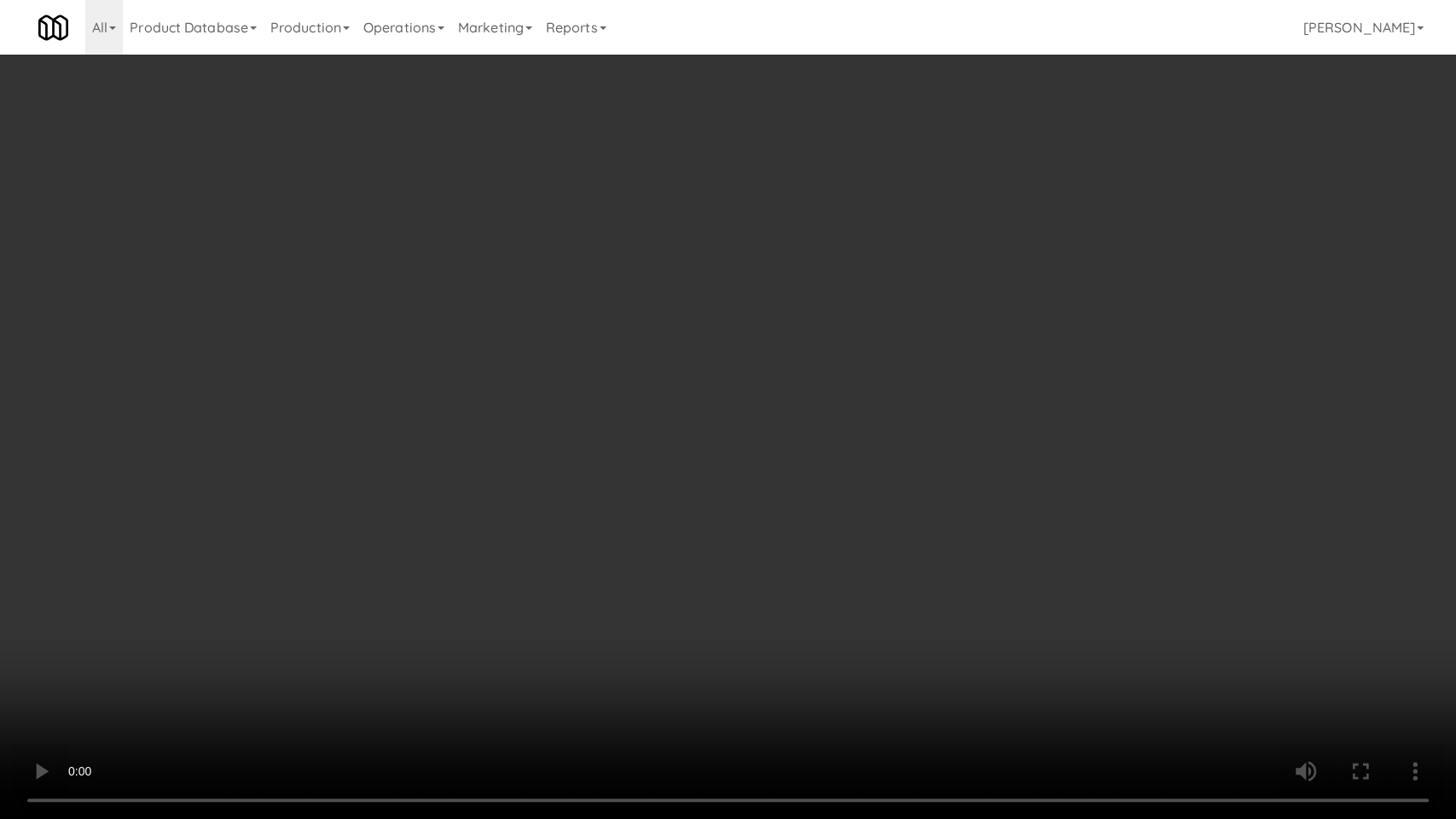
click at [702, 525] on video at bounding box center [728, 409] width 1456 height 819
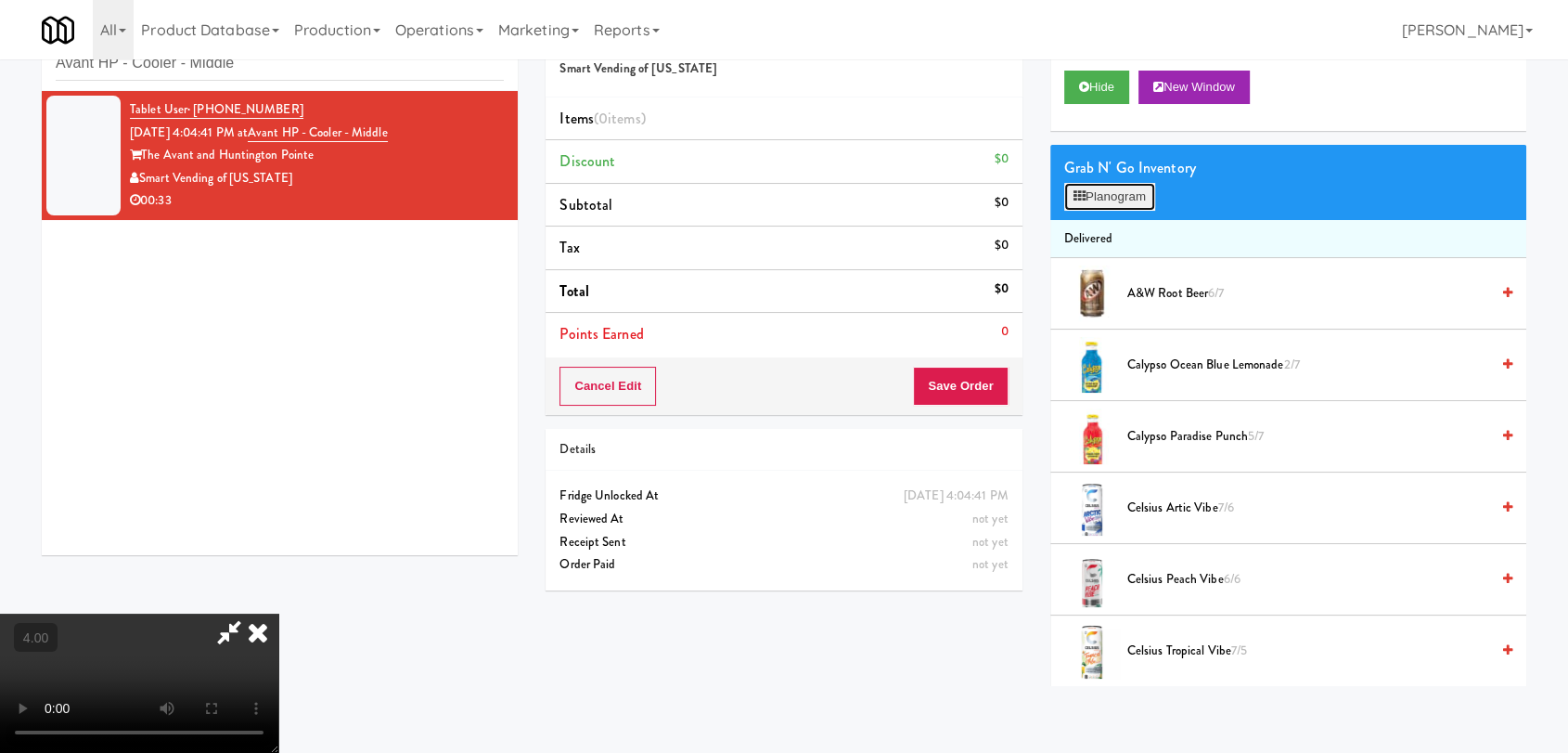
click at [1109, 193] on button "Planogram" at bounding box center [1110, 197] width 91 height 28
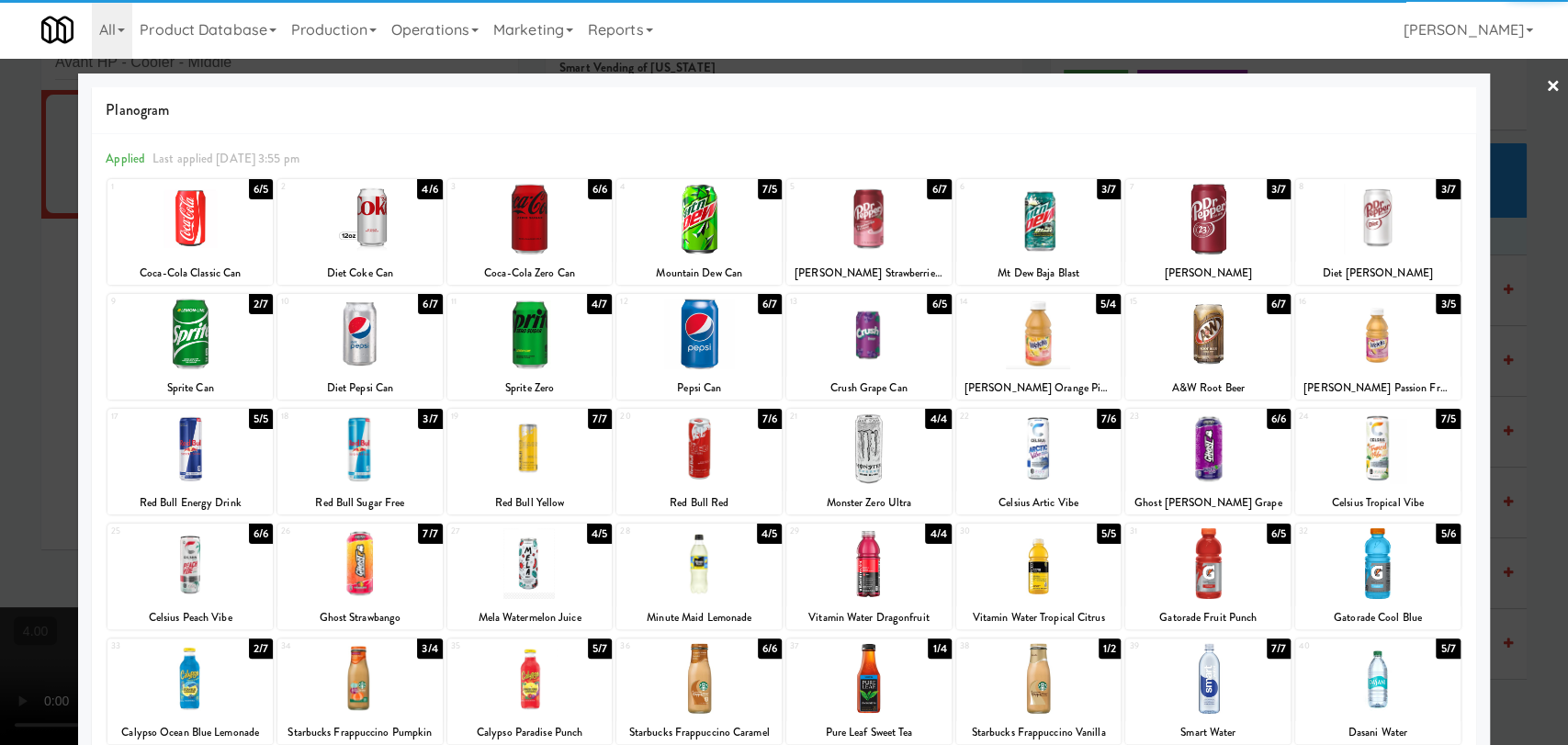
click at [1353, 229] on div at bounding box center [1378, 219] width 165 height 71
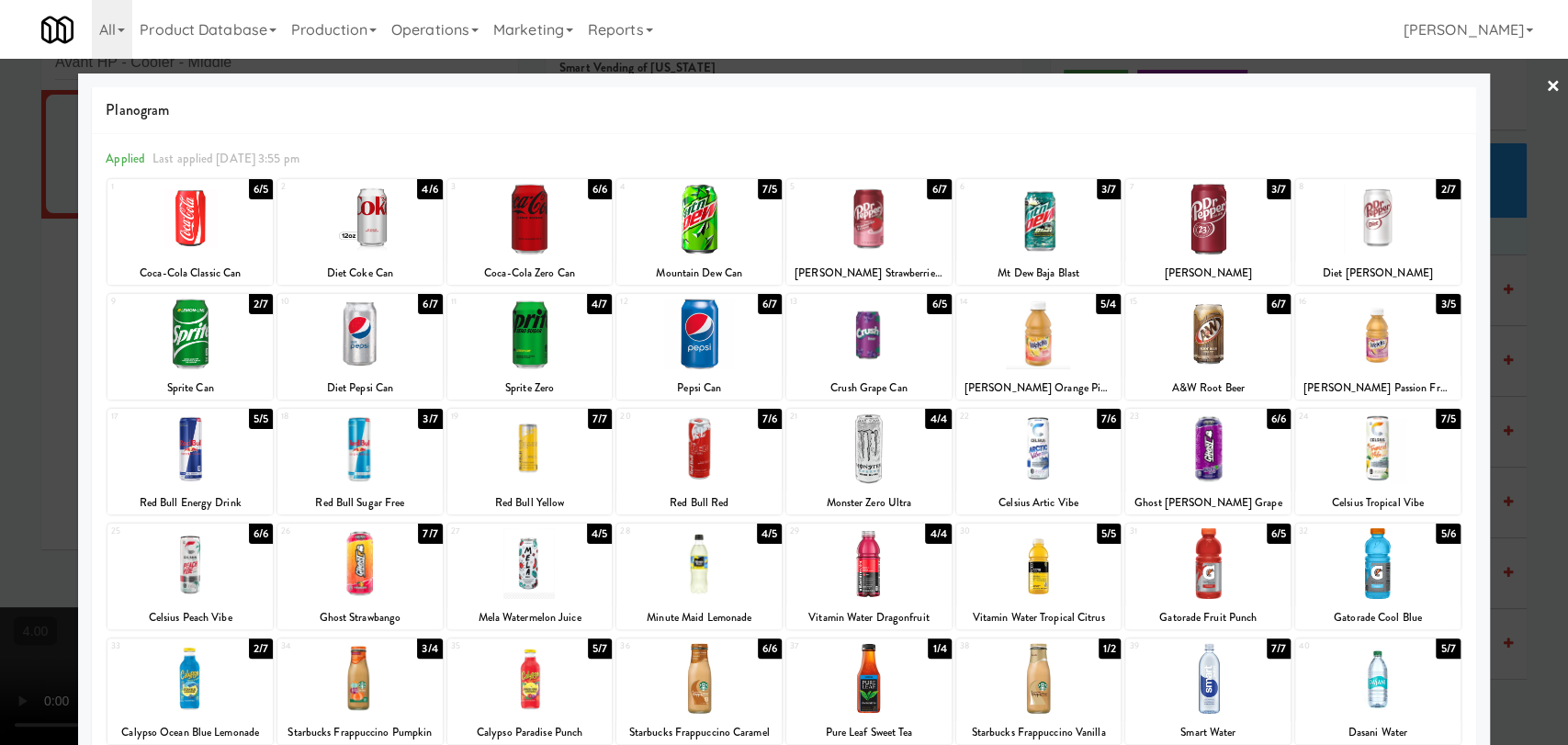
click at [517, 338] on div at bounding box center [530, 334] width 165 height 71
click at [1049, 568] on div at bounding box center [1038, 563] width 165 height 71
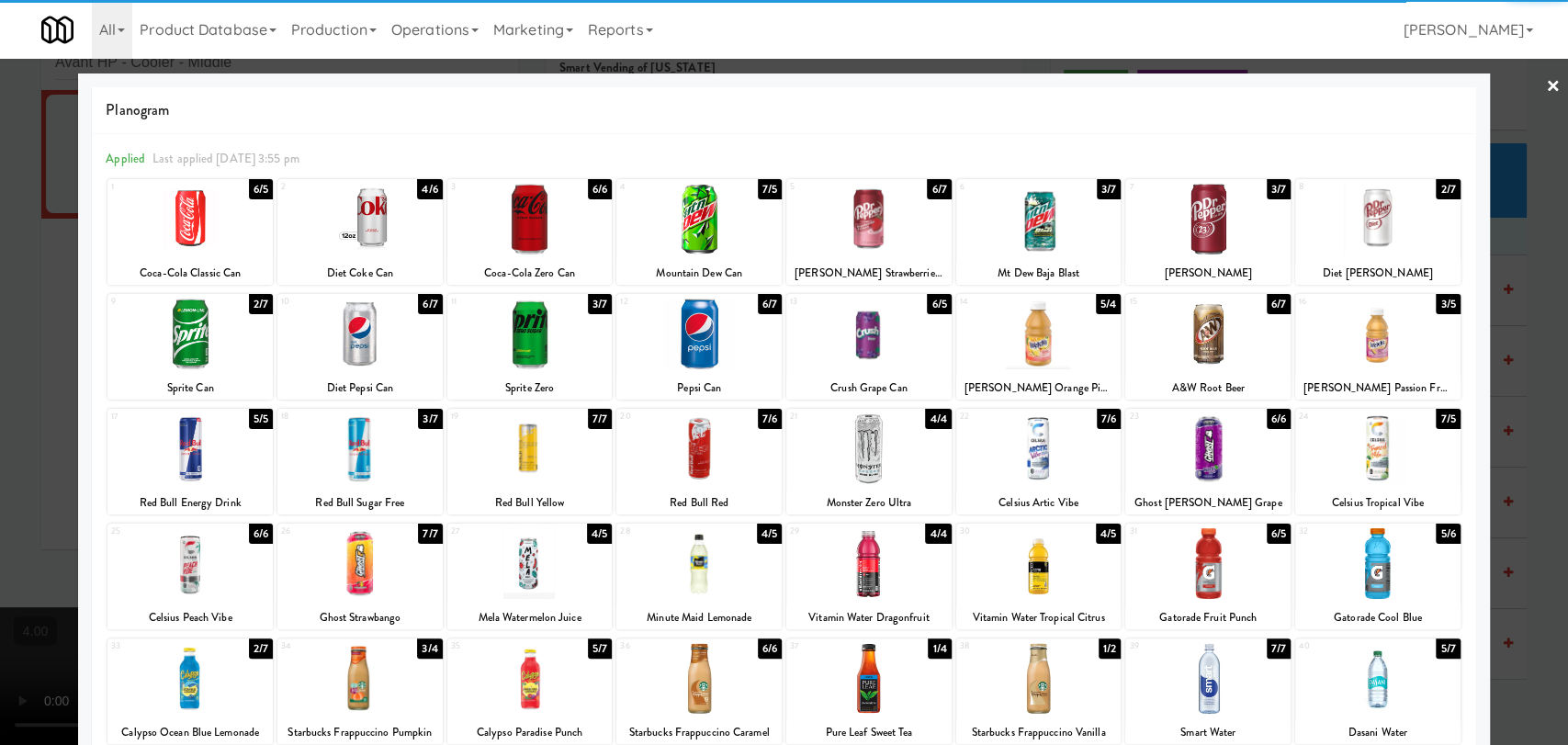
click at [0, 372] on div at bounding box center [784, 372] width 1568 height 745
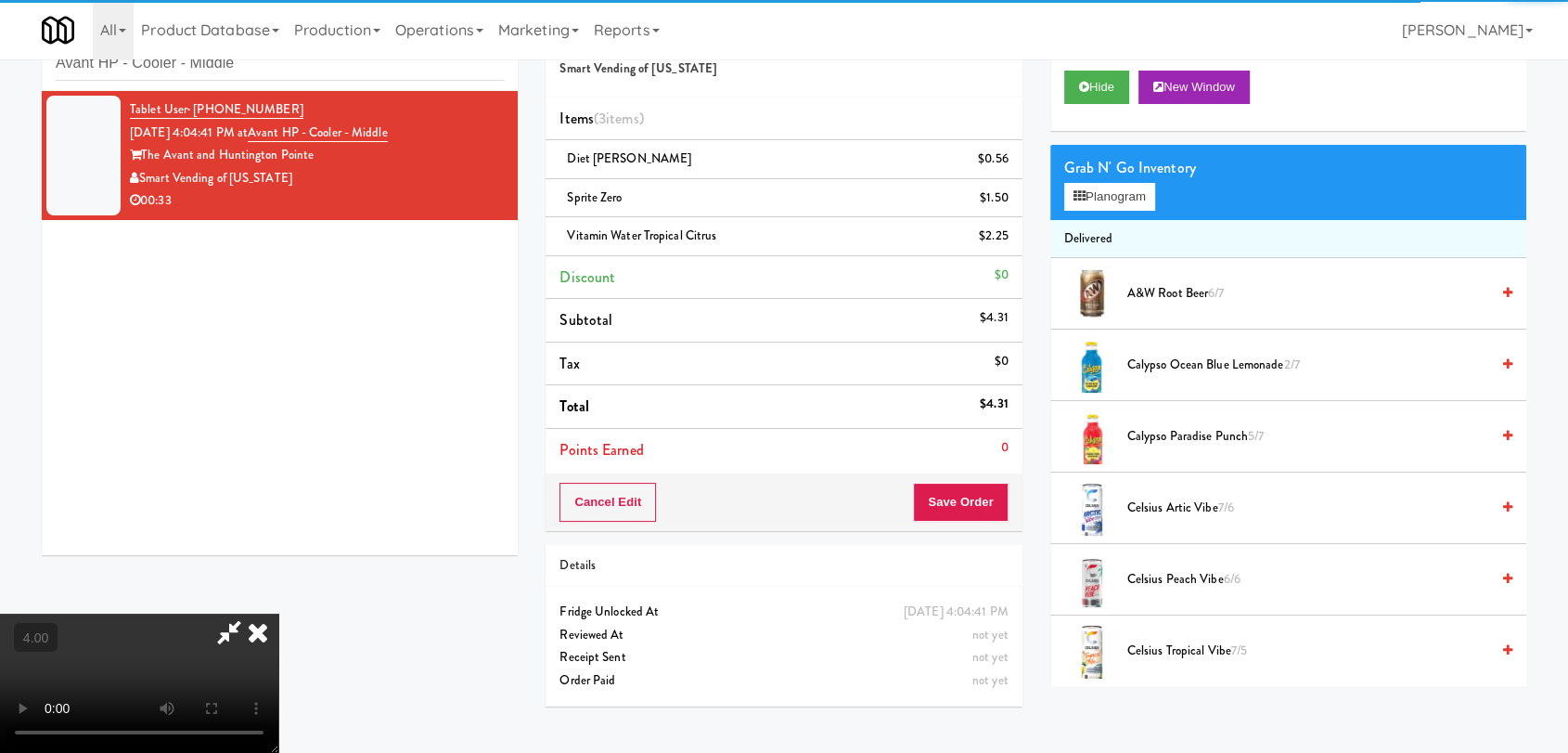
click at [278, 614] on video at bounding box center [139, 683] width 278 height 139
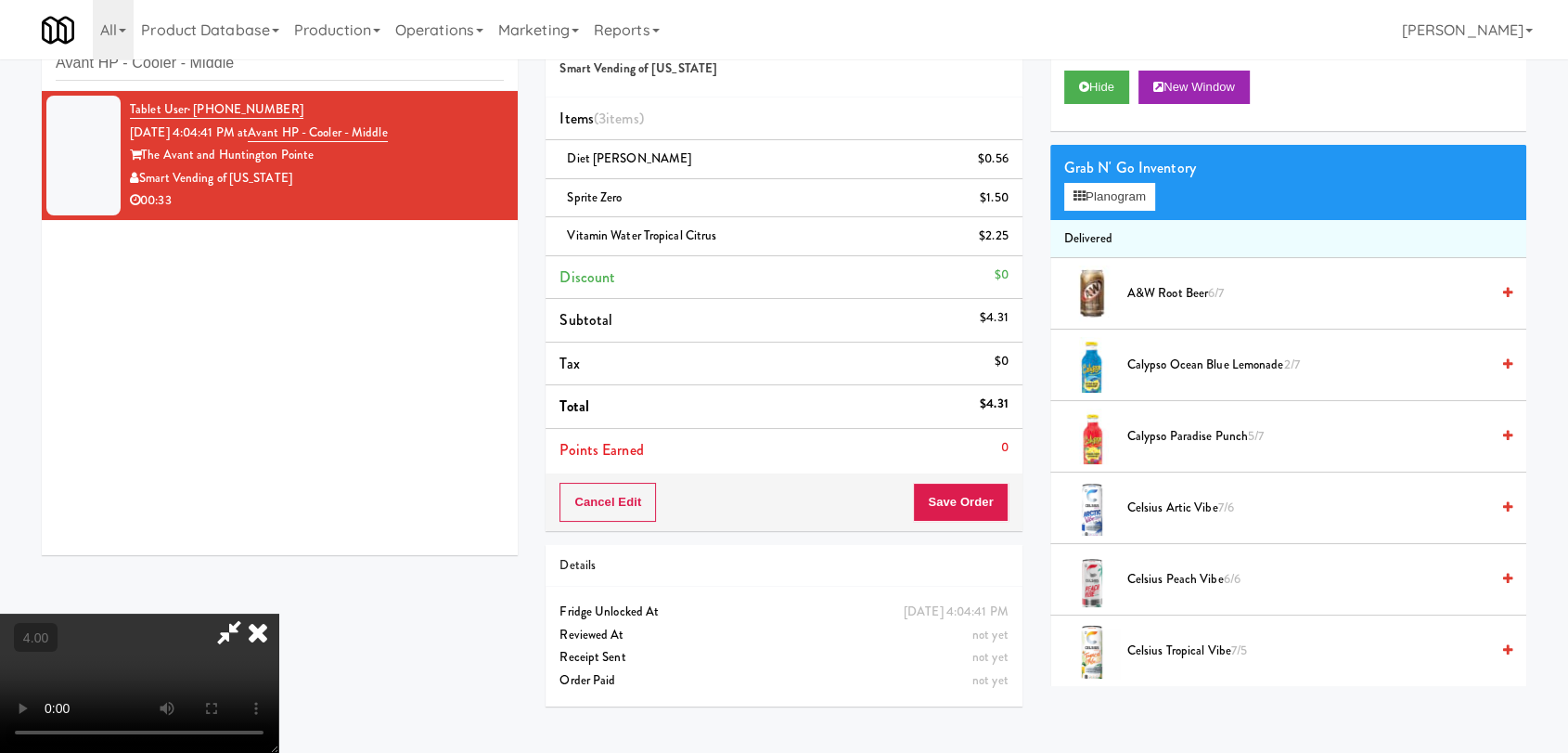
click at [278, 614] on video at bounding box center [139, 683] width 278 height 139
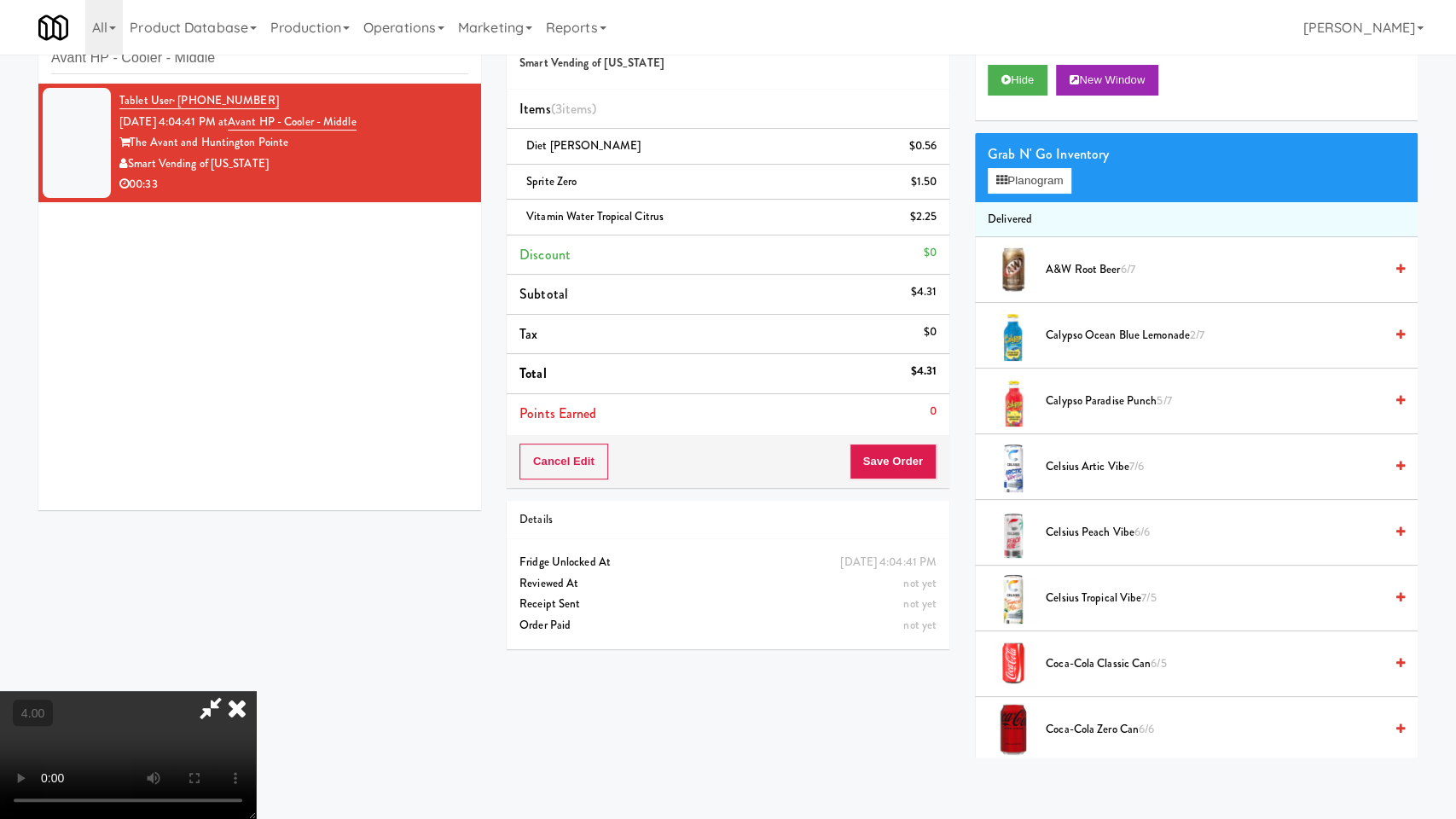
click at [256, 691] on video at bounding box center [128, 755] width 256 height 128
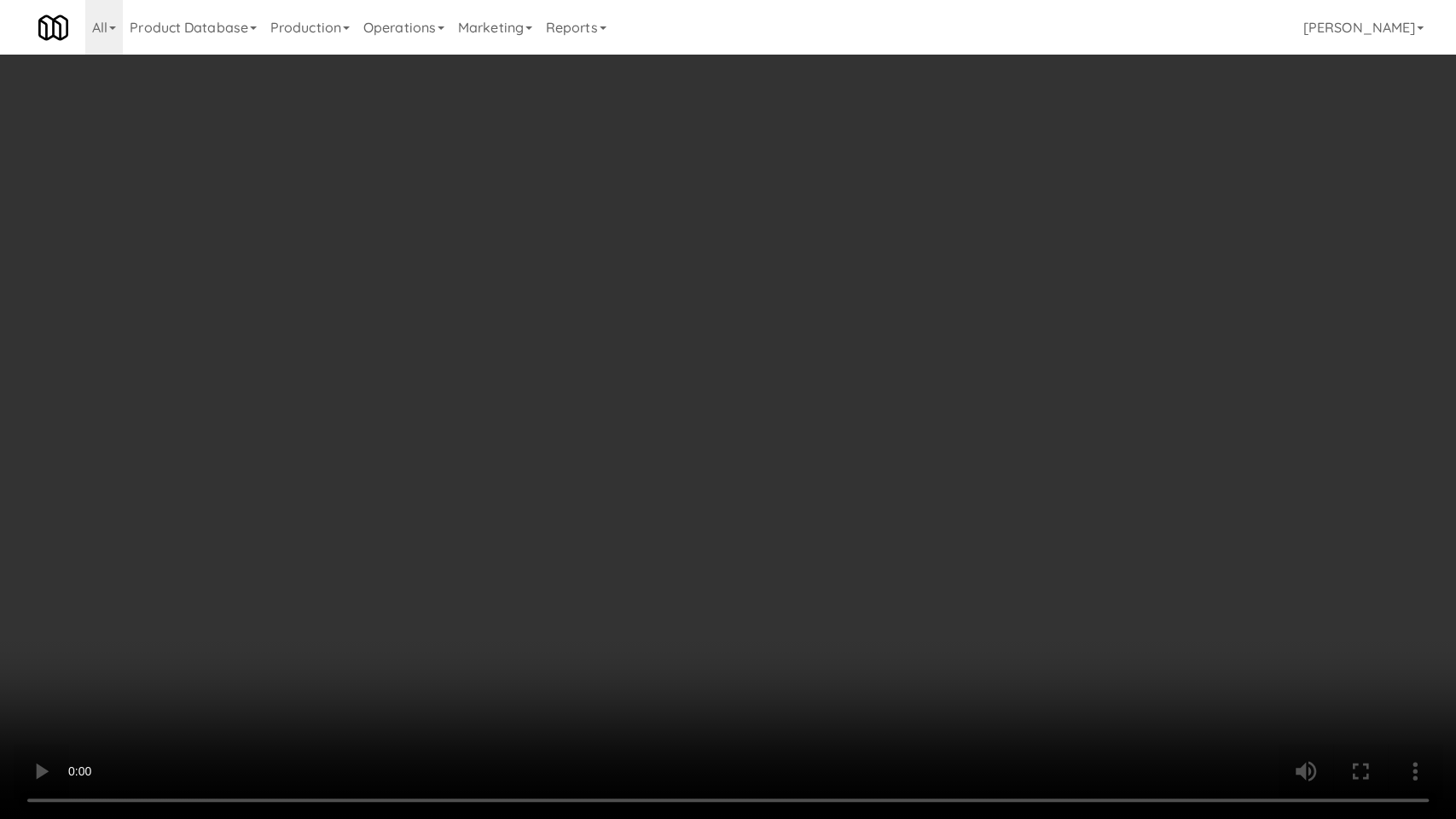
click at [578, 488] on video at bounding box center [728, 409] width 1456 height 819
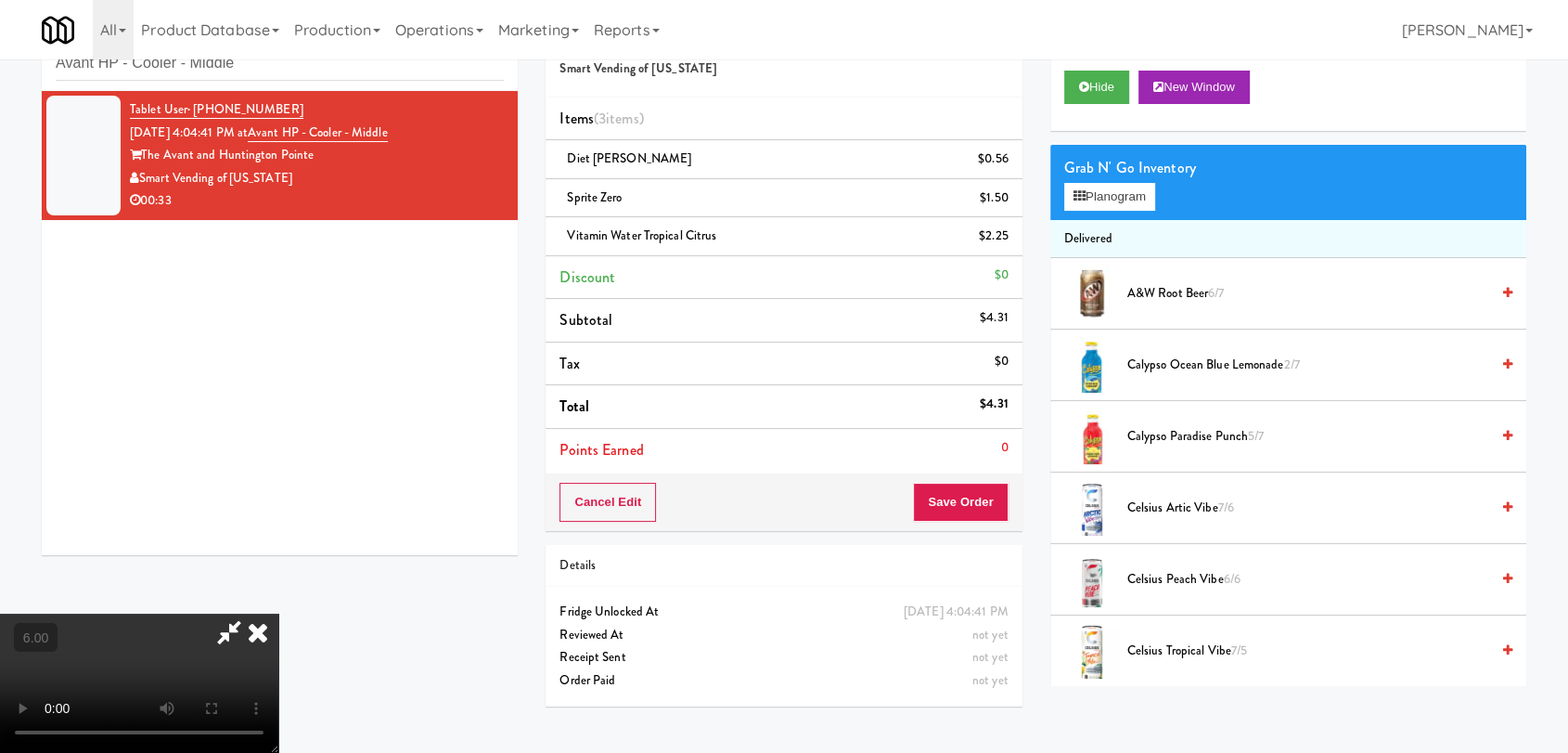
click at [278, 614] on icon at bounding box center [258, 632] width 41 height 37
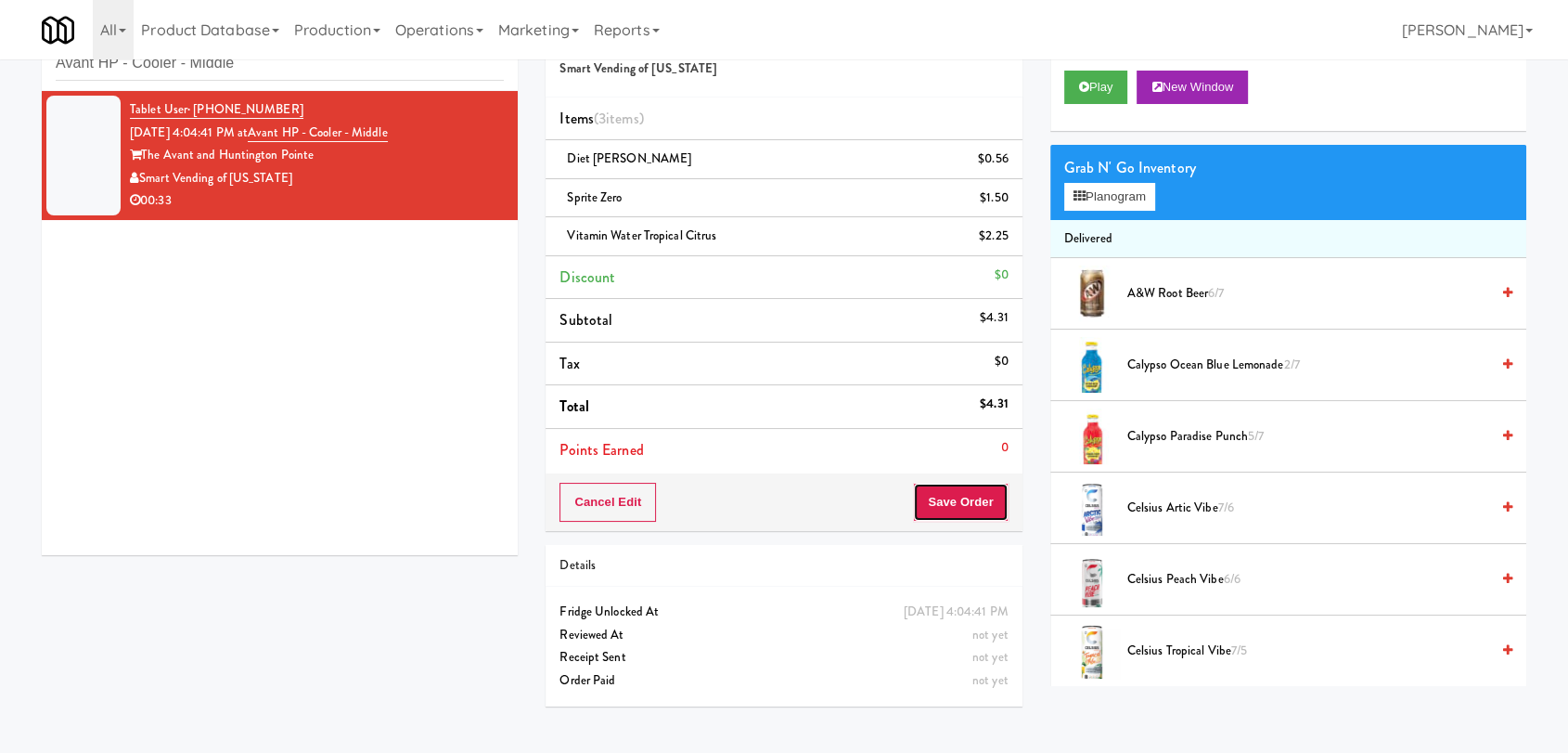
click at [971, 508] on button "Save Order" at bounding box center [960, 502] width 95 height 39
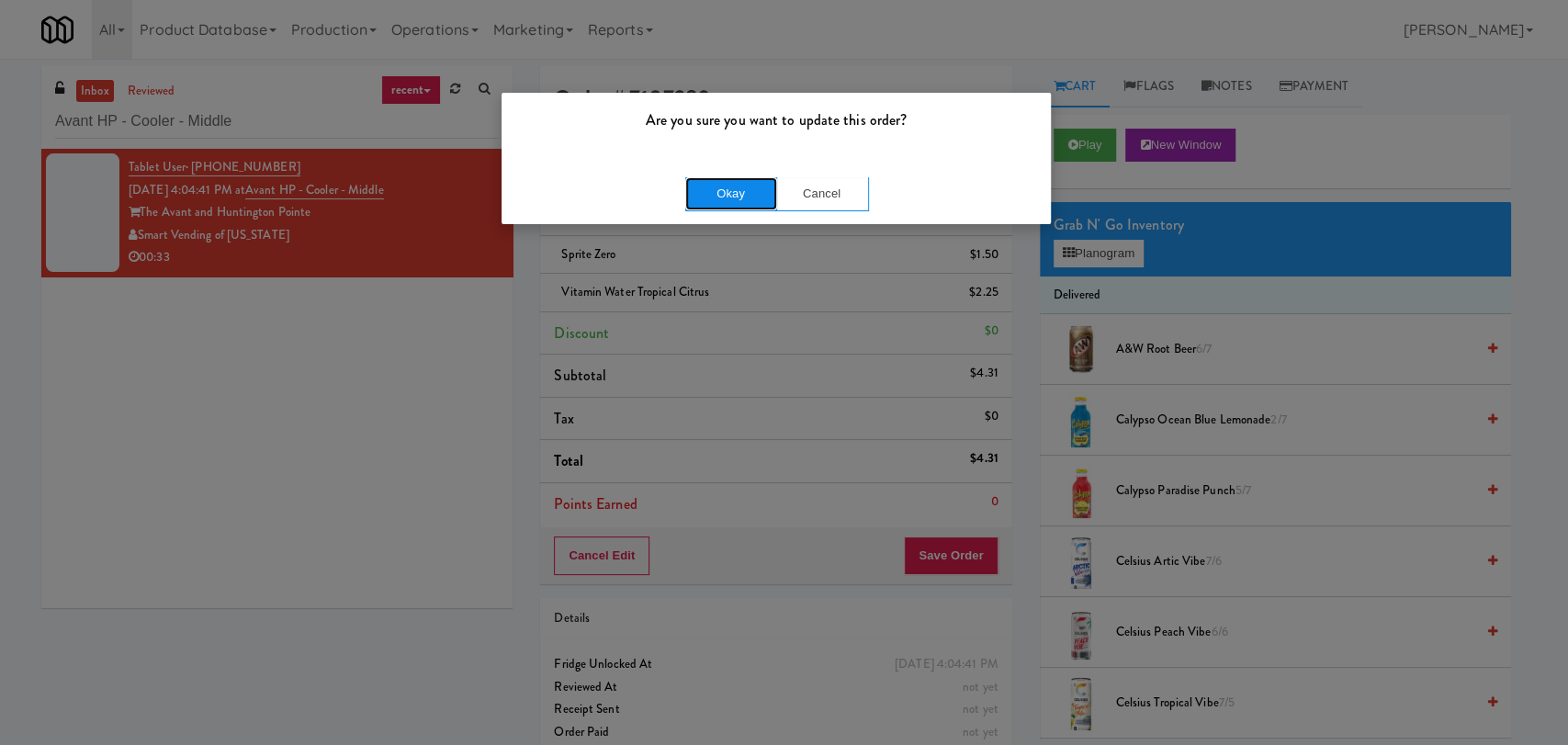
click at [742, 193] on button "Okay" at bounding box center [731, 194] width 92 height 33
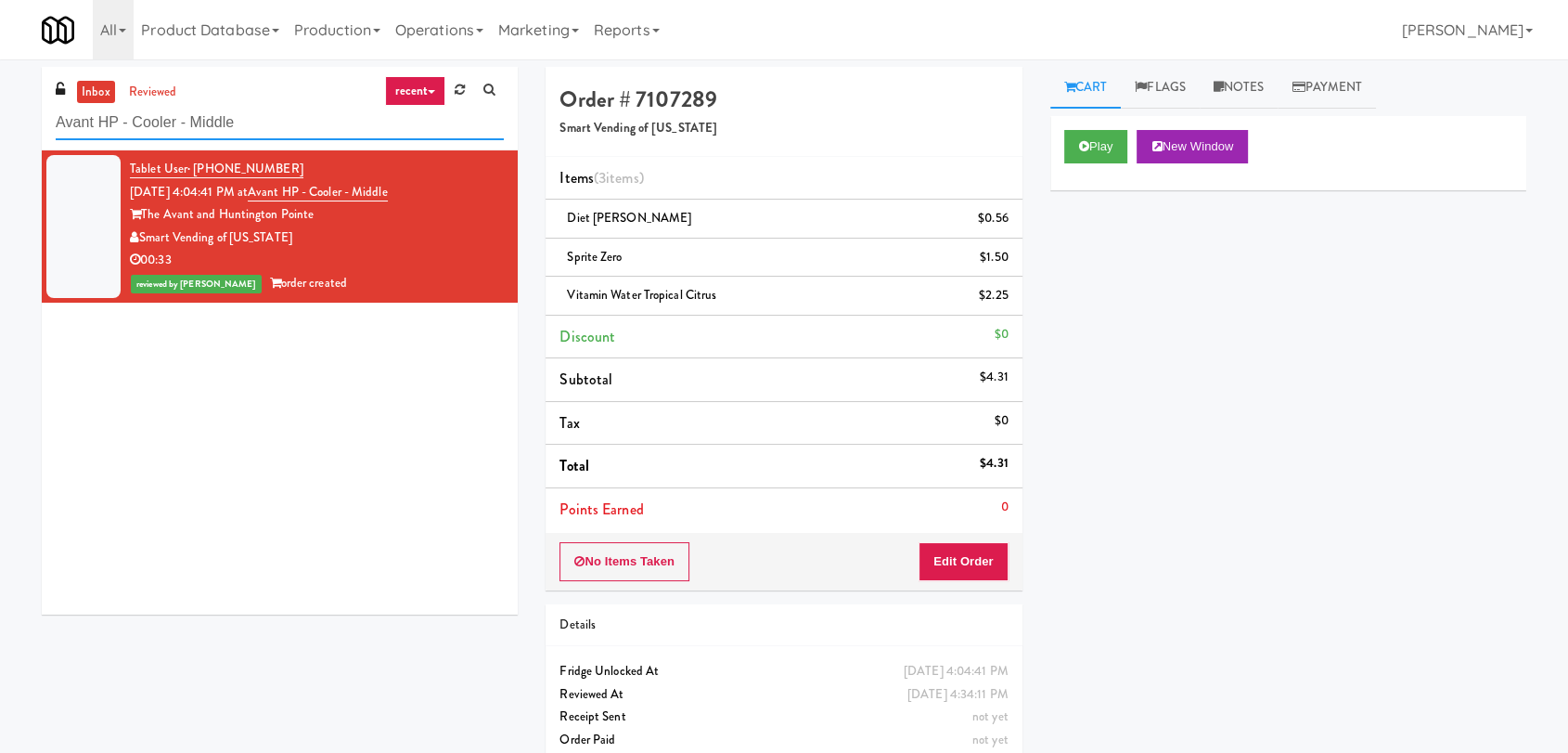
paste input "Sage - Left -Fridg"
drag, startPoint x: 273, startPoint y: 111, endPoint x: 0, endPoint y: 91, distance: 273.7
click at [0, 92] on div "inbox reviewed recent all unclear take inventory issue suspicious failed recent…" at bounding box center [784, 423] width 1568 height 713
type input "Sage - Left -Fridge"
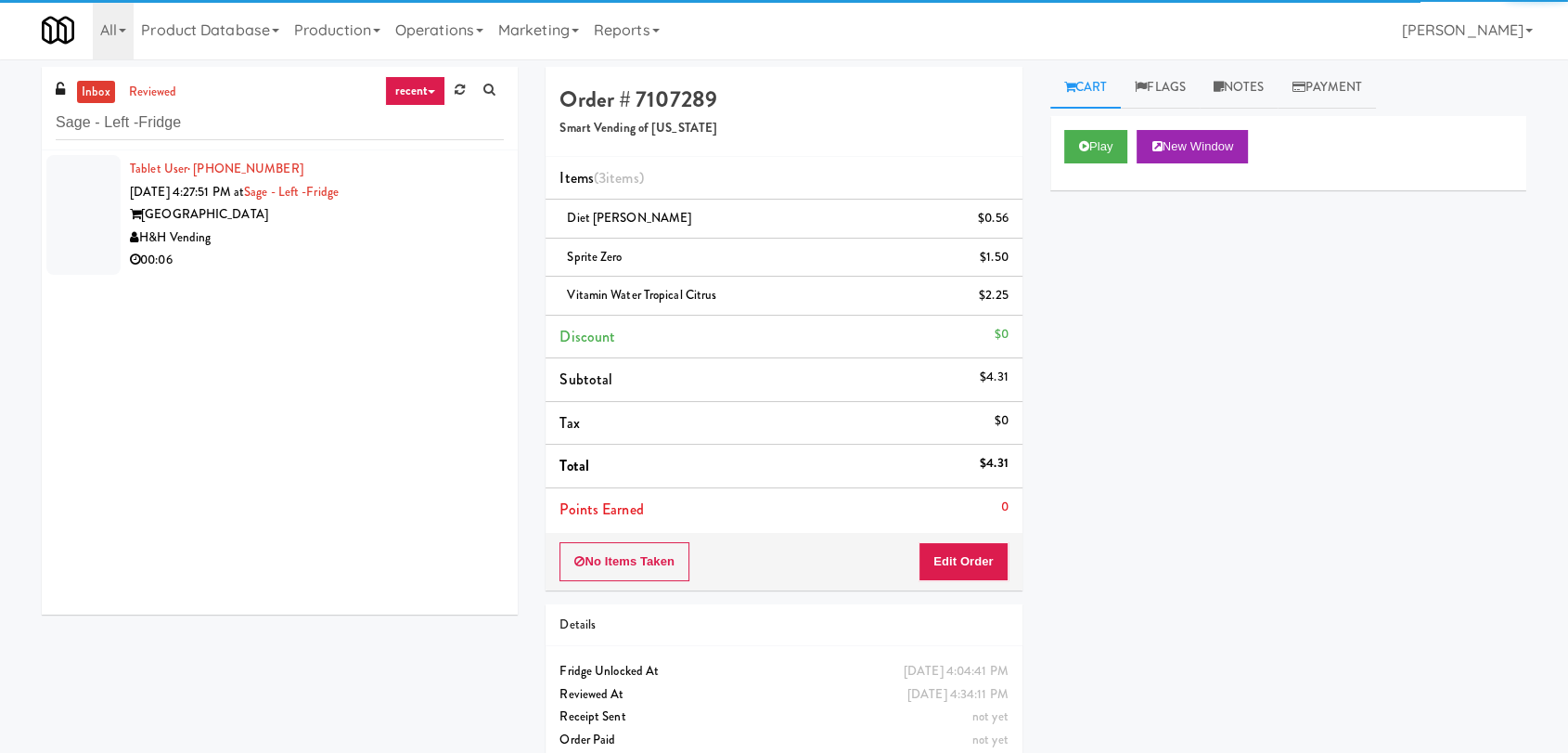
click at [423, 231] on div "H&H Vending" at bounding box center [316, 238] width 374 height 23
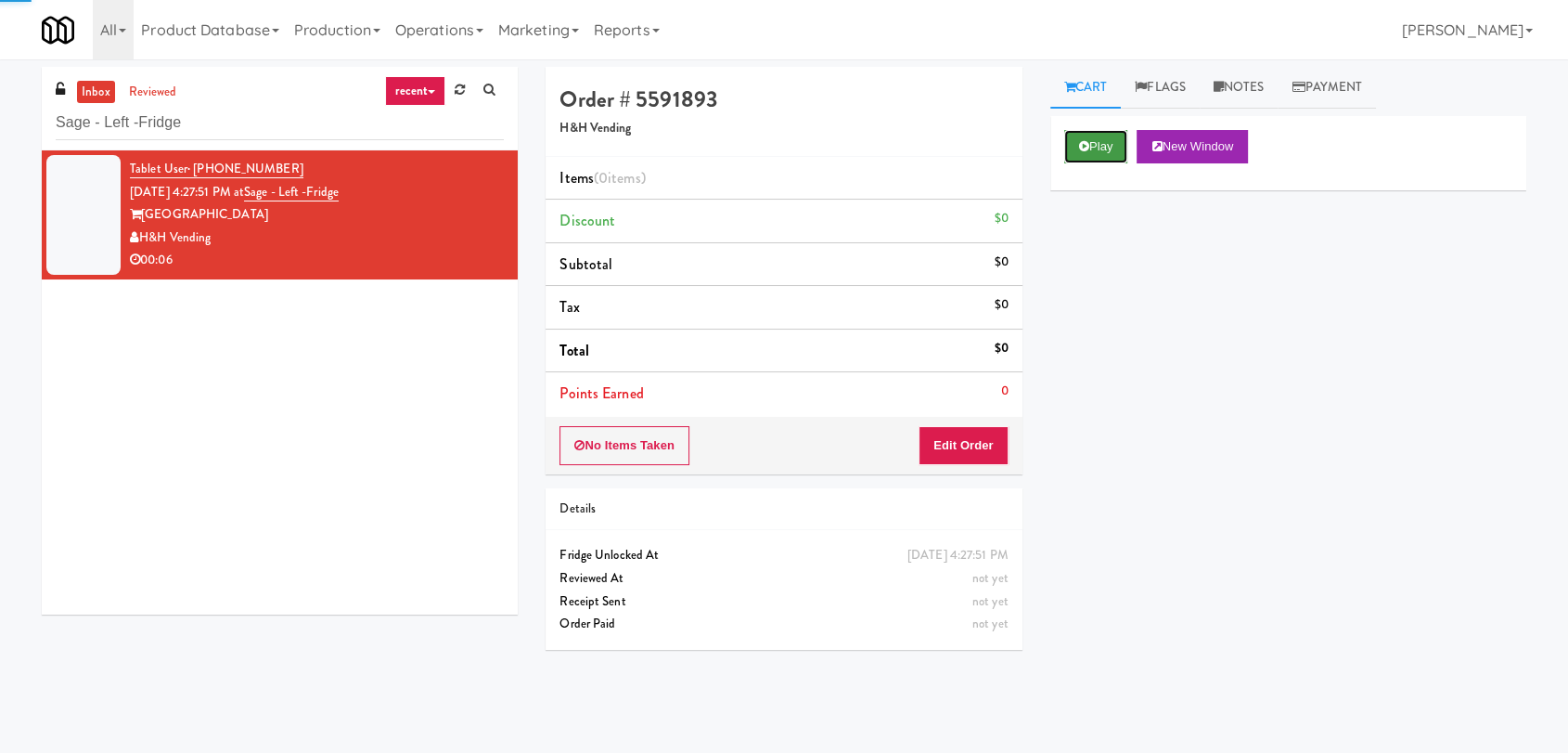
click at [1091, 154] on button "Play" at bounding box center [1096, 146] width 64 height 34
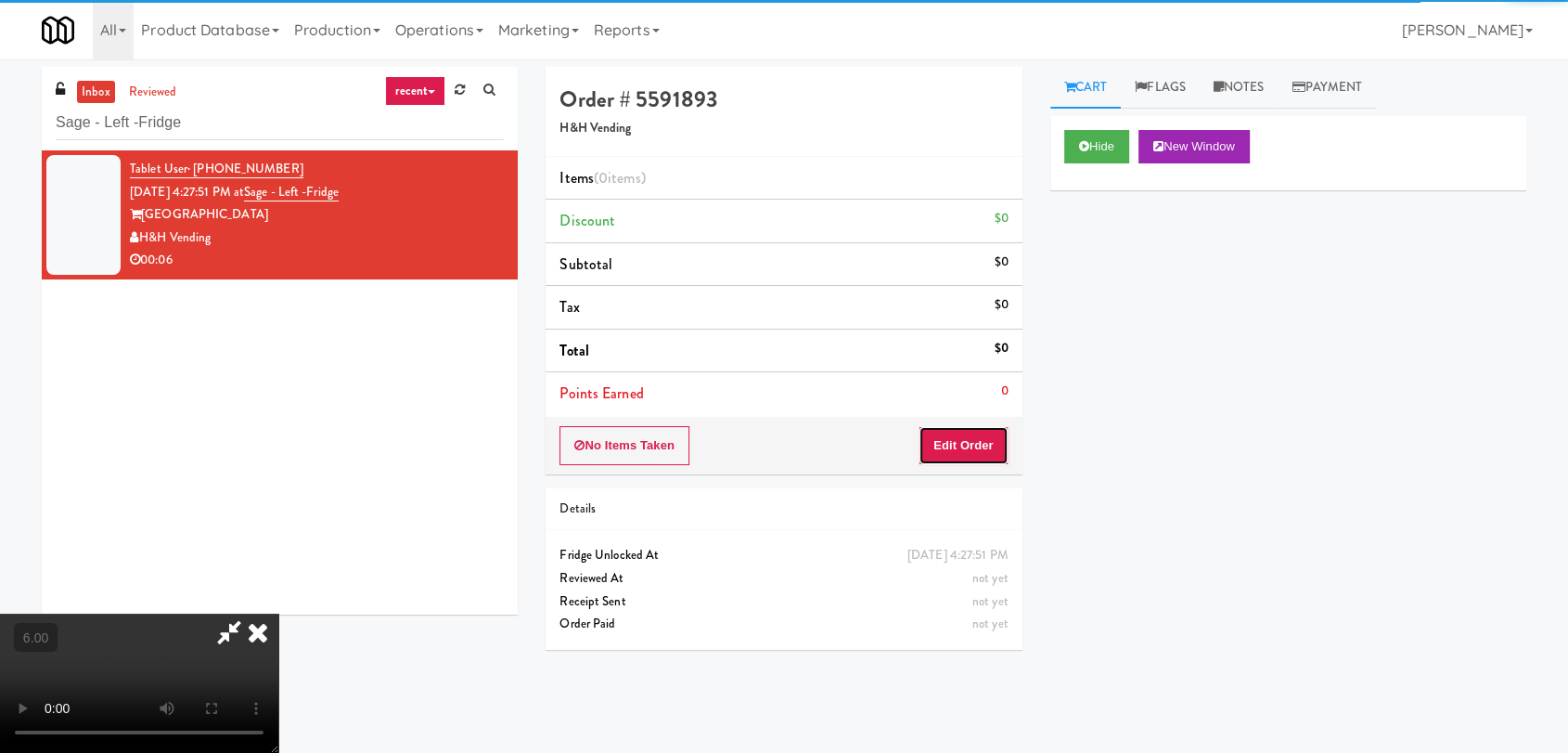
click at [933, 454] on button "Edit Order" at bounding box center [964, 445] width 90 height 39
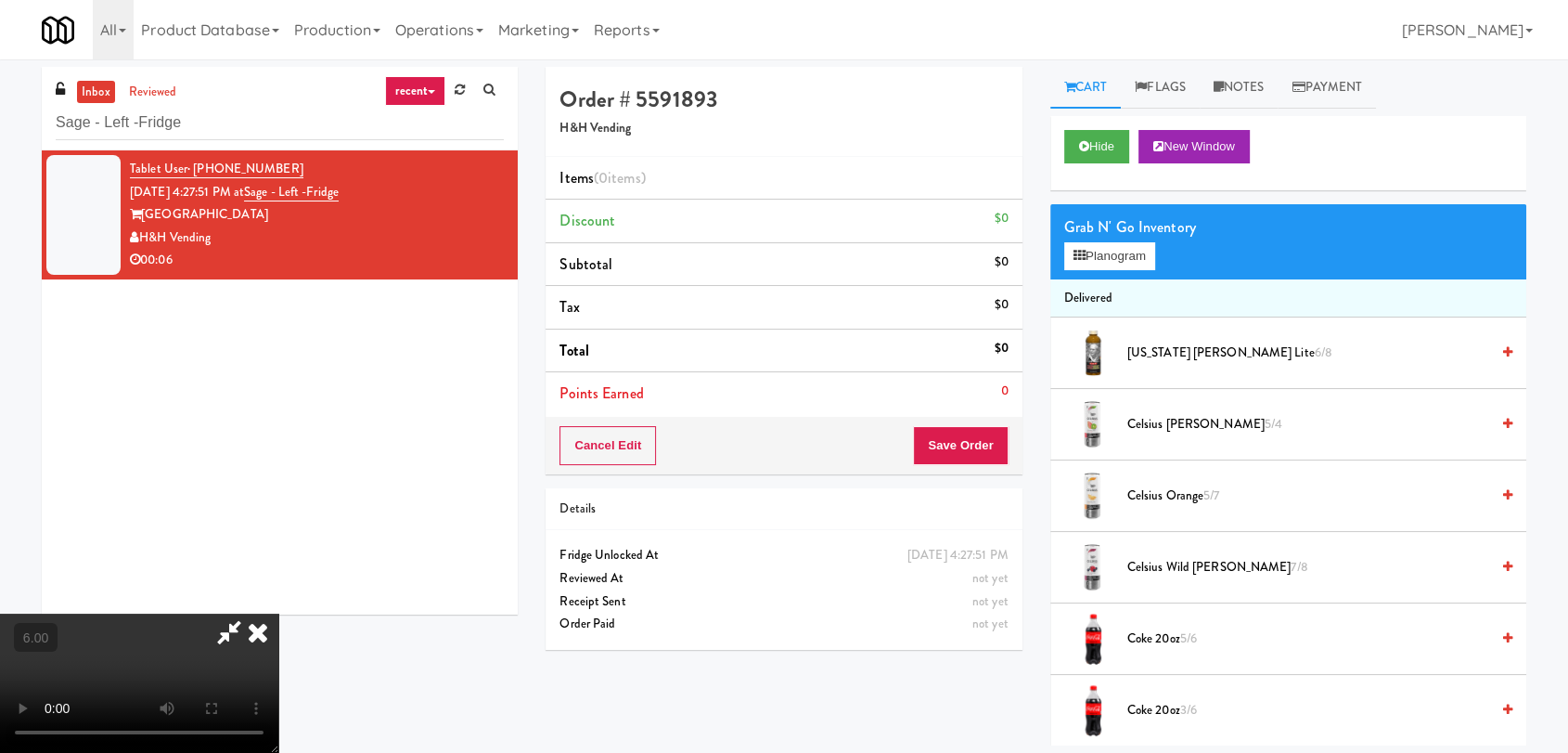
click at [278, 614] on video at bounding box center [139, 683] width 278 height 139
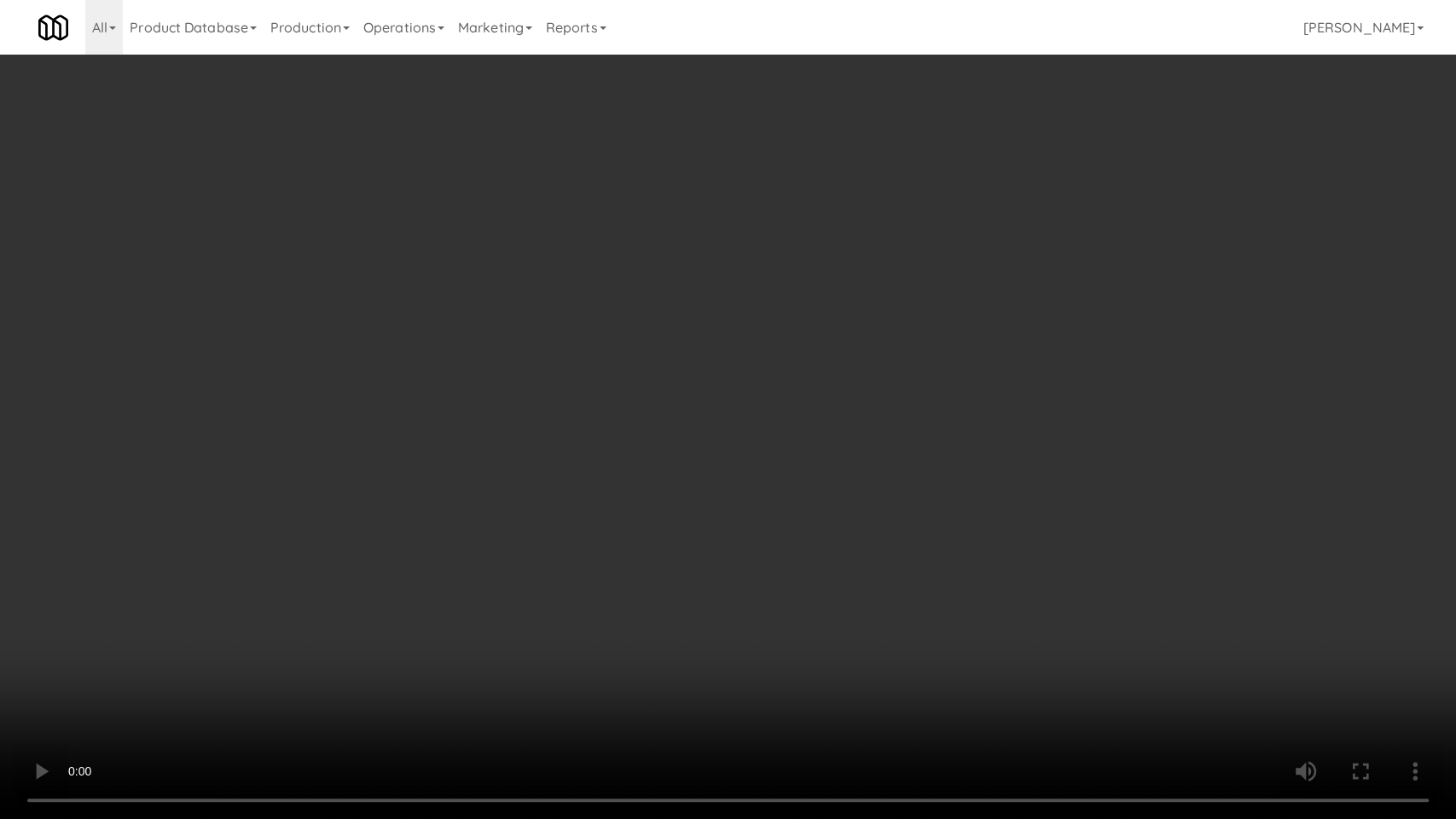
click at [410, 481] on video at bounding box center [728, 409] width 1456 height 819
click at [410, 480] on video at bounding box center [728, 409] width 1456 height 819
click at [225, 592] on video at bounding box center [728, 409] width 1456 height 819
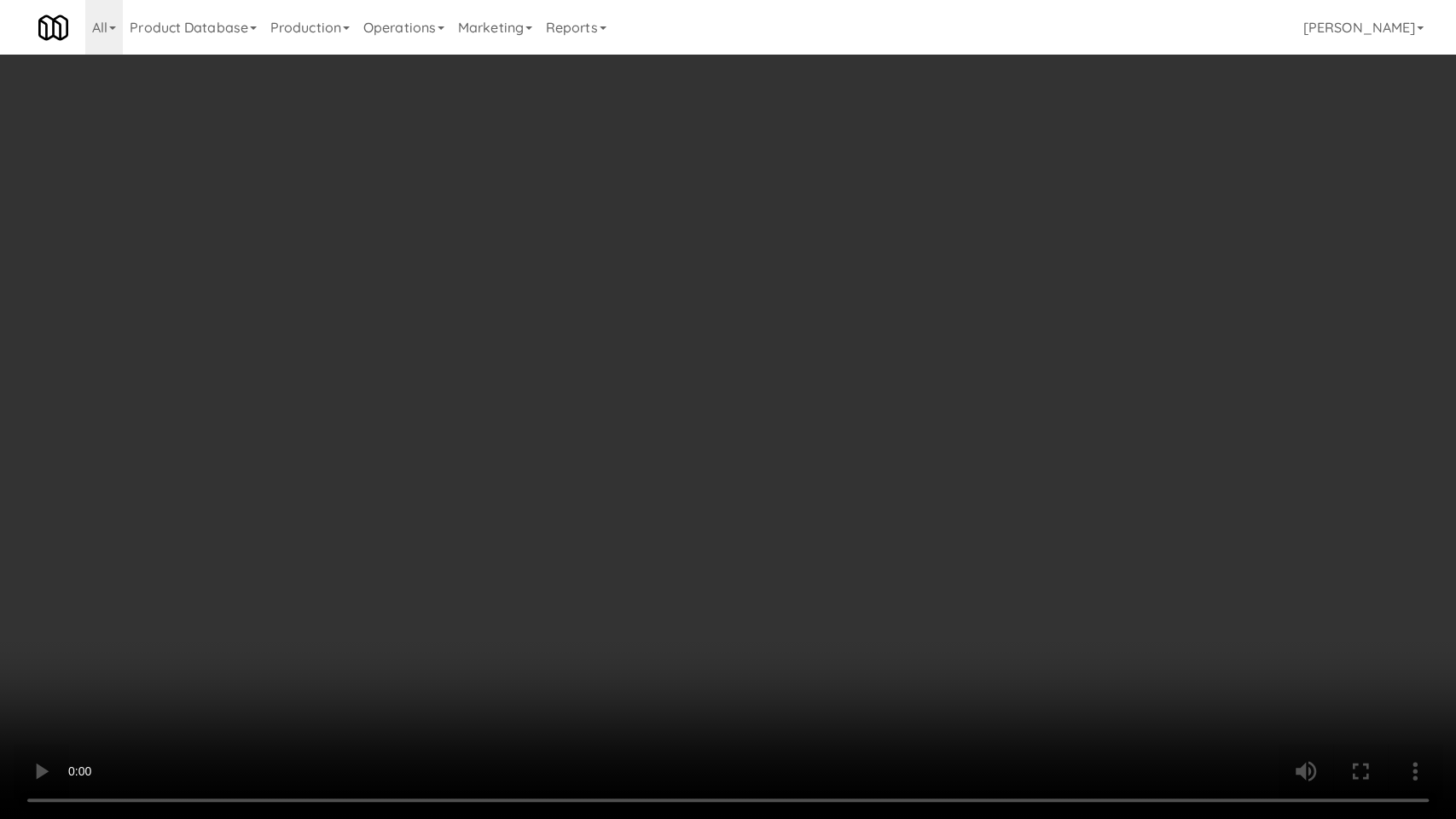
click at [246, 568] on video at bounding box center [728, 409] width 1456 height 819
click at [472, 557] on video at bounding box center [728, 409] width 1456 height 819
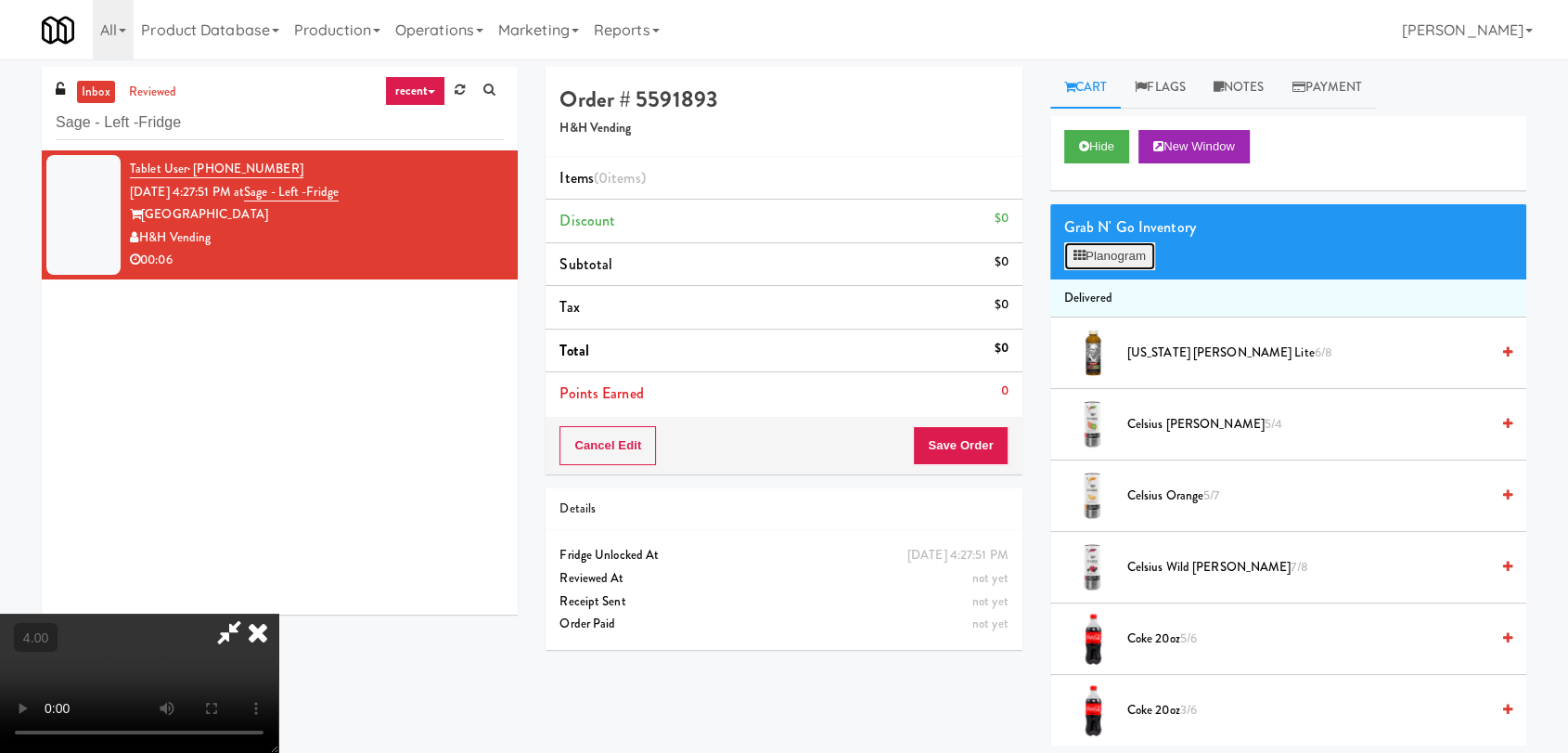
click at [1143, 248] on button "Planogram" at bounding box center [1110, 256] width 91 height 28
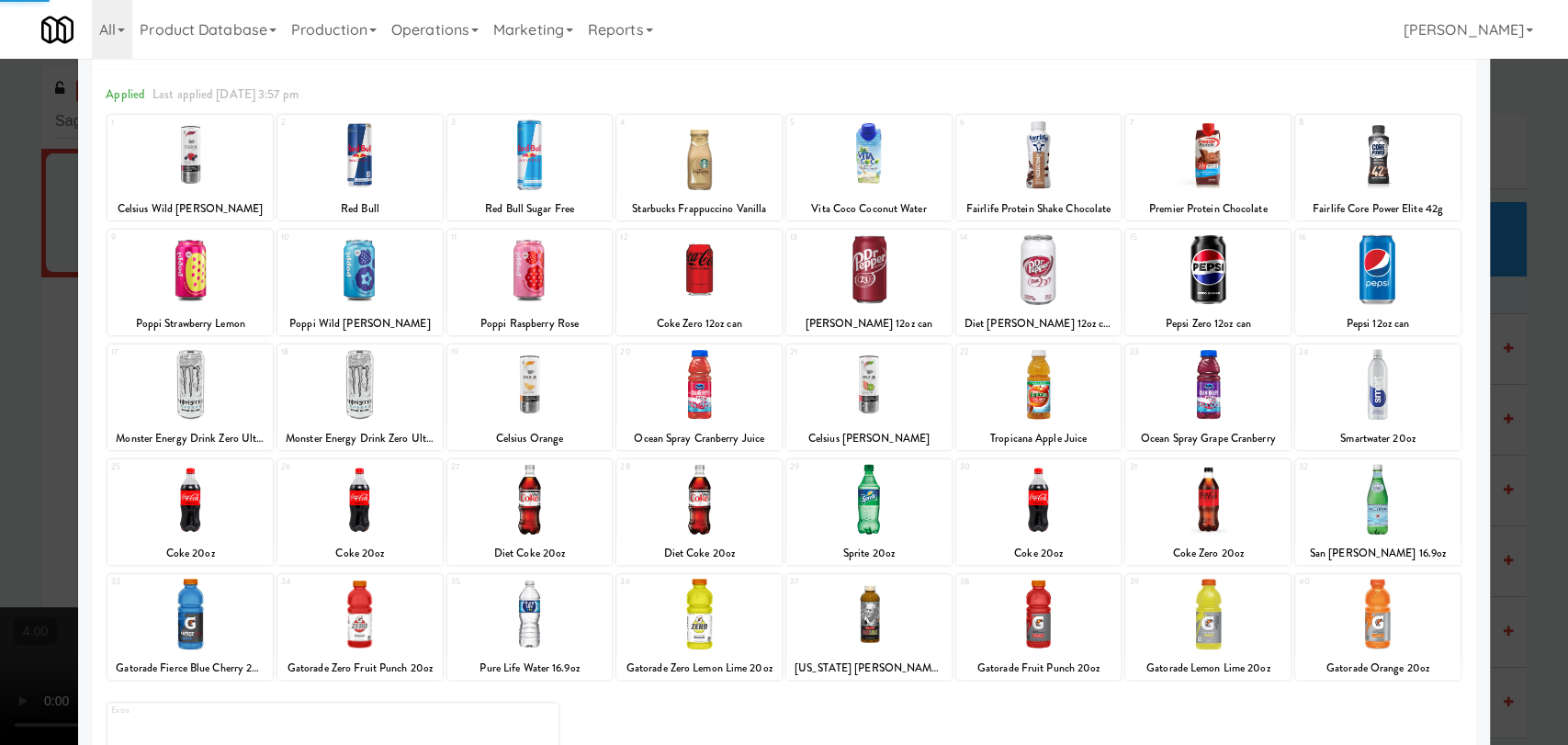
scroll to position [157, 0]
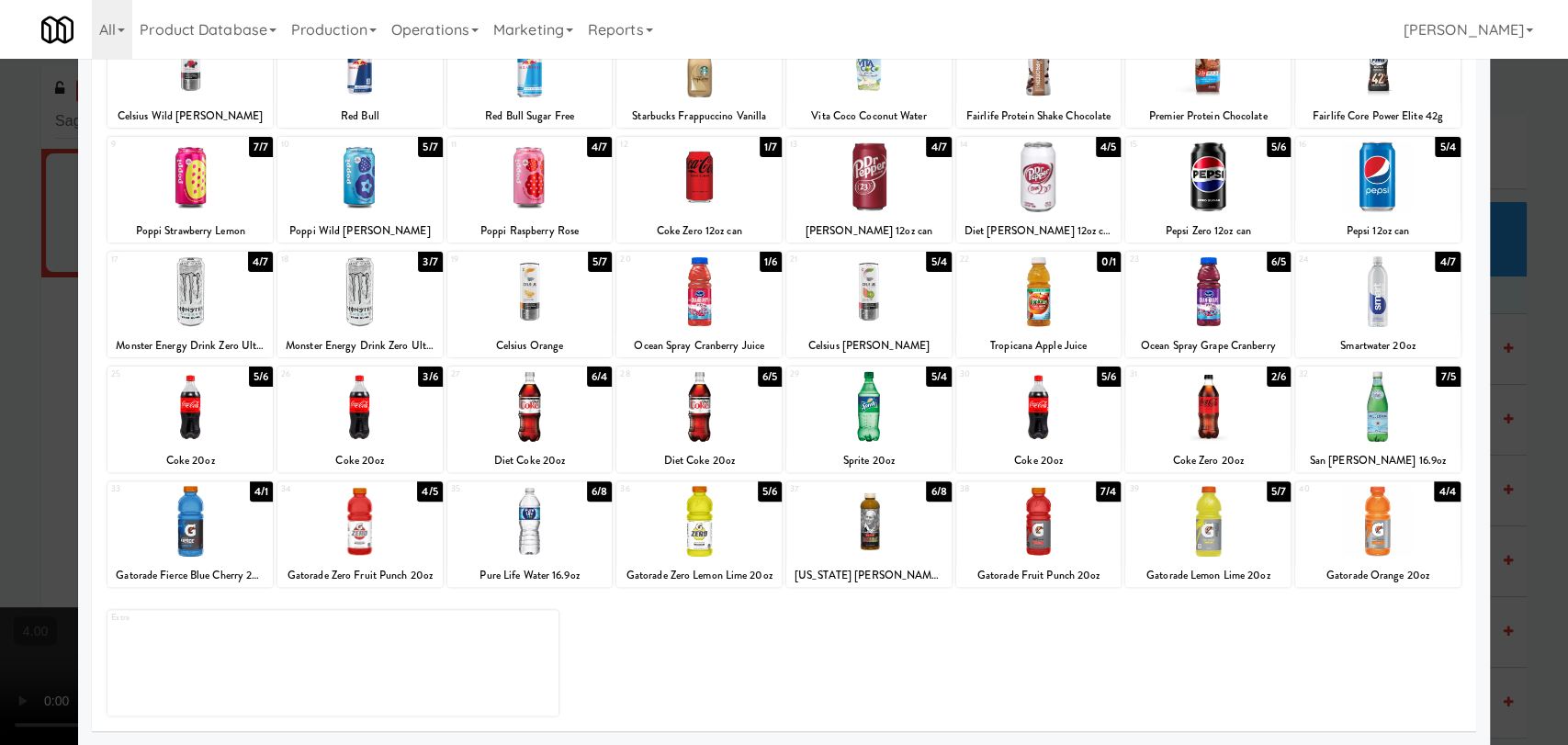
click at [555, 420] on div at bounding box center [530, 406] width 165 height 71
click at [0, 283] on div at bounding box center [784, 372] width 1568 height 745
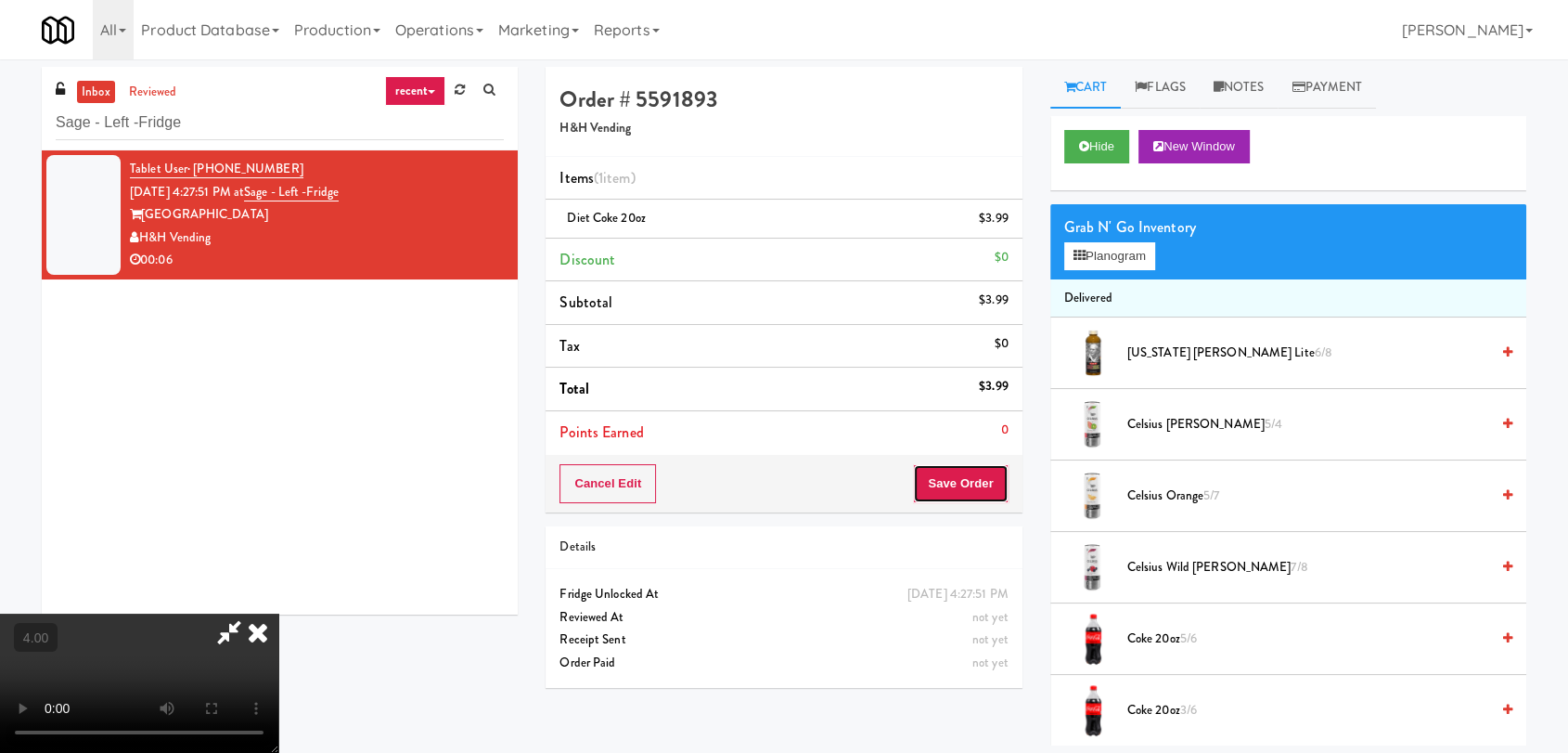
click at [997, 481] on button "Save Order" at bounding box center [960, 483] width 95 height 39
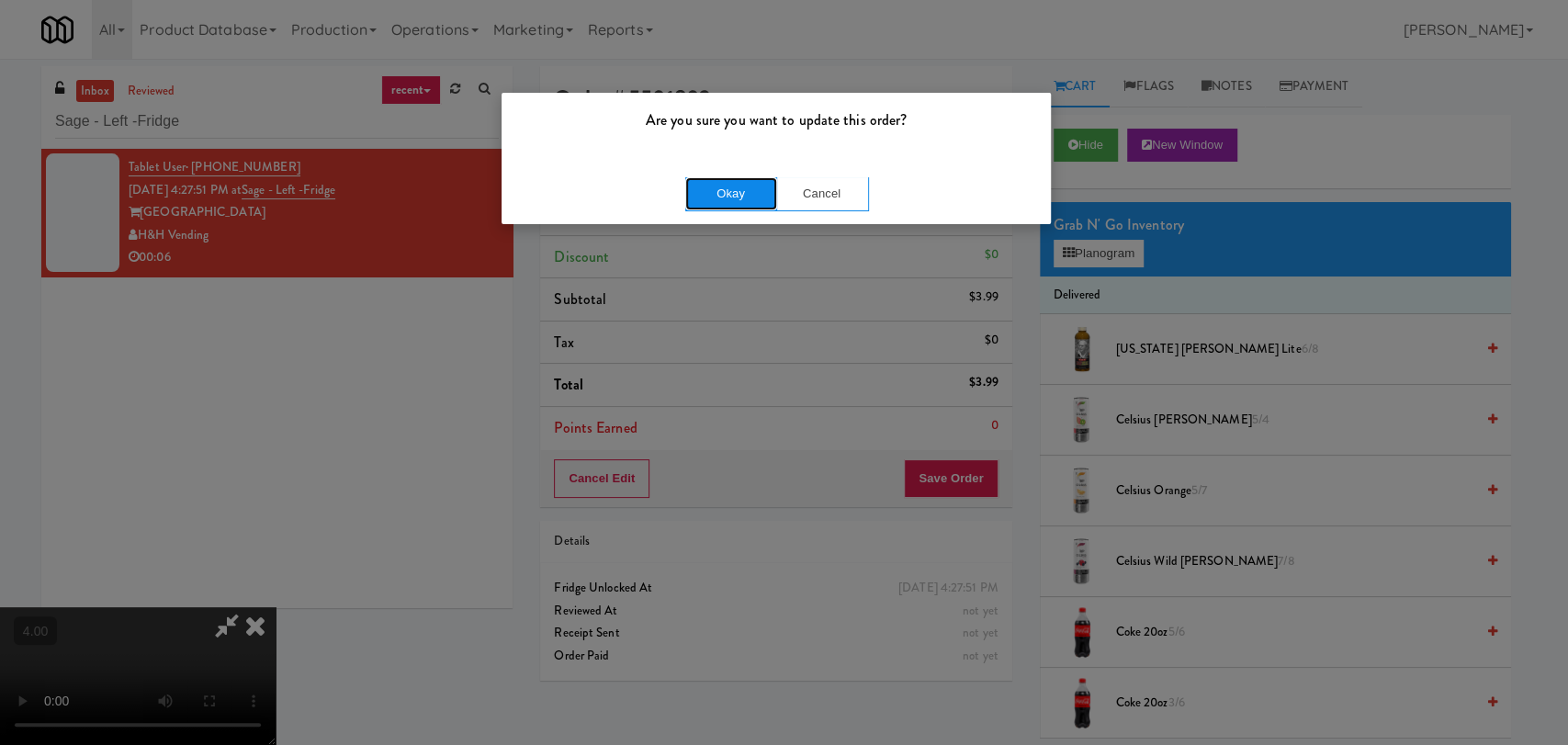
click at [741, 203] on button "Okay" at bounding box center [731, 194] width 92 height 33
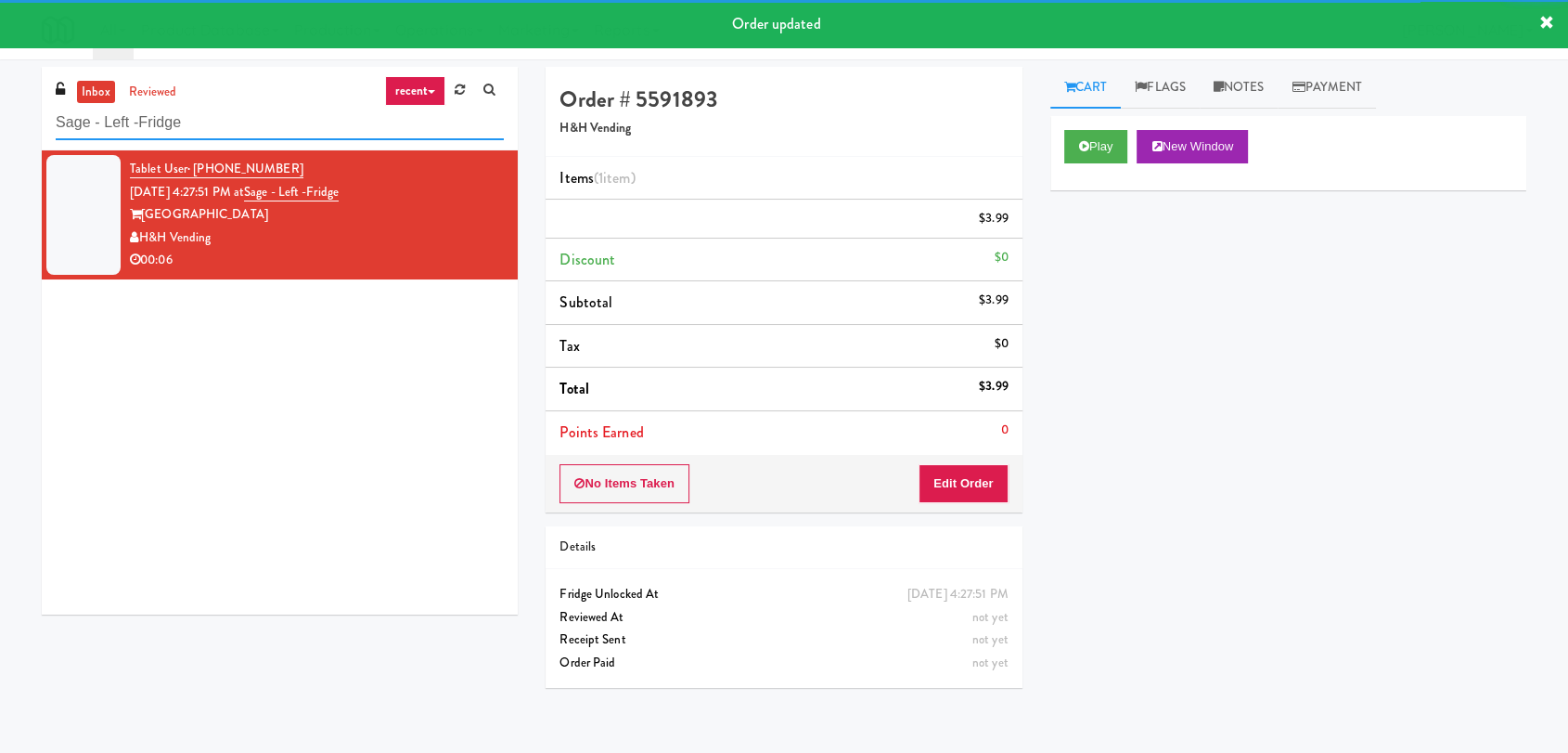
paste input "ymmetry Fitness & Performanc"
drag, startPoint x: 261, startPoint y: 106, endPoint x: 0, endPoint y: 101, distance: 261.0
click at [0, 101] on div "inbox reviewed recent all unclear take inventory issue suspicious failed recent…" at bounding box center [784, 406] width 1568 height 678
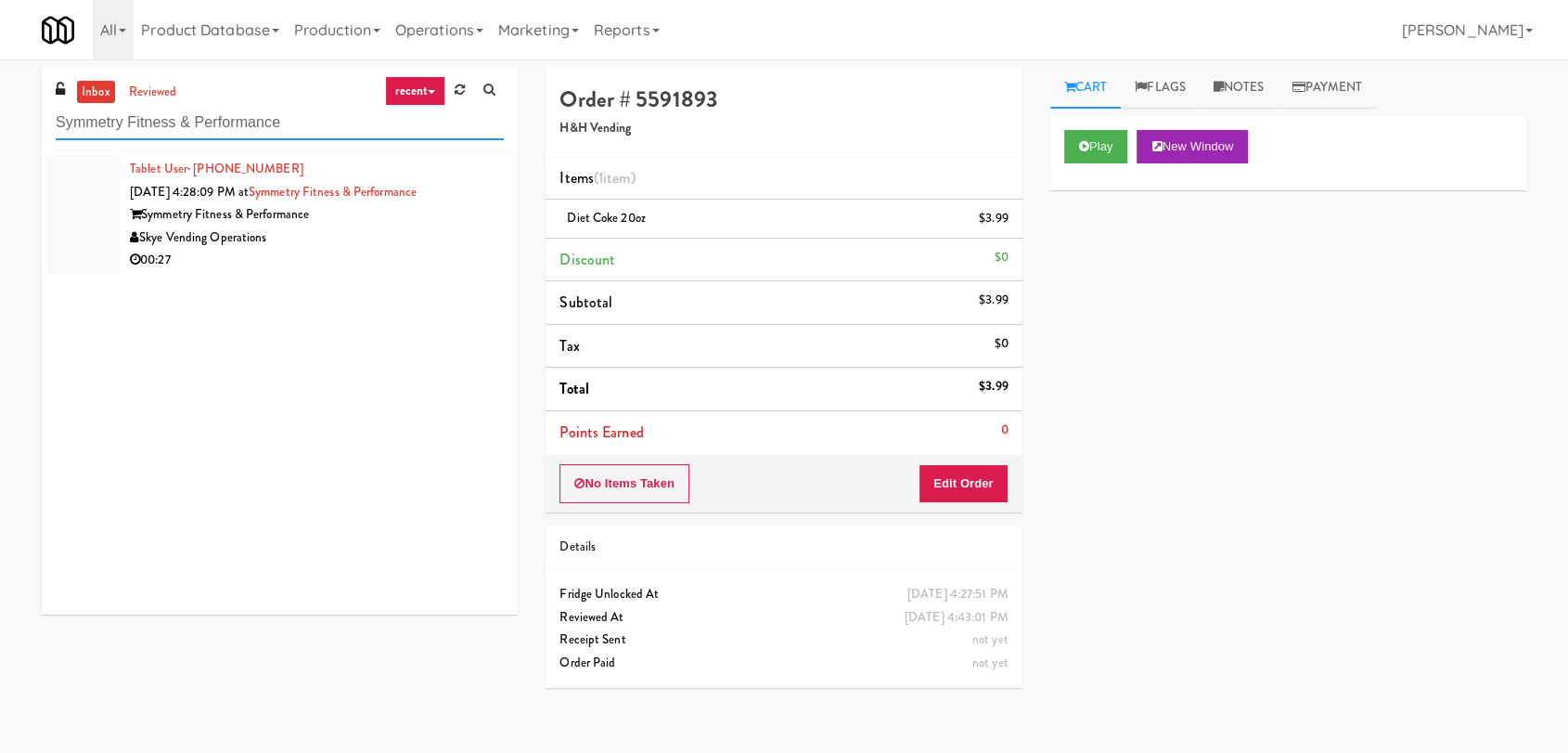
type input "Symmetry Fitness & Performance"
click at [369, 229] on div "Skye Vending Operations" at bounding box center [316, 238] width 374 height 23
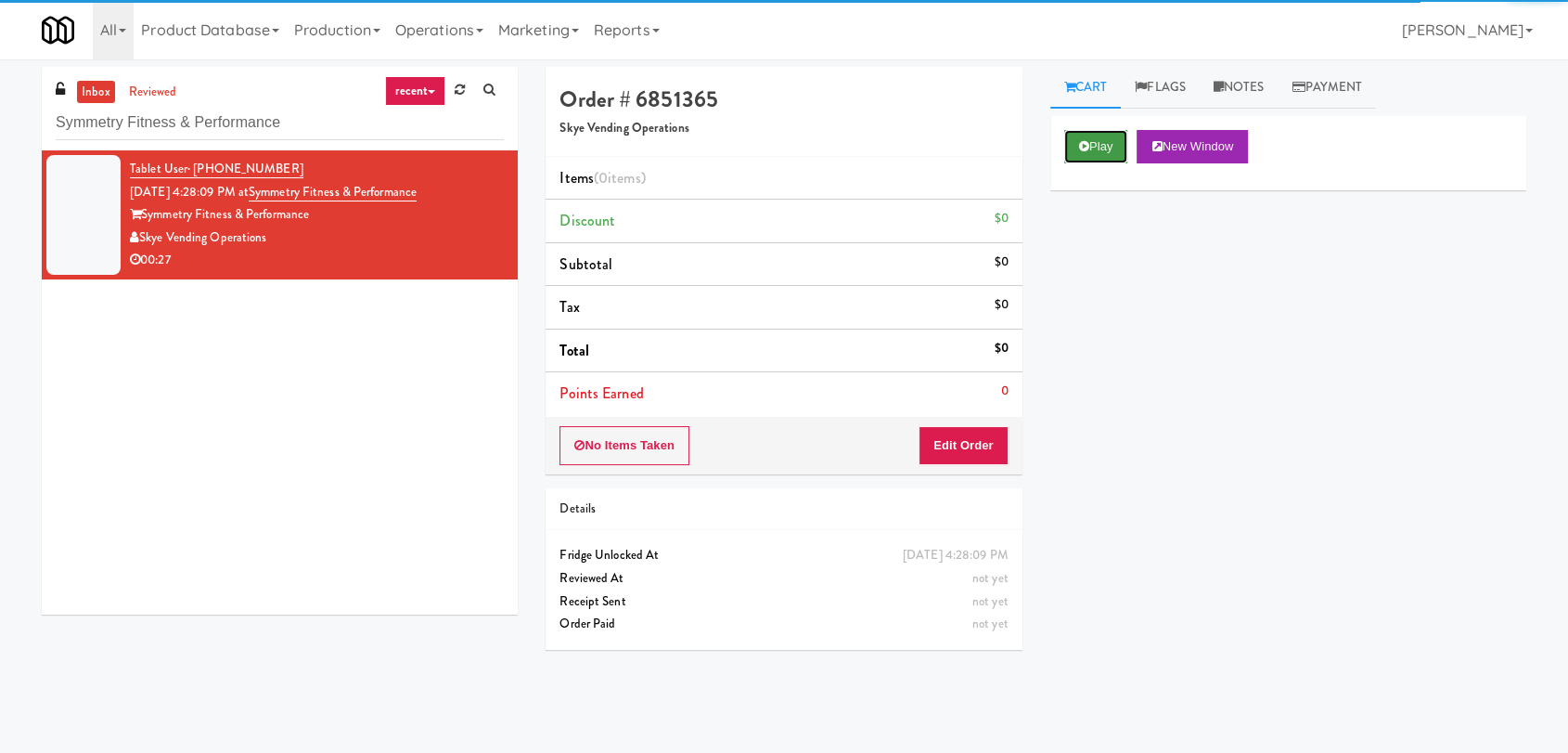
click at [1118, 140] on button "Play" at bounding box center [1096, 146] width 64 height 34
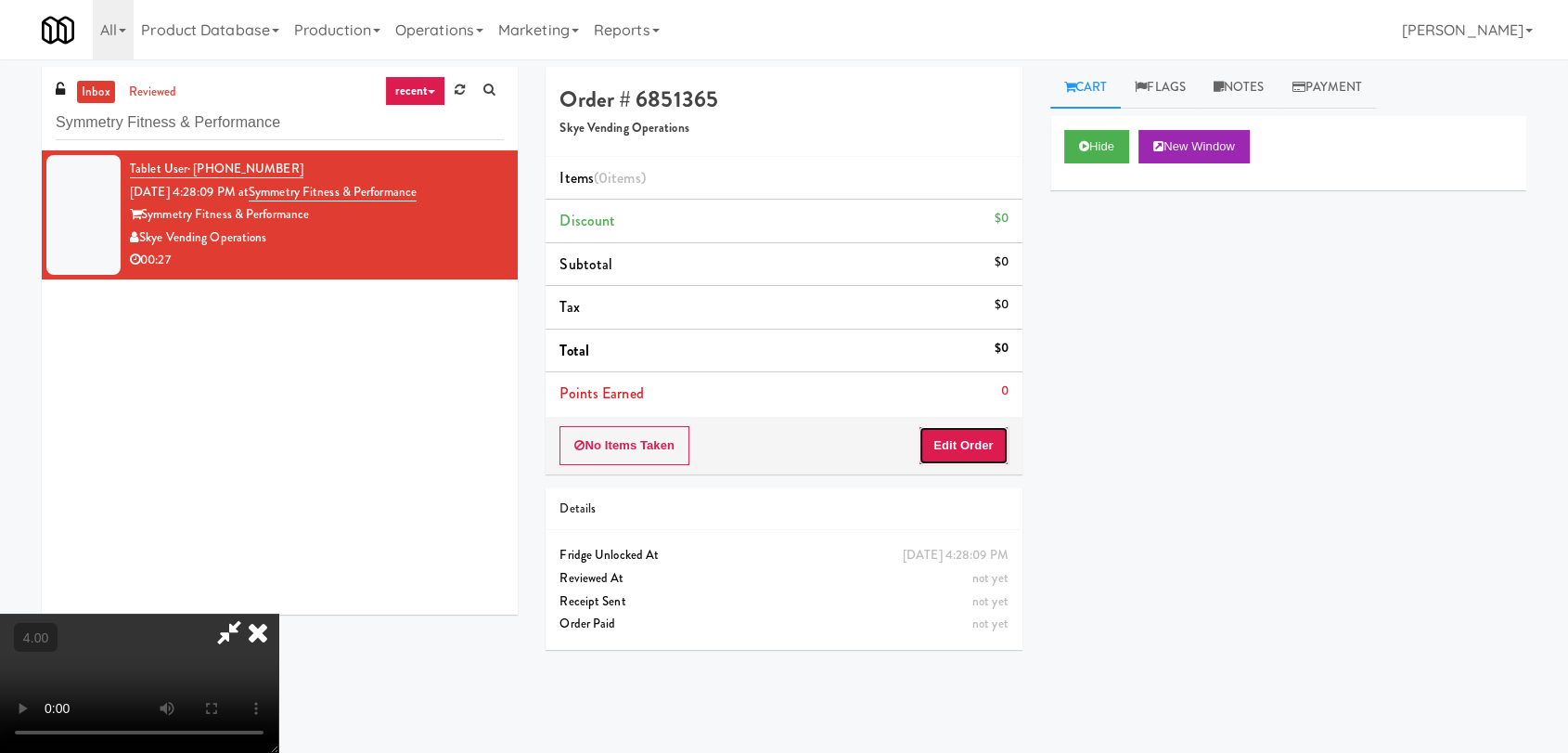
click at [994, 430] on button "Edit Order" at bounding box center [964, 445] width 90 height 39
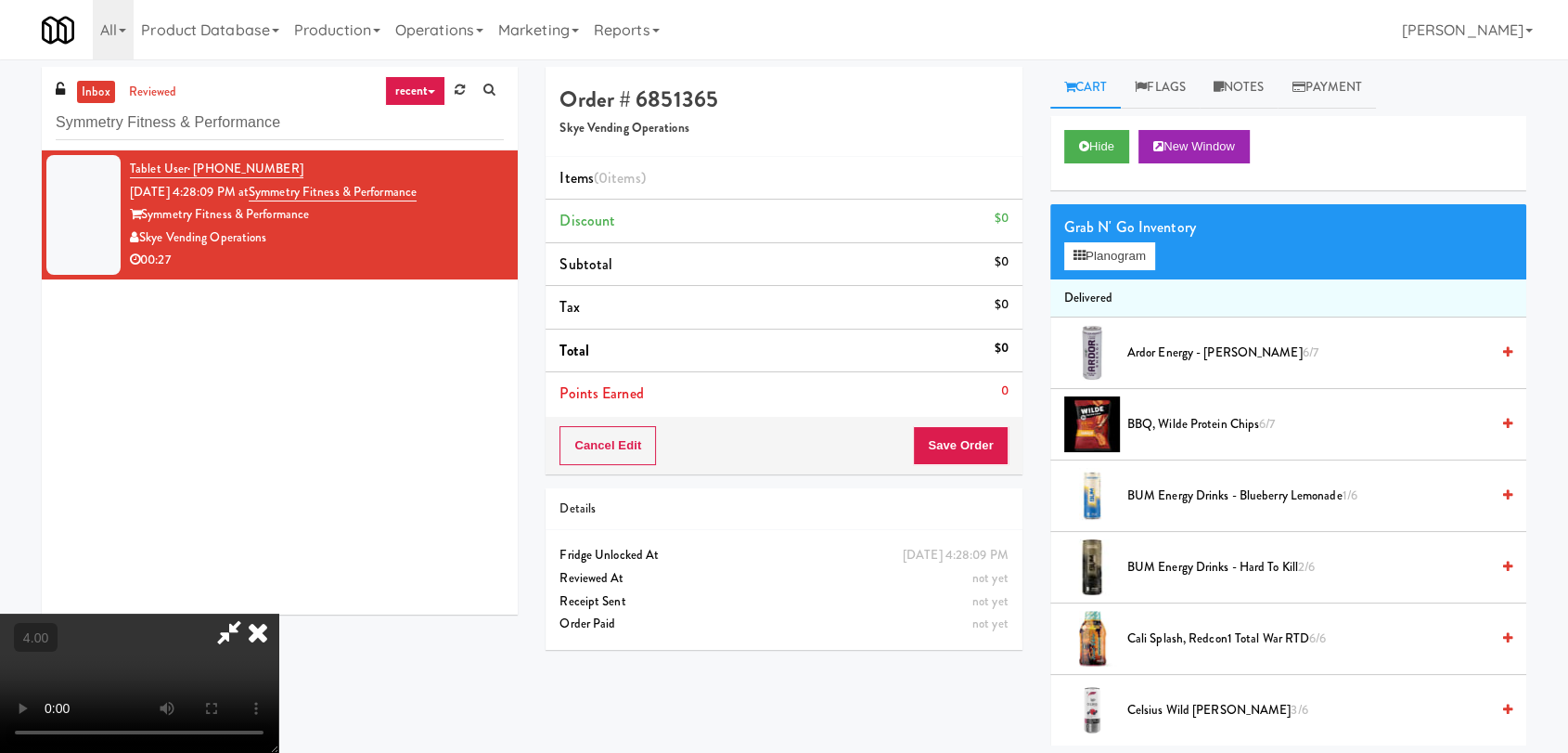
click at [278, 614] on video at bounding box center [139, 683] width 278 height 139
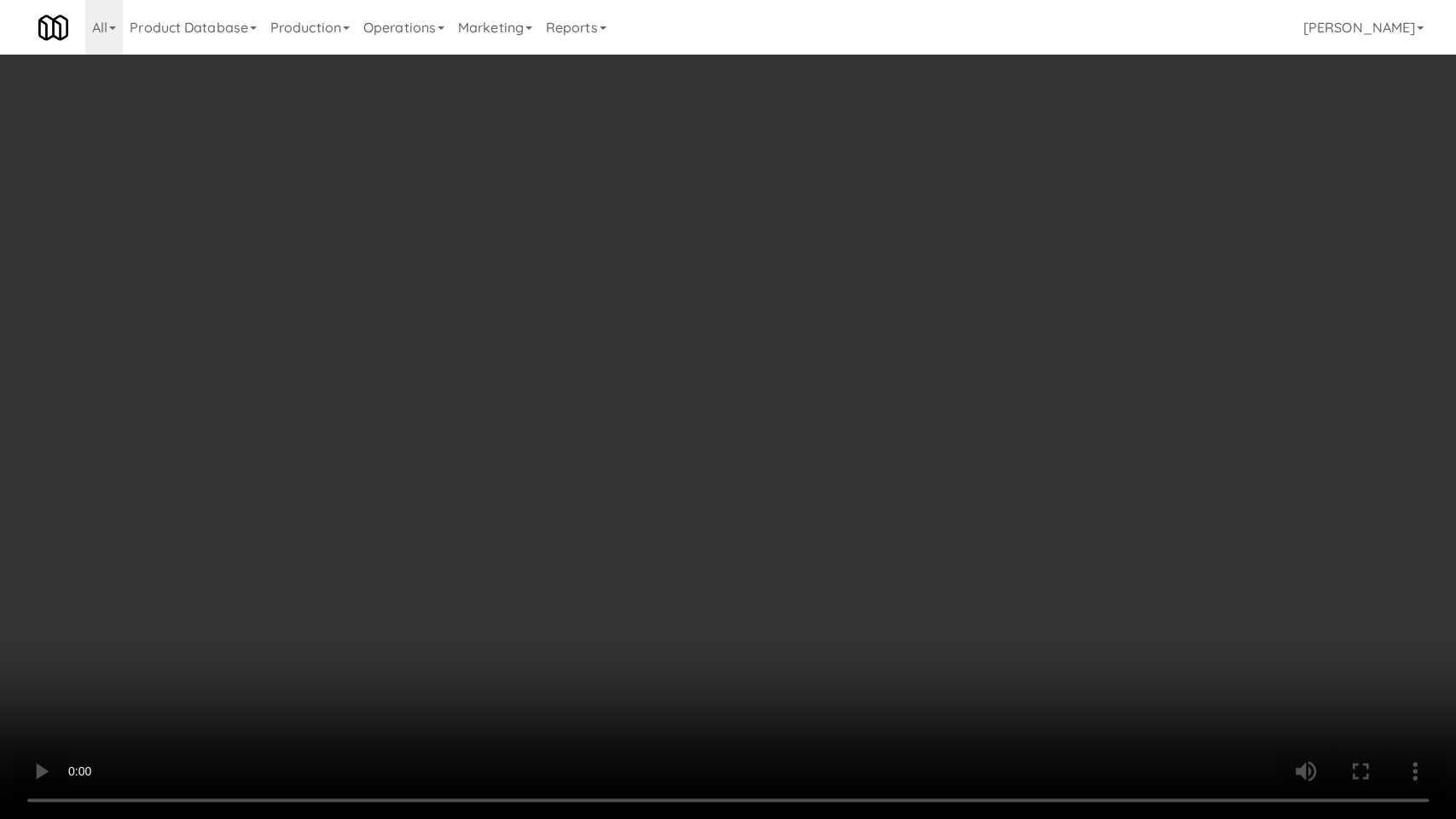
click at [605, 421] on video at bounding box center [728, 409] width 1456 height 819
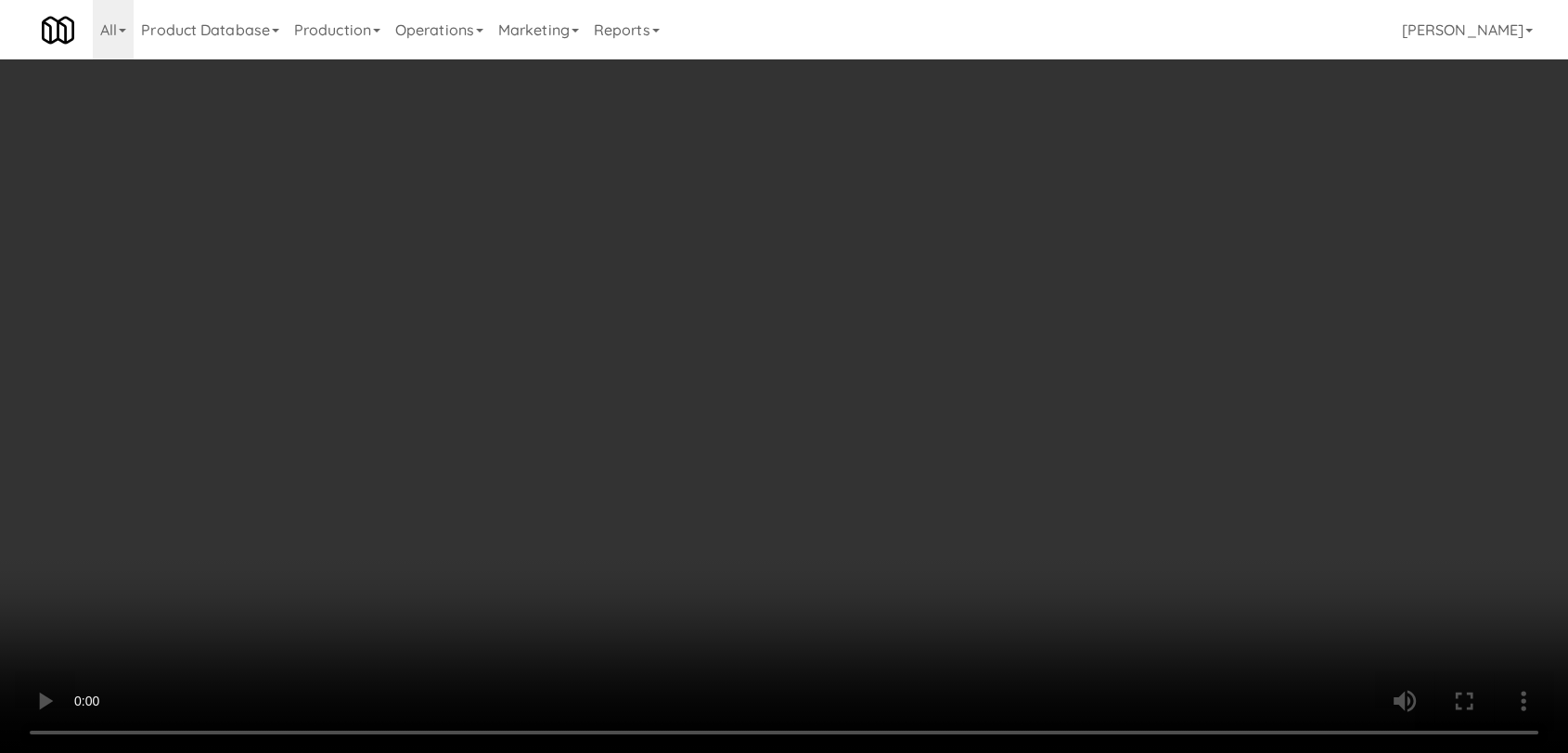
click at [603, 455] on video at bounding box center [784, 376] width 1568 height 753
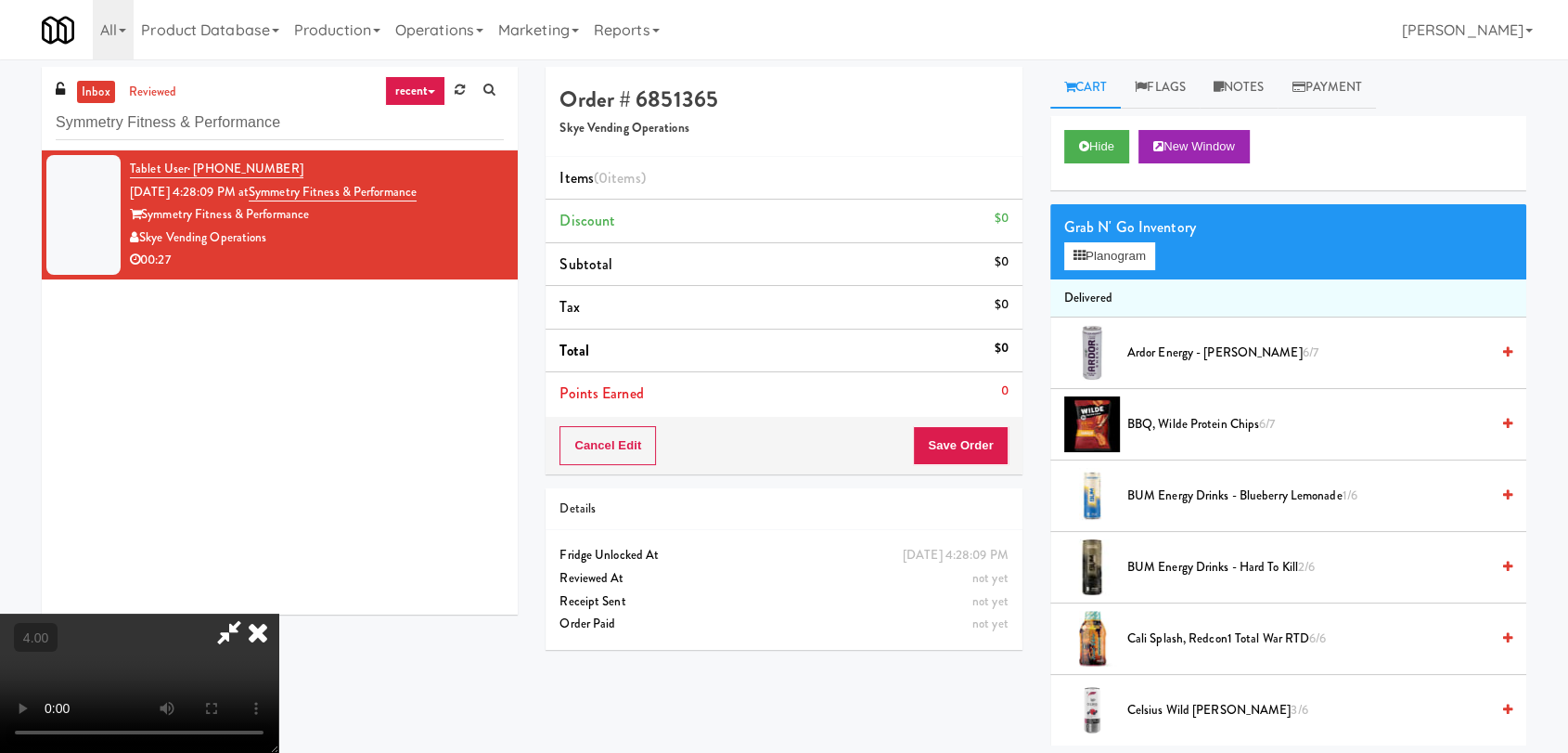
click at [278, 614] on video at bounding box center [139, 683] width 278 height 139
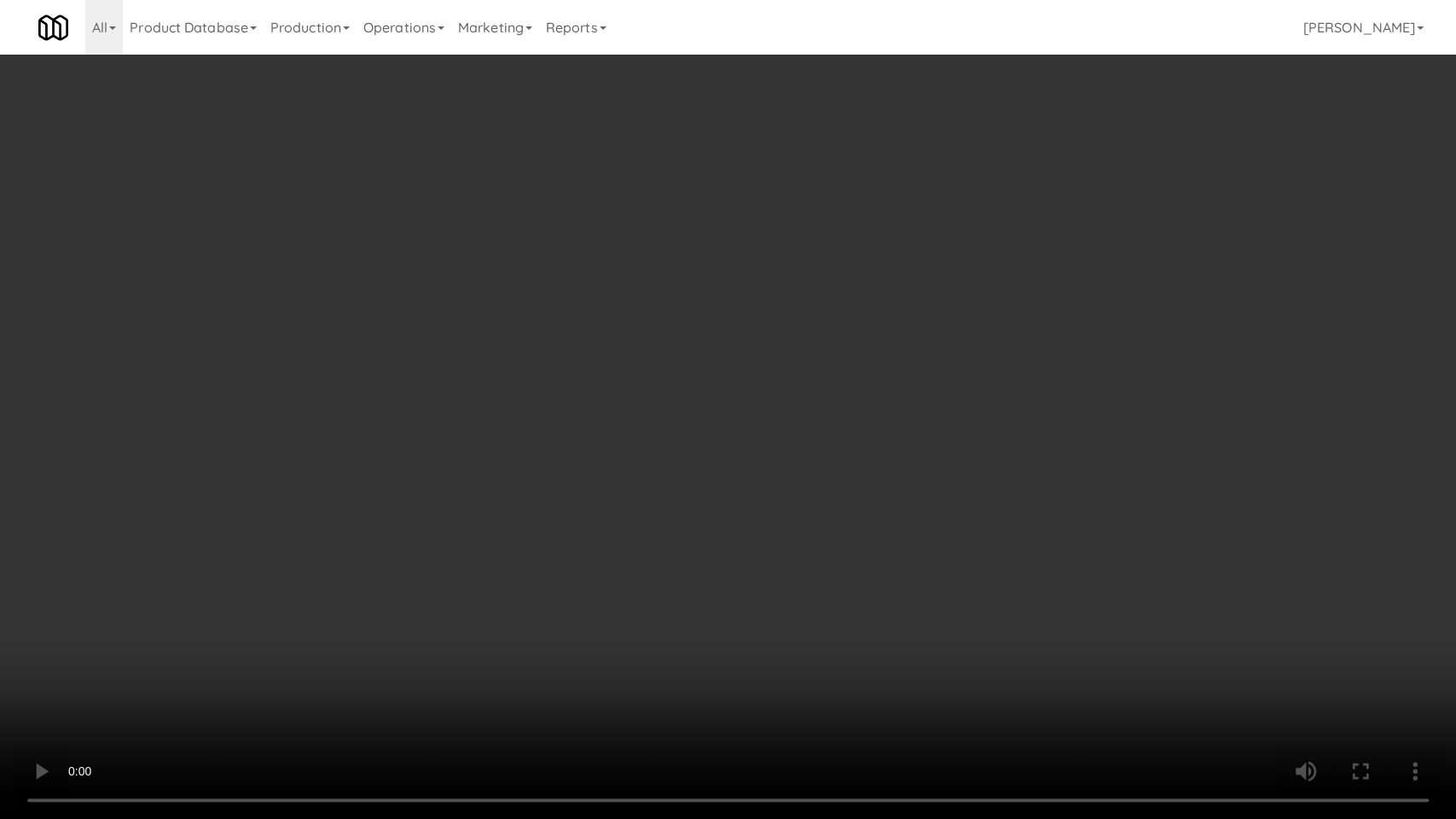
drag, startPoint x: 313, startPoint y: 660, endPoint x: 308, endPoint y: 649, distance: 12.1
click at [310, 653] on video at bounding box center [728, 409] width 1456 height 819
click at [308, 649] on video at bounding box center [728, 409] width 1456 height 819
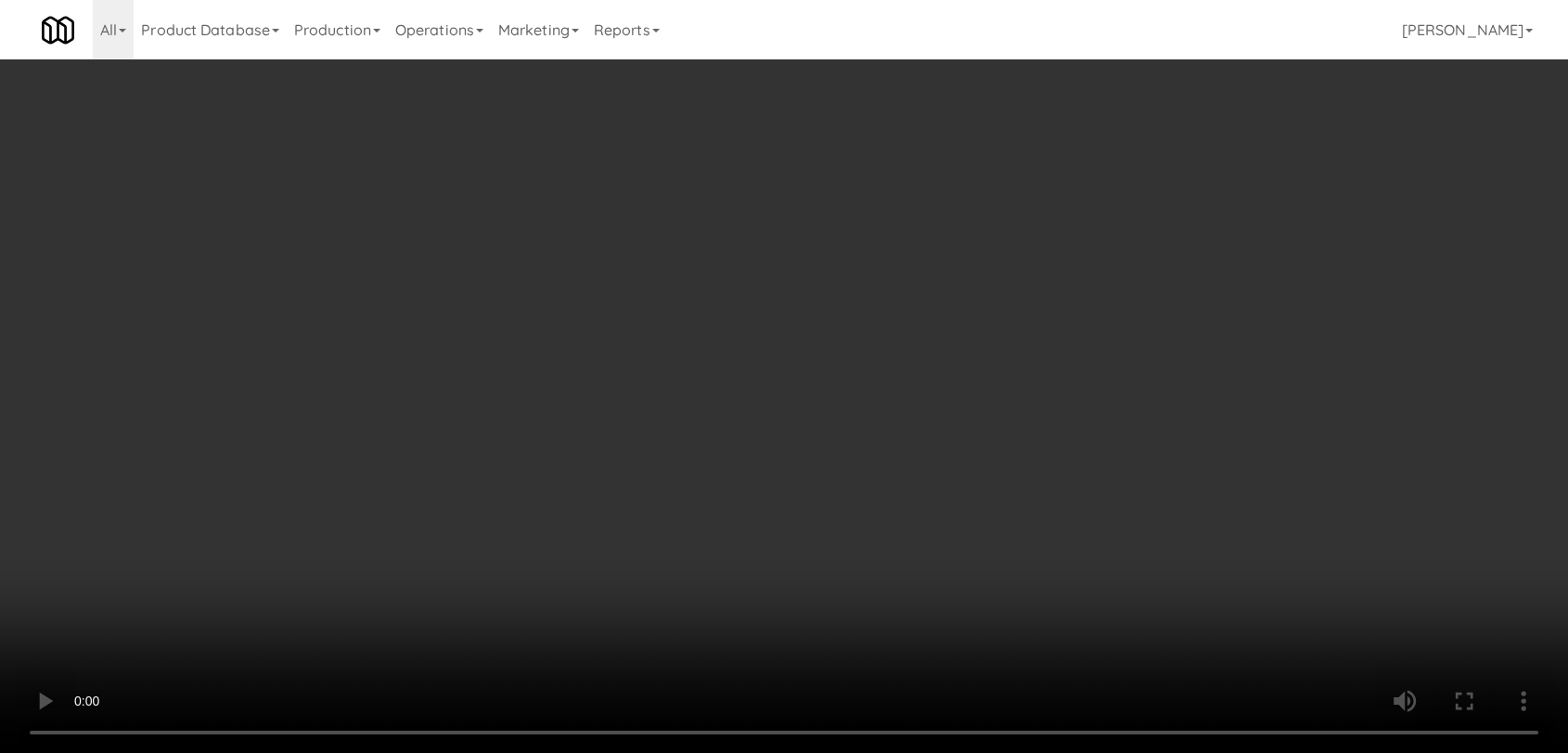
click at [334, 614] on video at bounding box center [784, 376] width 1568 height 753
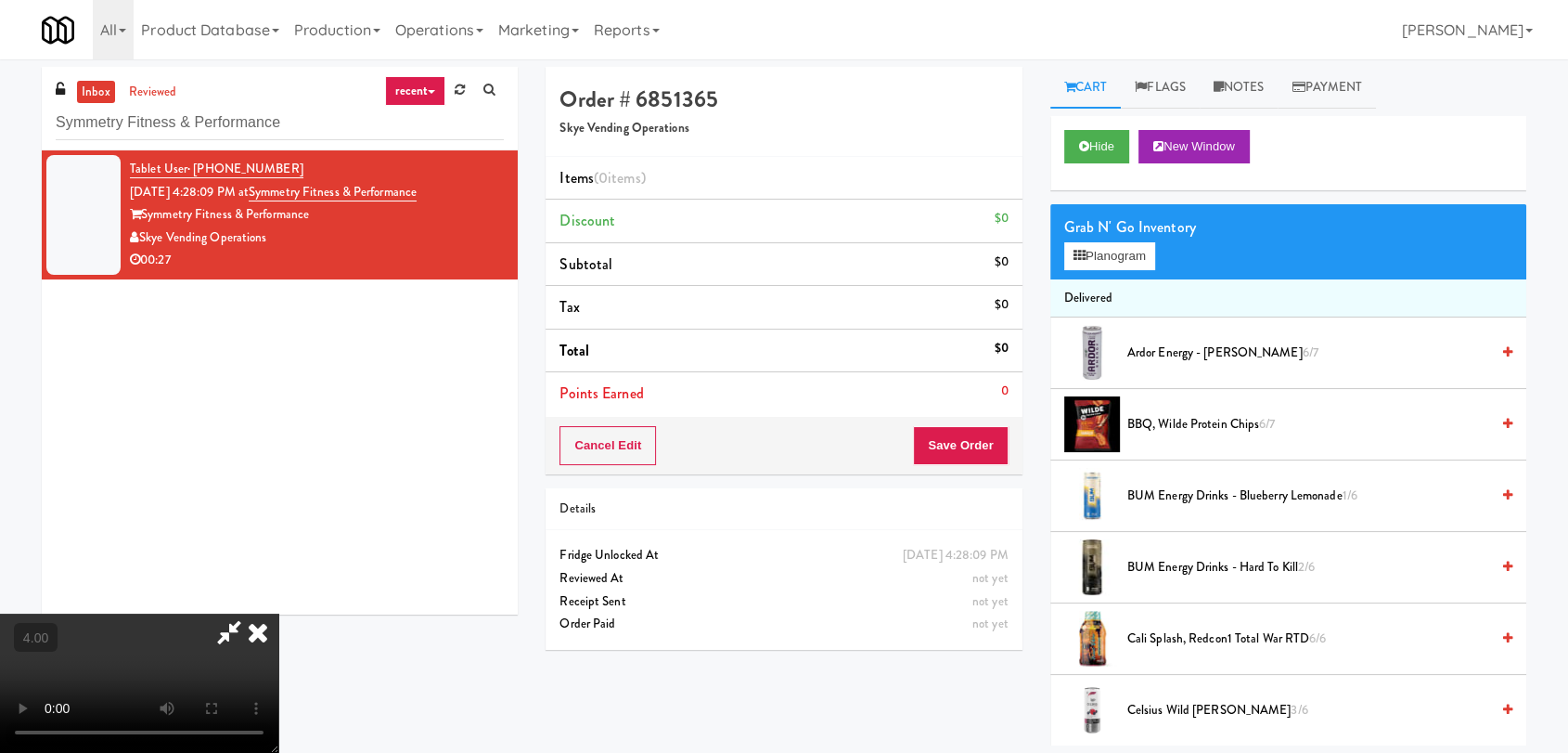
click at [278, 614] on video at bounding box center [139, 683] width 278 height 139
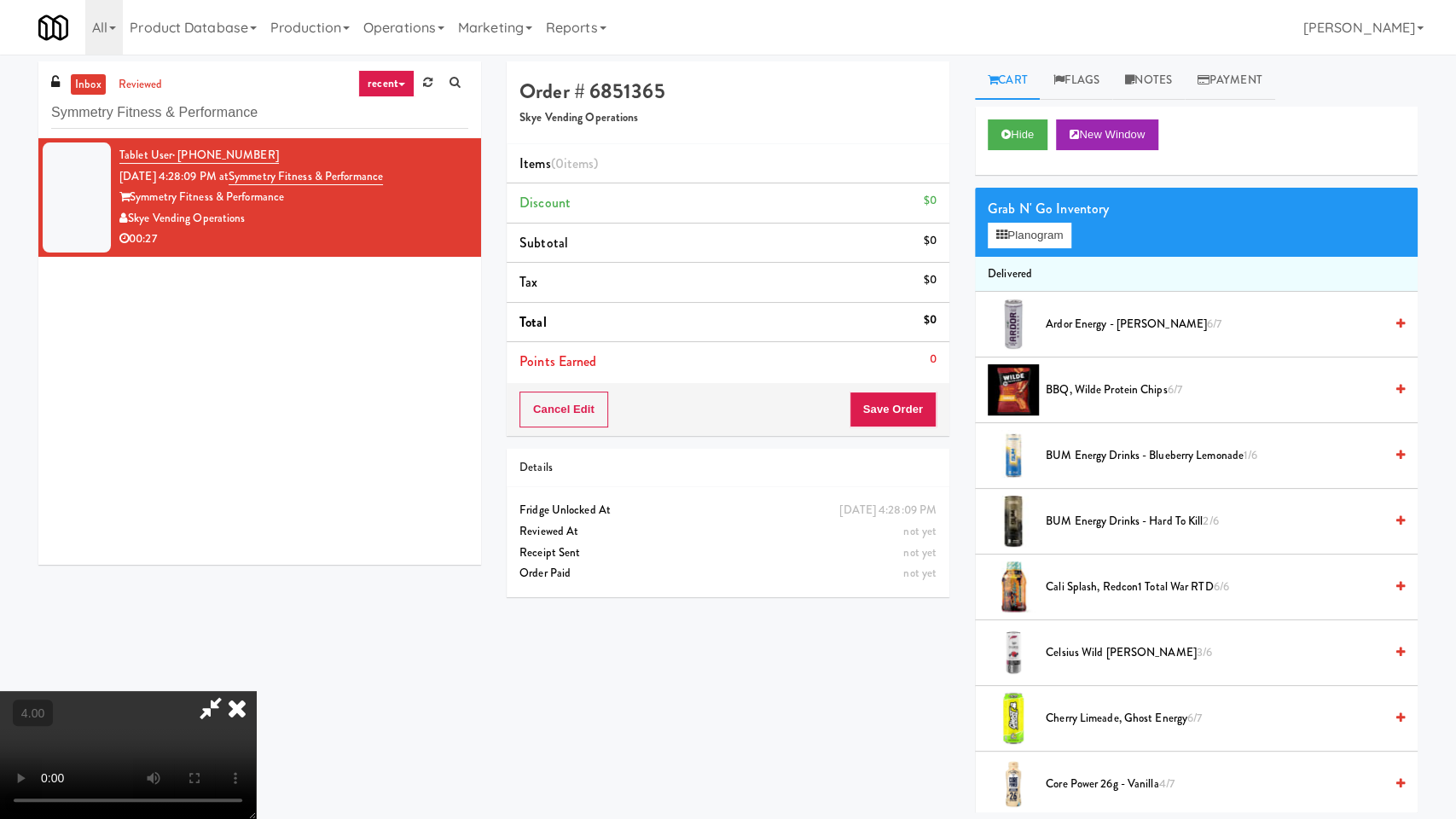
click at [198, 691] on video at bounding box center [128, 755] width 256 height 128
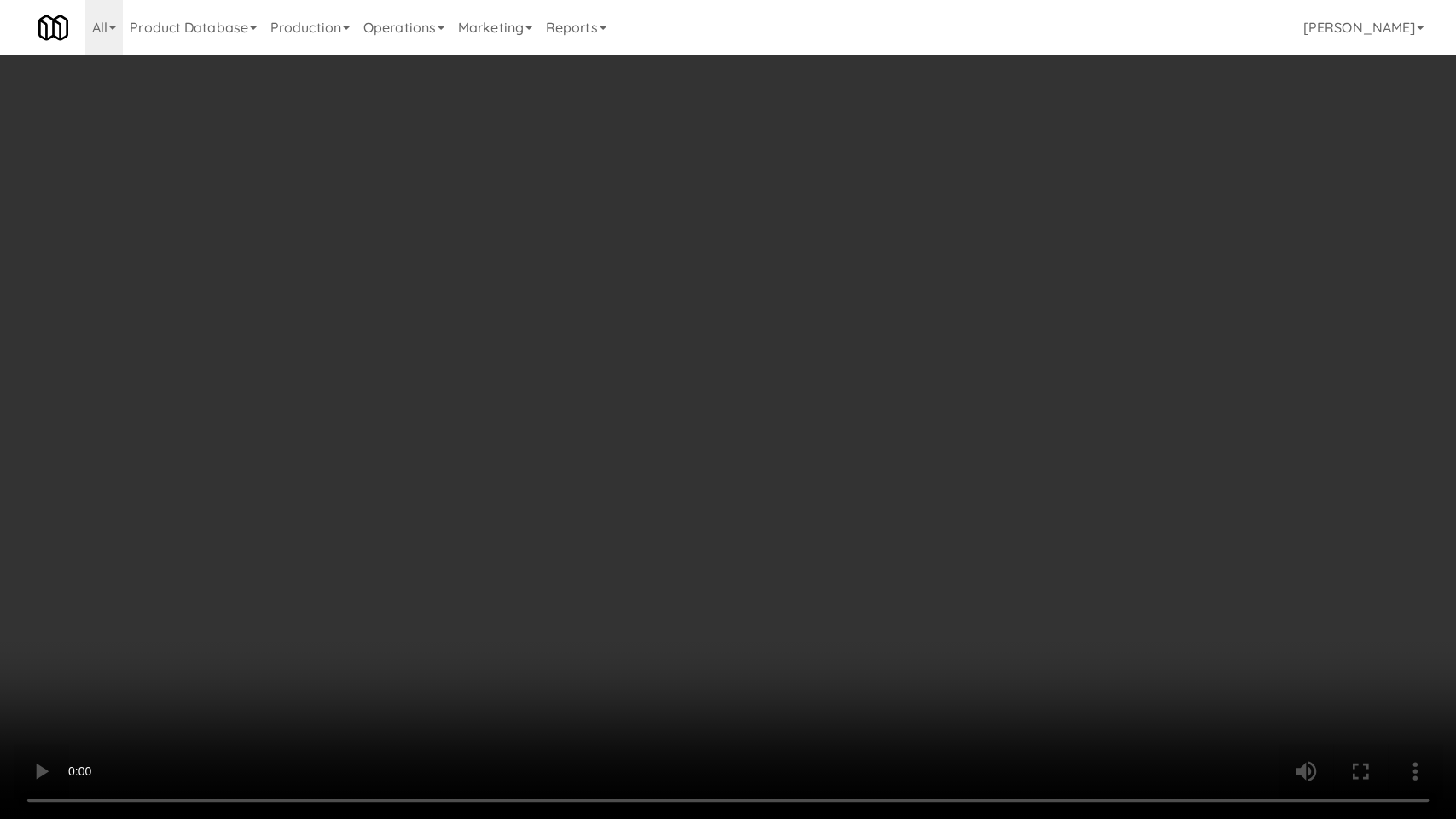
click at [221, 629] on video at bounding box center [728, 409] width 1456 height 819
click at [237, 628] on video at bounding box center [728, 409] width 1456 height 819
click at [457, 571] on video at bounding box center [728, 409] width 1456 height 819
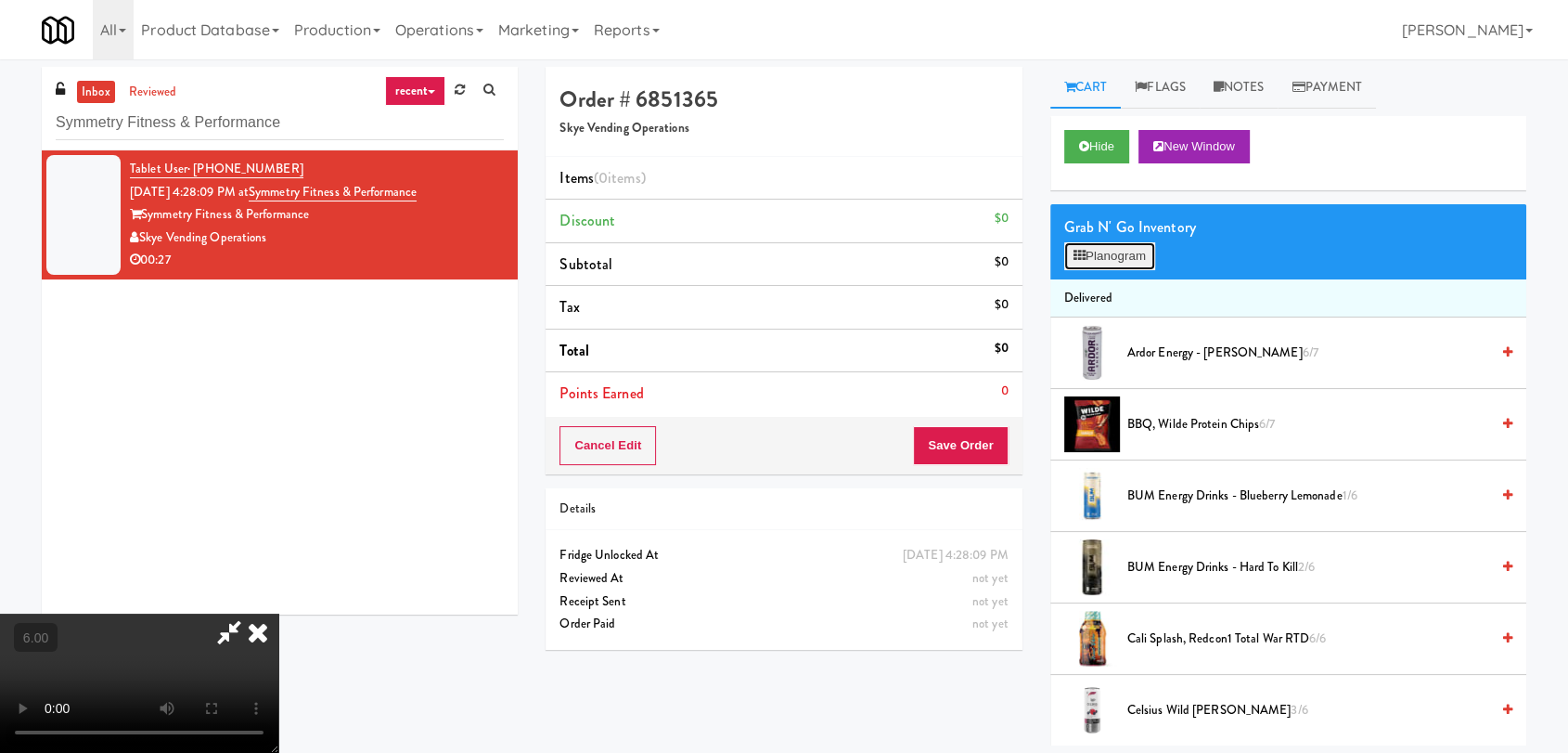
click at [1147, 265] on button "Planogram" at bounding box center [1110, 256] width 91 height 28
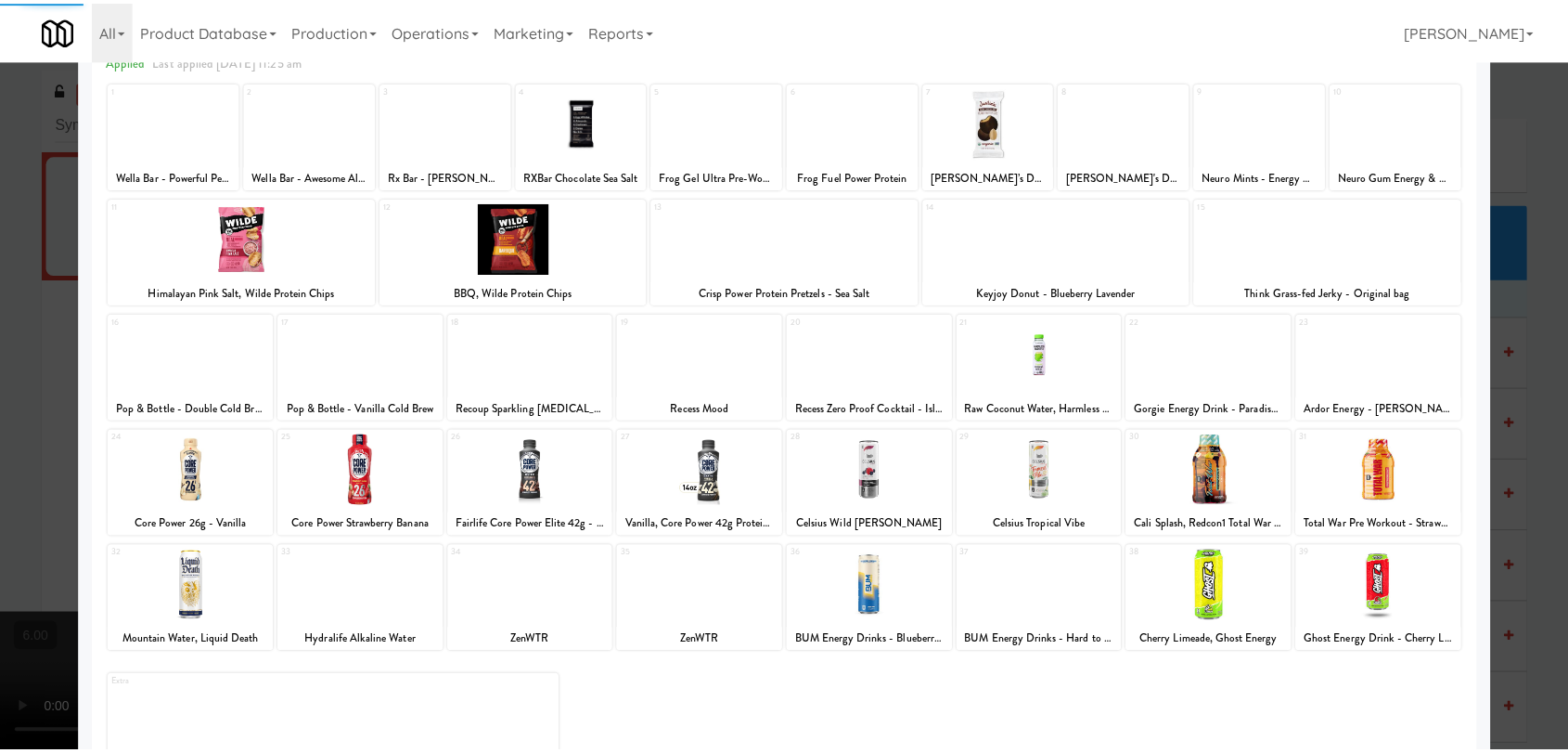
scroll to position [158, 0]
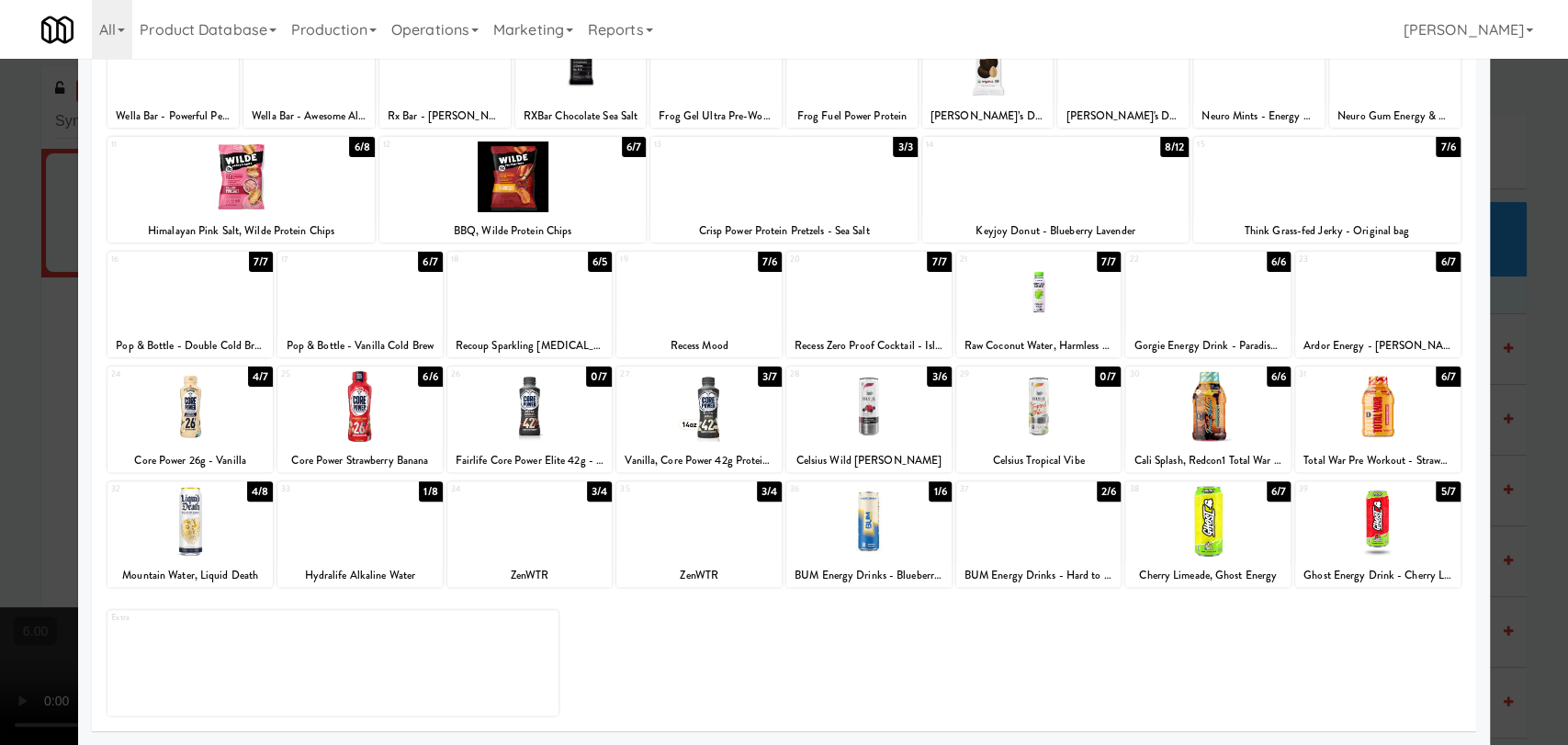
click at [536, 539] on div at bounding box center [530, 521] width 165 height 71
click at [0, 323] on div at bounding box center [784, 372] width 1568 height 745
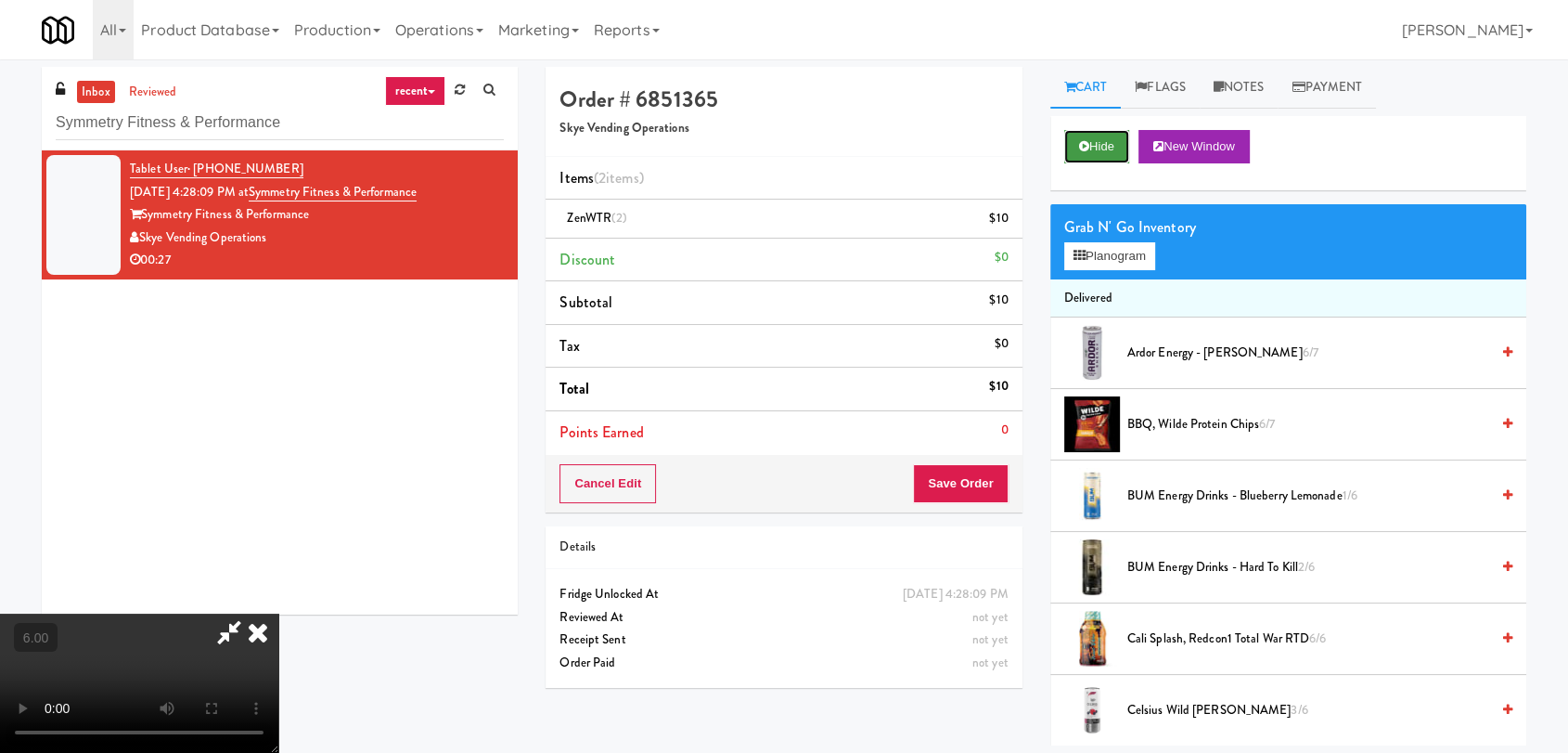
click at [1094, 143] on button "Hide" at bounding box center [1097, 146] width 65 height 34
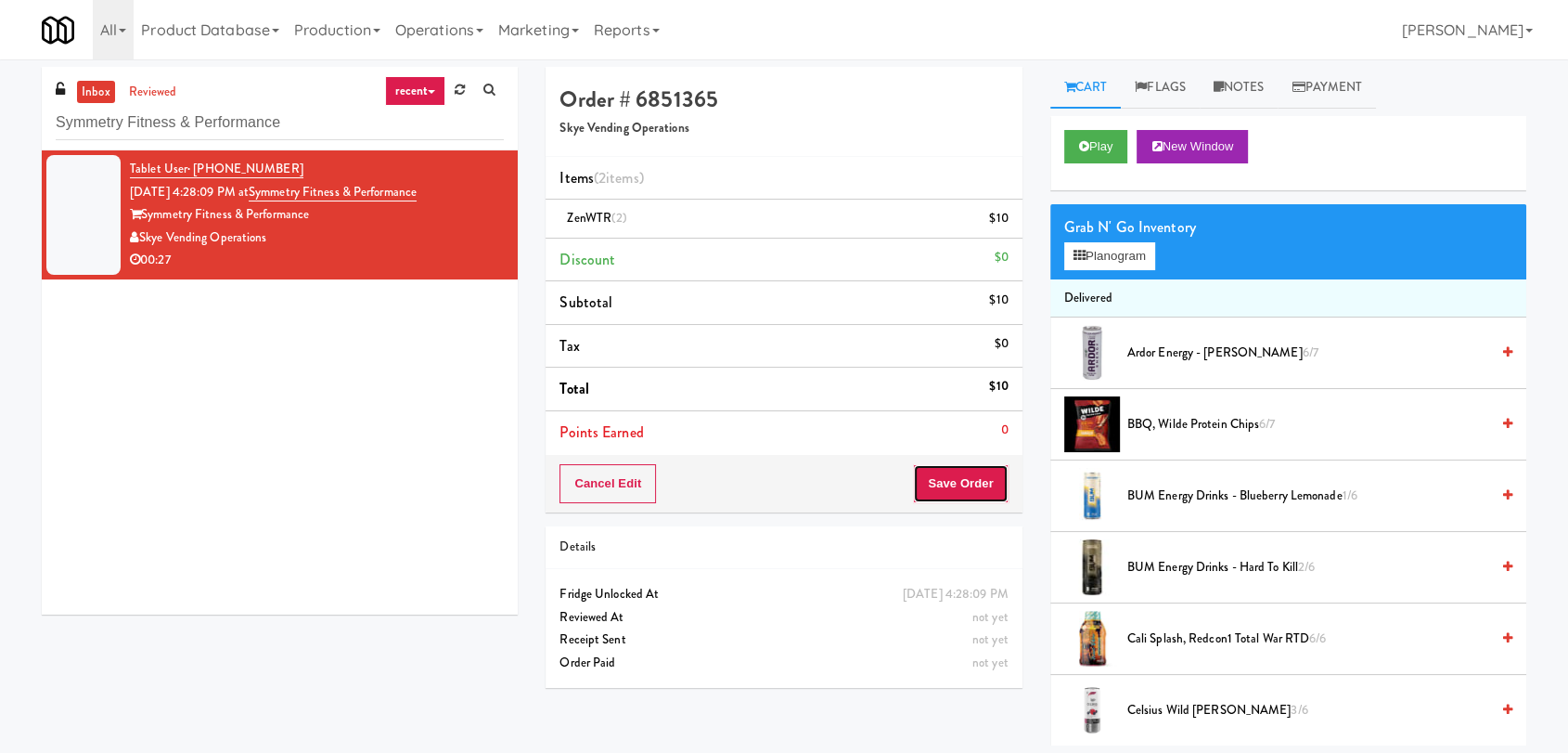
click at [955, 488] on button "Save Order" at bounding box center [960, 483] width 95 height 39
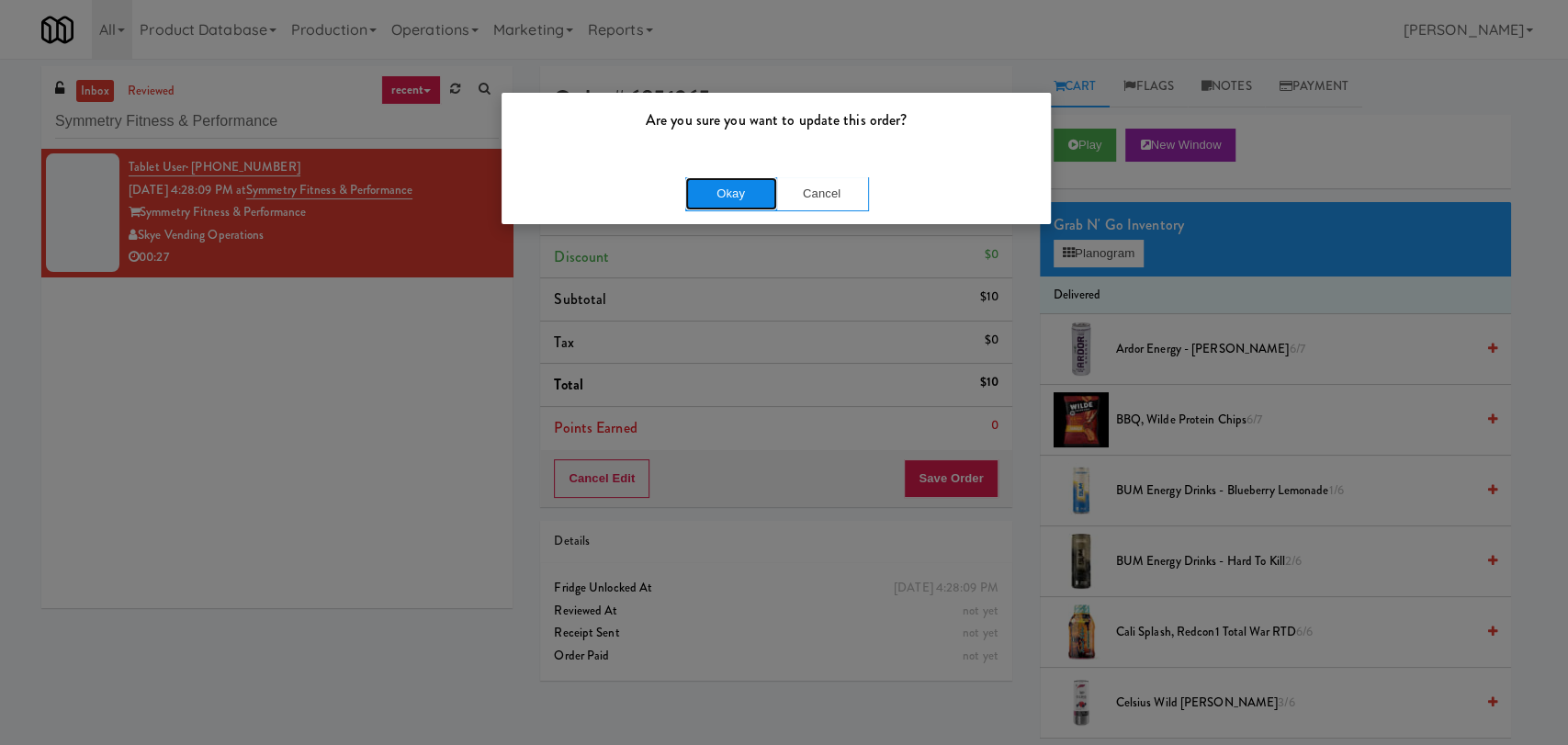
click at [730, 178] on button "Okay" at bounding box center [731, 194] width 92 height 33
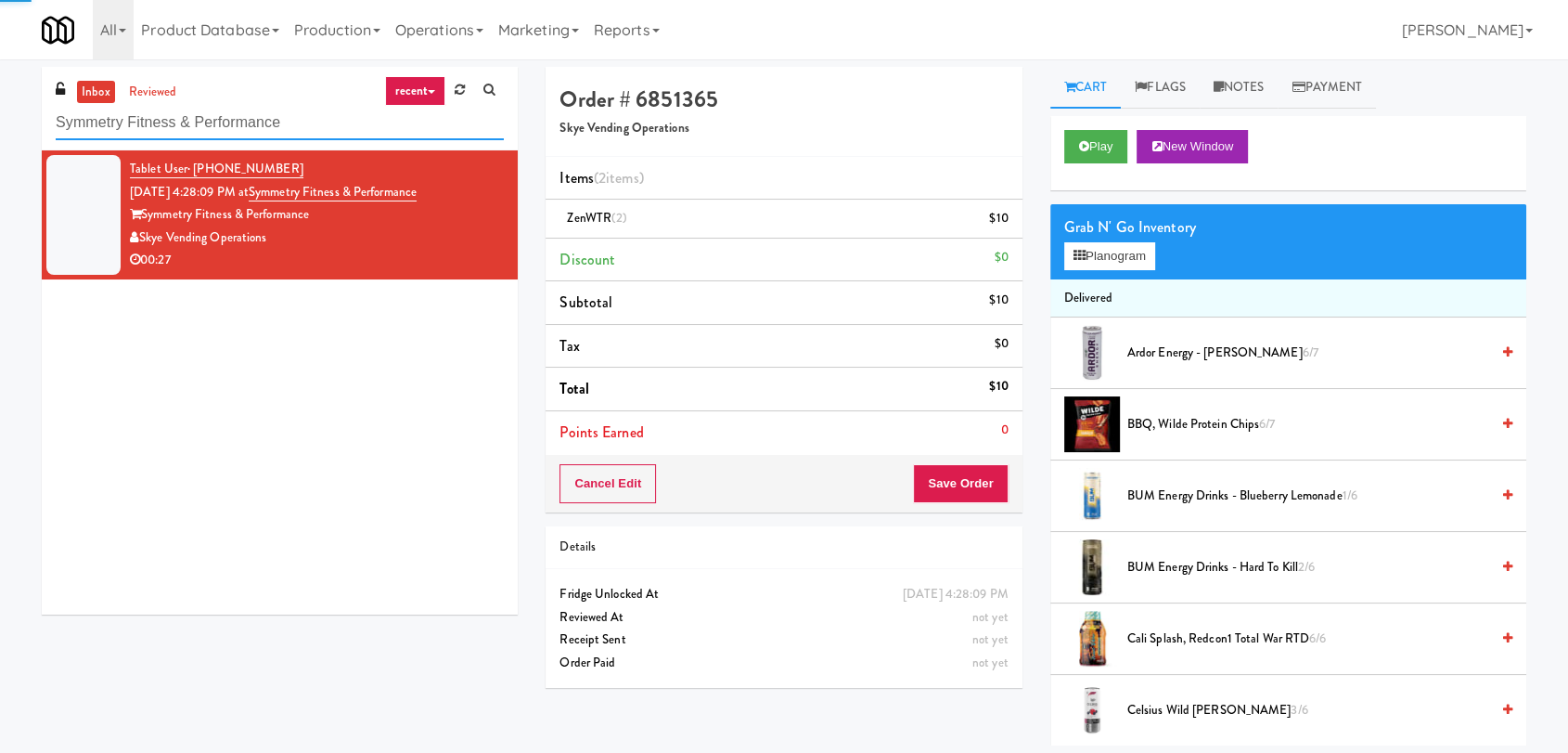
drag, startPoint x: 258, startPoint y: 121, endPoint x: 0, endPoint y: 91, distance: 259.7
click at [0, 91] on div "inbox reviewed recent all unclear take inventory issue suspicious failed recent…" at bounding box center [784, 406] width 1568 height 678
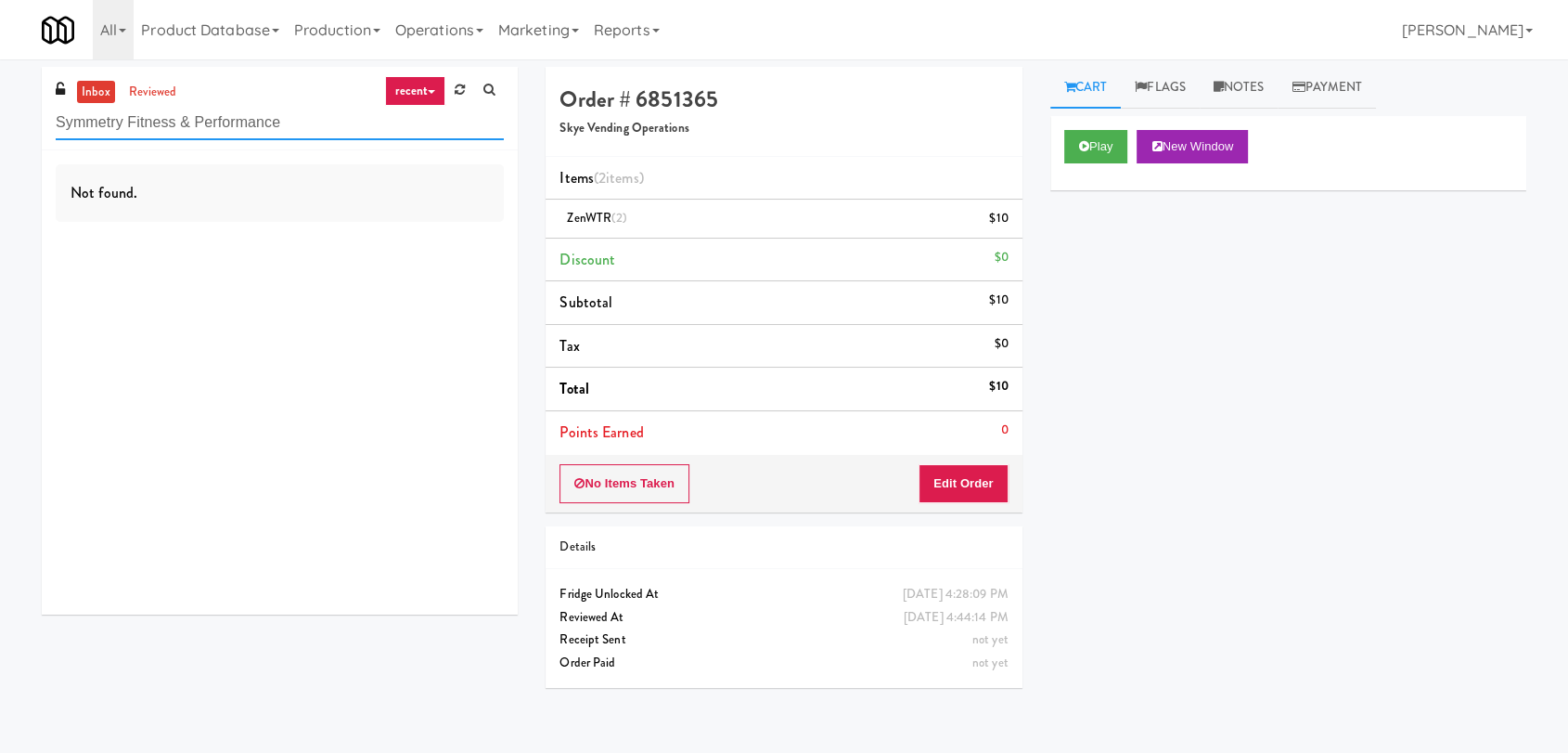
drag, startPoint x: 271, startPoint y: 121, endPoint x: 0, endPoint y: 87, distance: 273.1
click at [0, 87] on div "inbox reviewed recent all unclear take inventory issue suspicious failed recent…" at bounding box center [784, 406] width 1568 height 678
paste input "Brickline common area"
type input "Brickline common area"
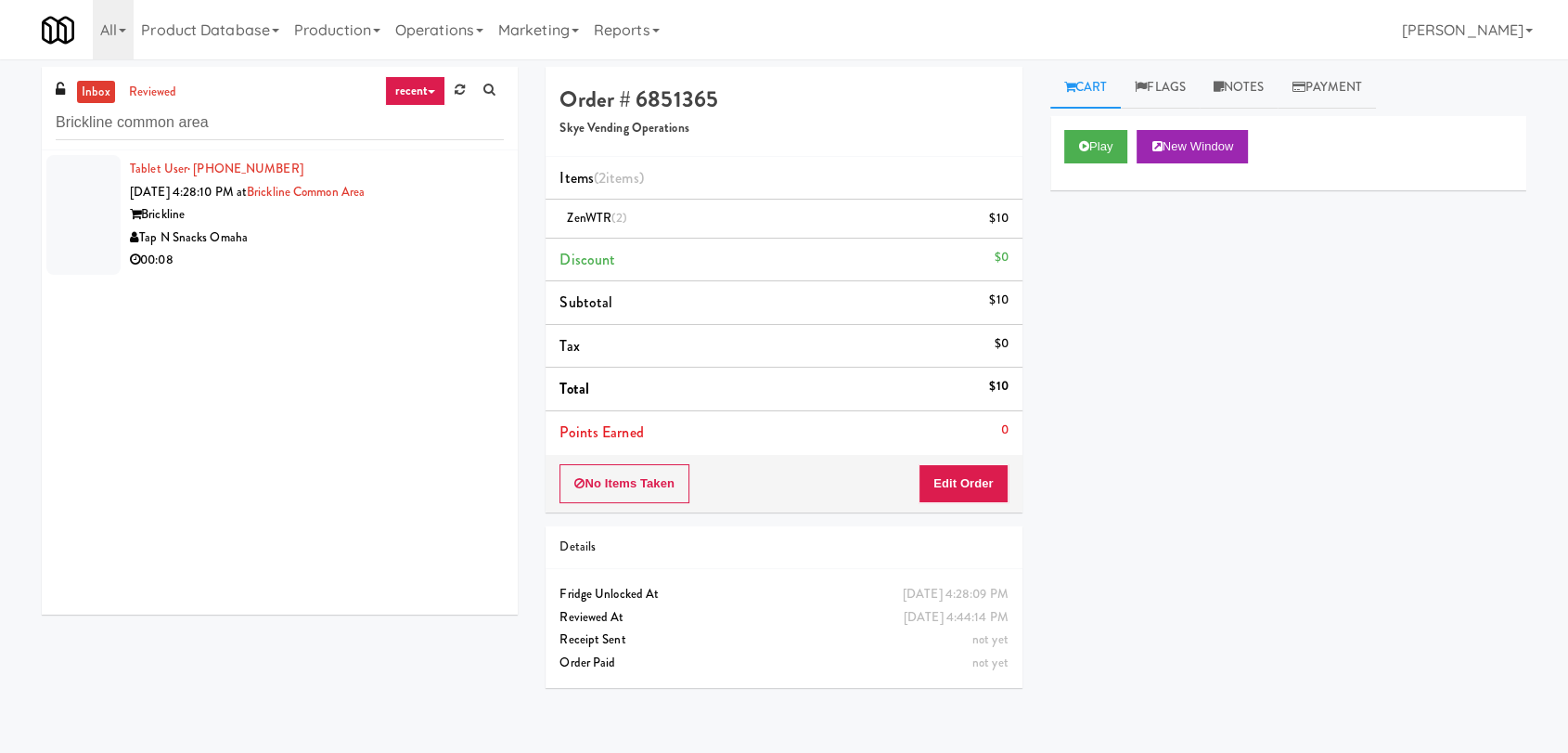
click at [410, 232] on div "Tap N Snacks Omaha" at bounding box center [316, 238] width 374 height 23
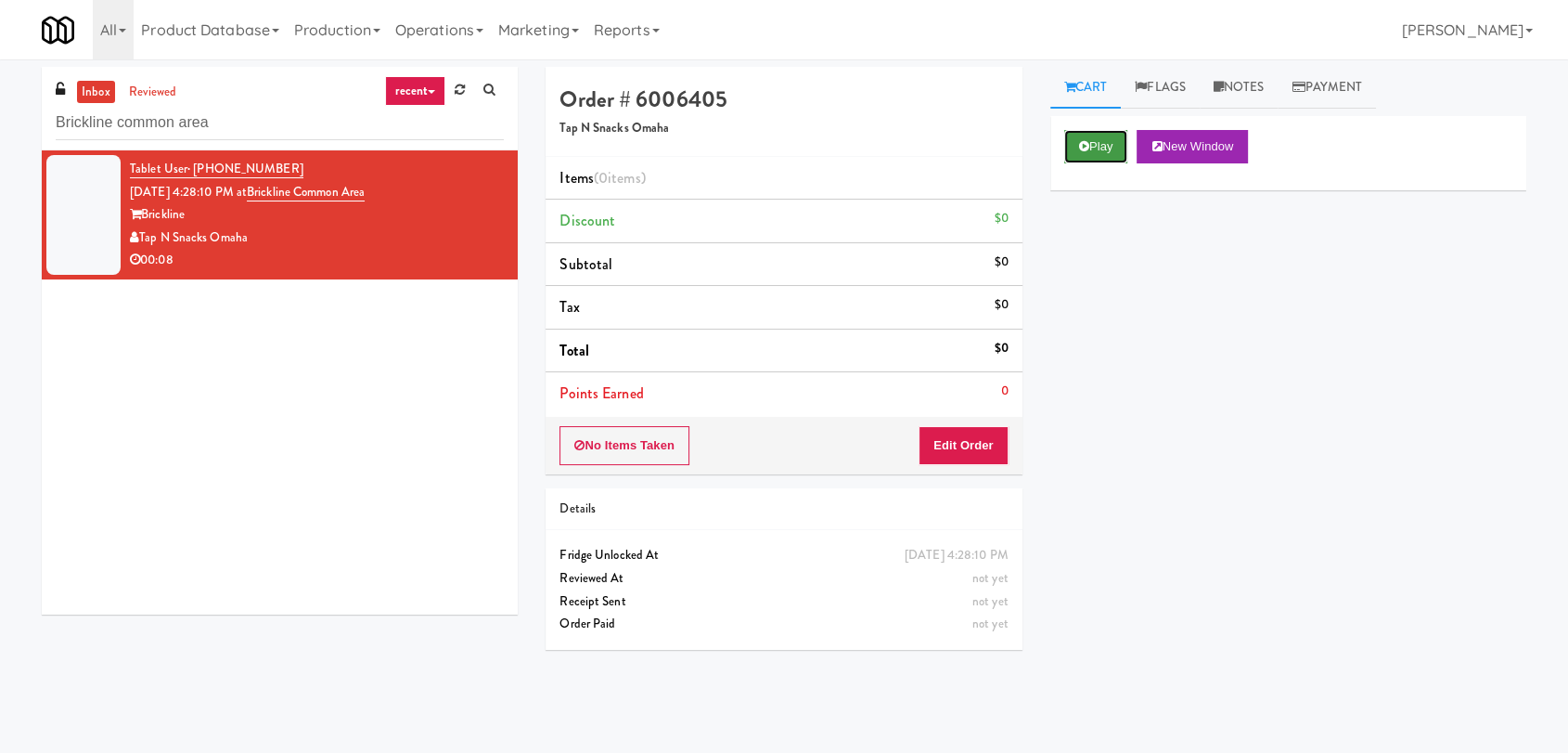
click at [1101, 157] on button "Play" at bounding box center [1096, 146] width 64 height 34
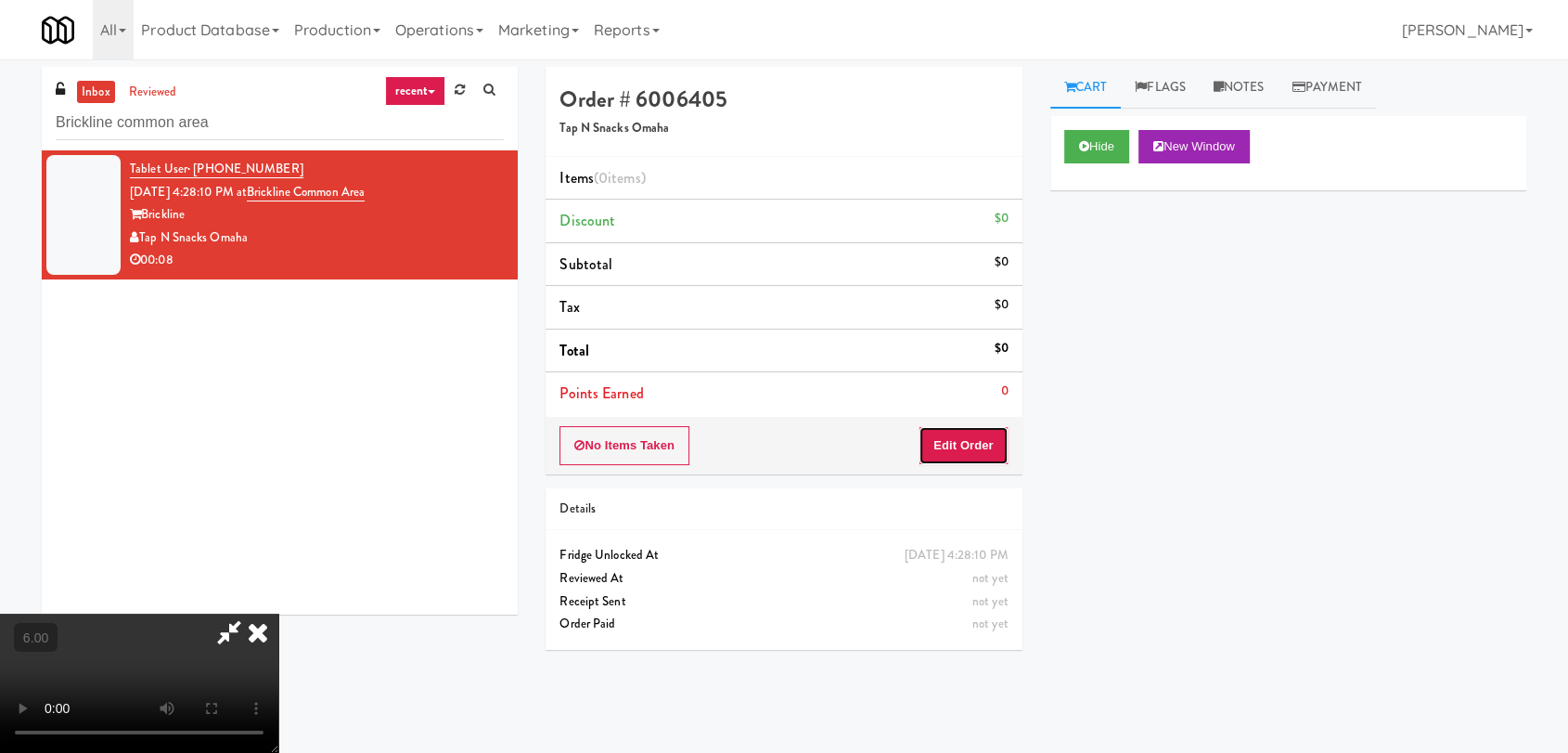
click at [957, 431] on button "Edit Order" at bounding box center [964, 445] width 90 height 39
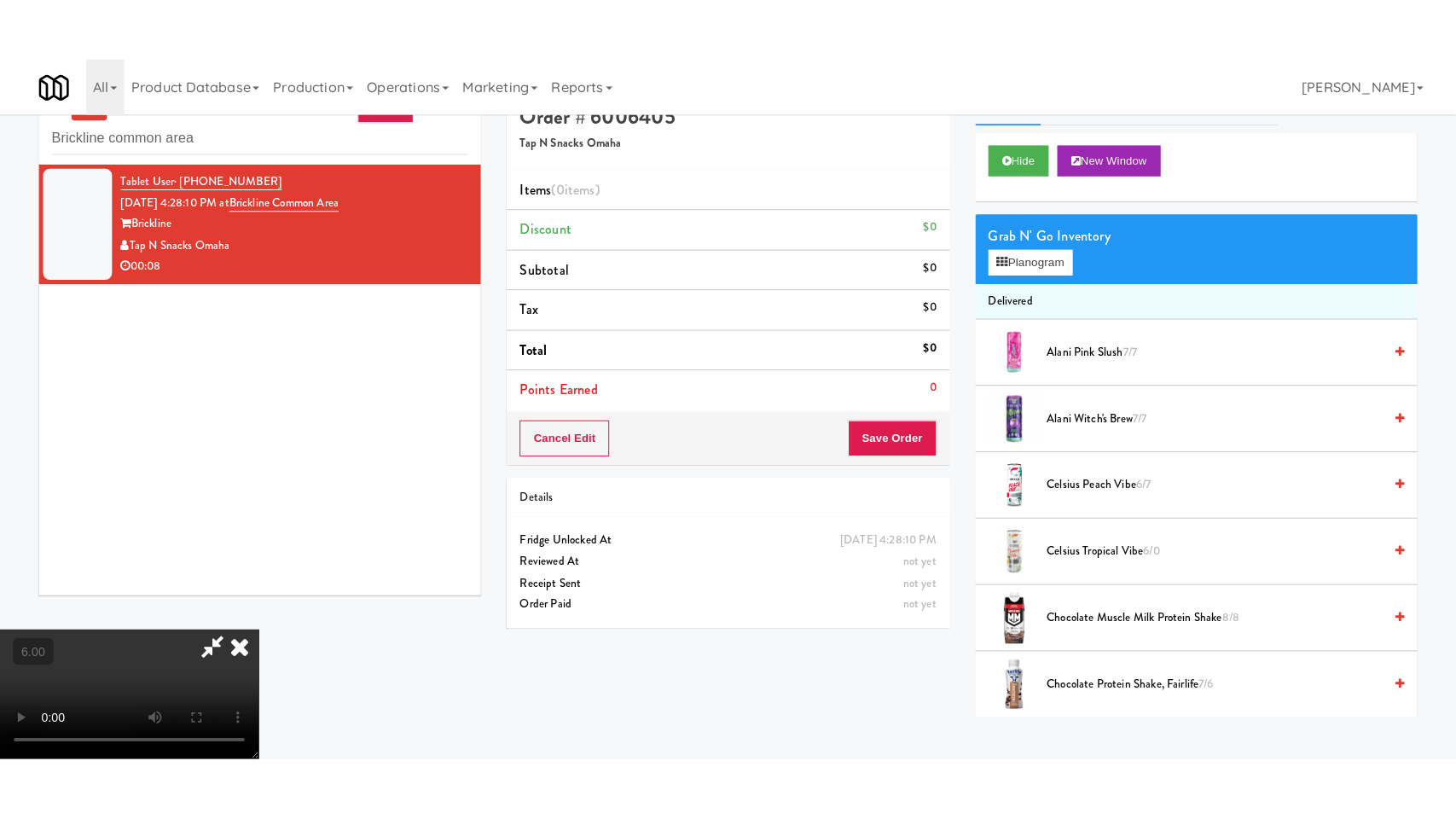
scroll to position [55, 0]
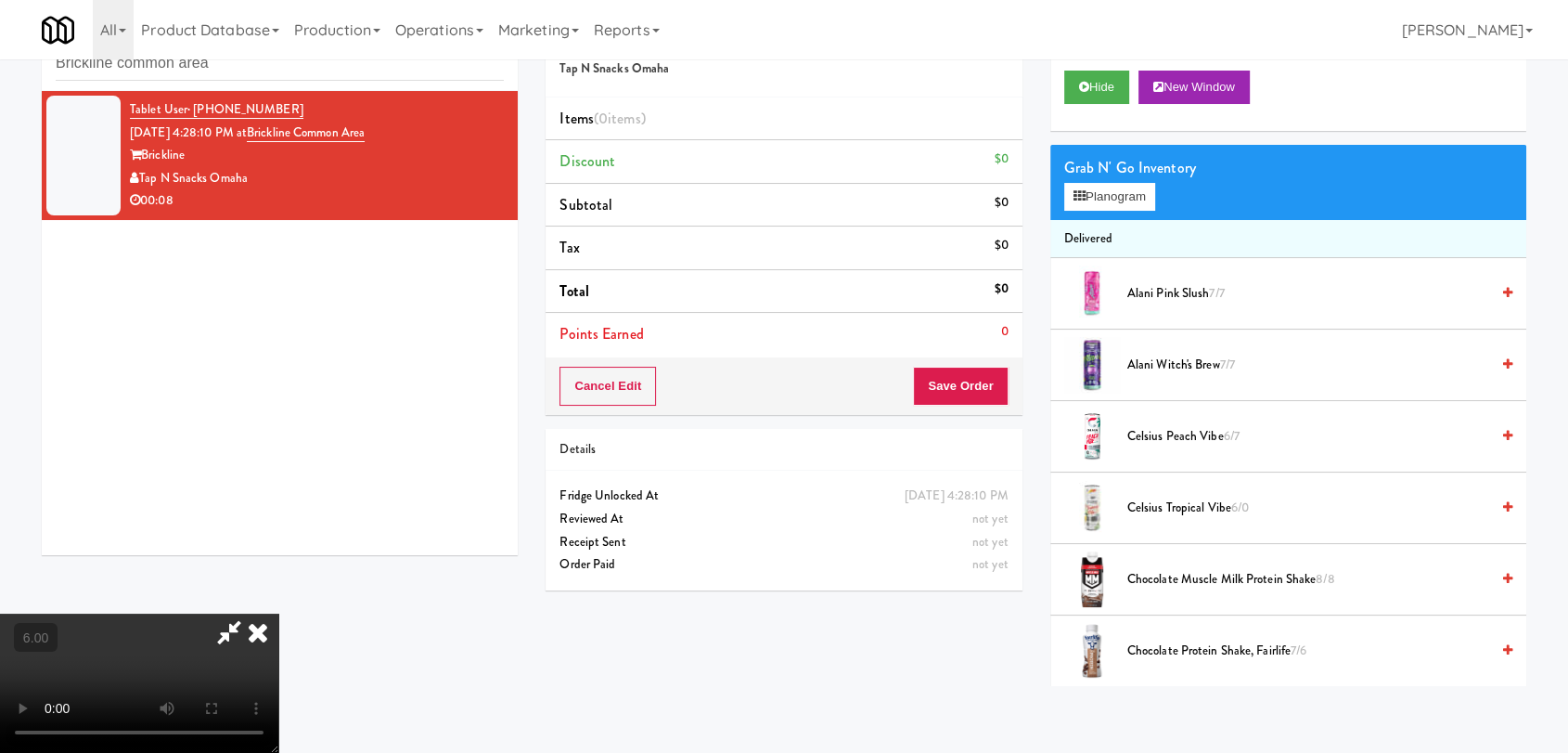
click at [230, 614] on video at bounding box center [139, 683] width 278 height 139
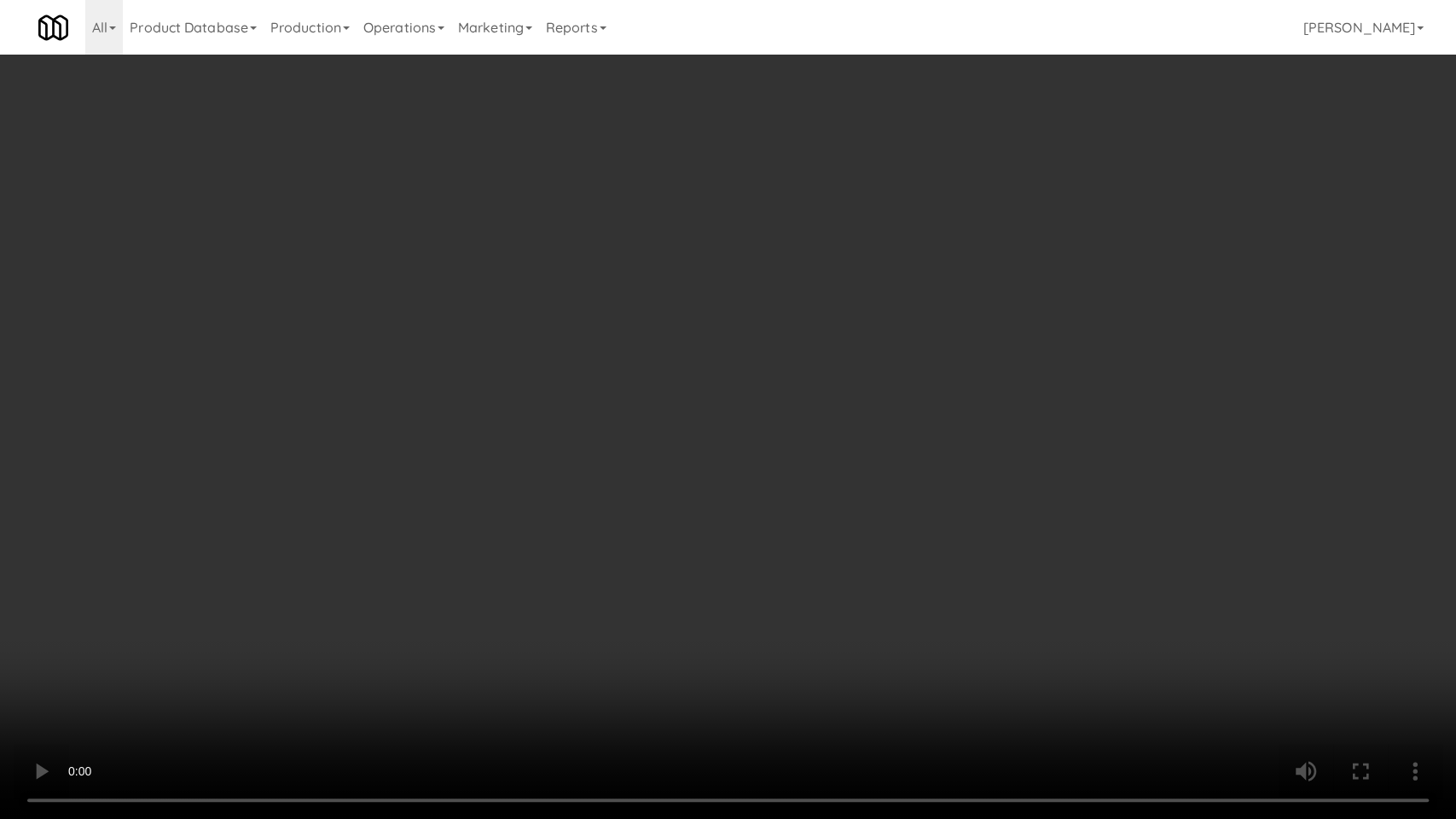
click at [172, 628] on video at bounding box center [728, 409] width 1456 height 819
click at [172, 625] on video at bounding box center [728, 409] width 1456 height 819
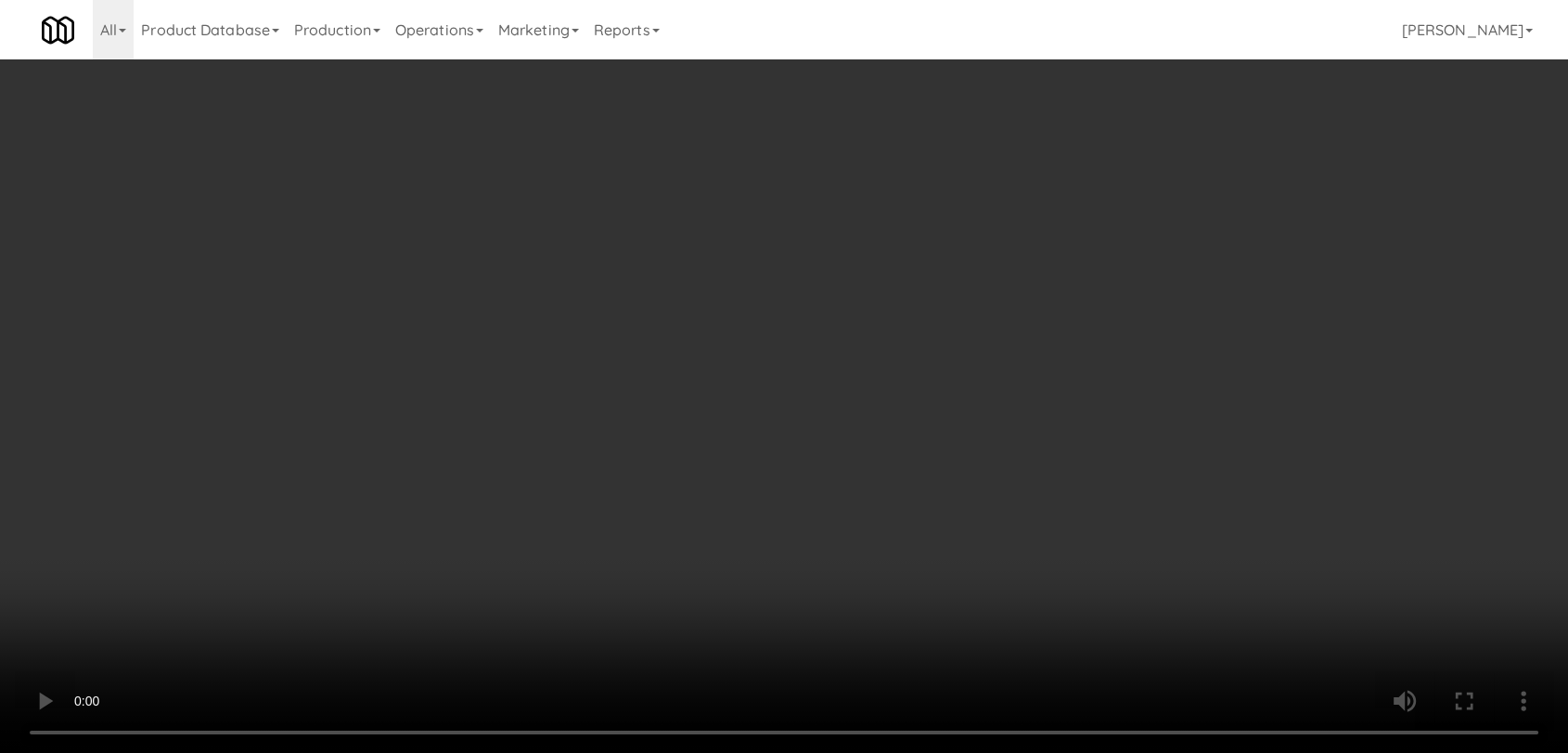
scroll to position [283, 0]
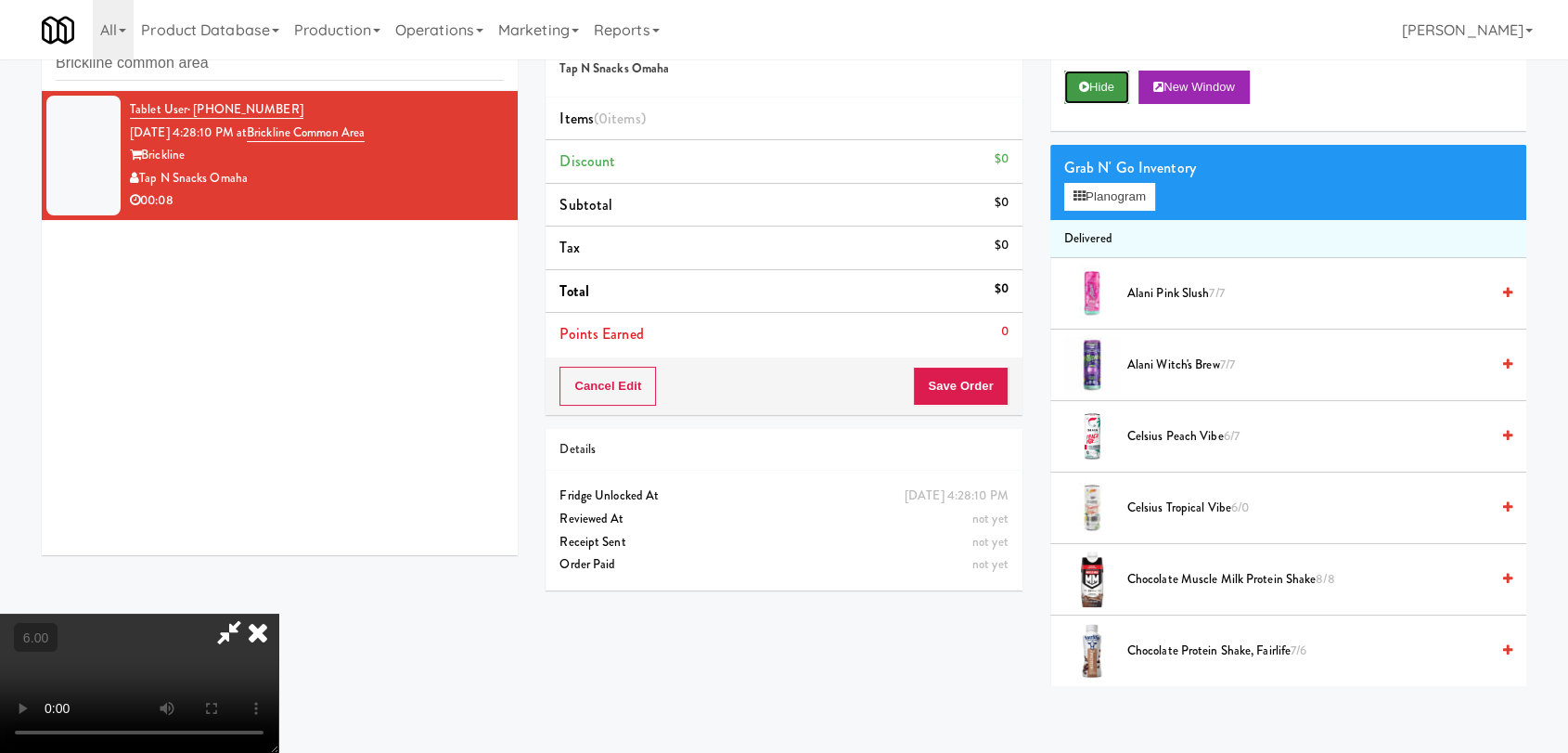
click at [1112, 80] on button "Hide" at bounding box center [1097, 87] width 65 height 34
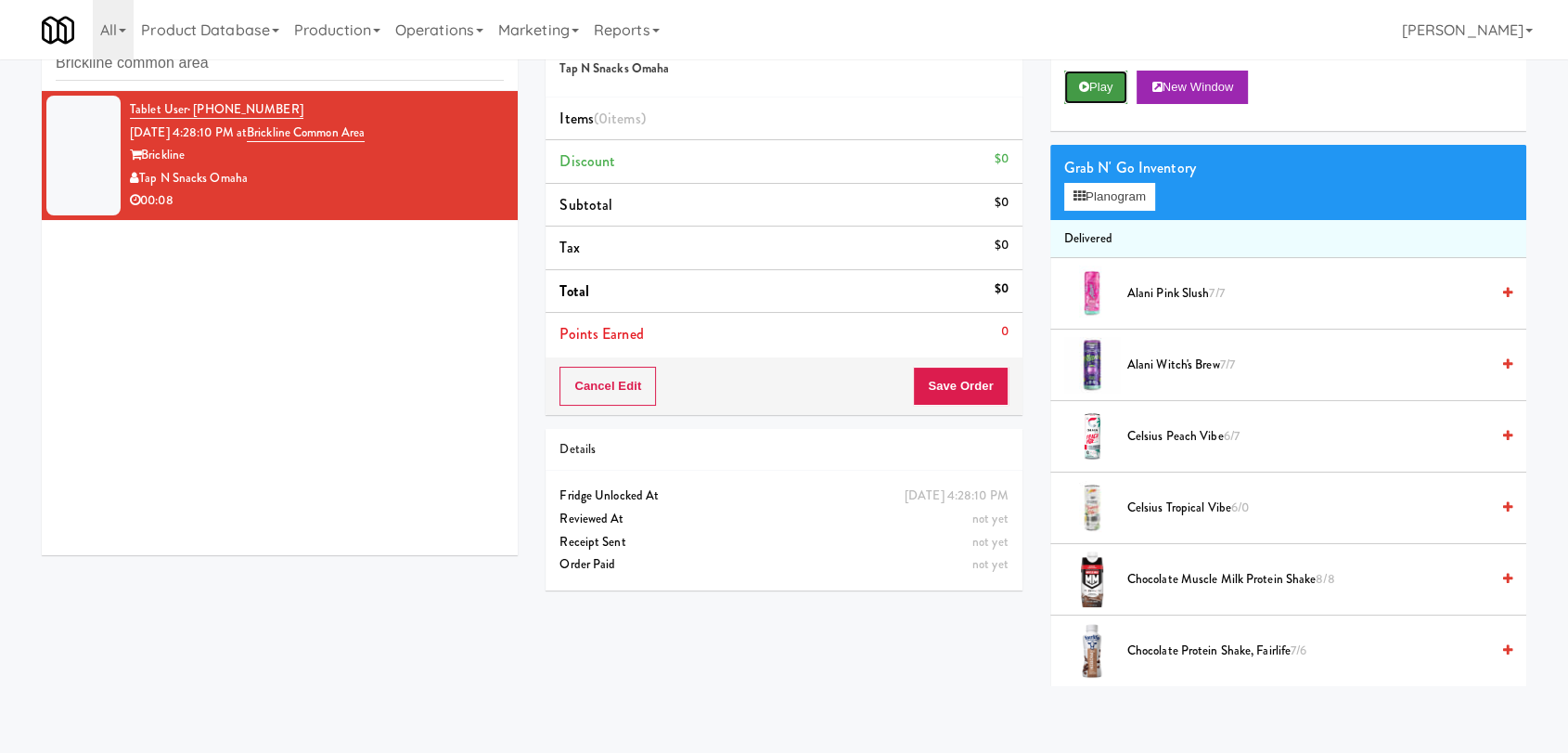
scroll to position [0, 0]
click at [1112, 80] on button "Play" at bounding box center [1096, 87] width 64 height 34
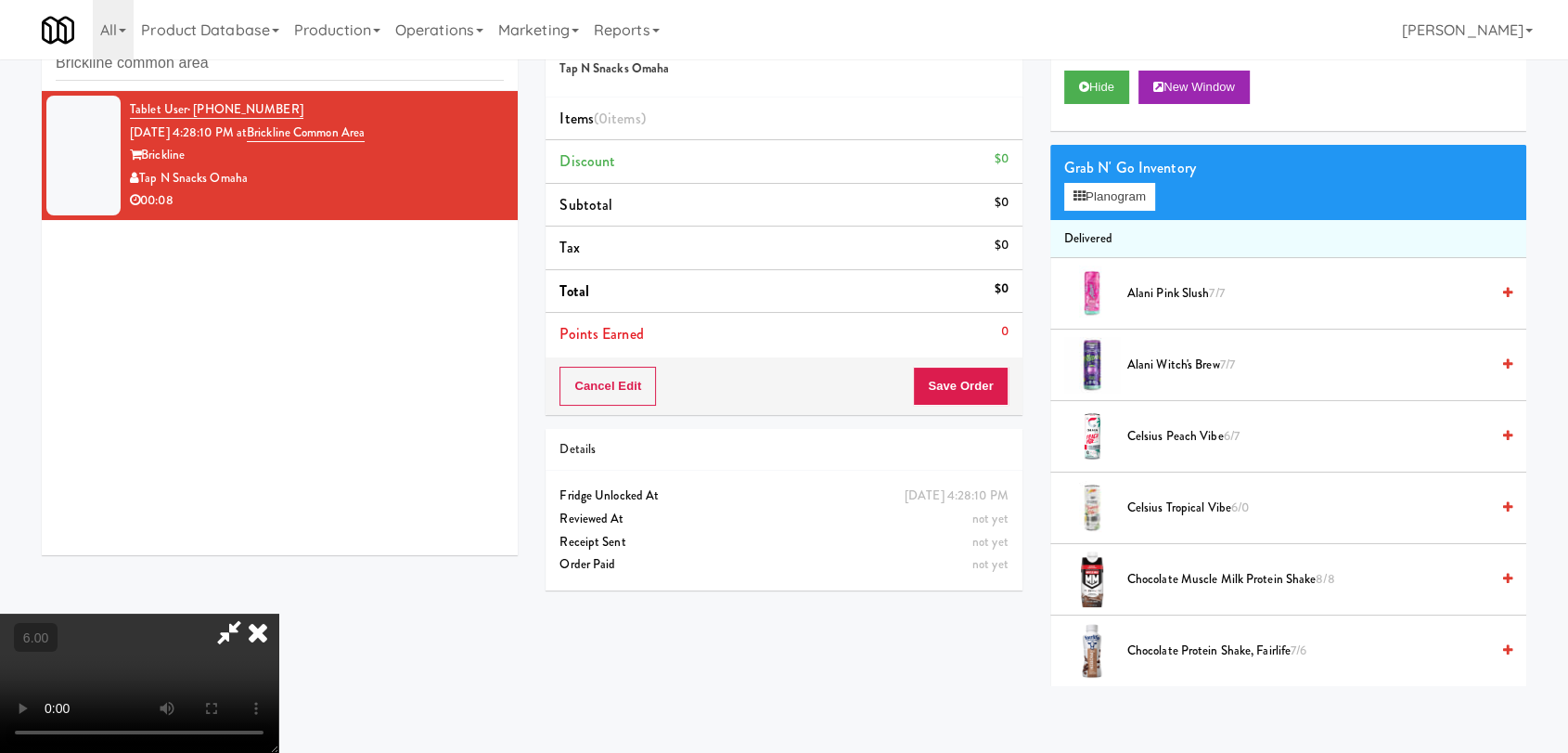
click at [278, 614] on video at bounding box center [139, 683] width 278 height 139
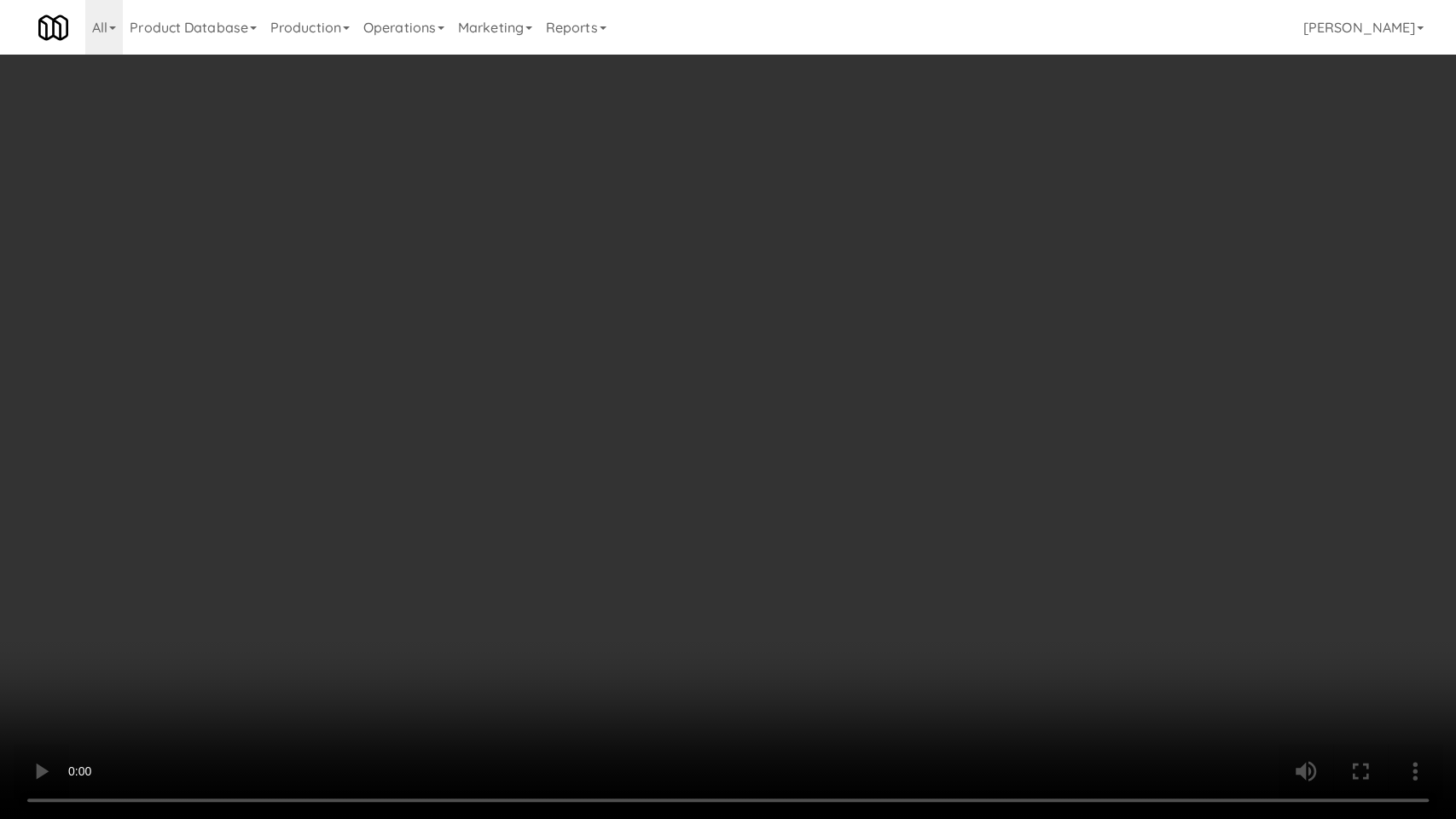
click at [225, 590] on video at bounding box center [728, 409] width 1456 height 819
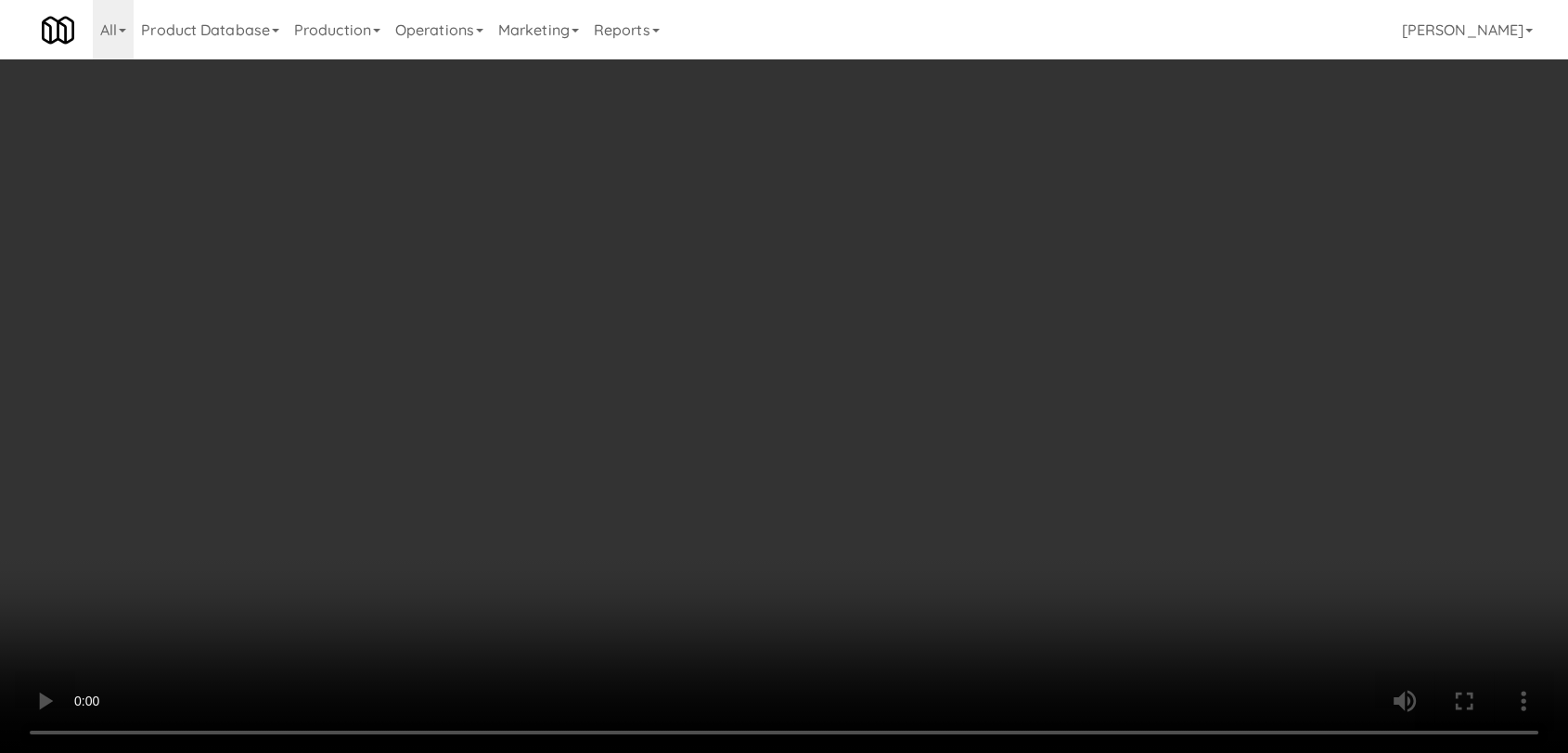
click at [245, 552] on video at bounding box center [784, 376] width 1568 height 753
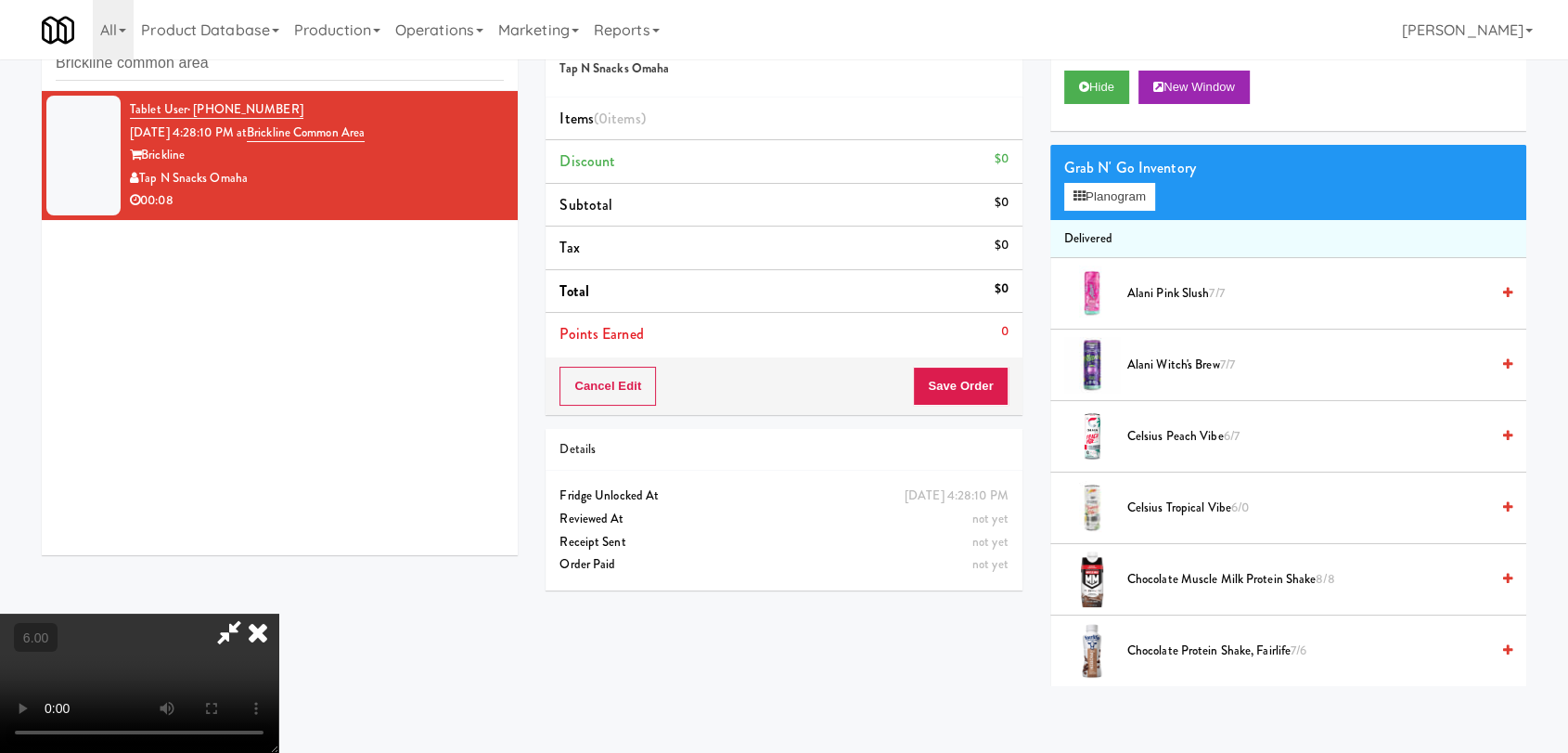
click at [245, 614] on video at bounding box center [139, 683] width 278 height 139
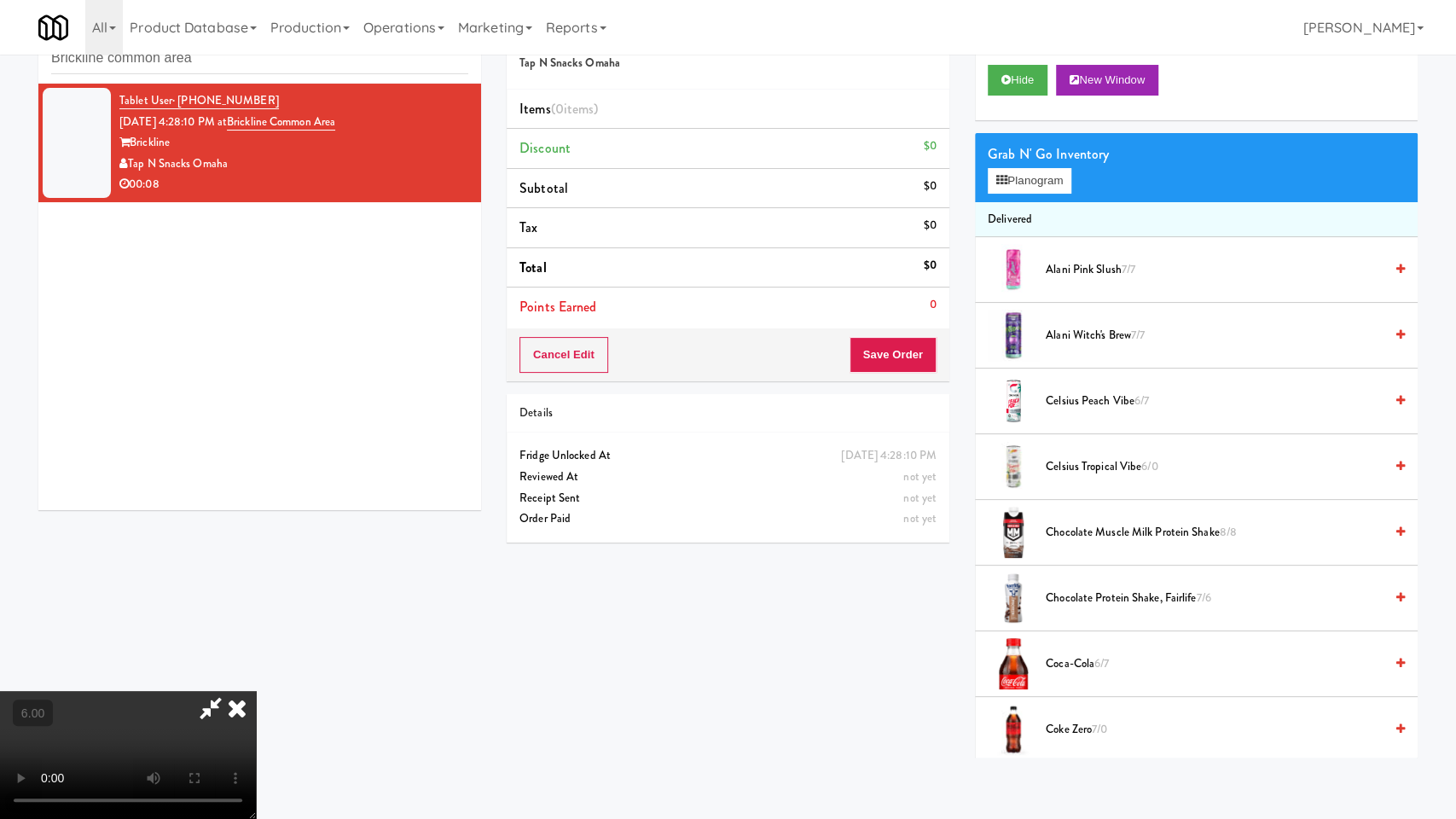
click at [225, 691] on video at bounding box center [128, 755] width 256 height 128
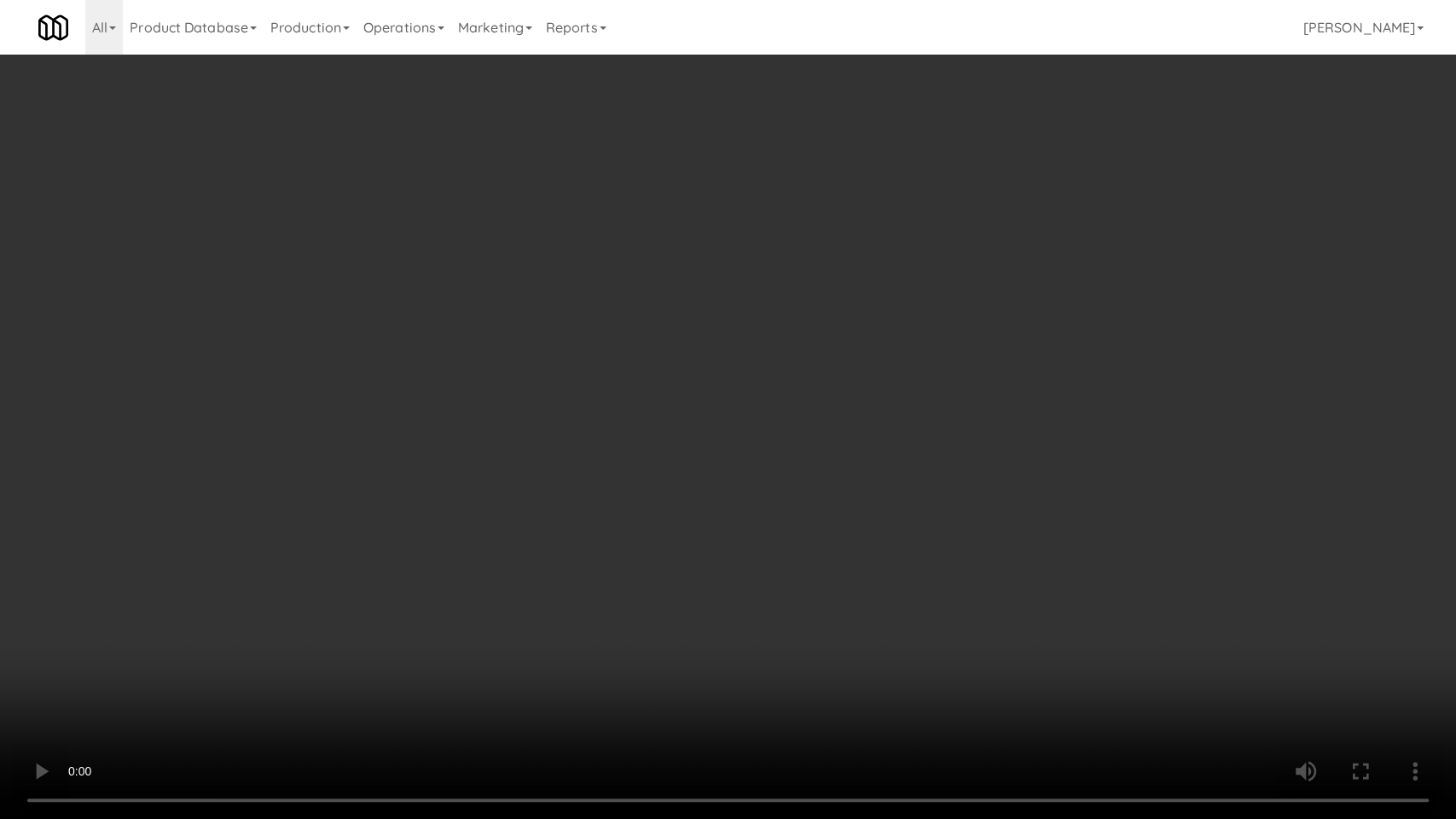
click at [224, 665] on video at bounding box center [728, 409] width 1456 height 819
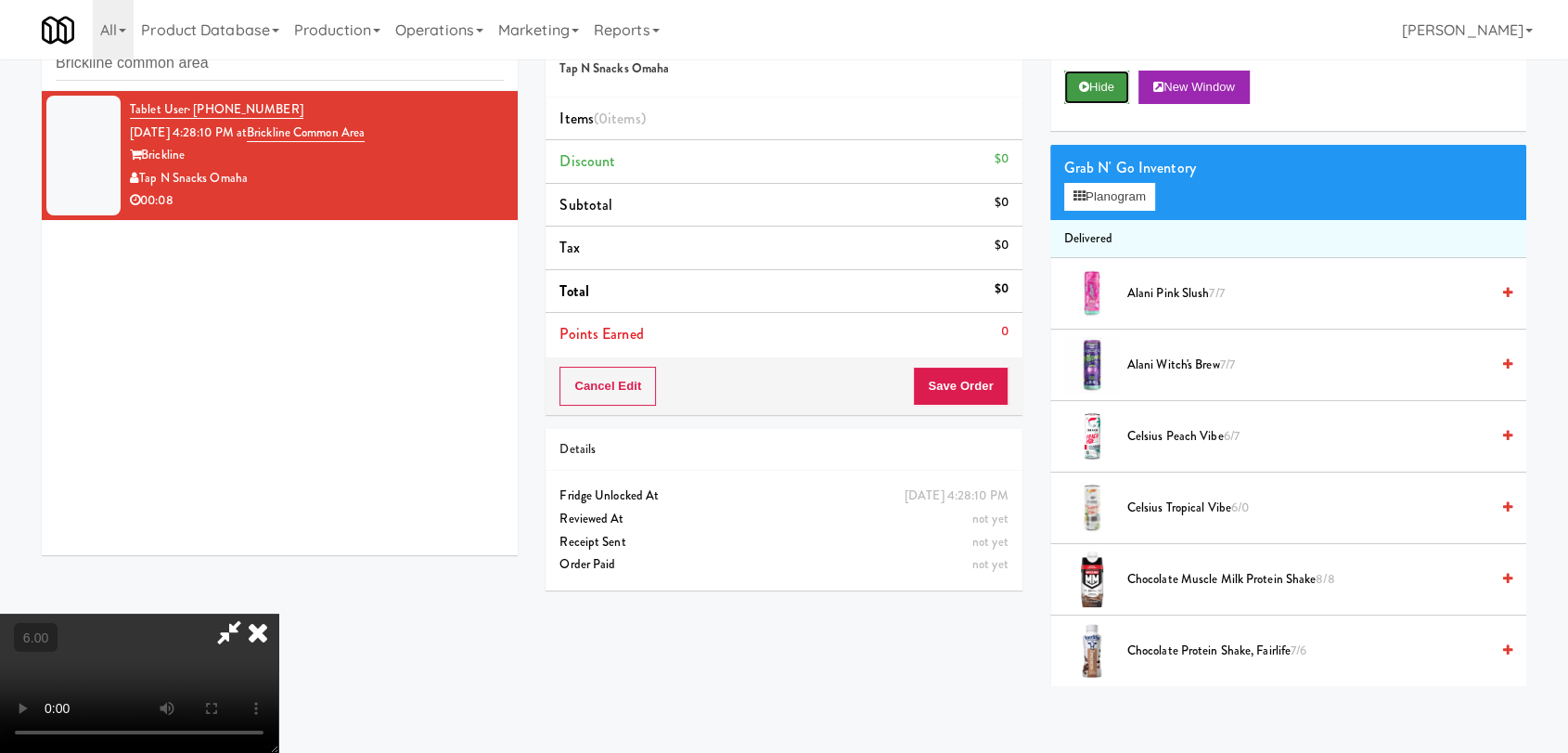
click at [1097, 90] on button "Hide" at bounding box center [1097, 87] width 65 height 34
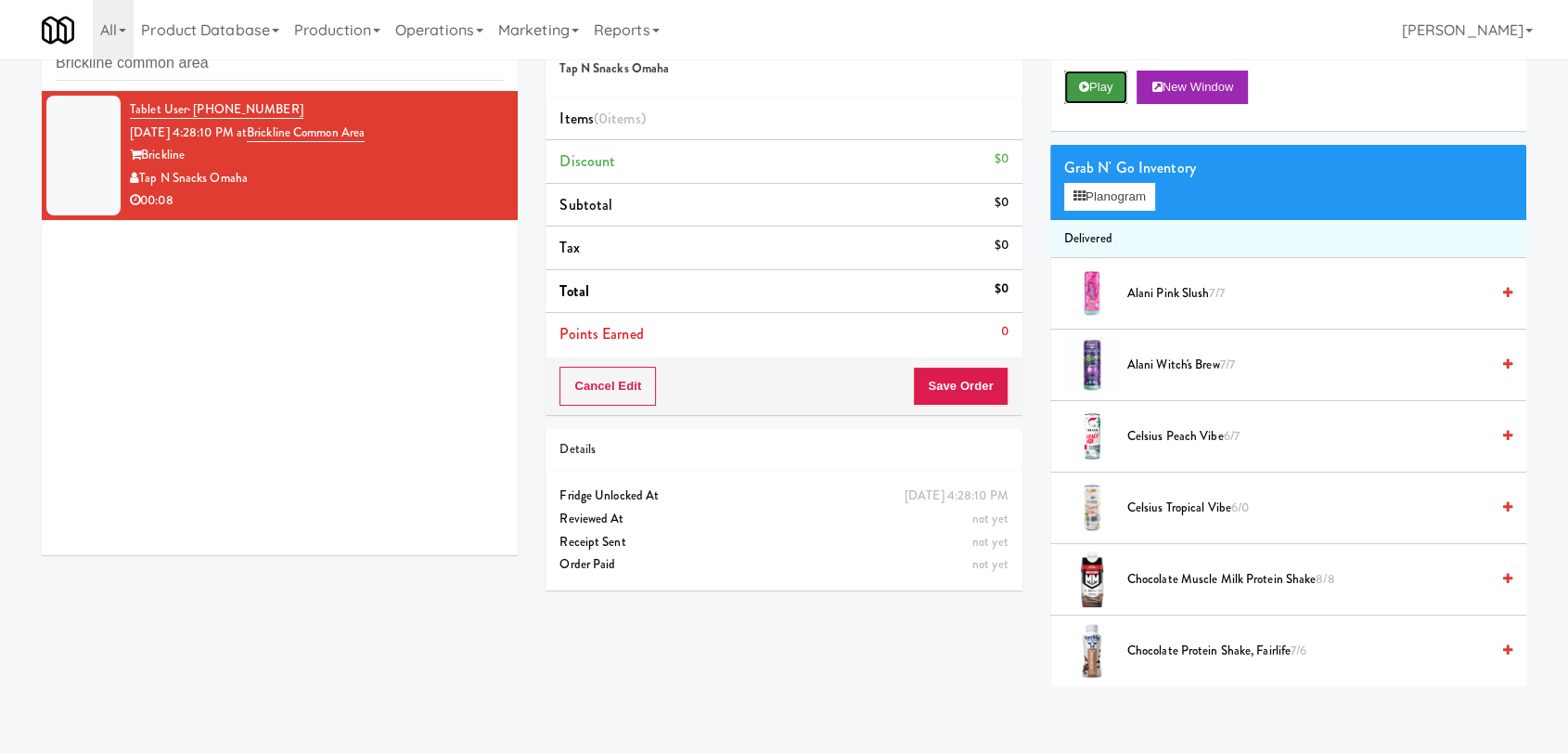
click at [1097, 90] on button "Play" at bounding box center [1096, 87] width 64 height 34
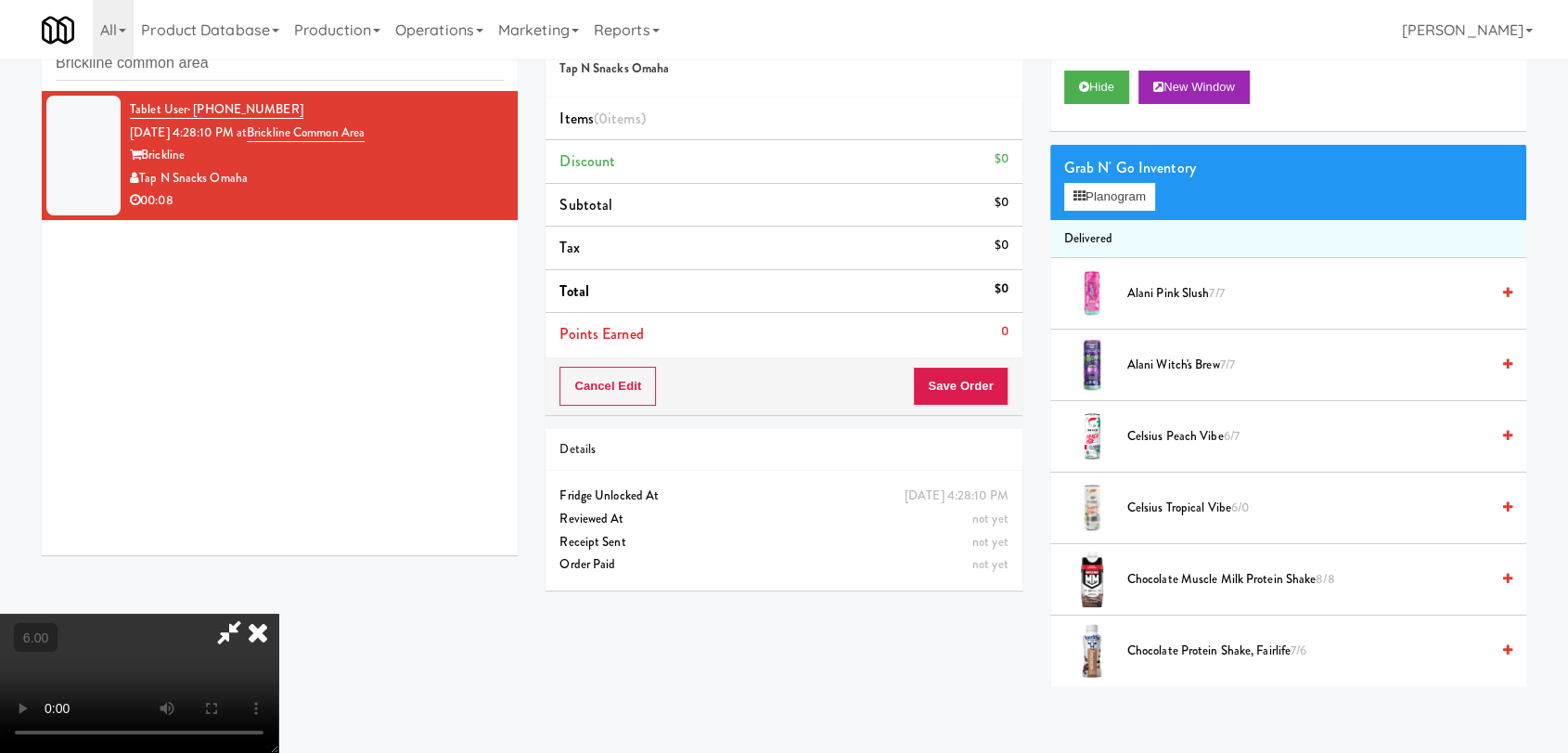
click at [261, 614] on video at bounding box center [139, 683] width 278 height 139
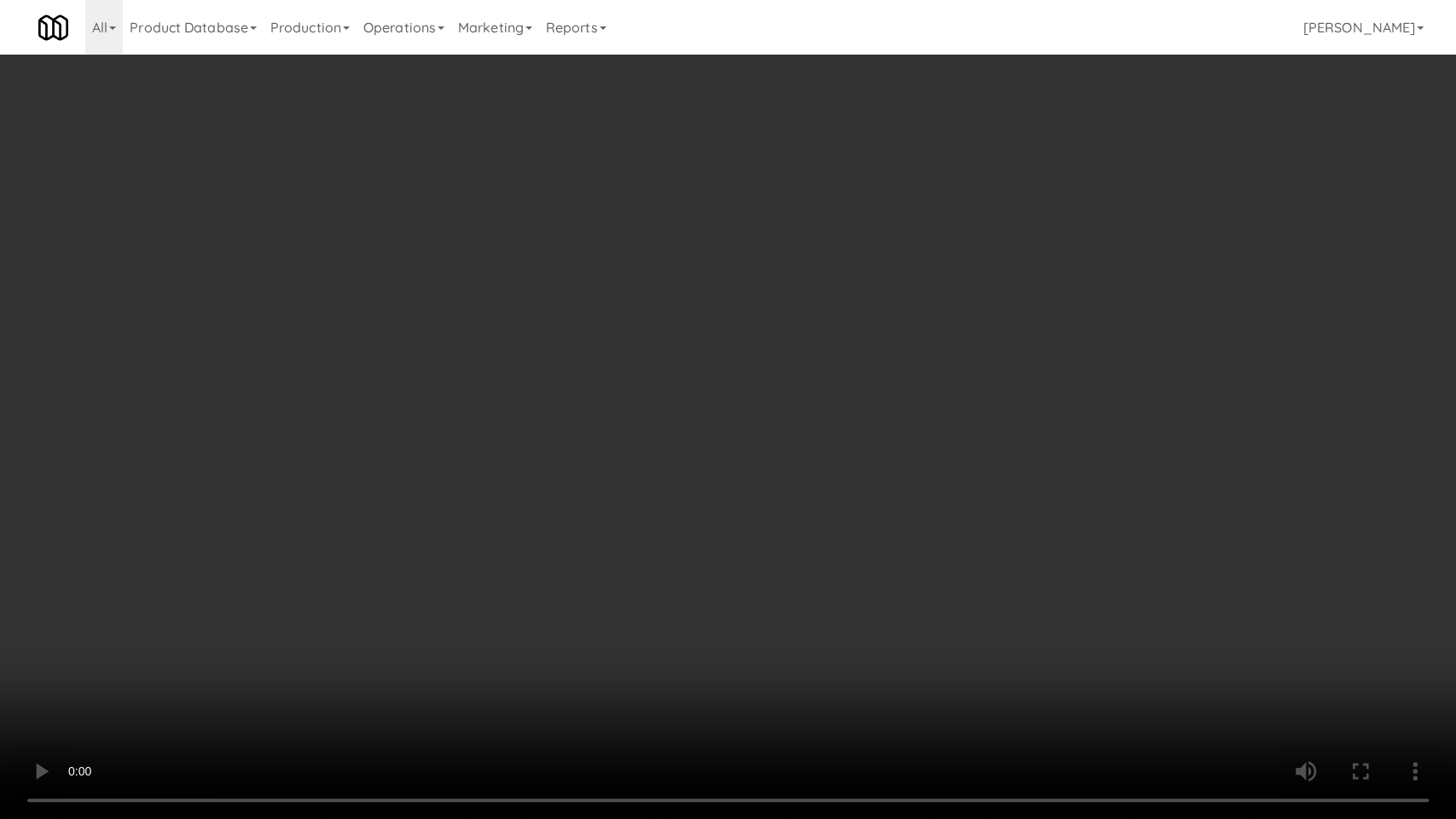
click at [133, 662] on video at bounding box center [728, 409] width 1456 height 819
click at [149, 669] on video at bounding box center [728, 409] width 1456 height 819
drag, startPoint x: 788, startPoint y: 696, endPoint x: 760, endPoint y: 675, distance: 35.0
click at [786, 691] on video at bounding box center [728, 409] width 1456 height 819
drag, startPoint x: 657, startPoint y: 628, endPoint x: 663, endPoint y: 613, distance: 16.2
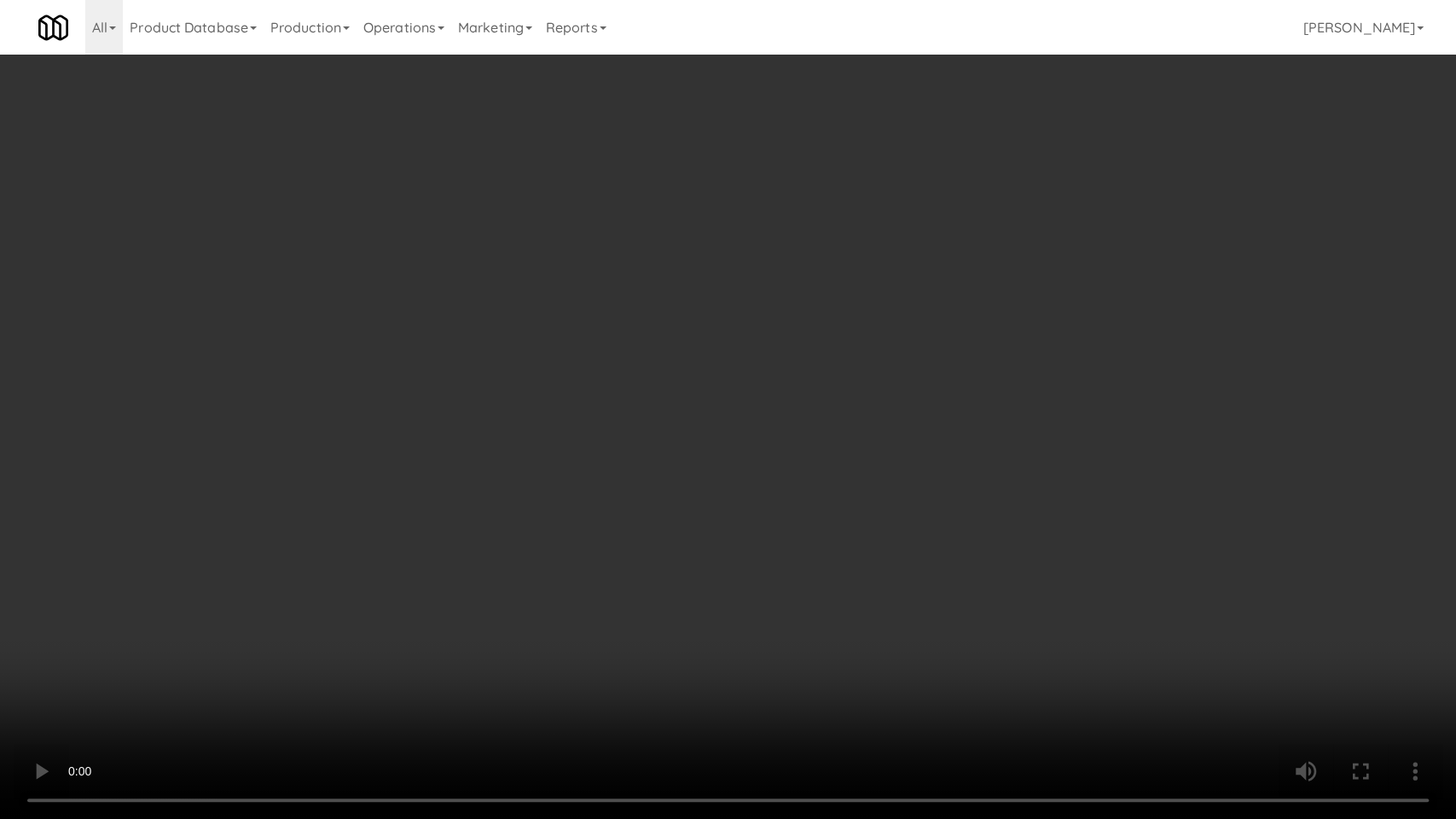
click at [662, 614] on video at bounding box center [728, 409] width 1456 height 819
click at [657, 607] on video at bounding box center [728, 409] width 1456 height 819
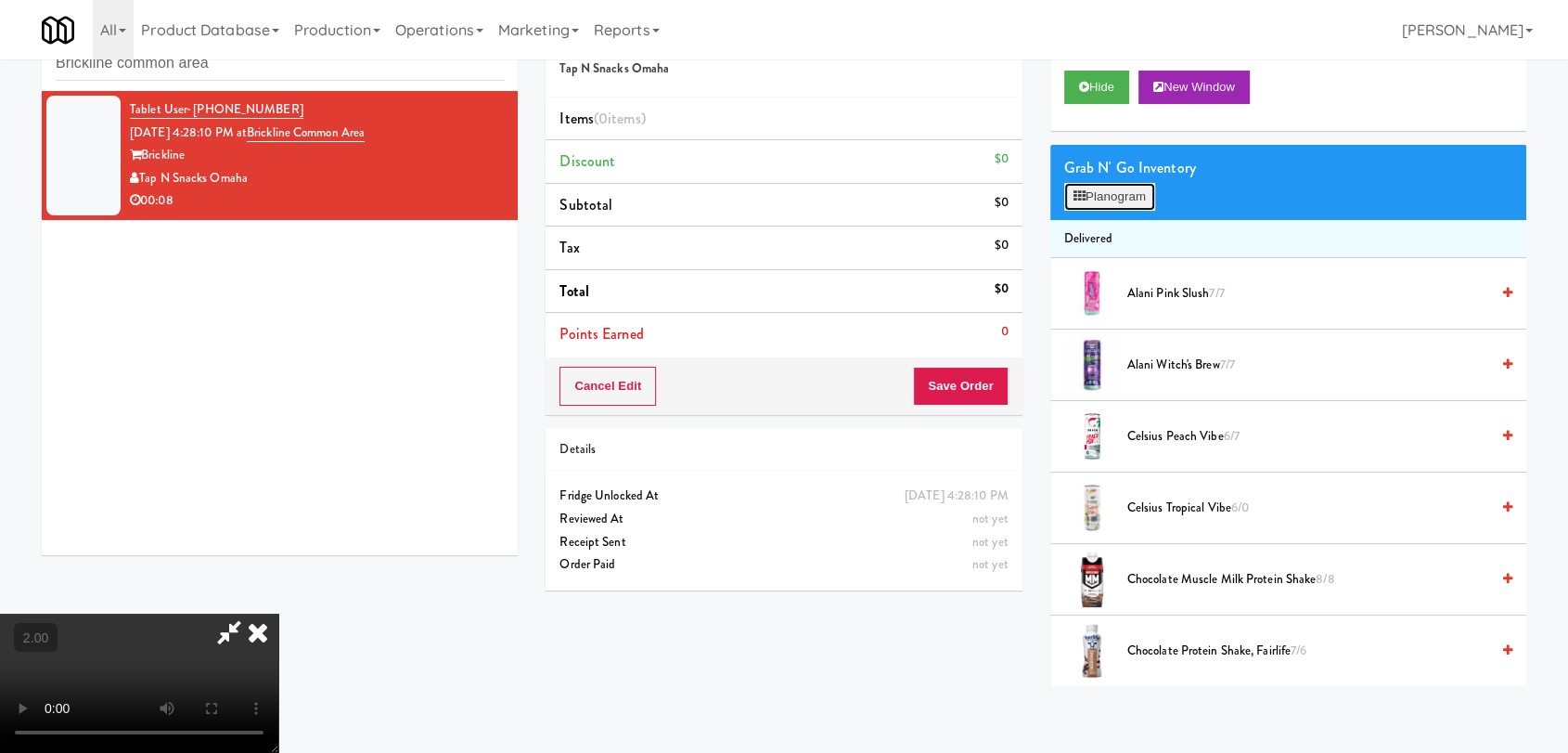
click at [1113, 196] on button "Planogram" at bounding box center [1110, 197] width 91 height 28
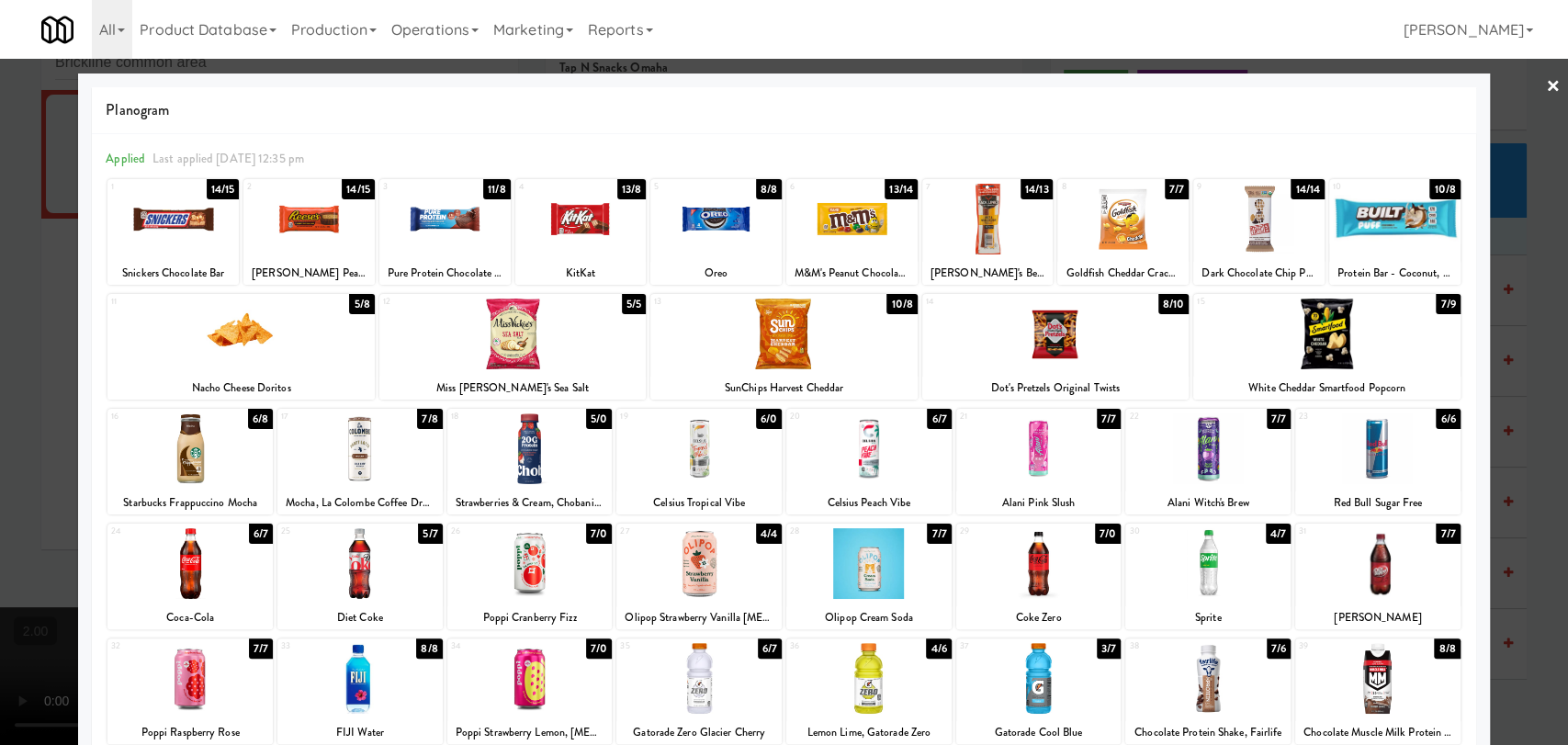
click at [530, 584] on div at bounding box center [530, 563] width 165 height 71
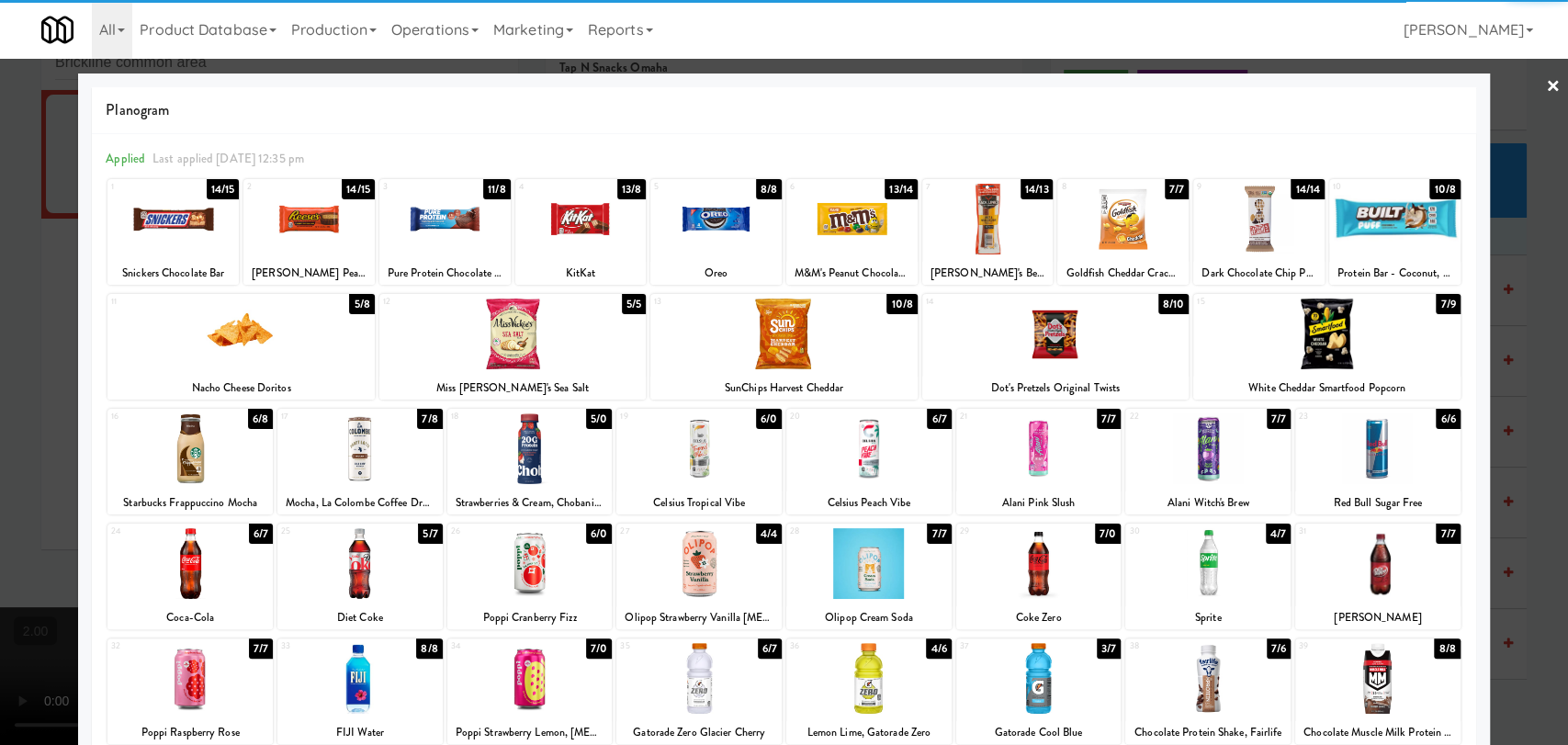
click at [475, 344] on div at bounding box center [513, 334] width 267 height 71
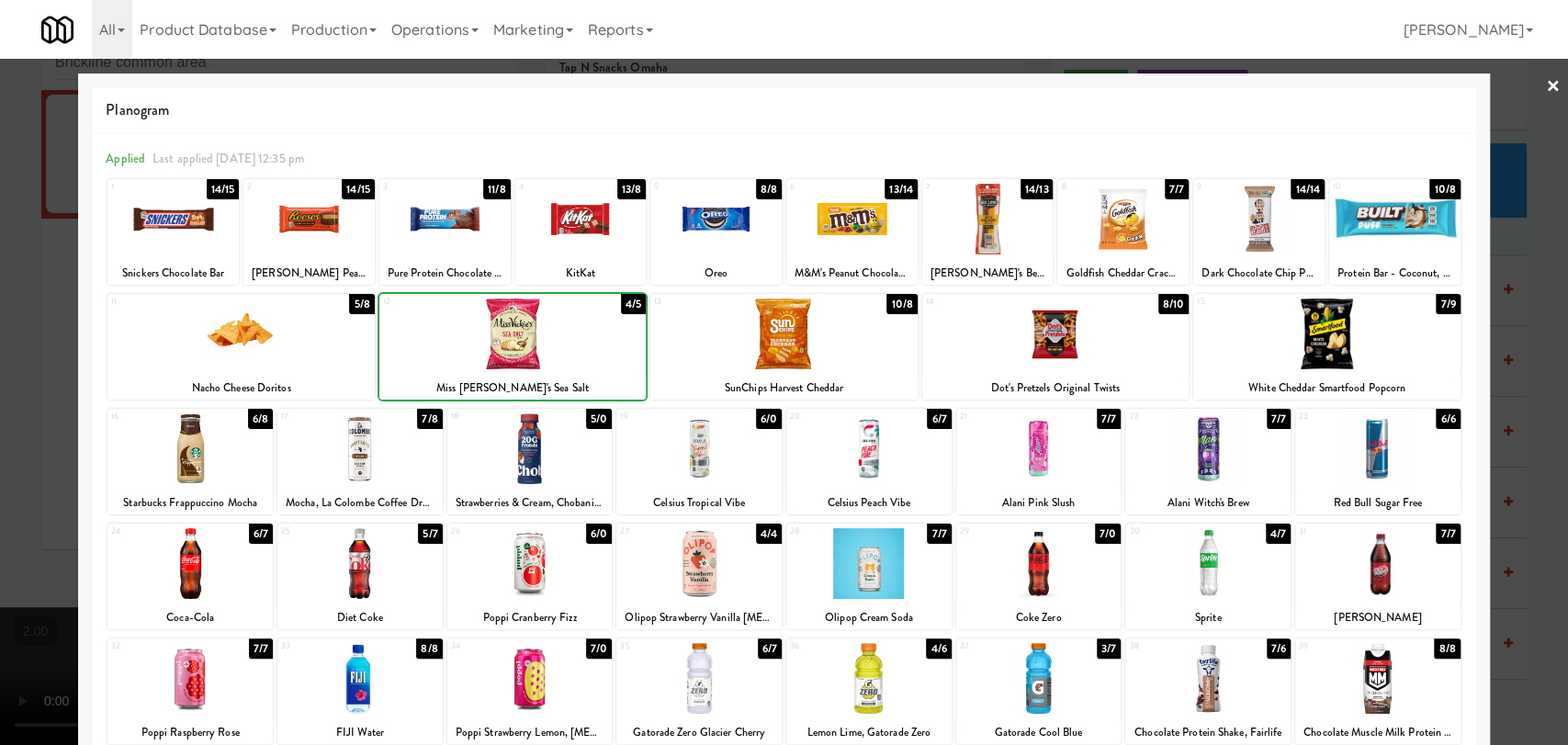
click at [0, 358] on div at bounding box center [784, 372] width 1568 height 745
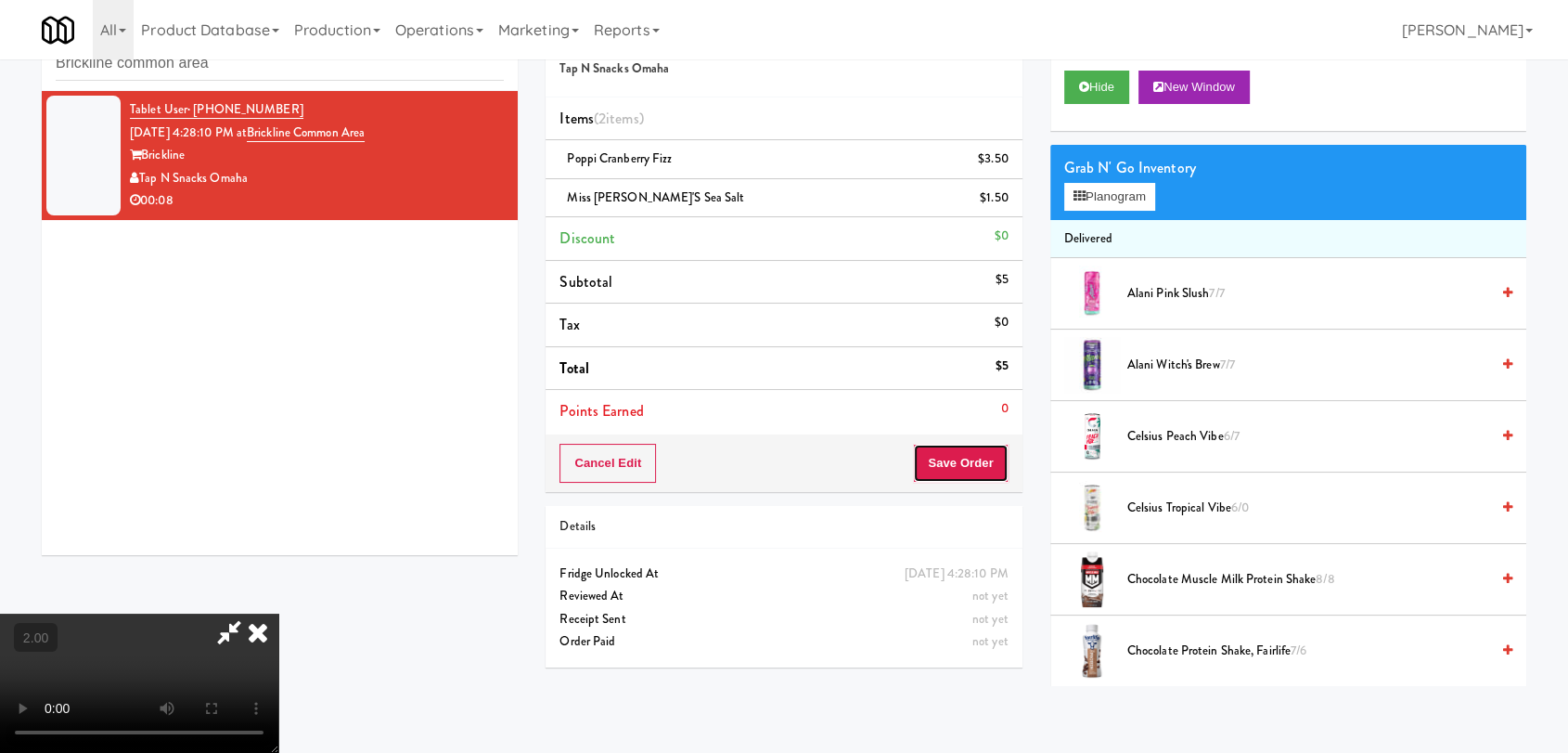
click at [990, 465] on button "Save Order" at bounding box center [960, 463] width 95 height 39
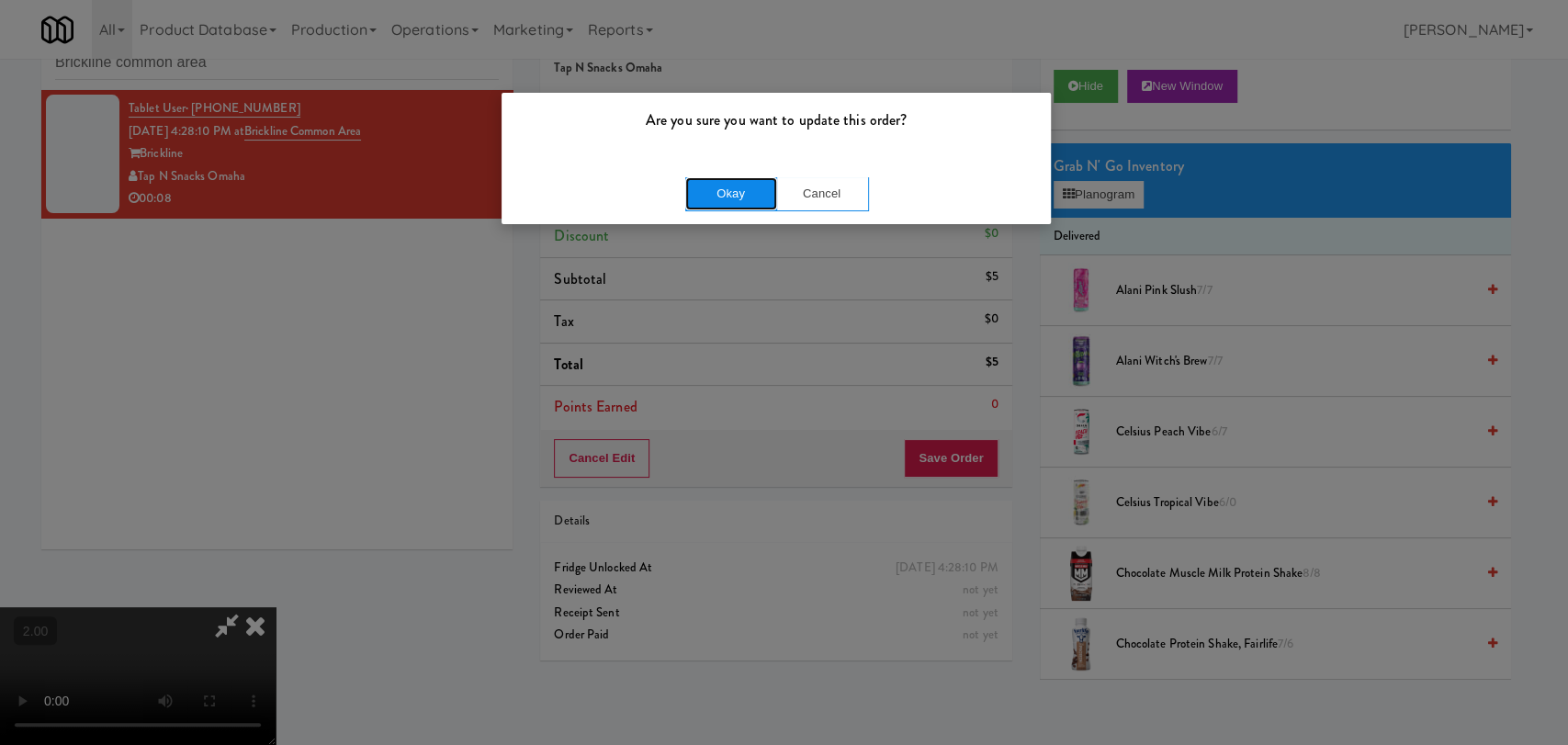
click at [755, 182] on button "Okay" at bounding box center [731, 194] width 92 height 33
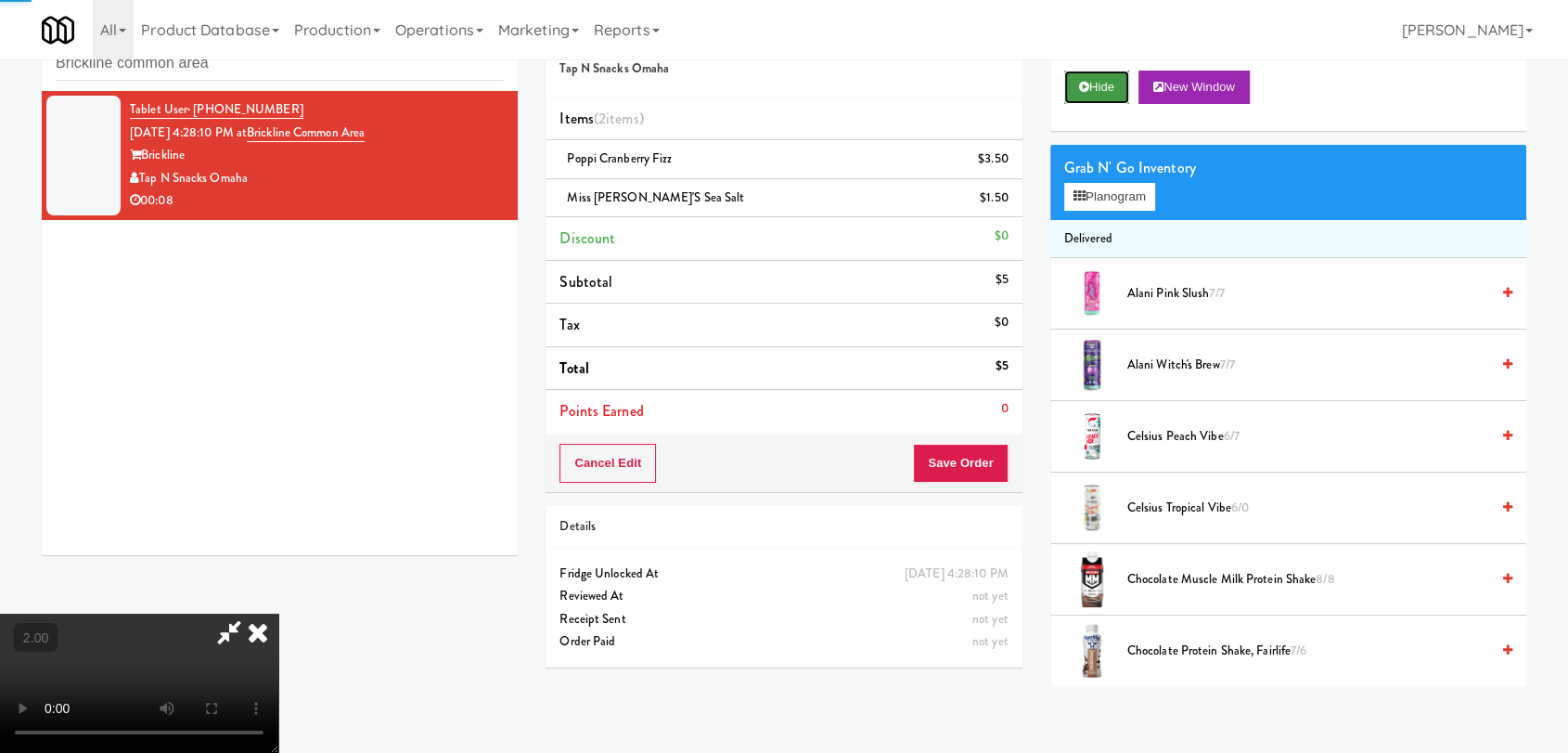
click at [1113, 94] on button "Hide" at bounding box center [1097, 87] width 65 height 34
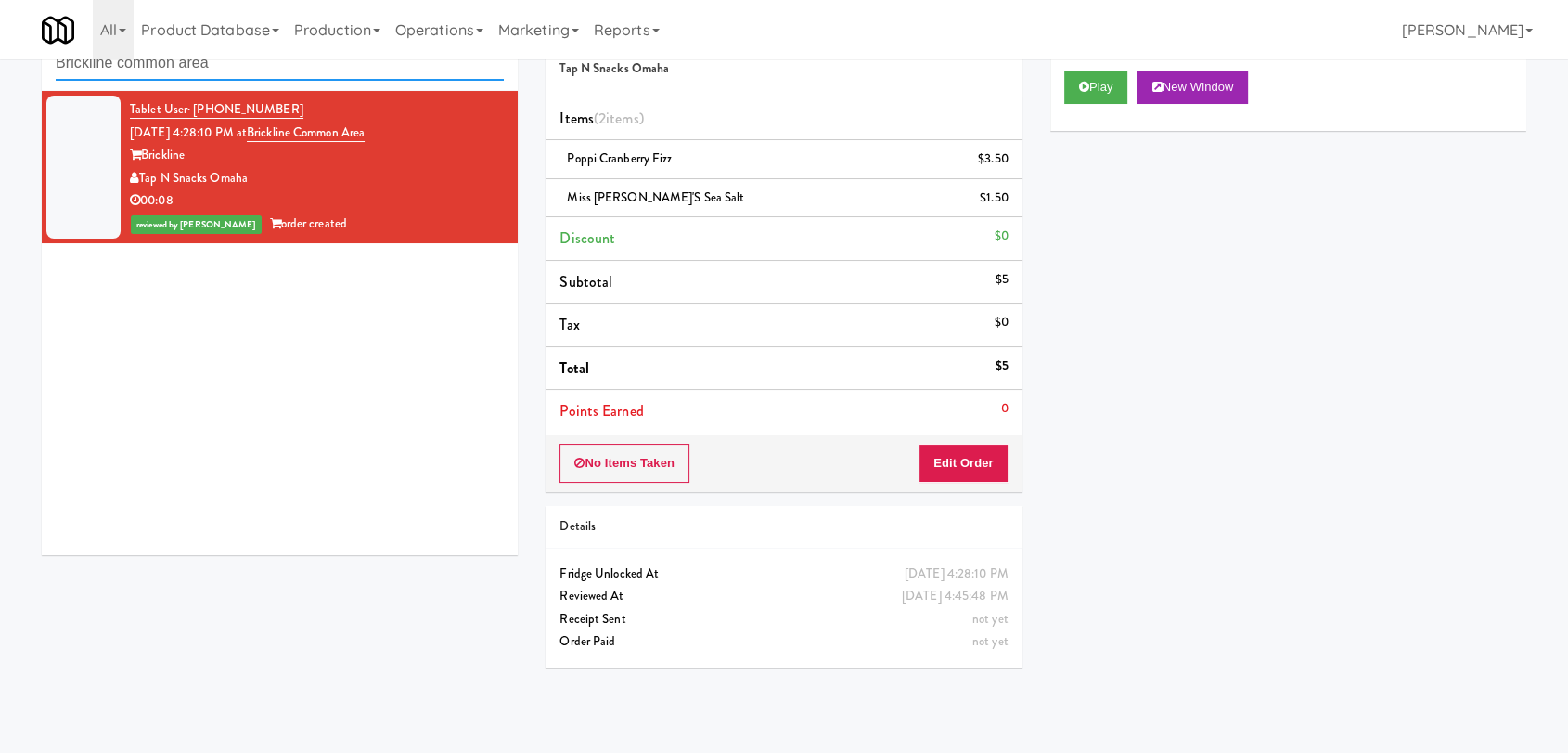
paste input "Union24 - Combo - (Big Lobby)"
drag, startPoint x: 141, startPoint y: 58, endPoint x: 0, endPoint y: 56, distance: 141.0
click at [0, 56] on body "Are you sure you want to update this order? Okay Cancel Okay Are you sure you w…" at bounding box center [784, 376] width 1568 height 753
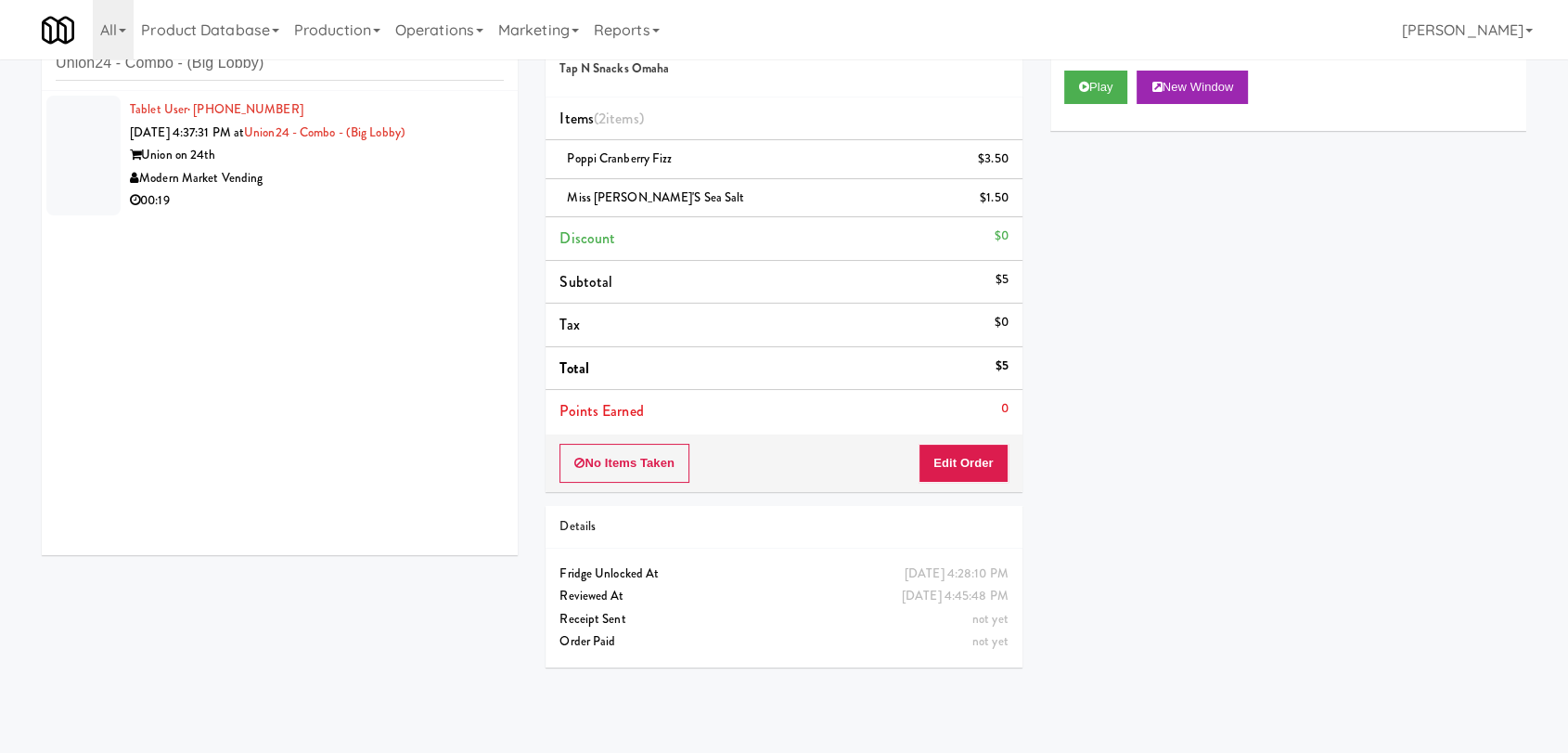
click at [349, 181] on div "Modern Market Vending" at bounding box center [316, 178] width 374 height 23
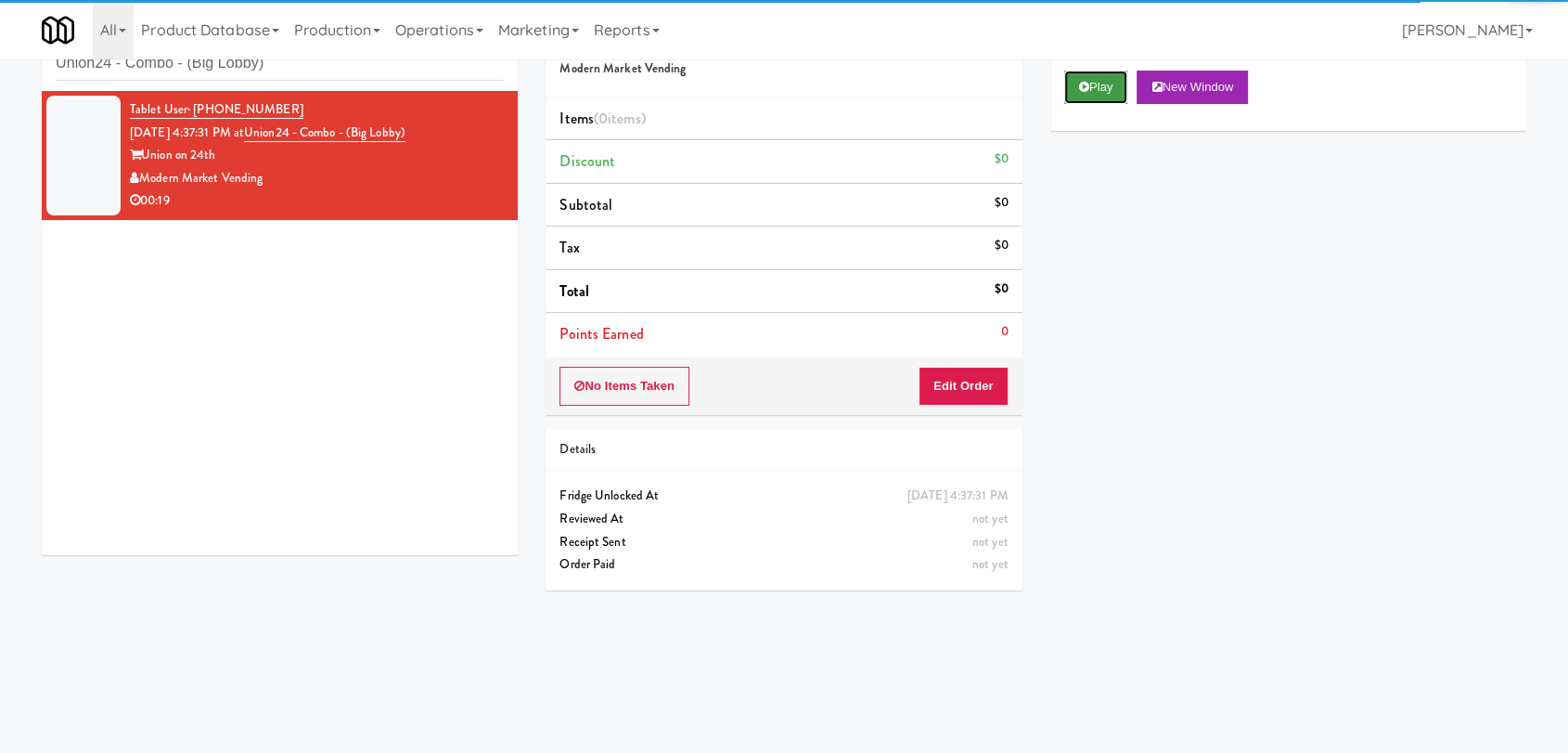
click at [1088, 91] on button "Play" at bounding box center [1096, 87] width 64 height 34
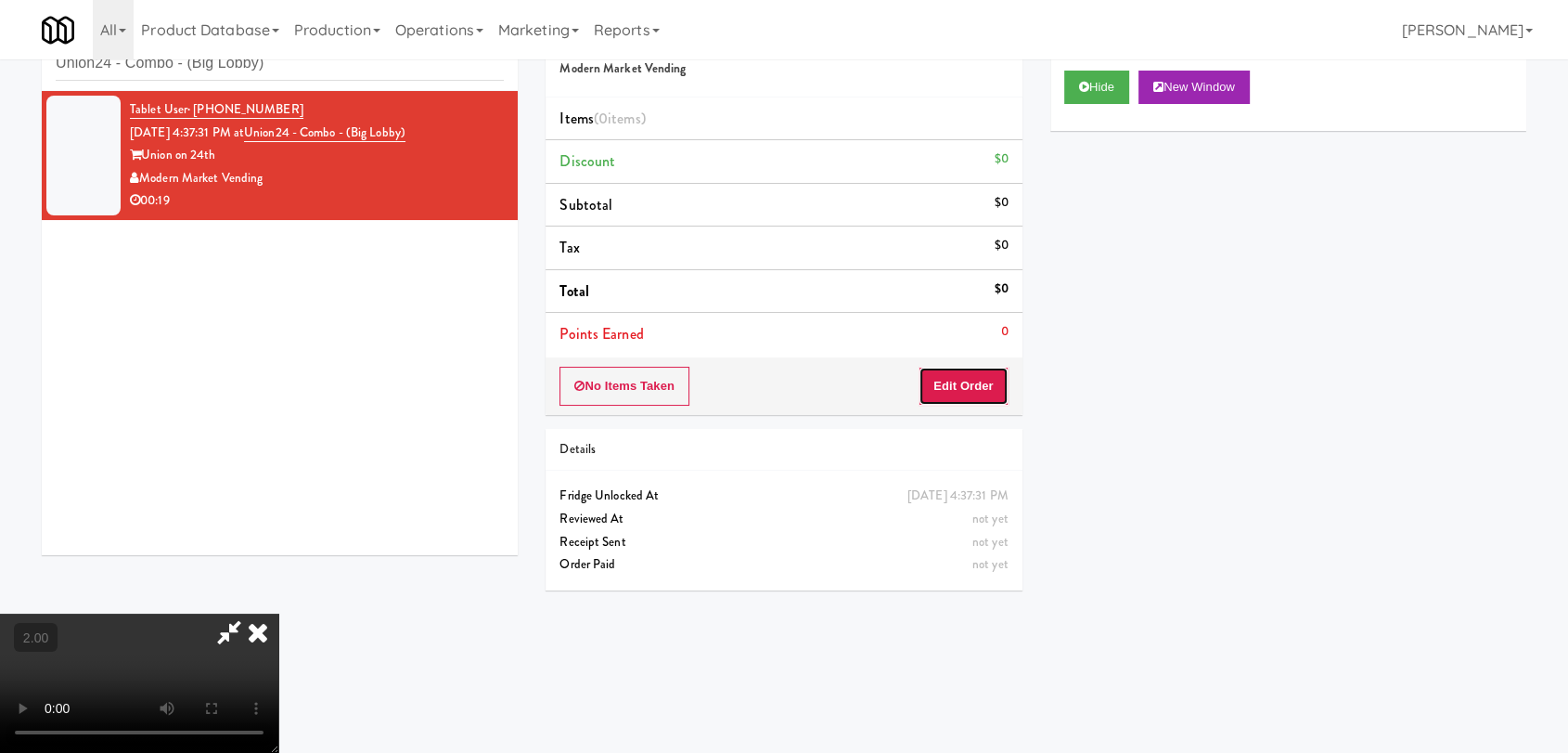
click at [952, 392] on button "Edit Order" at bounding box center [964, 386] width 90 height 39
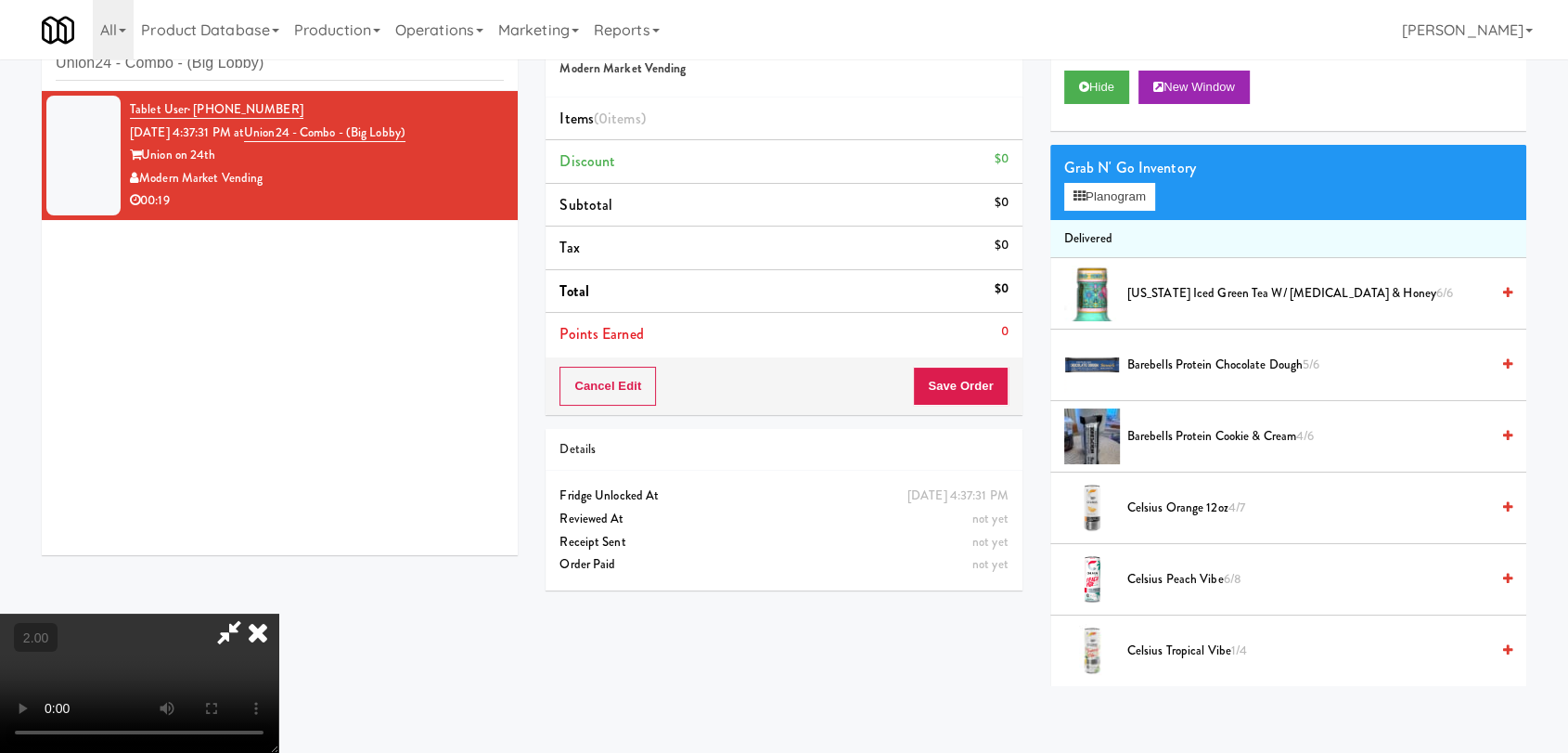
click at [278, 614] on video at bounding box center [139, 683] width 278 height 139
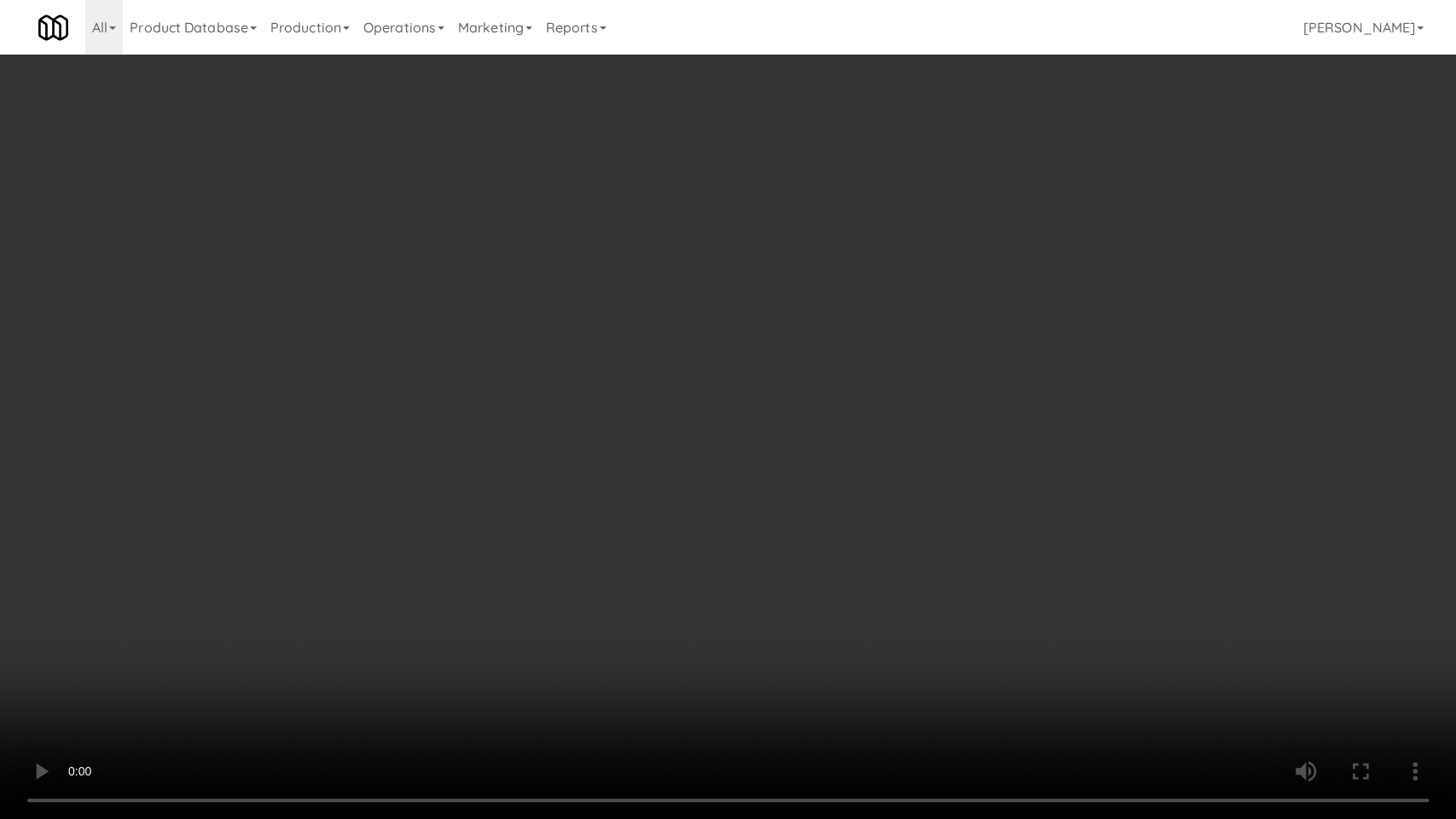
click at [578, 458] on video at bounding box center [728, 409] width 1456 height 819
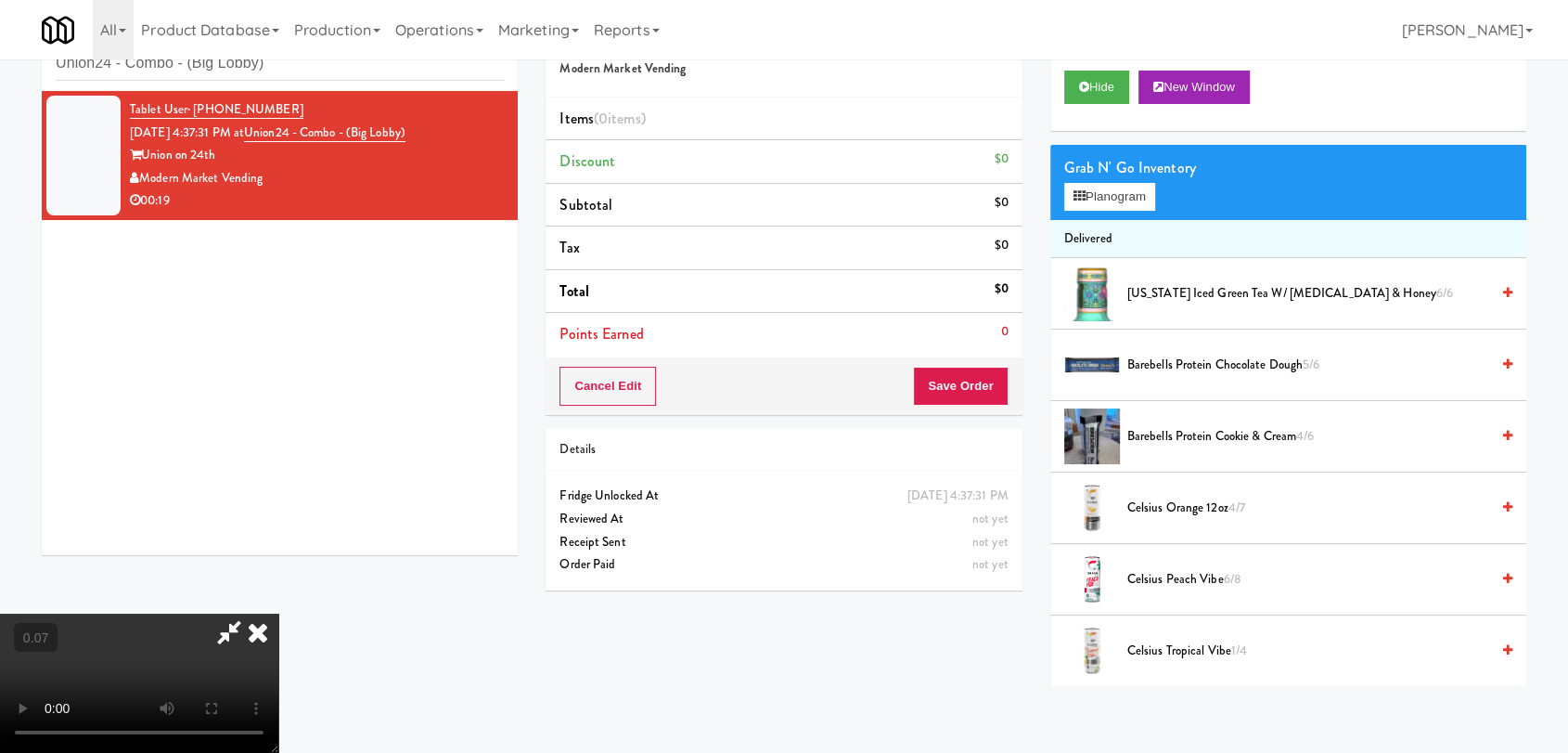
click at [278, 614] on video at bounding box center [139, 683] width 278 height 139
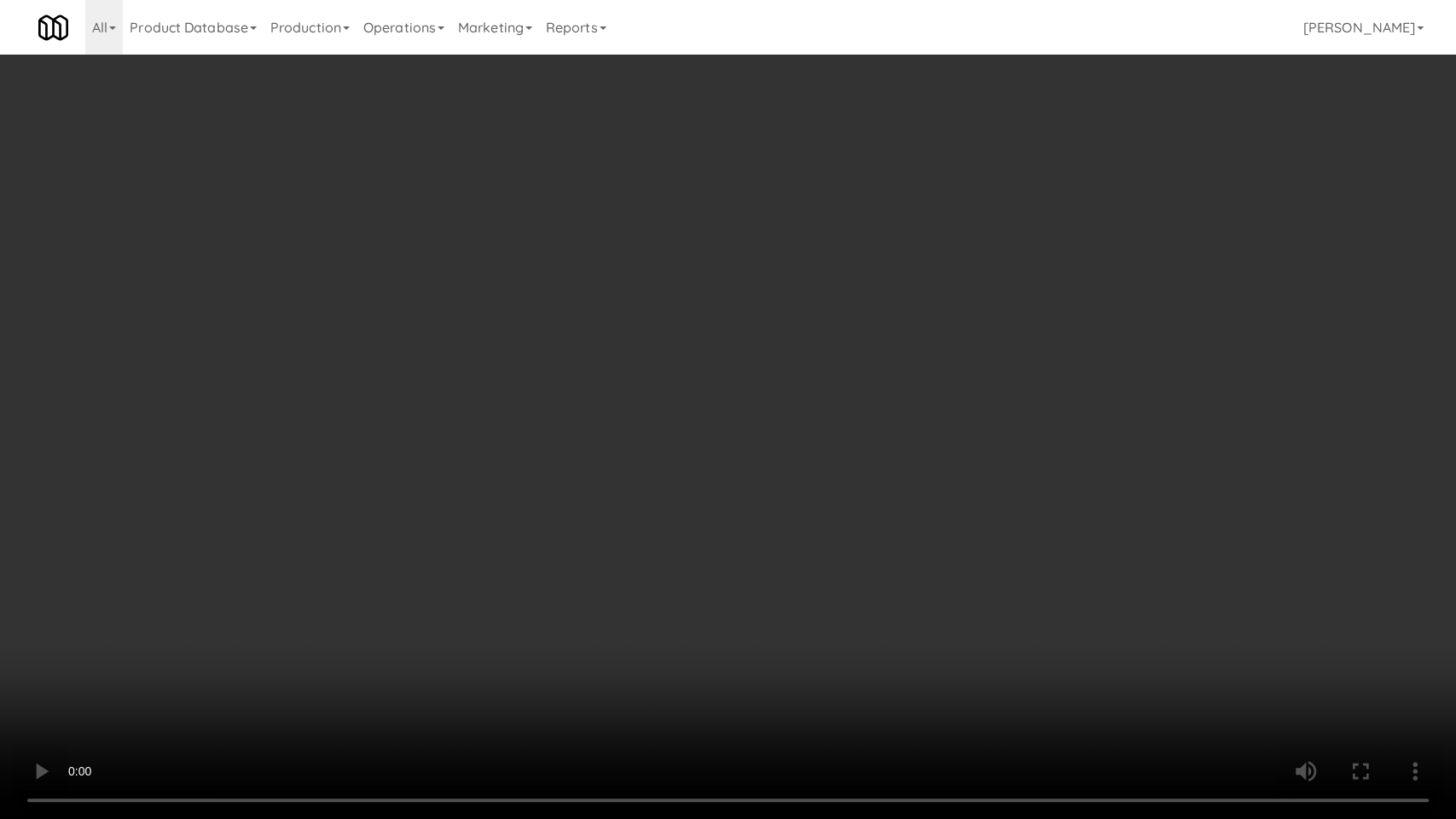
click at [578, 458] on video at bounding box center [728, 409] width 1456 height 819
click at [754, 489] on video at bounding box center [728, 409] width 1456 height 819
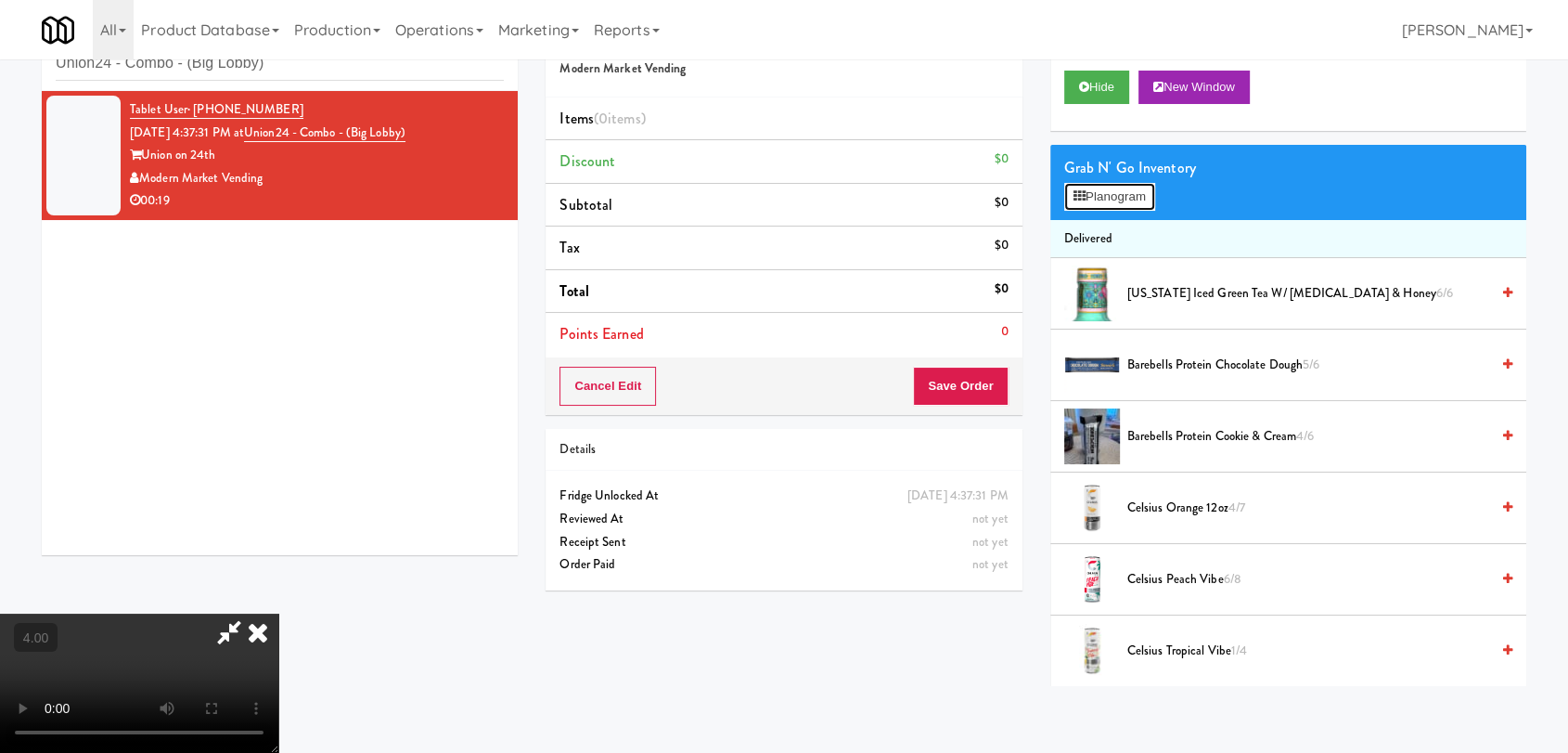
click at [1151, 192] on button "Planogram" at bounding box center [1110, 197] width 91 height 28
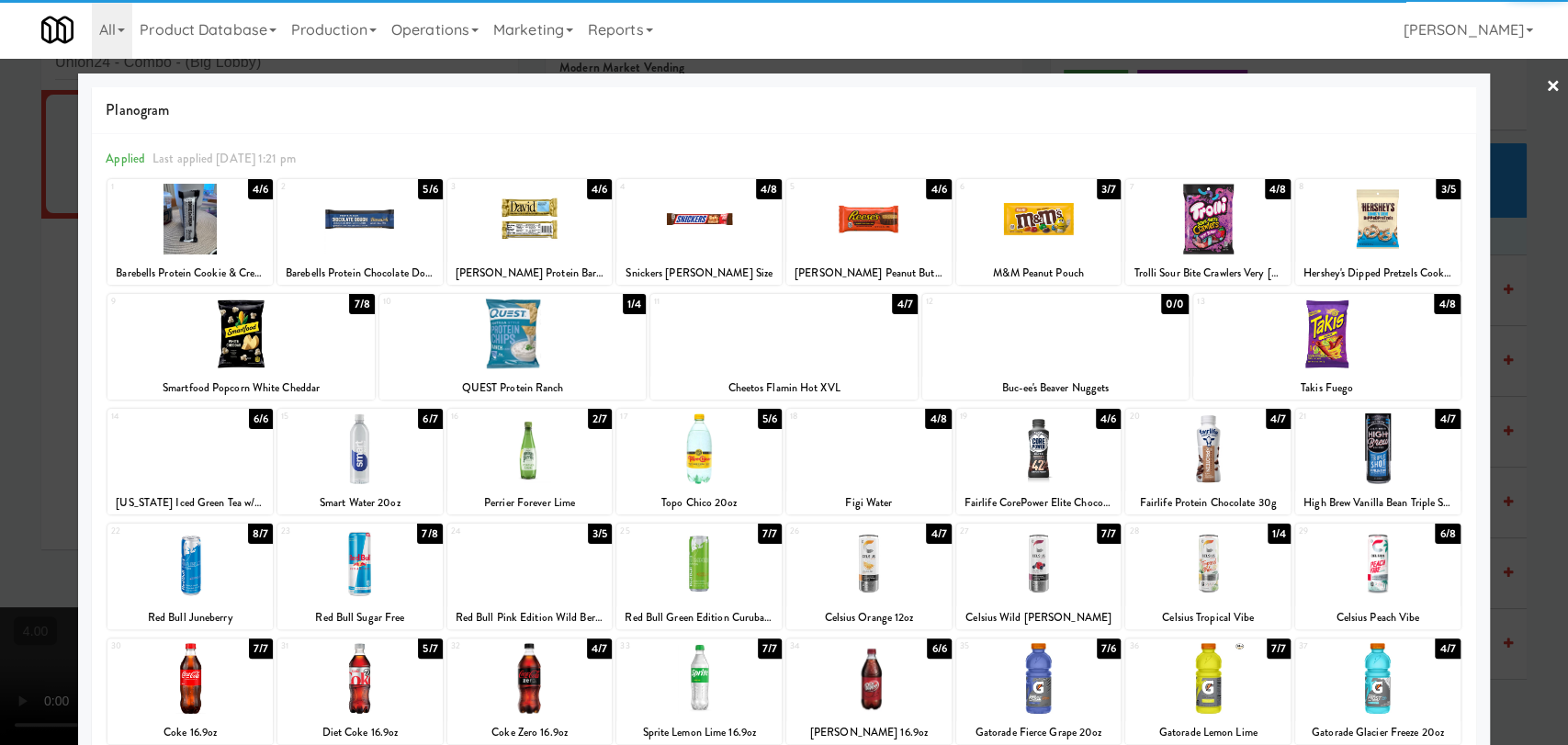
click at [1083, 450] on div at bounding box center [1038, 448] width 165 height 71
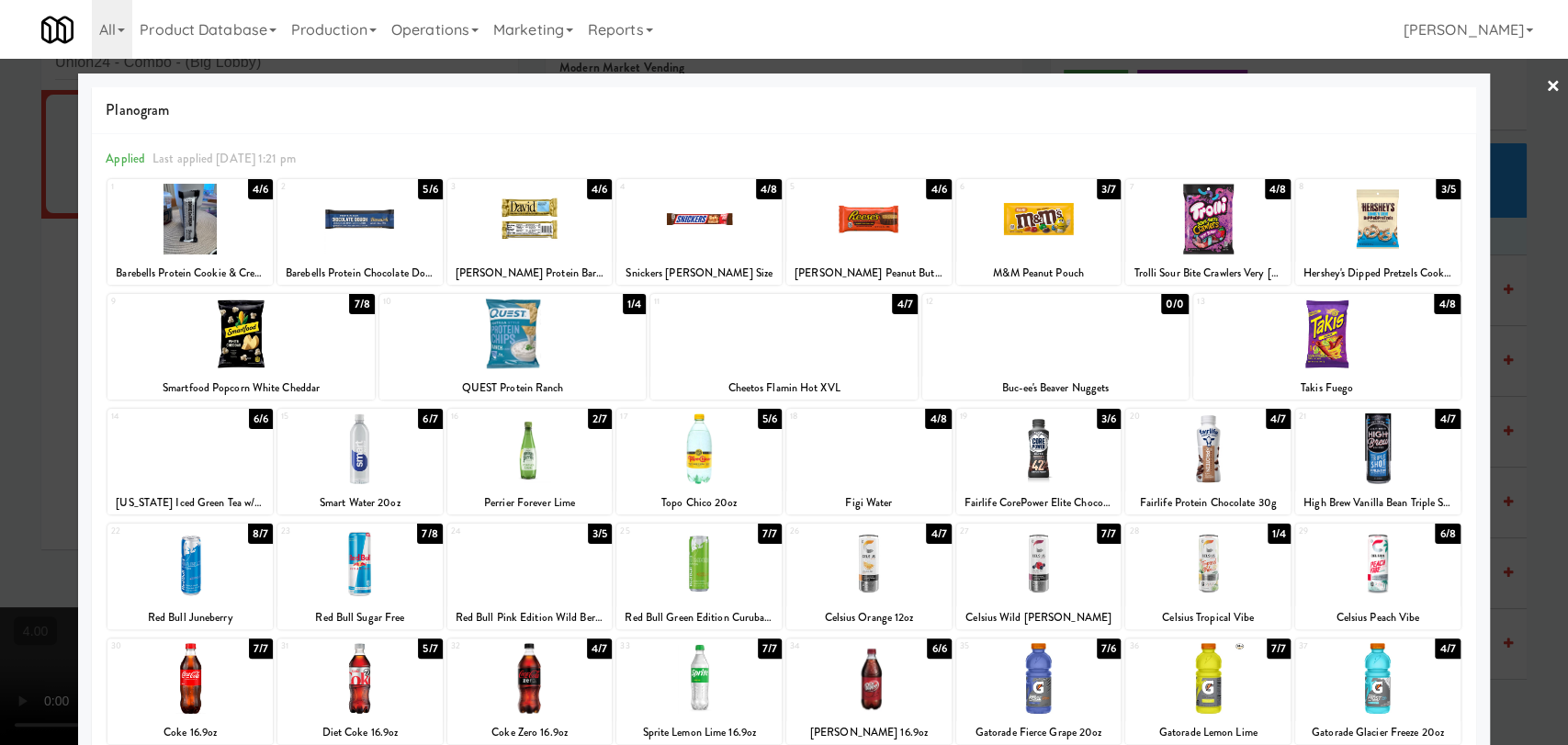
click at [576, 663] on div at bounding box center [530, 678] width 165 height 71
click at [0, 368] on div at bounding box center [784, 372] width 1568 height 745
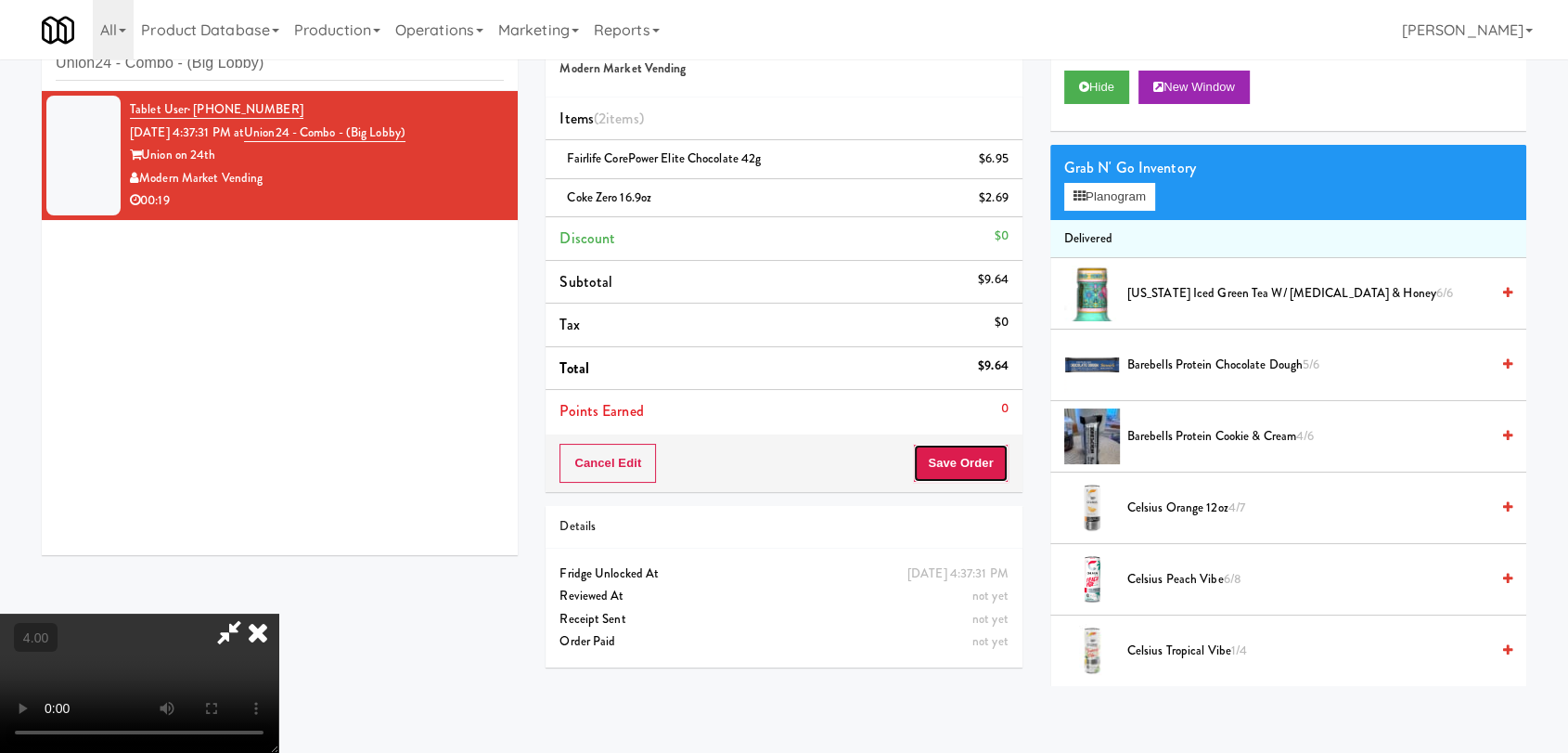
click at [987, 469] on button "Save Order" at bounding box center [960, 463] width 95 height 39
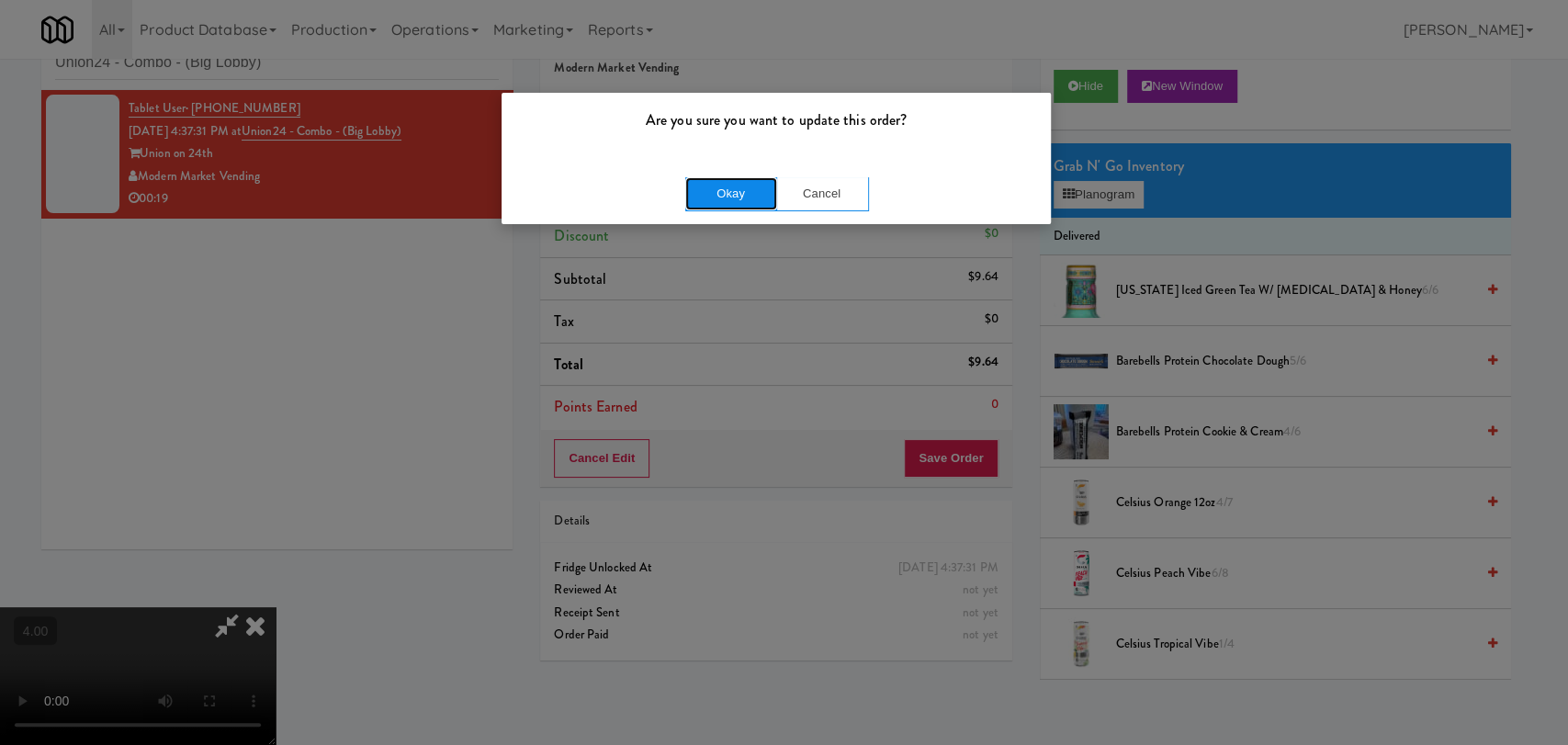
click at [753, 180] on button "Okay" at bounding box center [731, 194] width 92 height 33
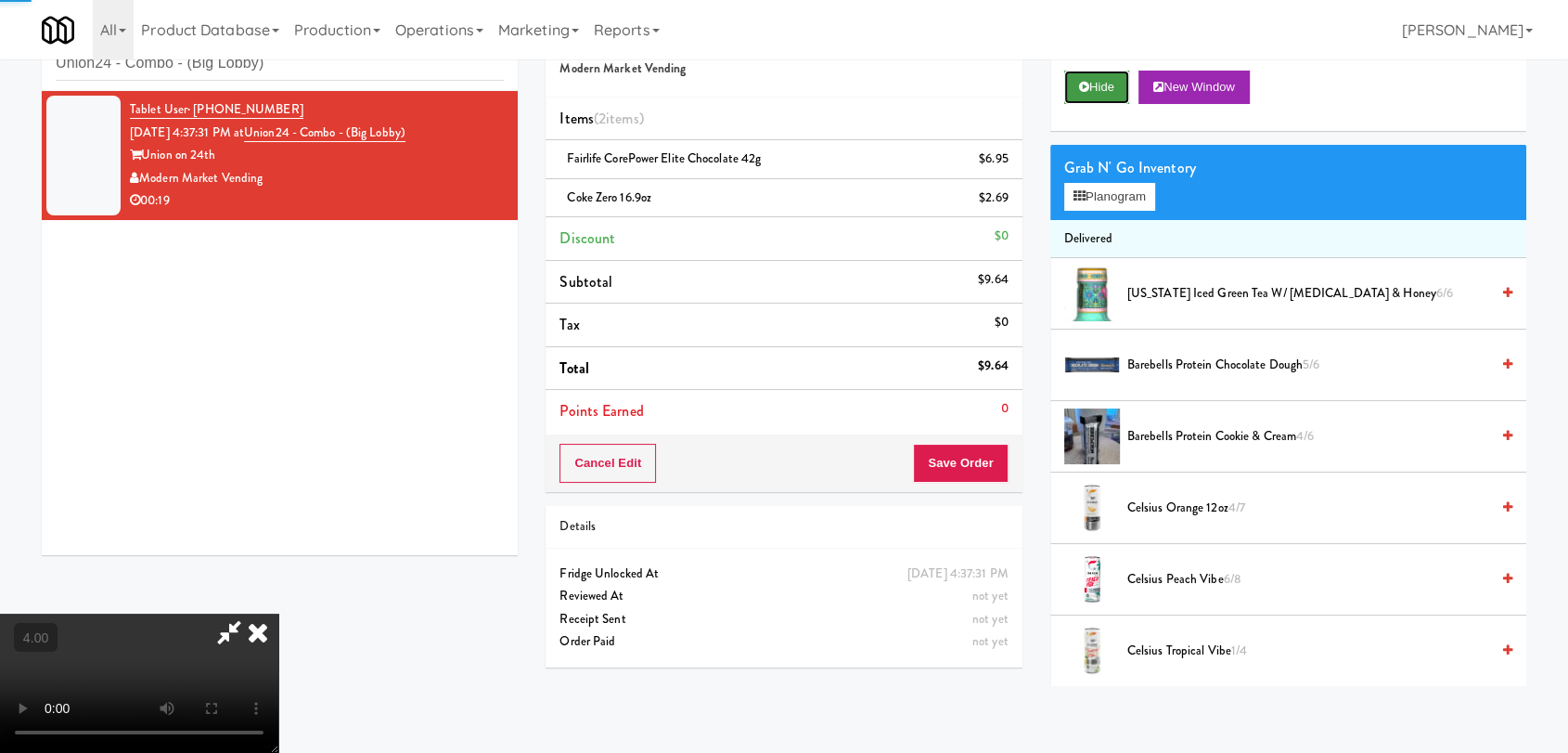
click at [1091, 88] on button "Hide" at bounding box center [1097, 87] width 65 height 34
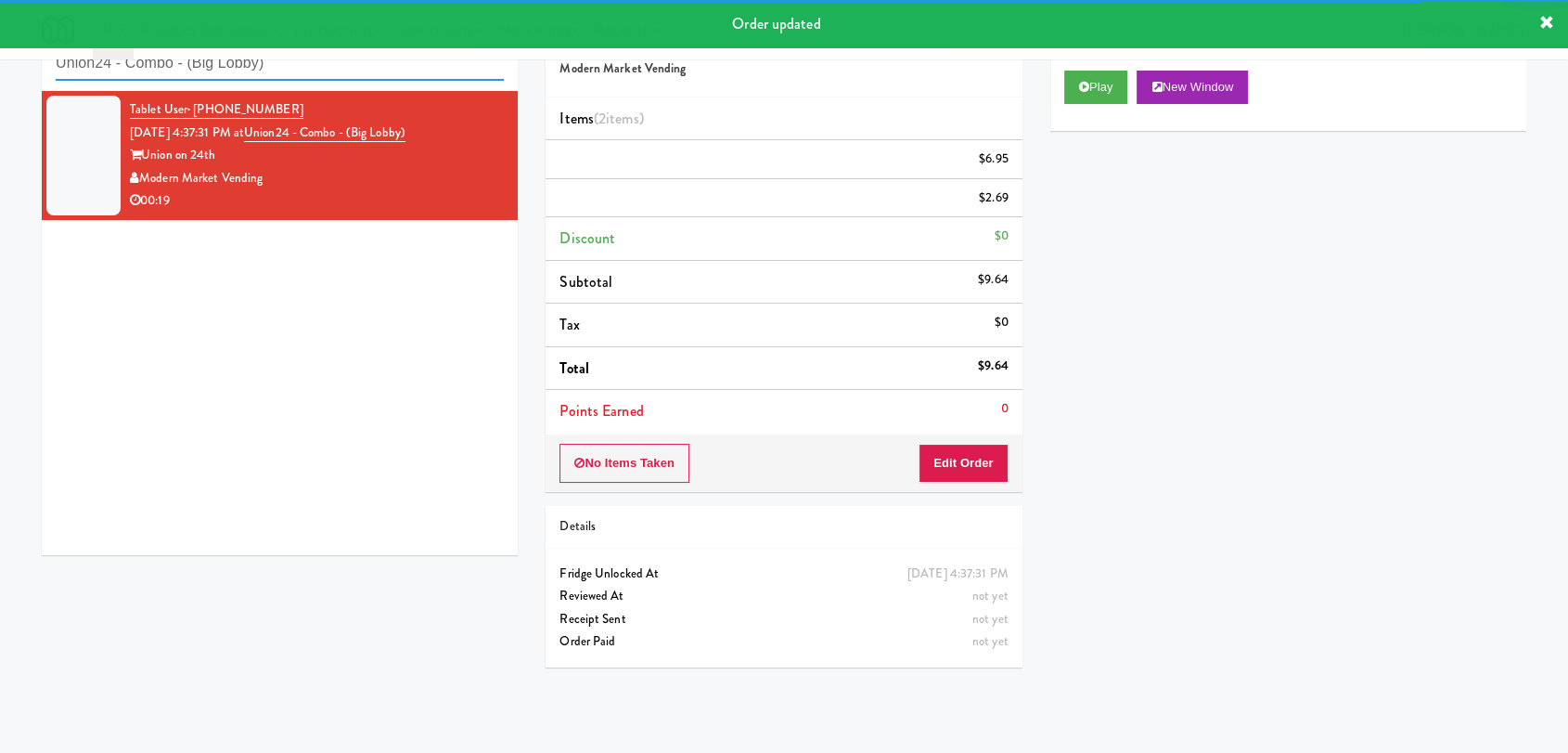
paste input "Overland - Cooler - Solo"
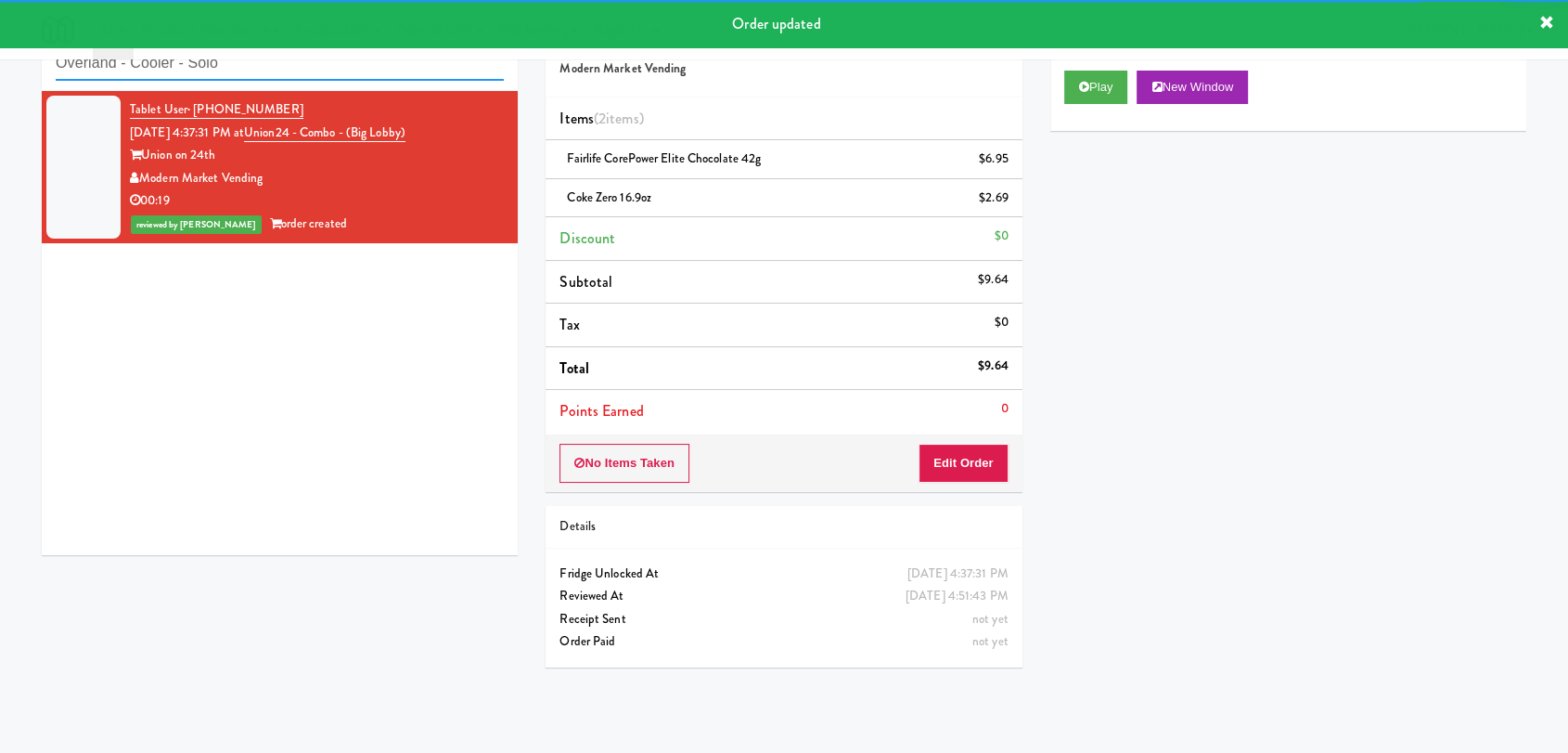
drag, startPoint x: 319, startPoint y: 70, endPoint x: 0, endPoint y: 62, distance: 319.1
click at [0, 62] on div "inbox reviewed recent all unclear take inventory issue suspicious failed recent…" at bounding box center [784, 346] width 1568 height 678
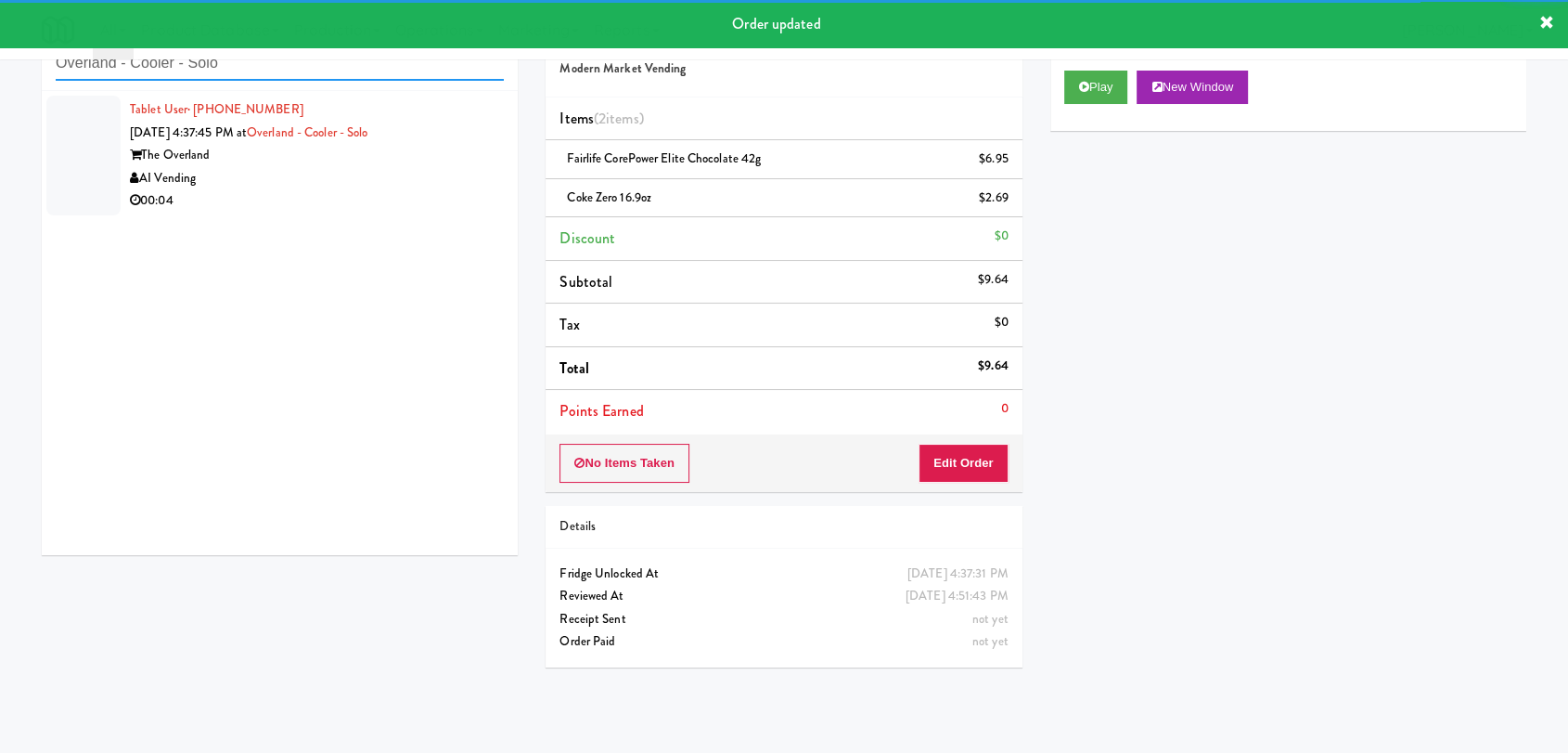
type input "Overland - Cooler - Solo"
click at [407, 167] on div "AI Vending" at bounding box center [316, 178] width 374 height 23
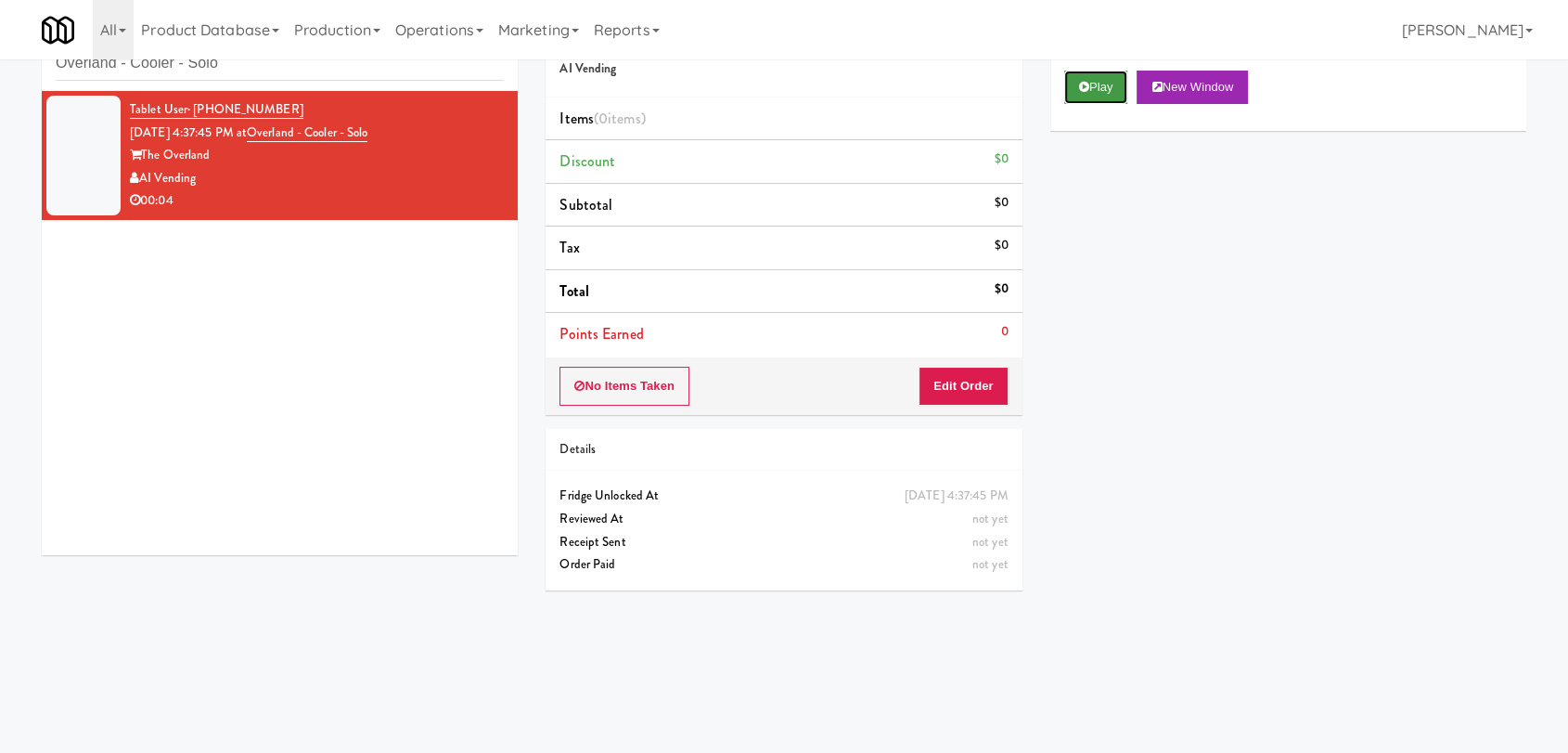
click at [1085, 91] on icon at bounding box center [1084, 86] width 11 height 12
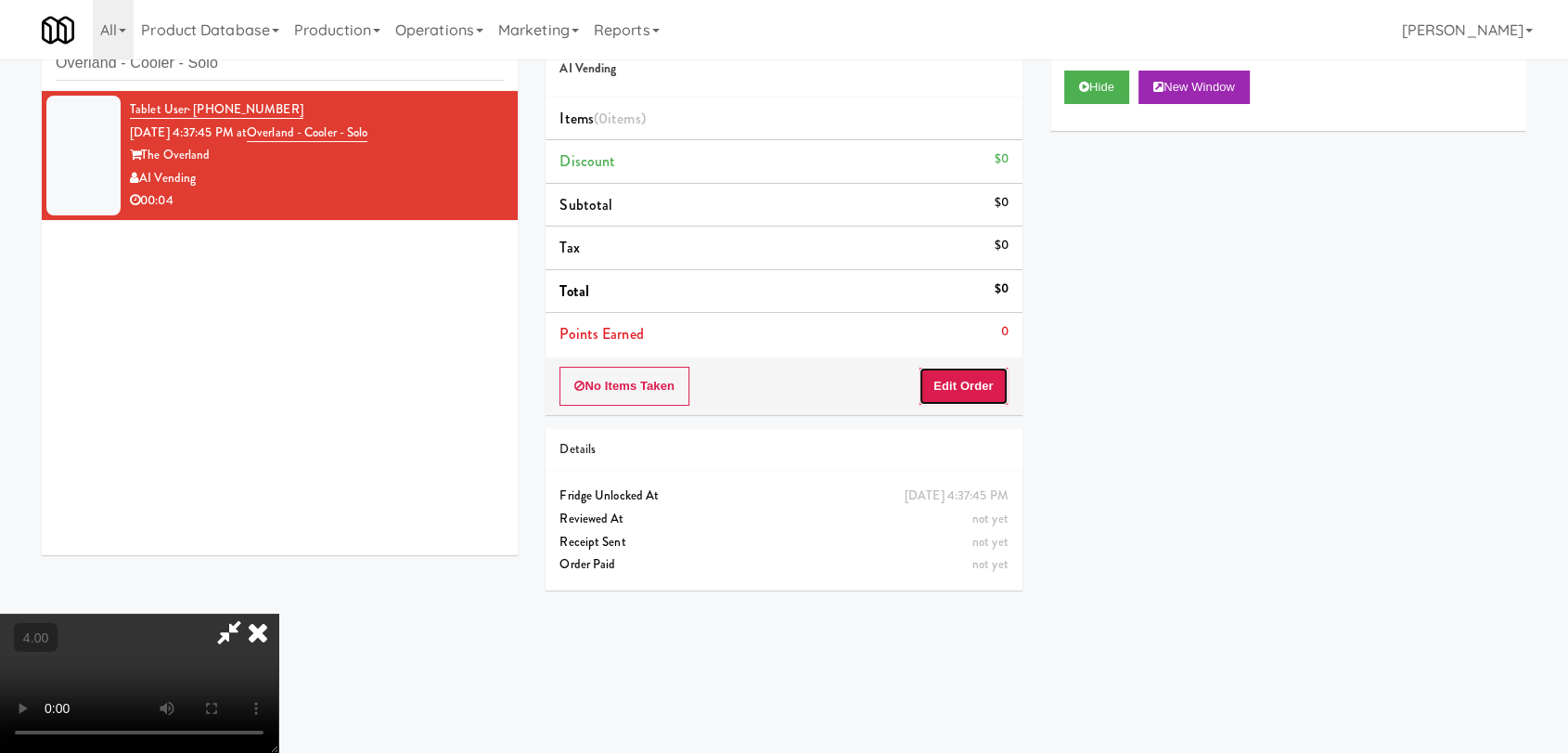
click at [988, 383] on button "Edit Order" at bounding box center [964, 386] width 90 height 39
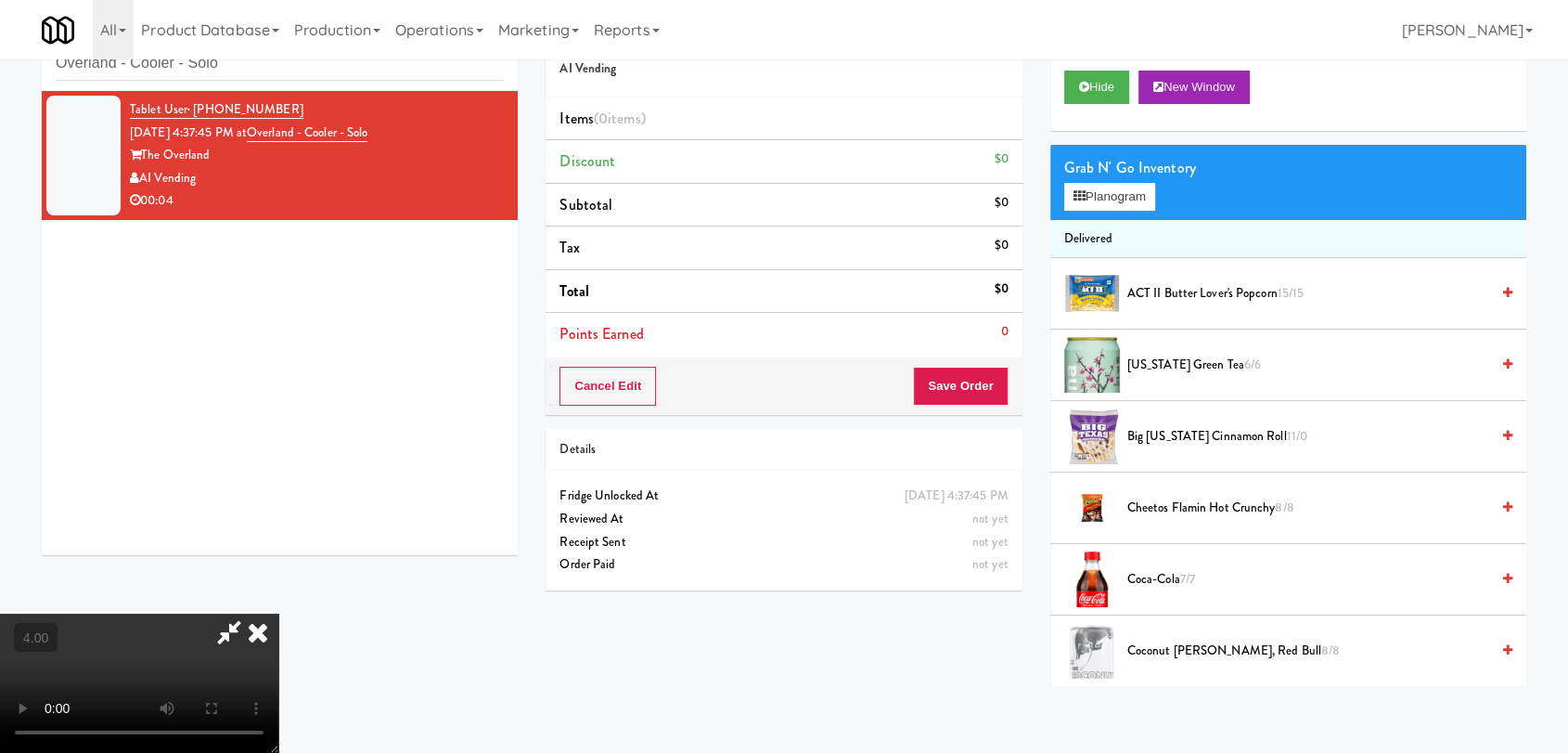
scroll to position [283, 0]
click at [216, 614] on video at bounding box center [139, 683] width 278 height 139
click at [278, 614] on video at bounding box center [139, 683] width 278 height 139
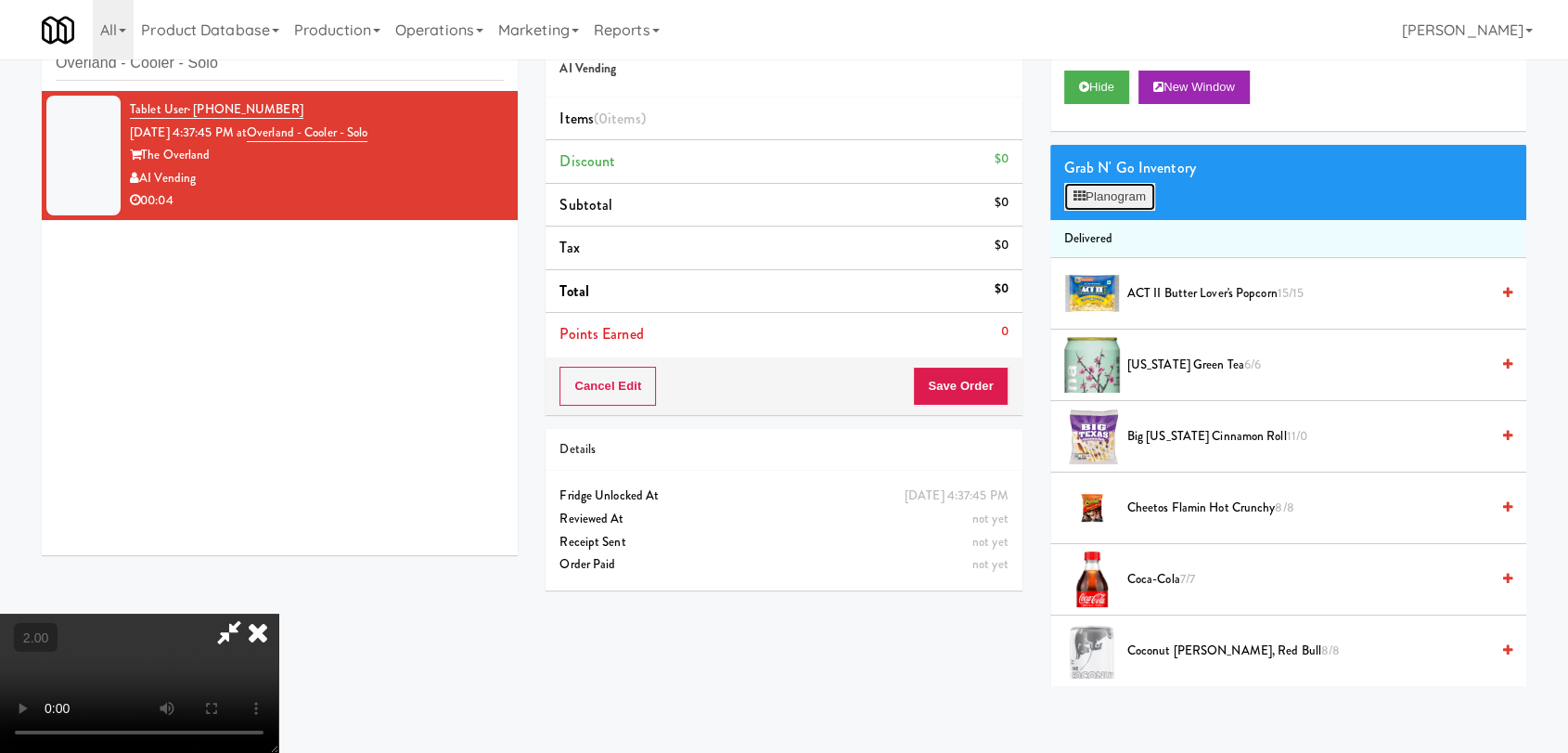
click at [1112, 183] on button "Planogram" at bounding box center [1110, 197] width 91 height 28
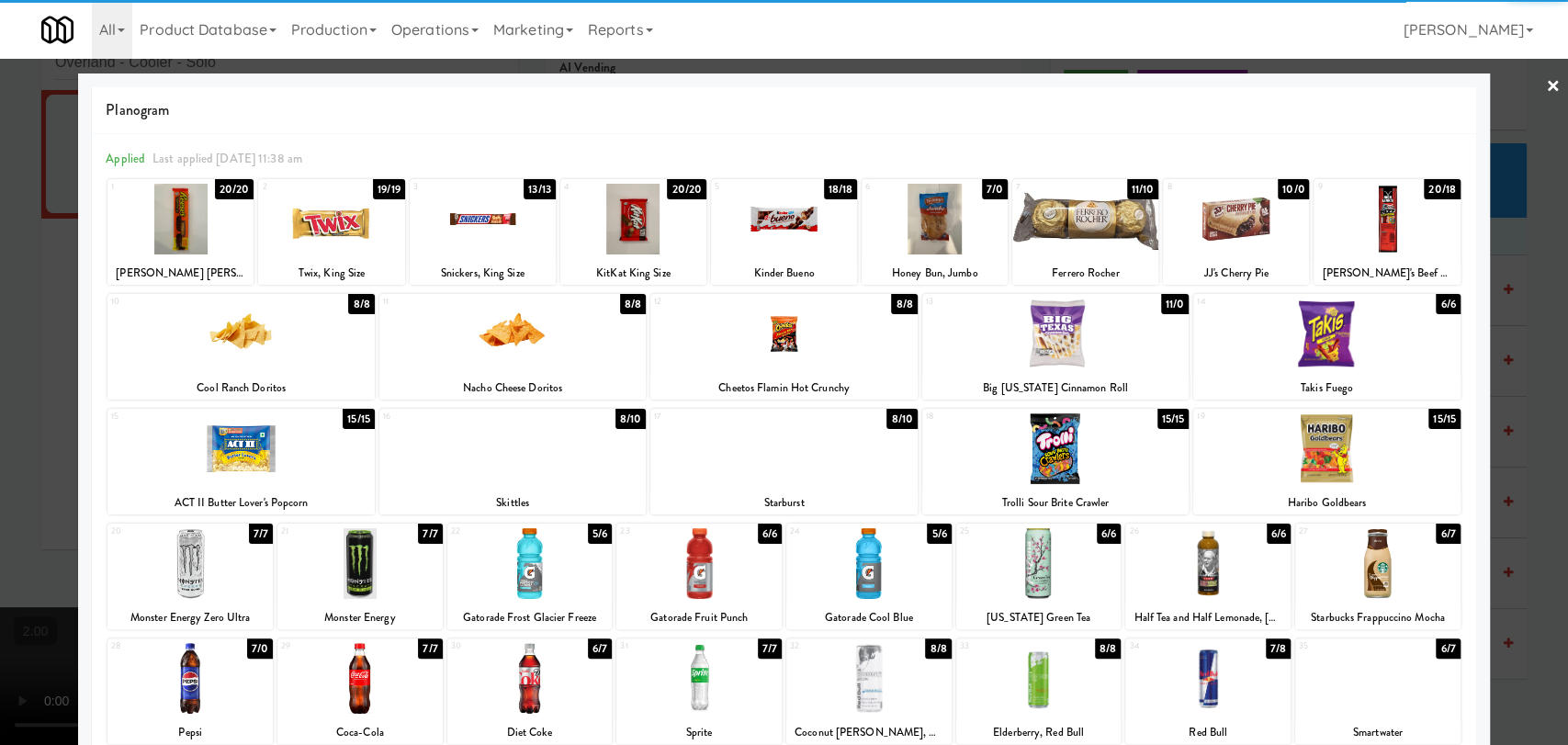
click at [805, 349] on div at bounding box center [783, 334] width 267 height 71
click at [254, 550] on div at bounding box center [190, 563] width 165 height 71
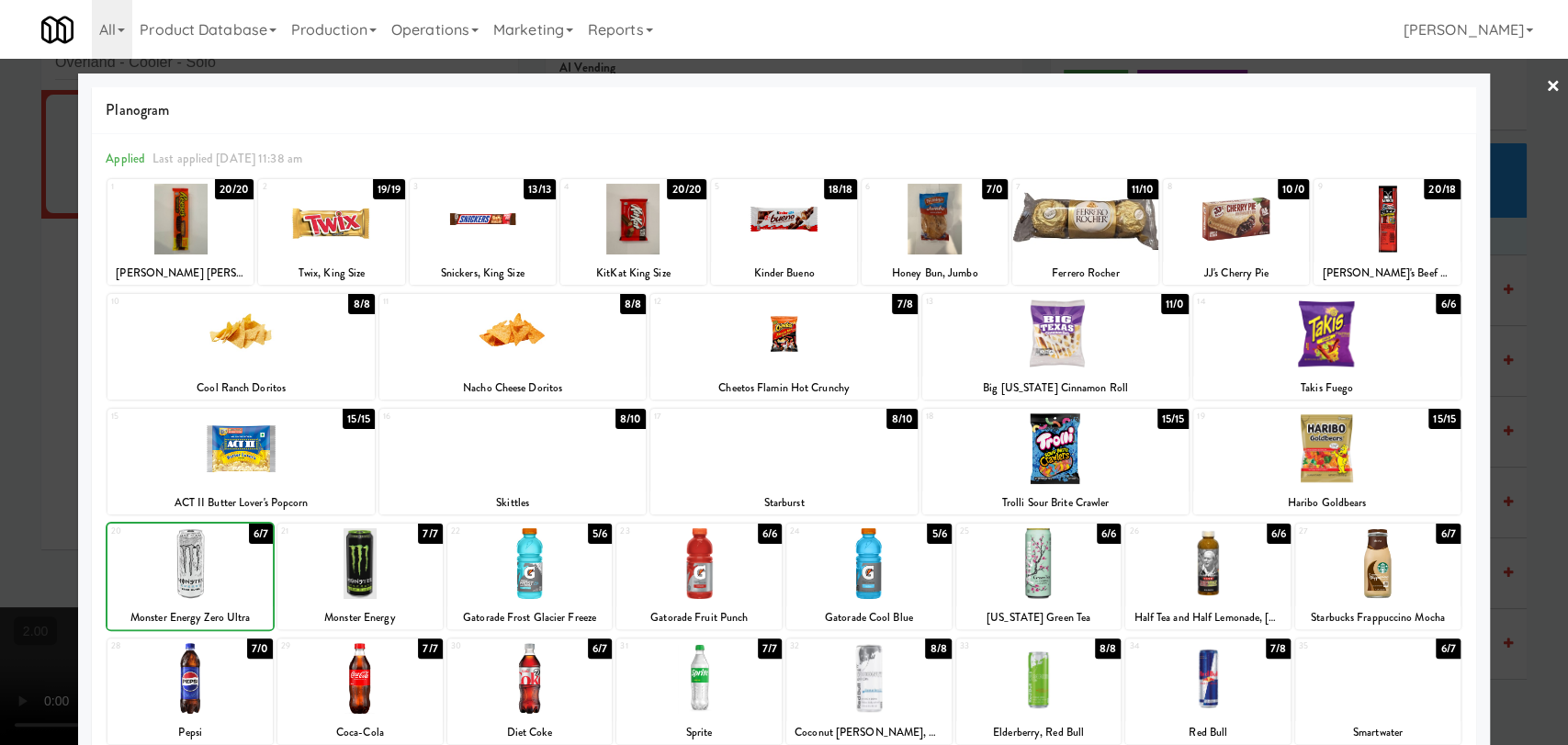
click at [0, 382] on div at bounding box center [784, 372] width 1568 height 745
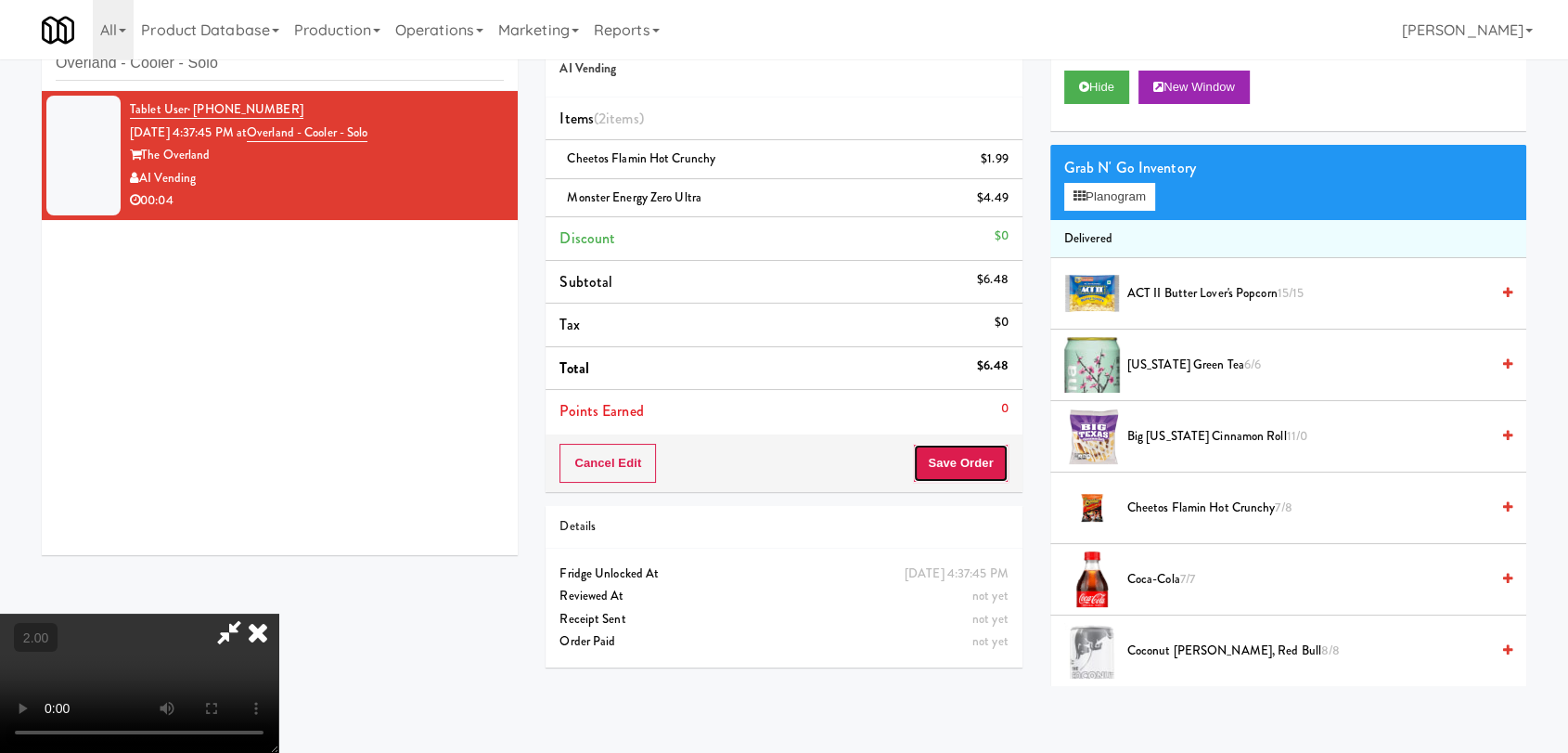
click at [958, 453] on button "Save Order" at bounding box center [960, 463] width 95 height 39
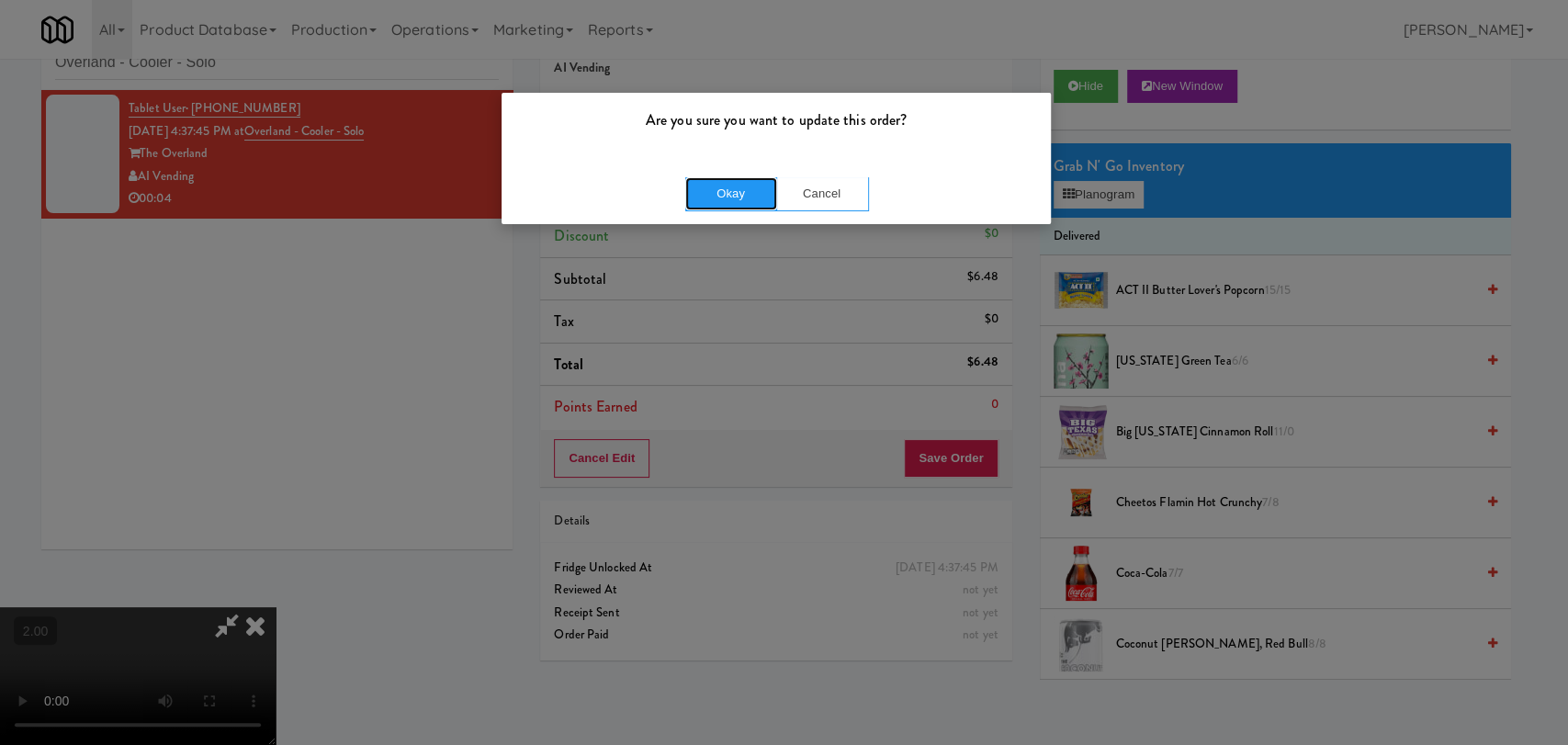
click at [738, 208] on button "Okay" at bounding box center [731, 194] width 92 height 33
